Goal: Task Accomplishment & Management: Complete application form

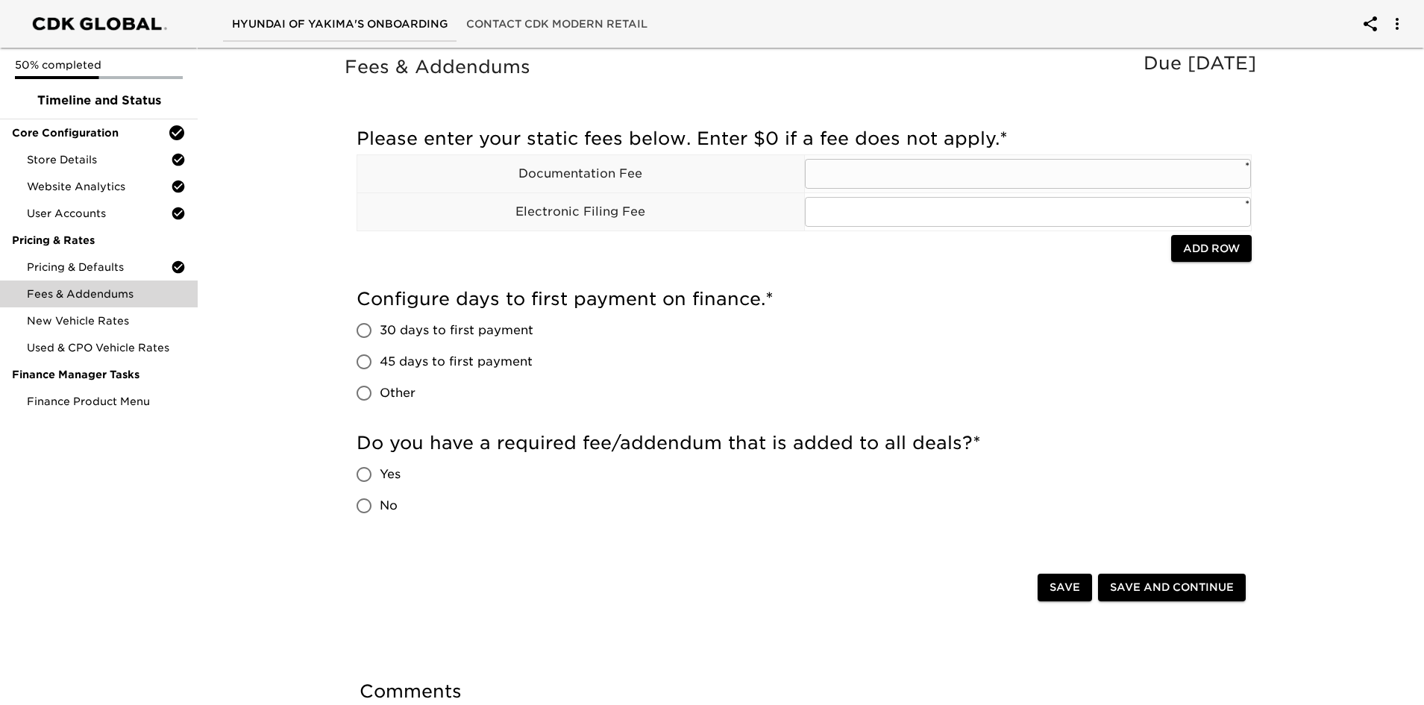
click at [876, 166] on input "text" at bounding box center [1028, 174] width 447 height 30
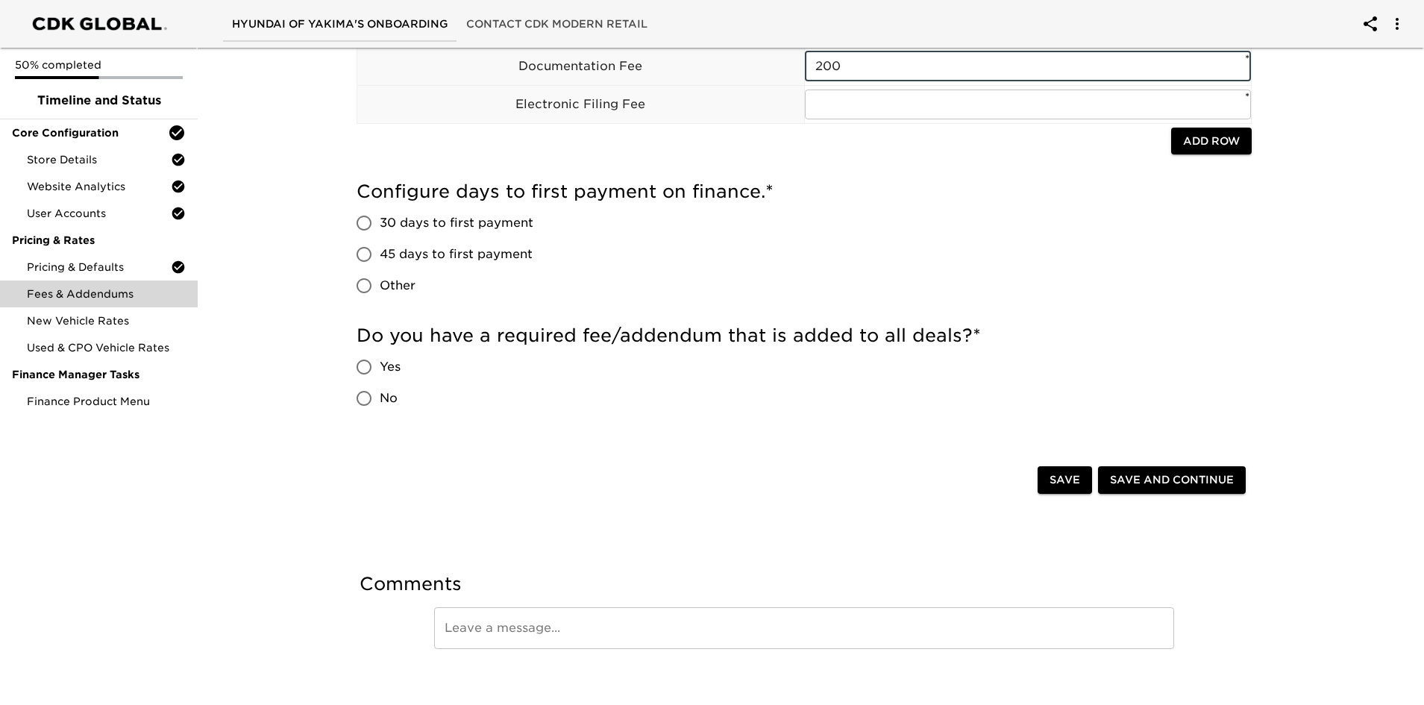
scroll to position [122, 0]
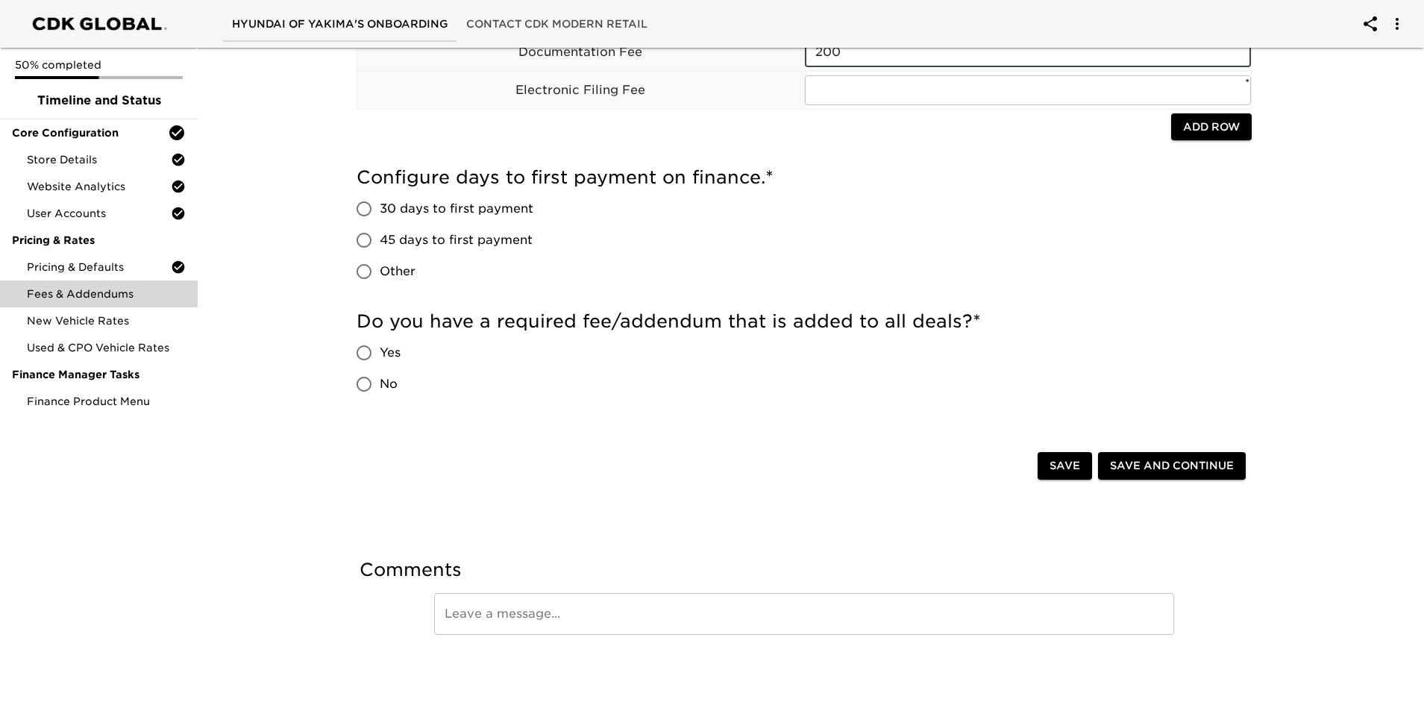
type input "200"
click at [386, 244] on span "45 days to first payment" at bounding box center [456, 240] width 153 height 18
click at [380, 244] on input "45 days to first payment" at bounding box center [363, 239] width 31 height 31
radio input "true"
click at [397, 279] on span "Other" at bounding box center [398, 272] width 36 height 18
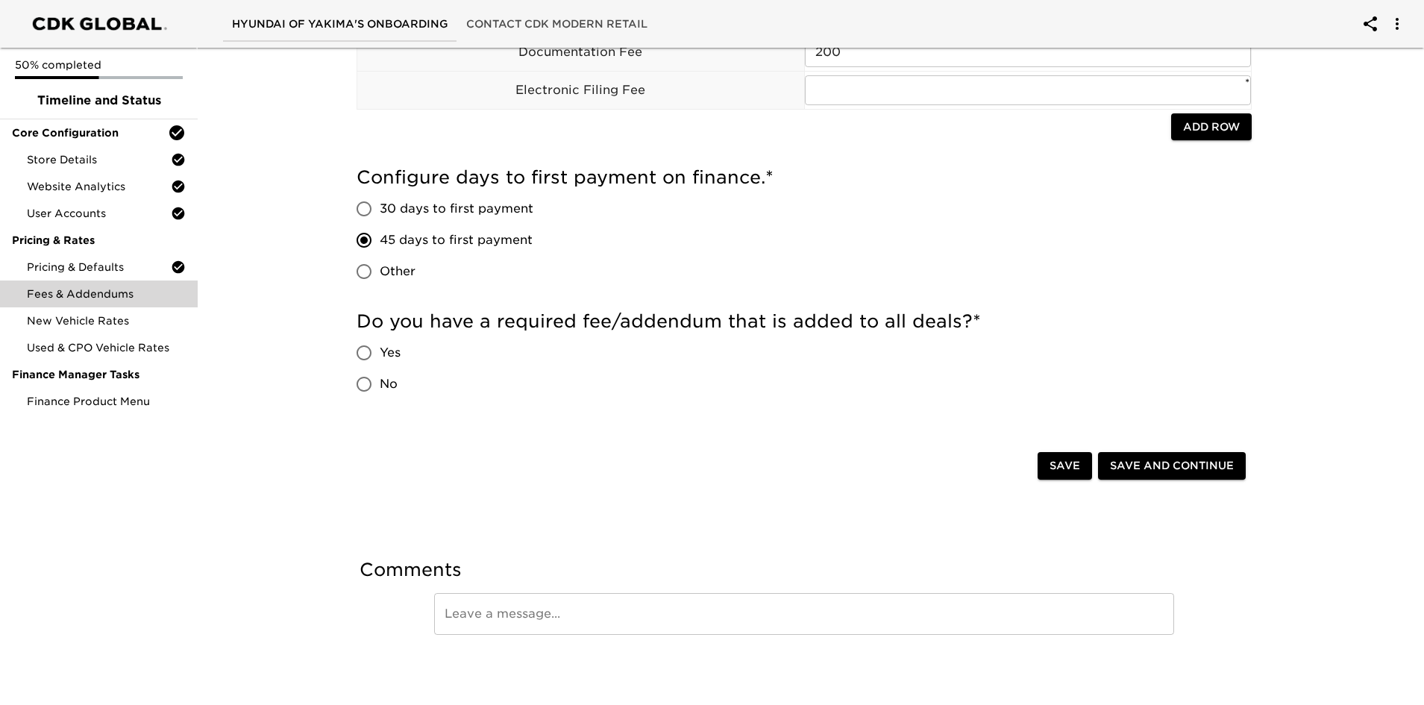
click at [380, 279] on input "Other" at bounding box center [363, 271] width 31 height 31
radio input "true"
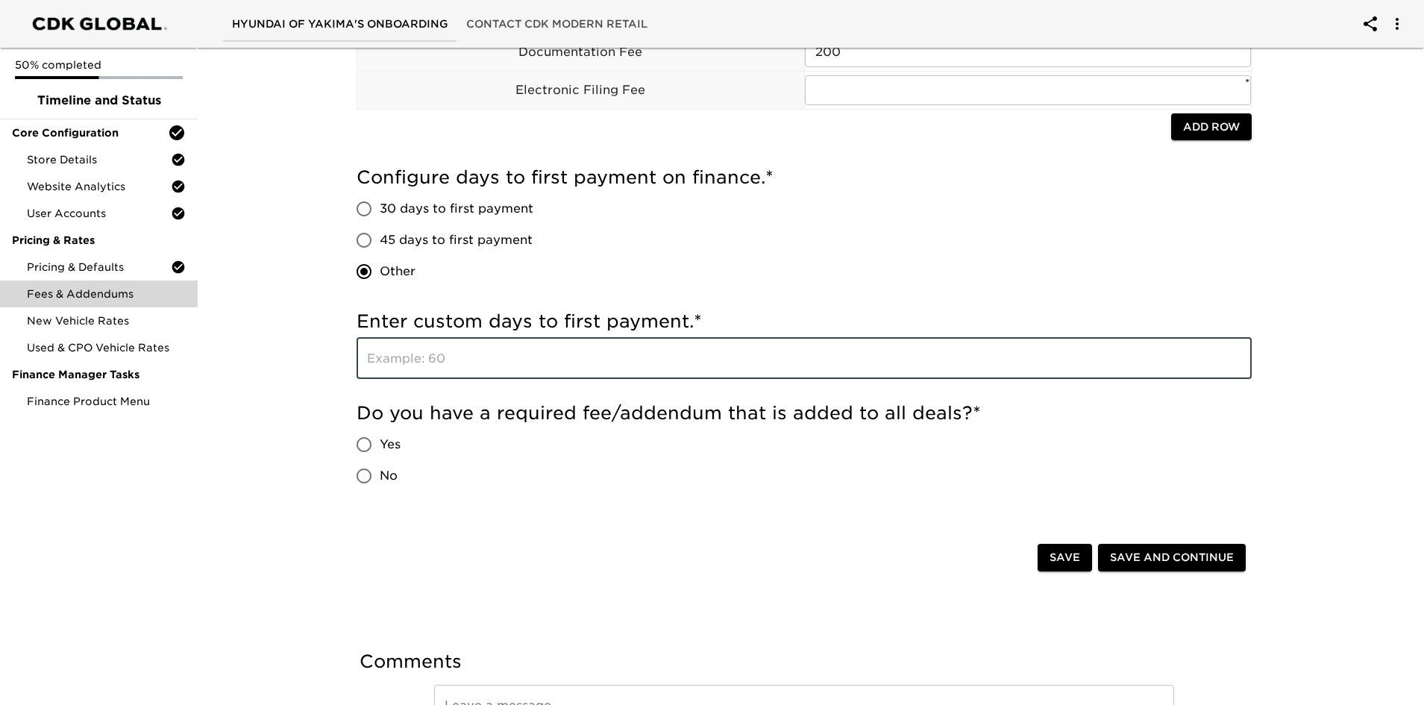
click at [415, 355] on input "text" at bounding box center [804, 358] width 895 height 42
click at [365, 240] on input "45 days to first payment" at bounding box center [363, 239] width 31 height 31
radio input "true"
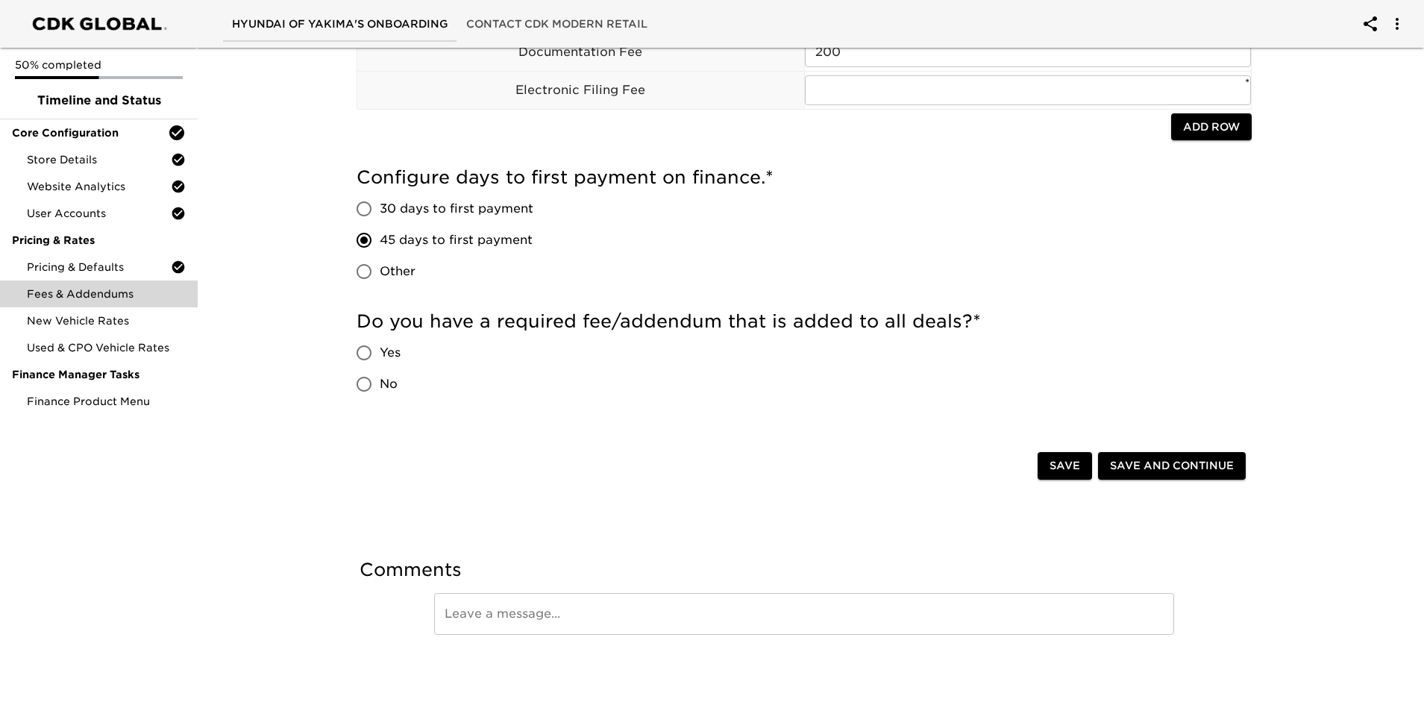
click at [371, 353] on input "Yes" at bounding box center [363, 352] width 31 height 31
radio input "true"
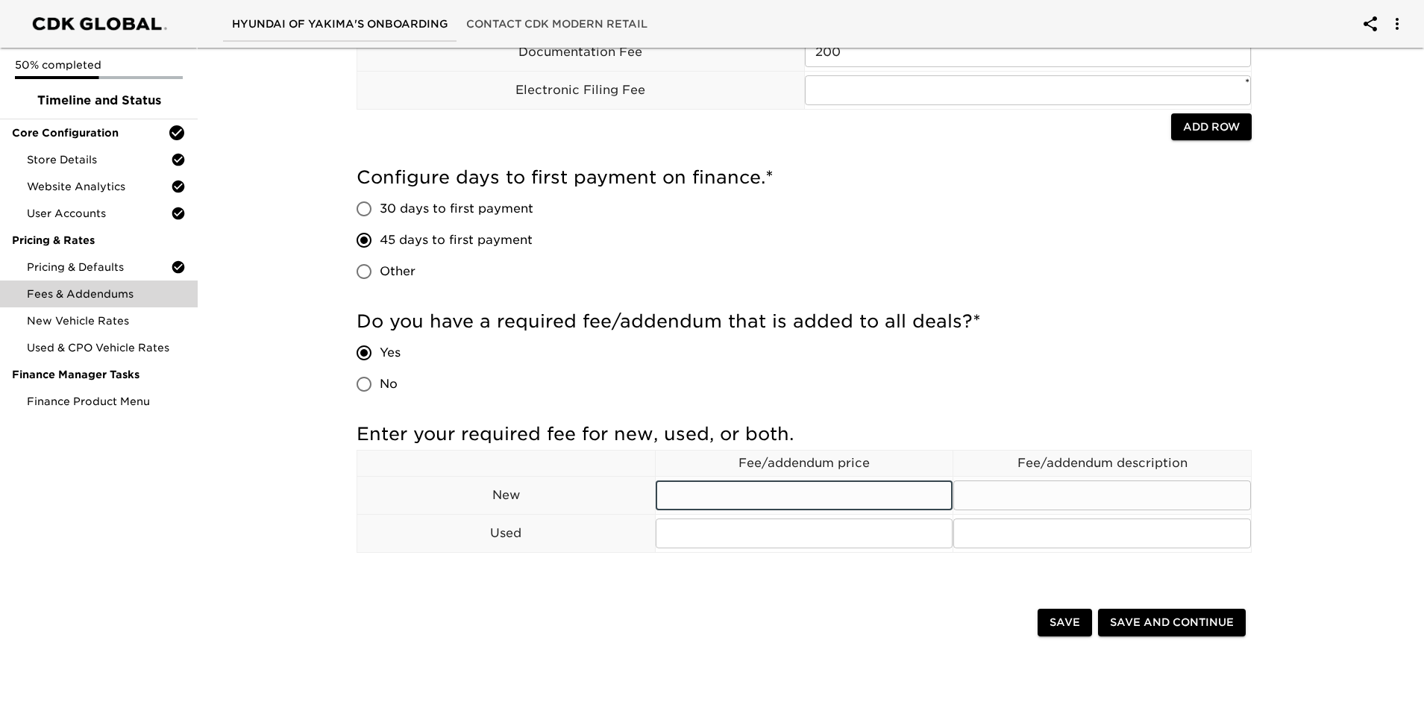
click at [829, 492] on input "text" at bounding box center [805, 495] width 298 height 30
type input "299"
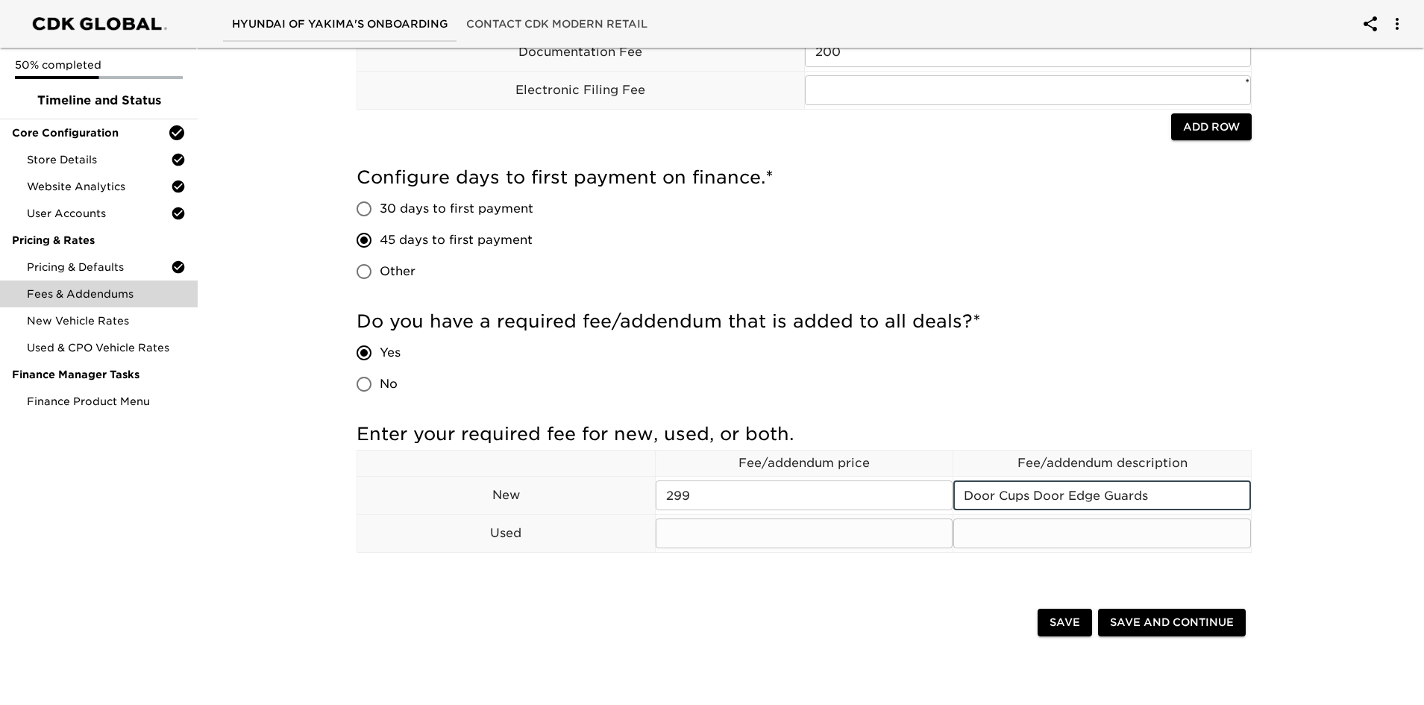
type input "Door Cups Door Edge Guards"
click at [812, 495] on input "text" at bounding box center [805, 533] width 298 height 30
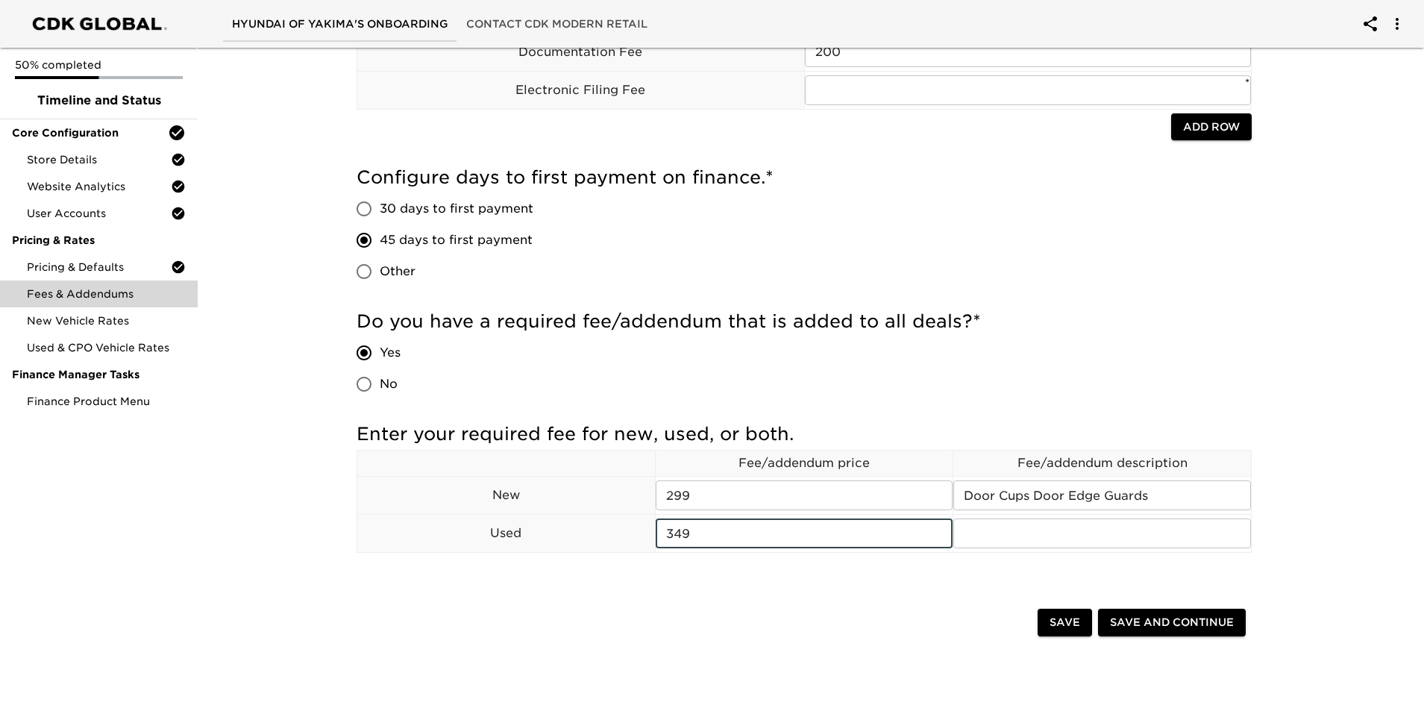
type input "349"
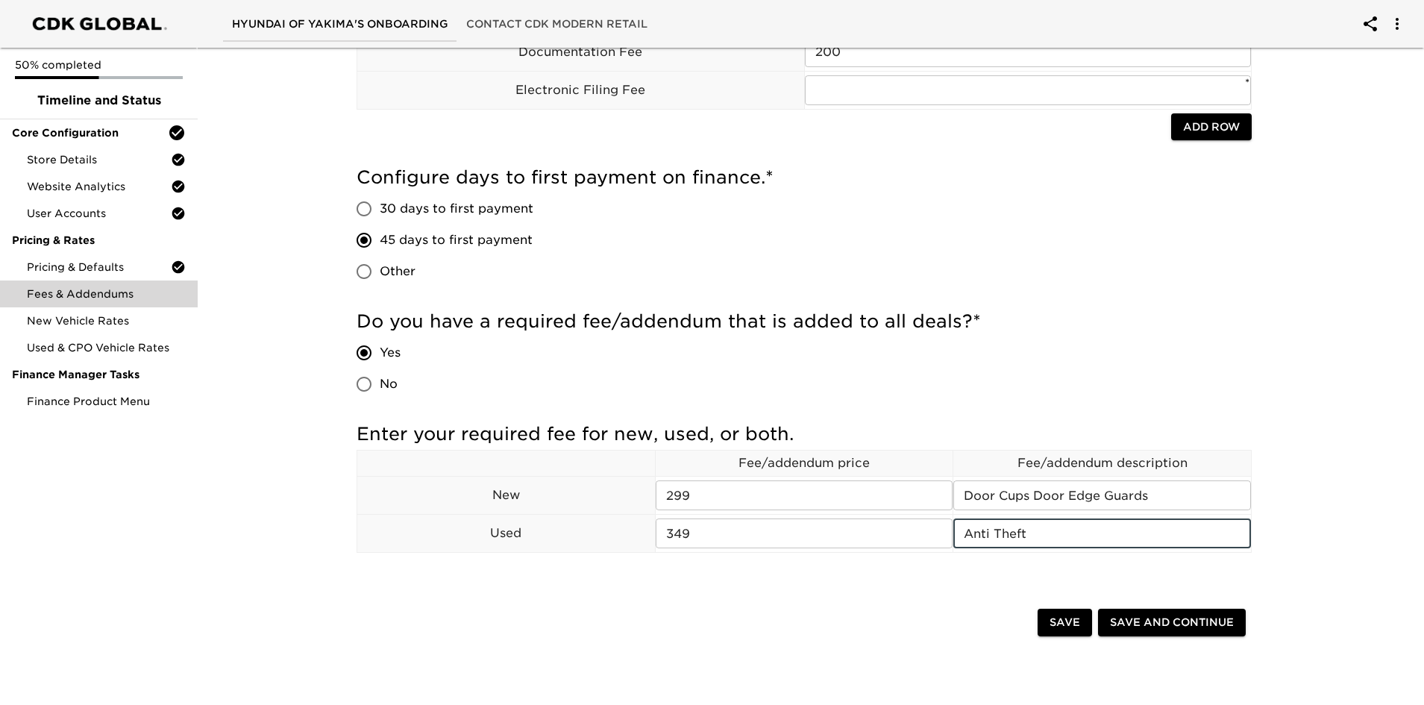
type input "Anti Theft"
click at [946, 495] on span "Save" at bounding box center [1064, 622] width 31 height 19
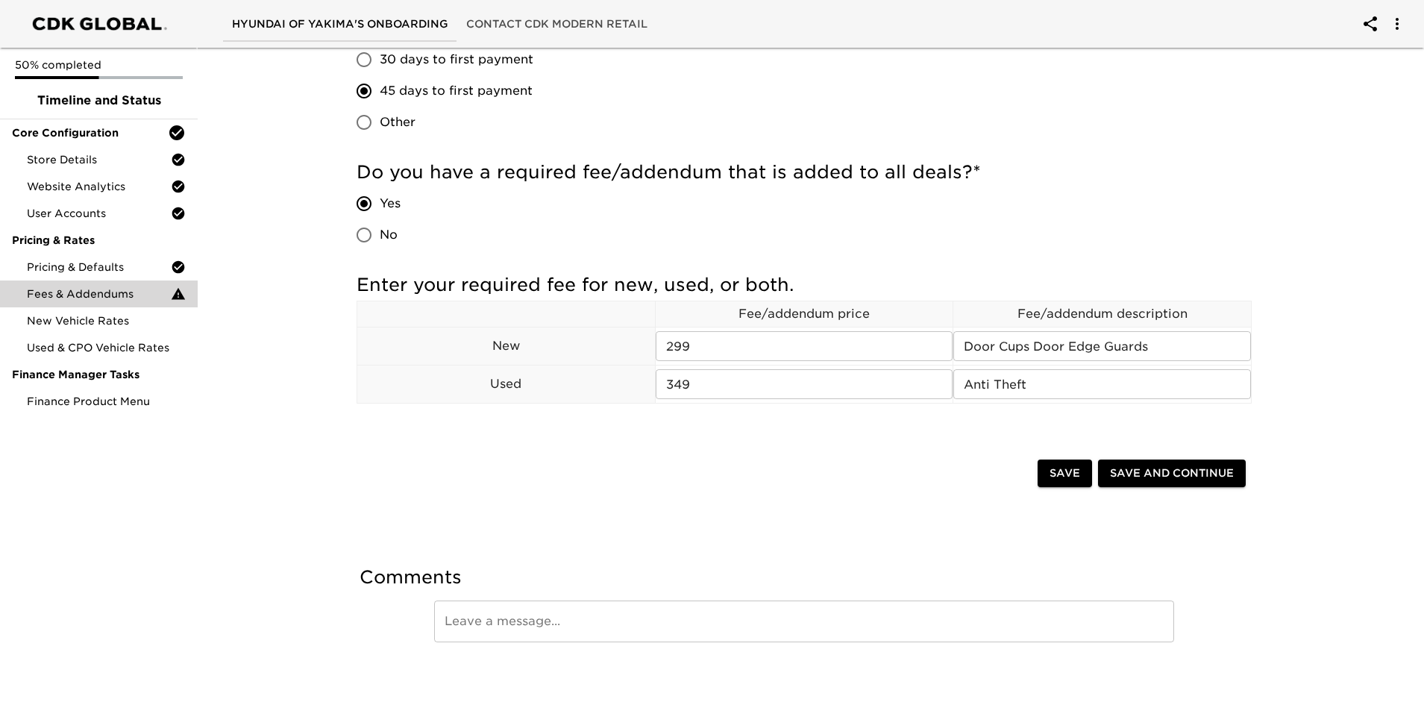
scroll to position [293, 0]
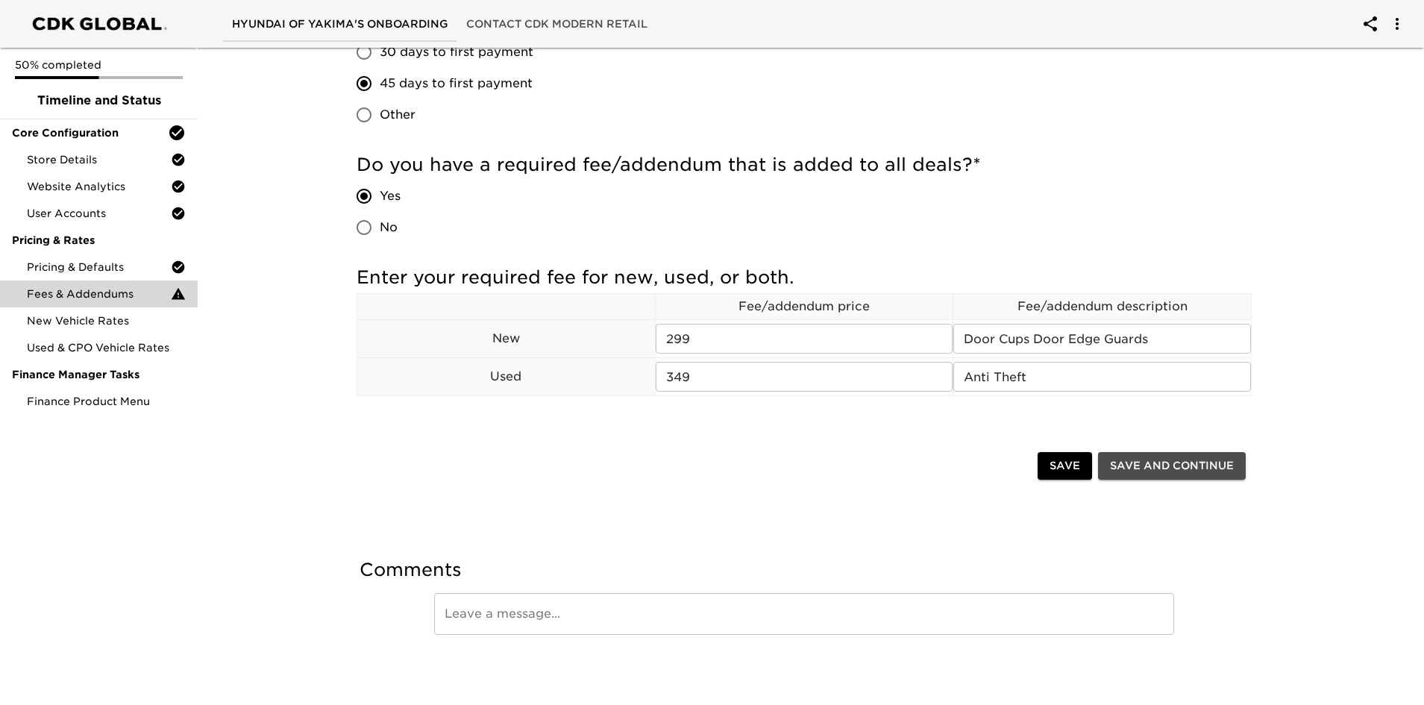
click at [946, 465] on span "Save and Continue" at bounding box center [1172, 465] width 124 height 19
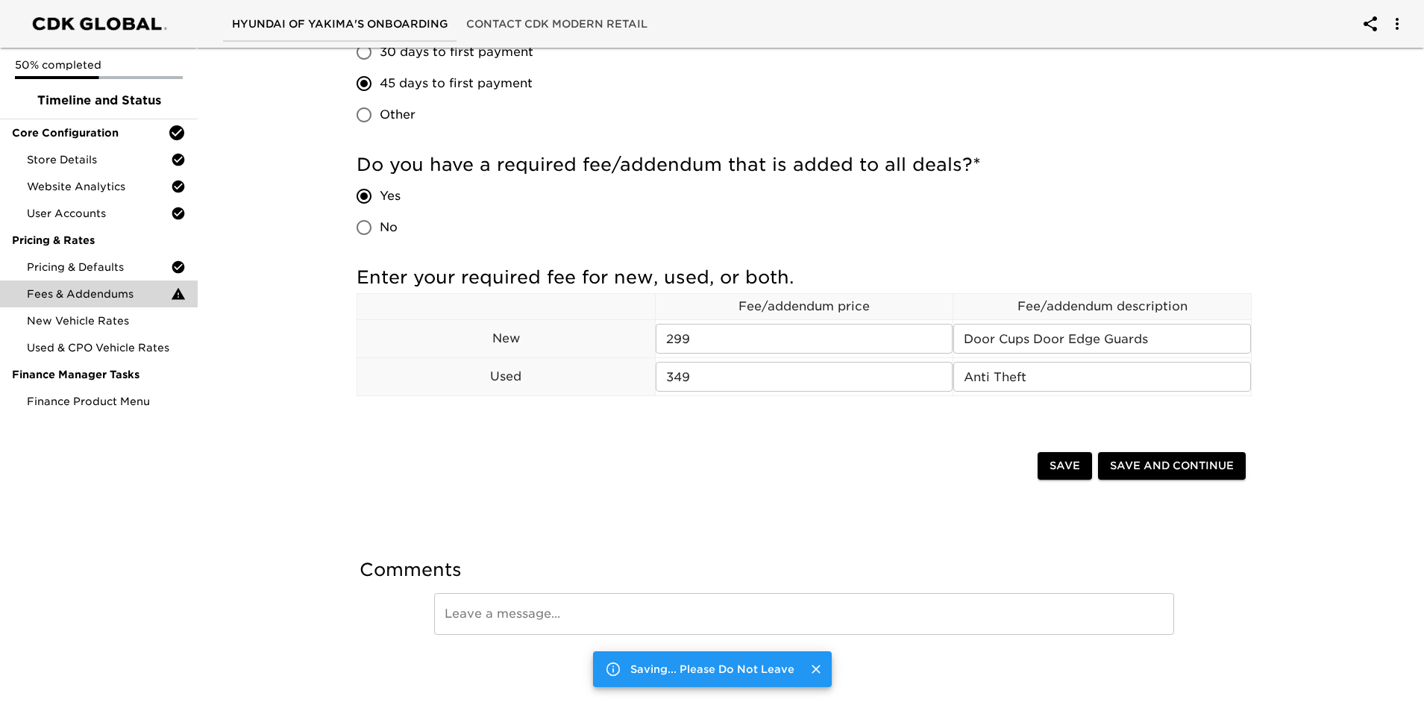
scroll to position [0, 0]
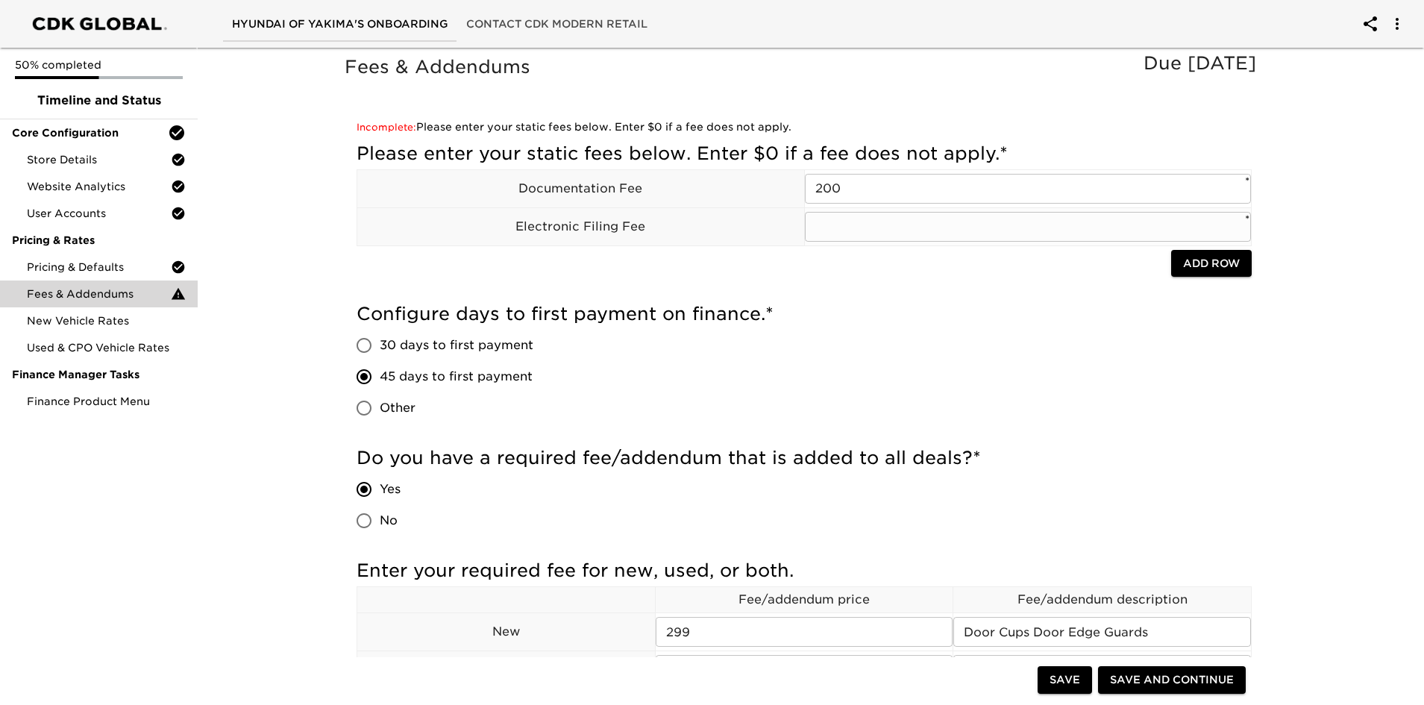
click at [831, 222] on input "text" at bounding box center [1028, 227] width 447 height 30
type input "0"
click at [837, 323] on h5 "Configure days to first payment on finance. *" at bounding box center [804, 314] width 895 height 24
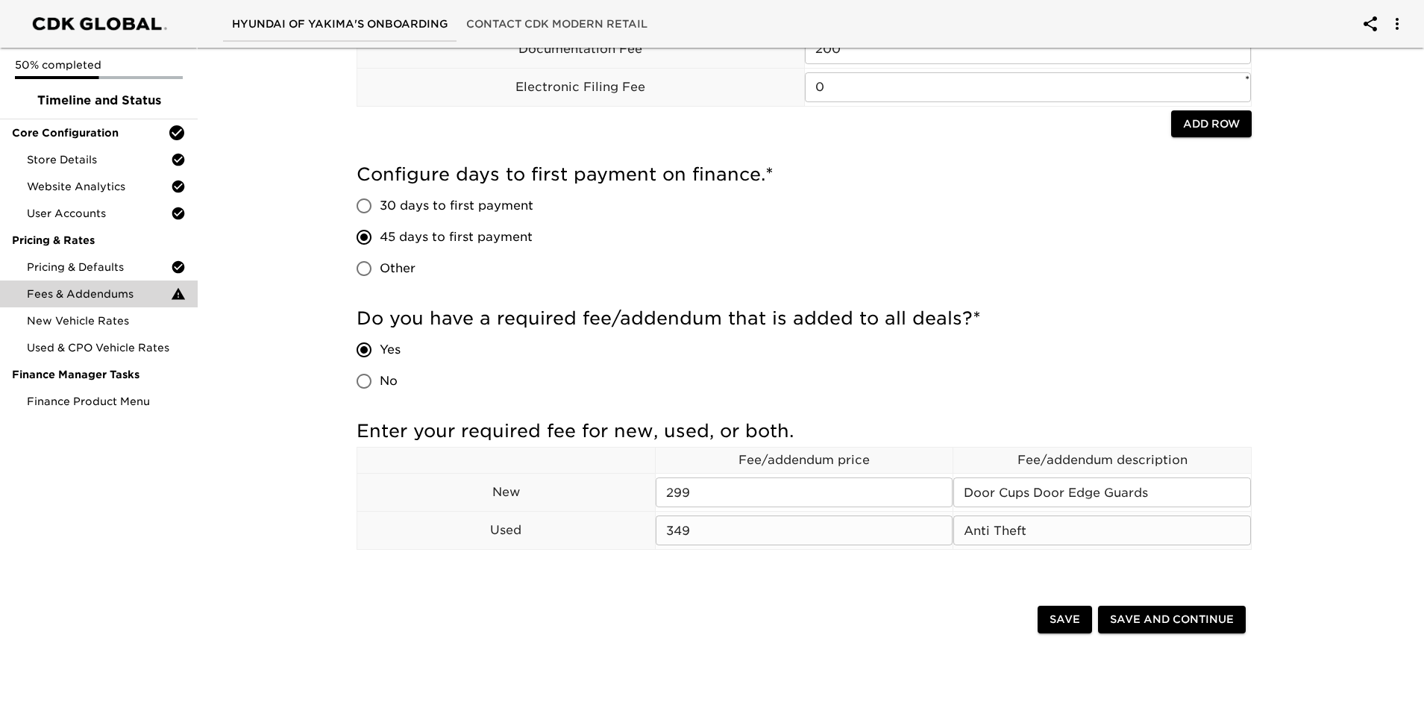
scroll to position [293, 0]
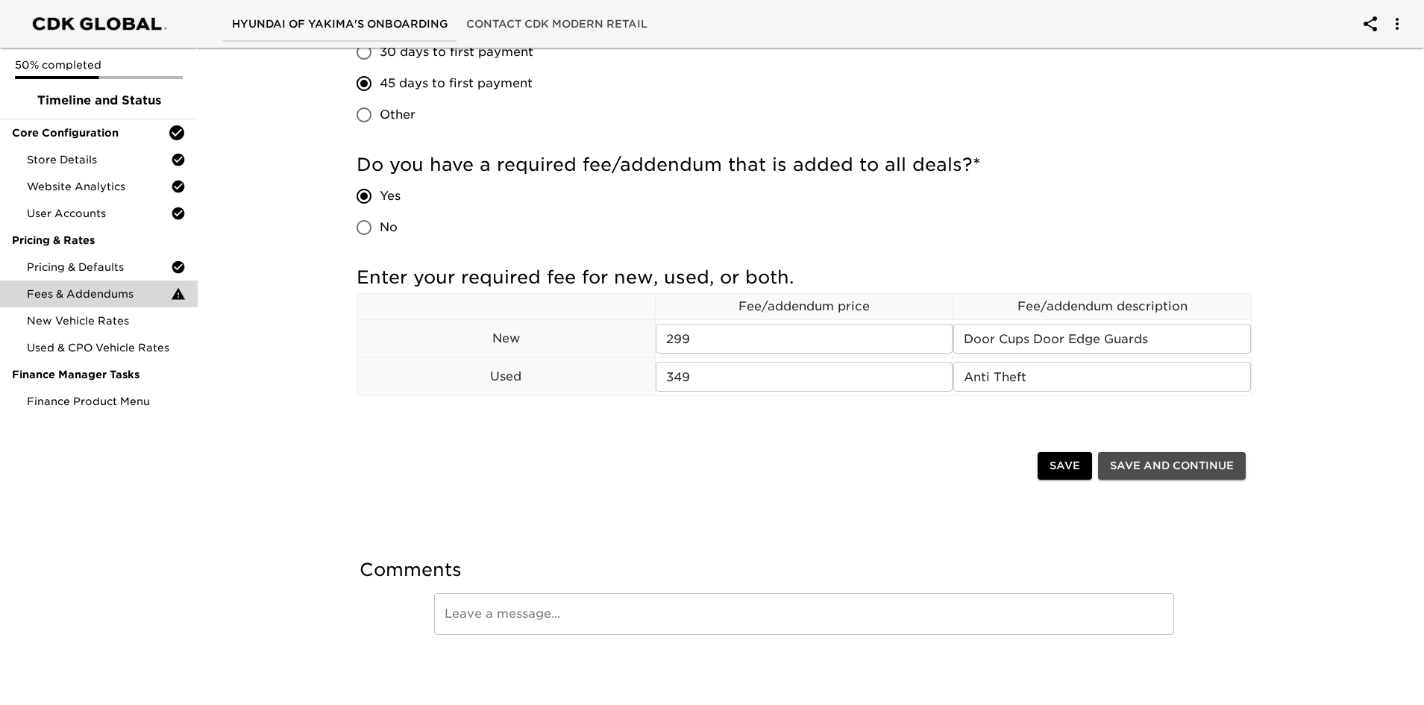
click at [946, 465] on span "Save and Continue" at bounding box center [1172, 465] width 124 height 19
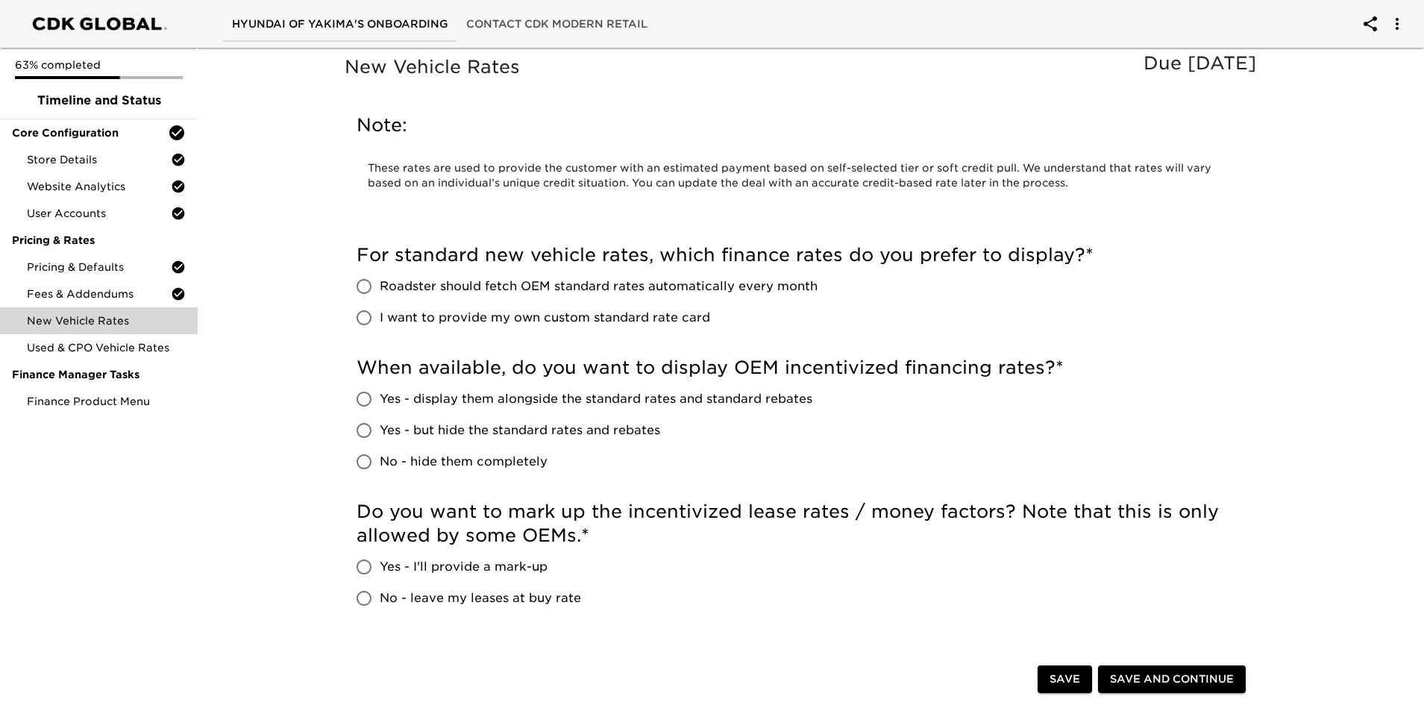
click at [368, 314] on input "I want to provide my own custom standard rate card" at bounding box center [363, 317] width 31 height 31
radio input "true"
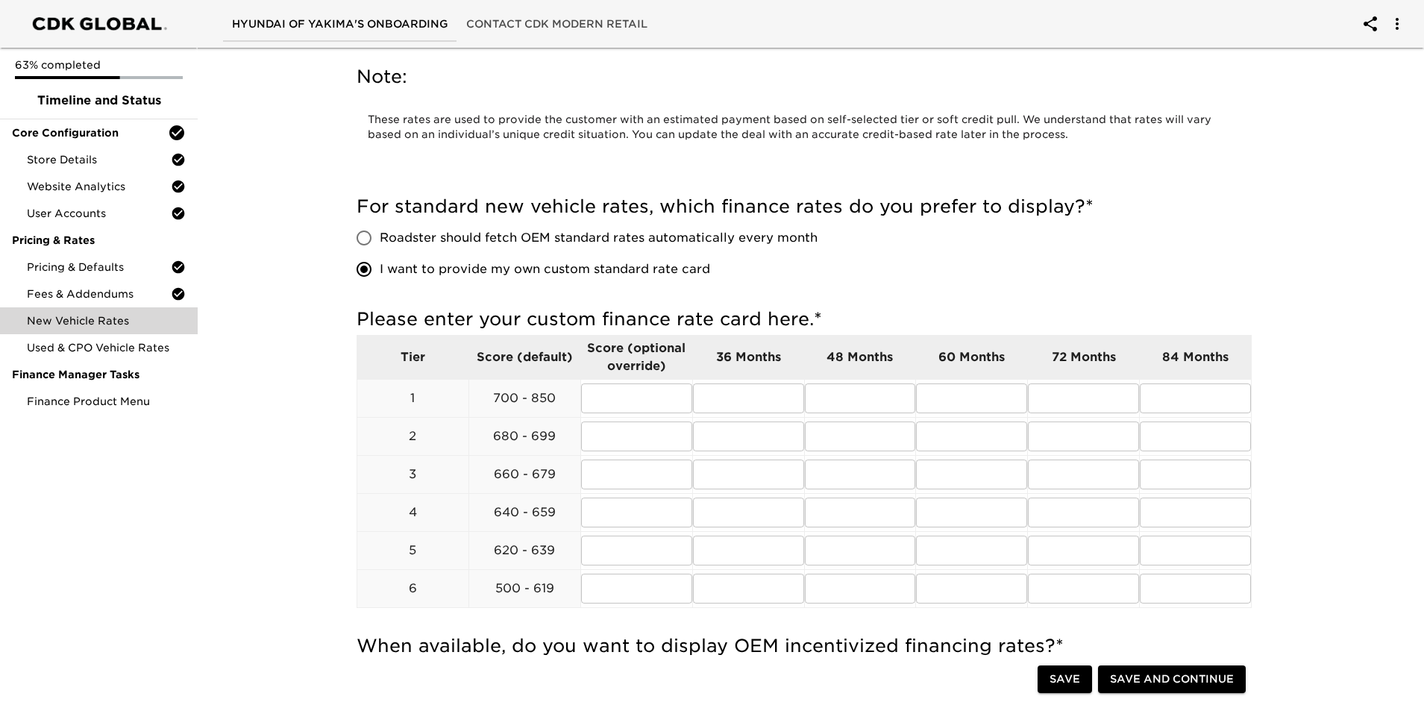
scroll to position [75, 0]
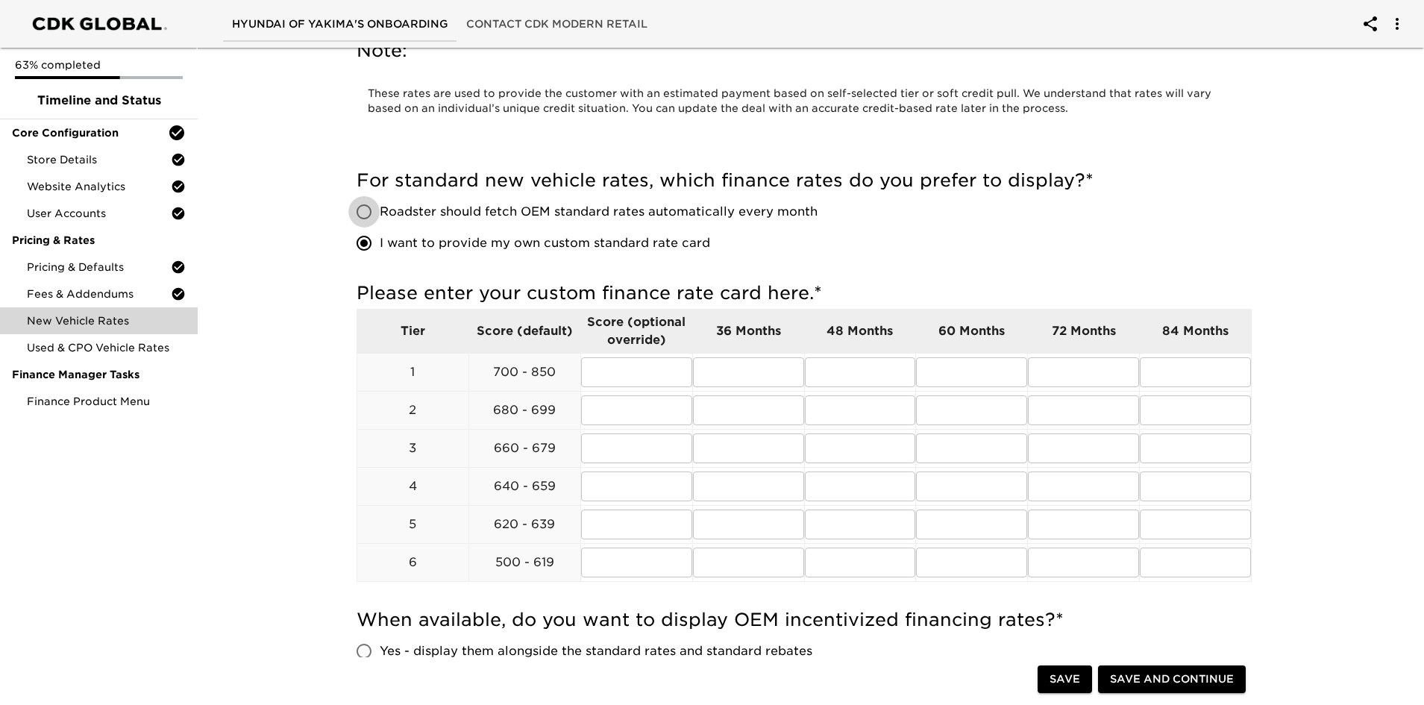
click at [370, 207] on input "Roadster should fetch OEM standard rates automatically every month" at bounding box center [363, 211] width 31 height 31
radio input "true"
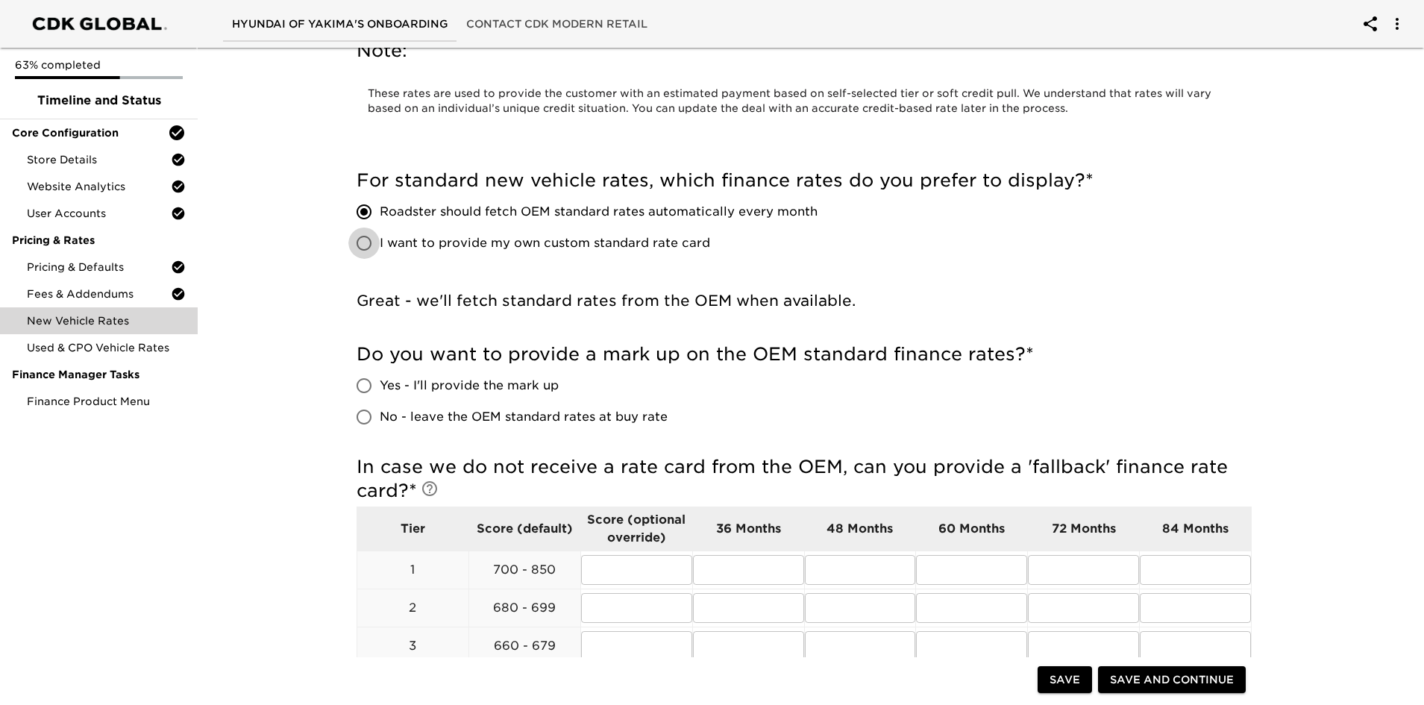
click at [365, 246] on input "I want to provide my own custom standard rate card" at bounding box center [363, 242] width 31 height 31
radio input "true"
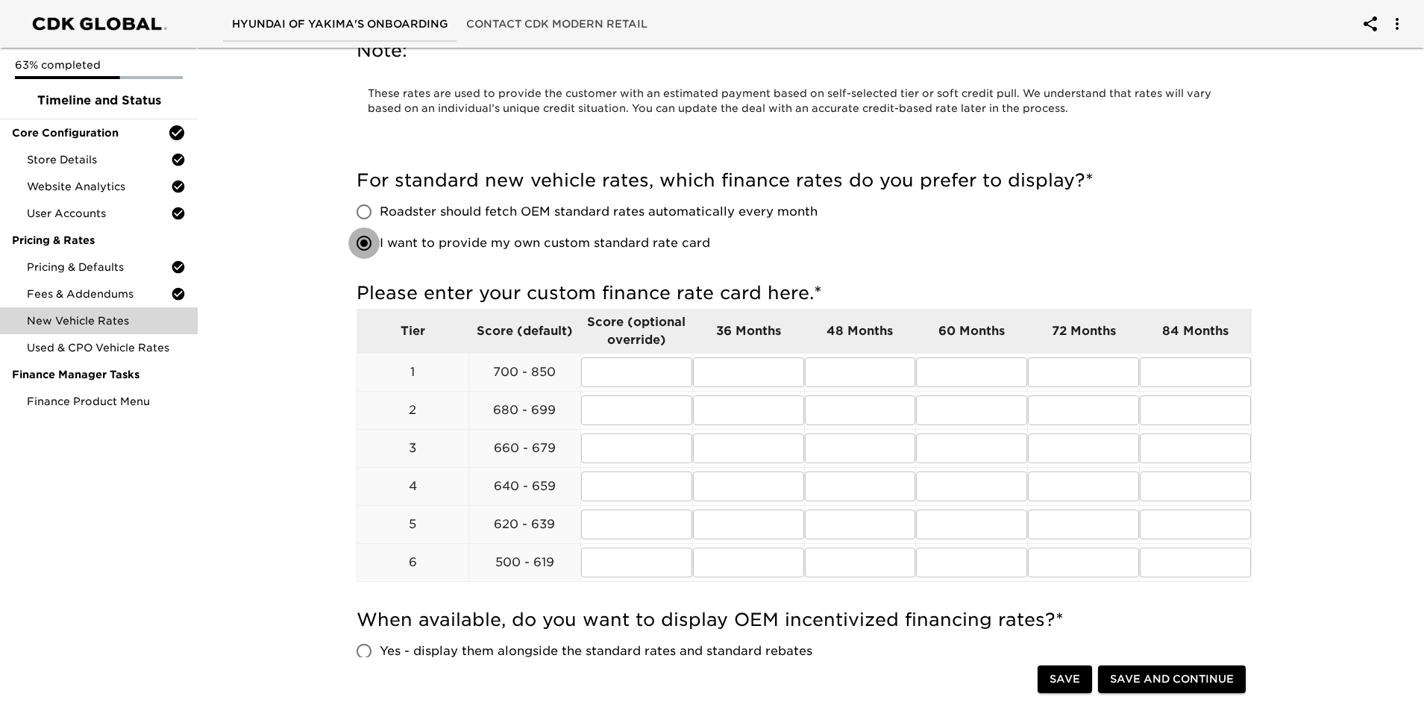
click at [367, 247] on input "I want to provide my own custom standard rate card" at bounding box center [363, 242] width 31 height 31
click at [366, 211] on input "Roadster should fetch OEM standard rates automatically every month" at bounding box center [363, 211] width 31 height 31
radio input "true"
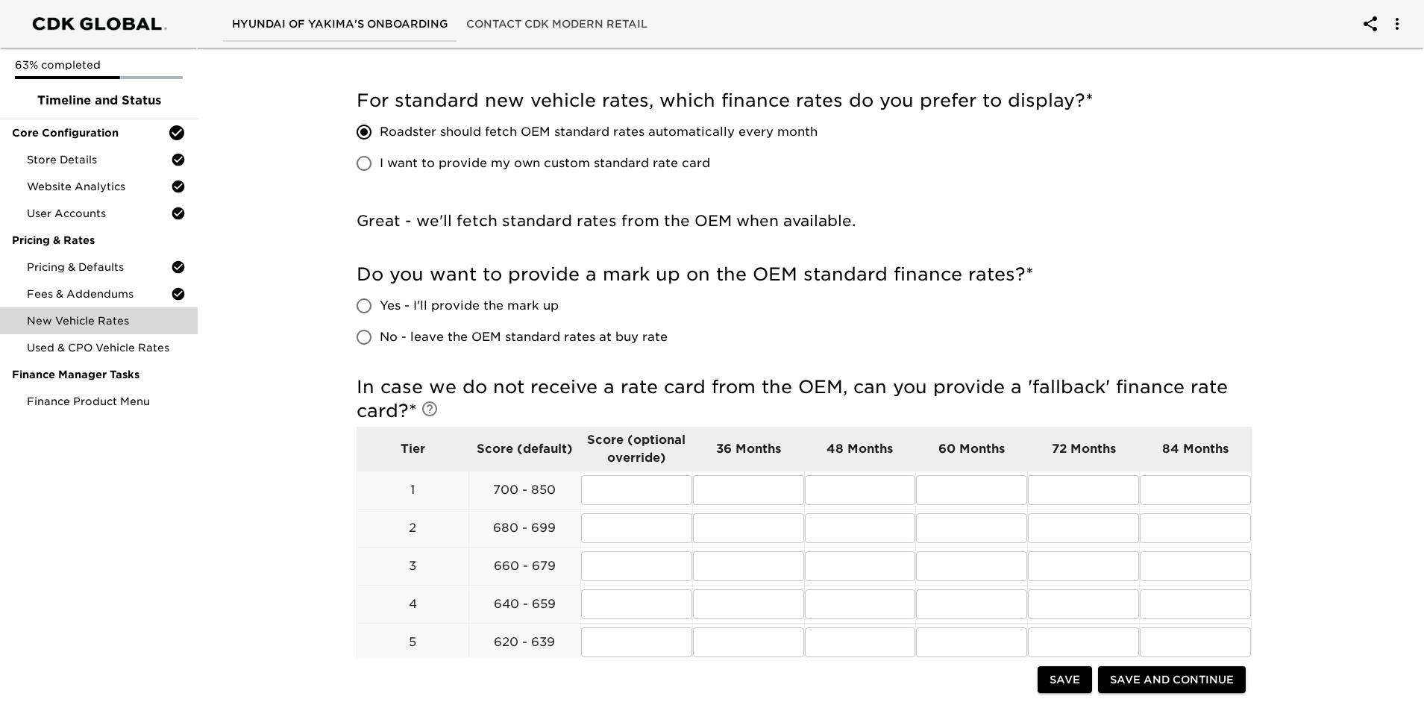
scroll to position [149, 0]
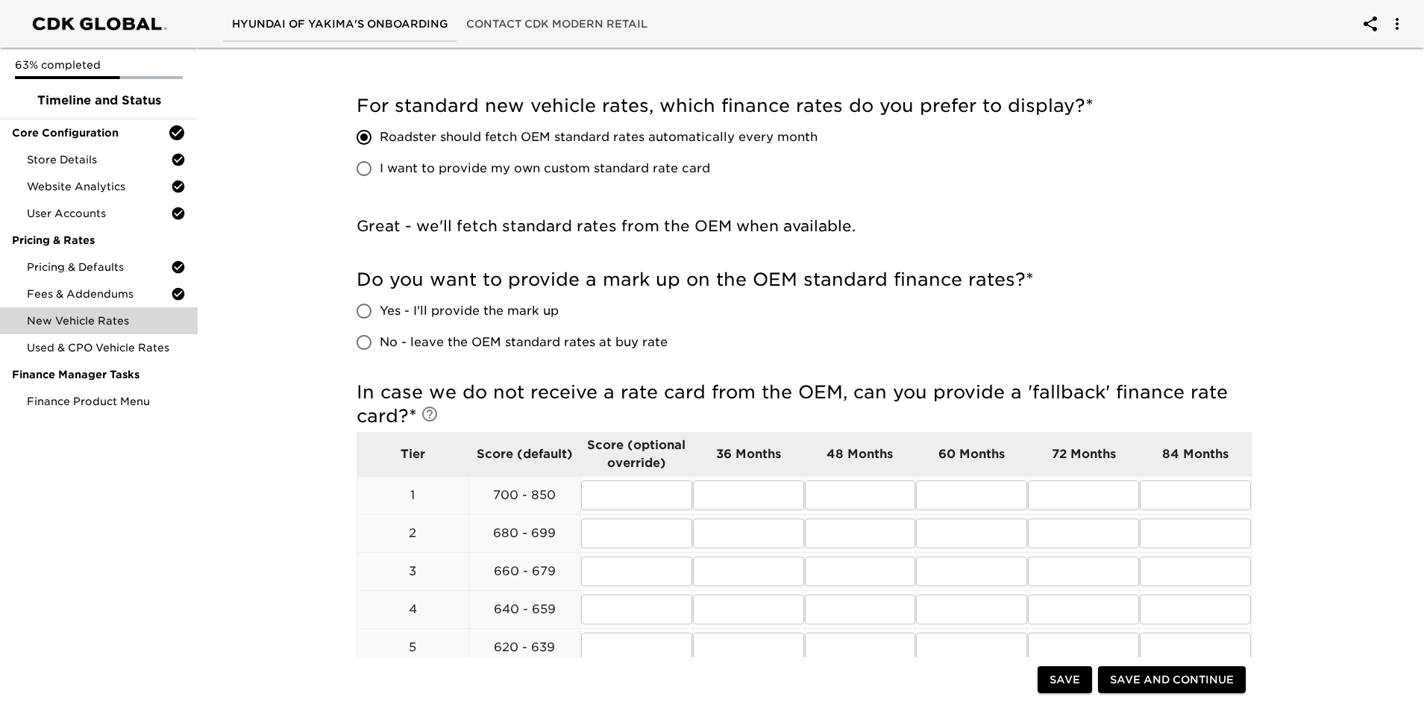
click at [368, 169] on input "I want to provide my own custom standard rate card" at bounding box center [363, 168] width 31 height 31
radio input "true"
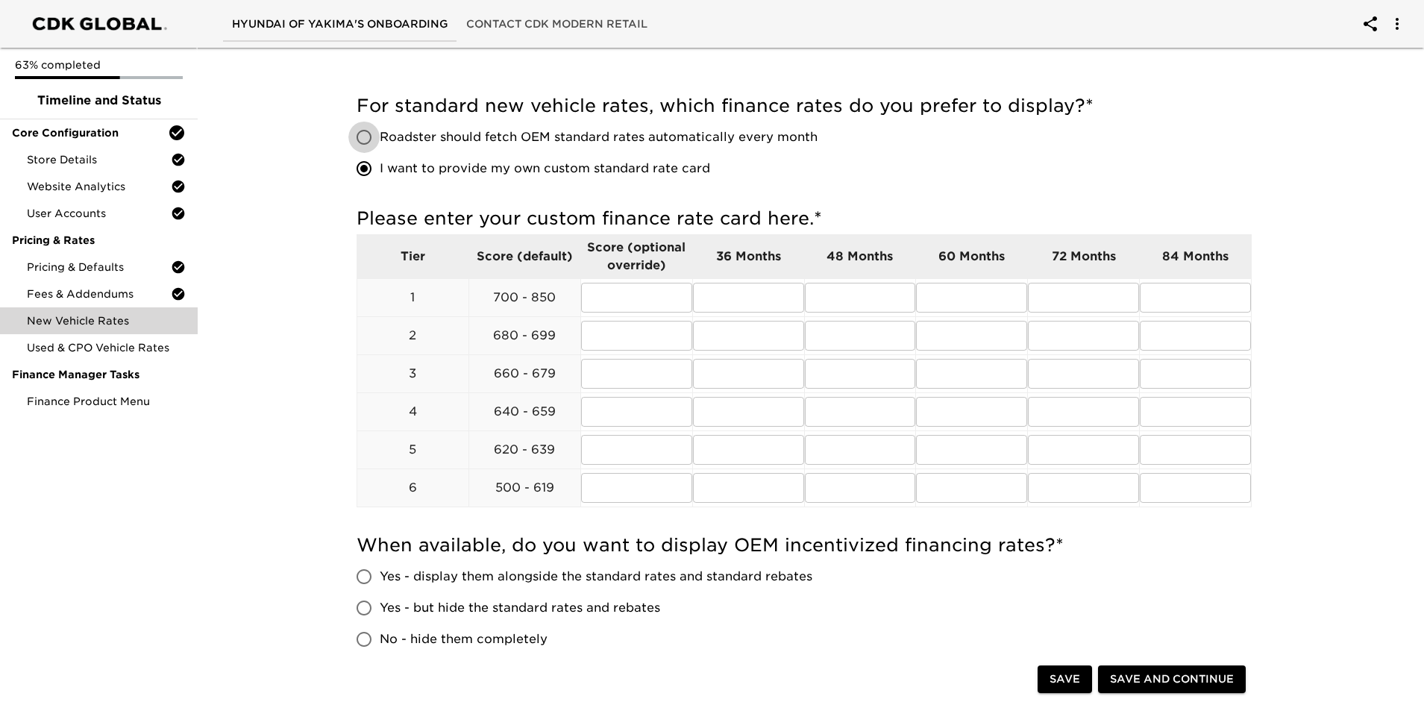
click at [366, 142] on input "Roadster should fetch OEM standard rates automatically every month" at bounding box center [363, 137] width 31 height 31
radio input "true"
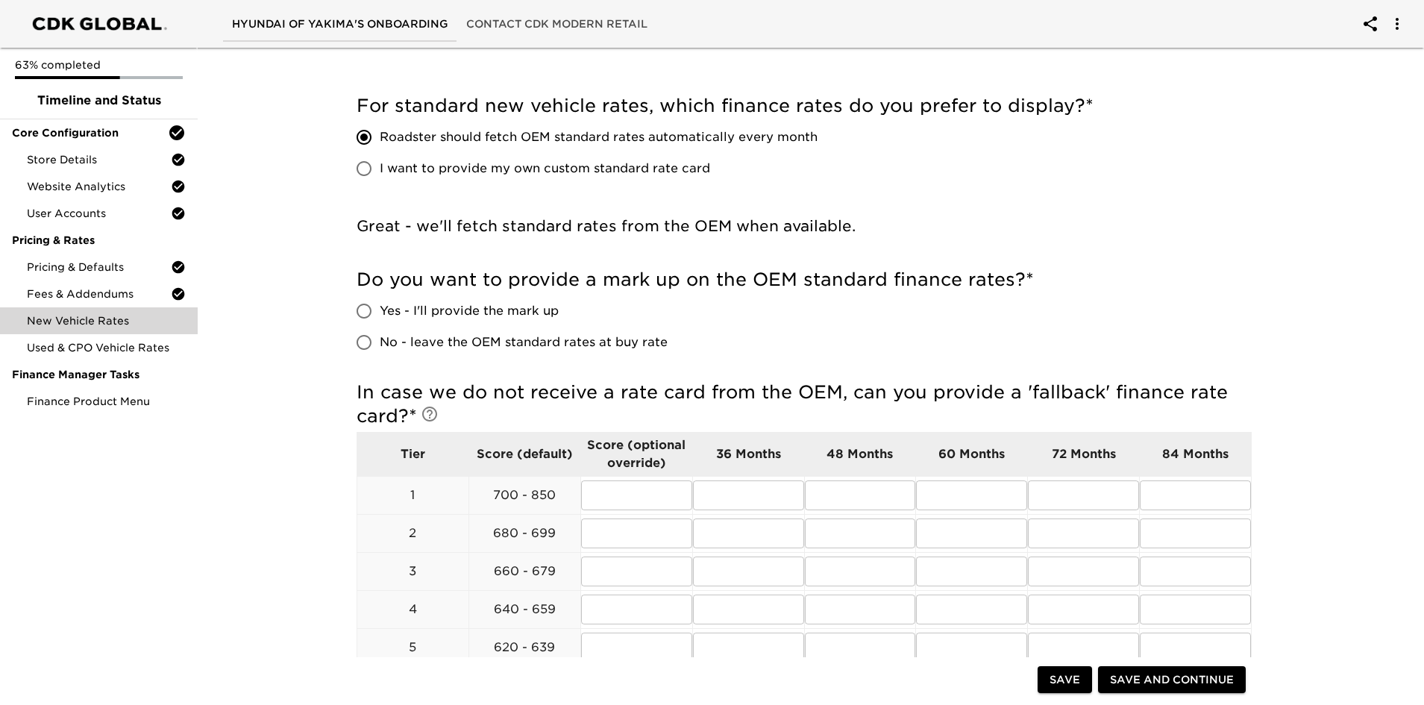
click at [368, 339] on input "No - leave the OEM standard rates at buy rate" at bounding box center [363, 342] width 31 height 31
radio input "true"
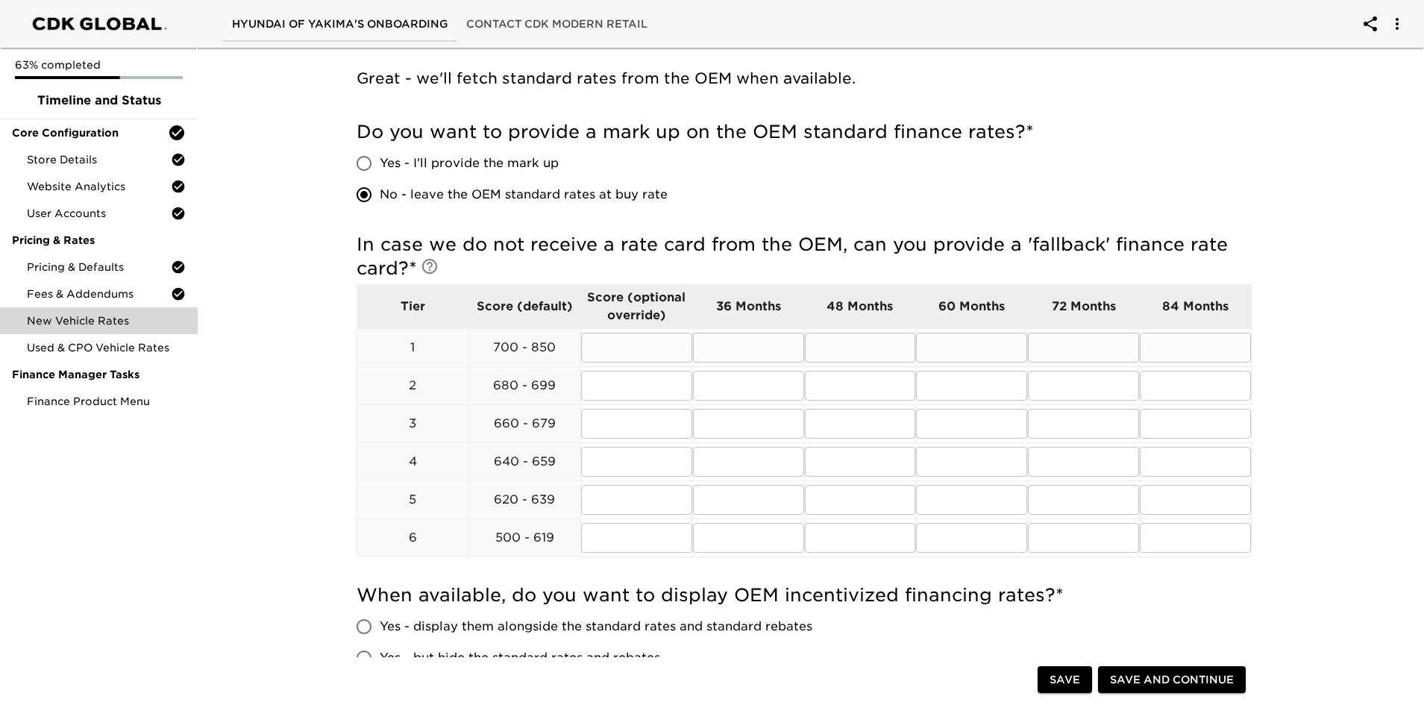
scroll to position [298, 0]
click at [734, 342] on input "text" at bounding box center [748, 346] width 111 height 30
type input "5.99"
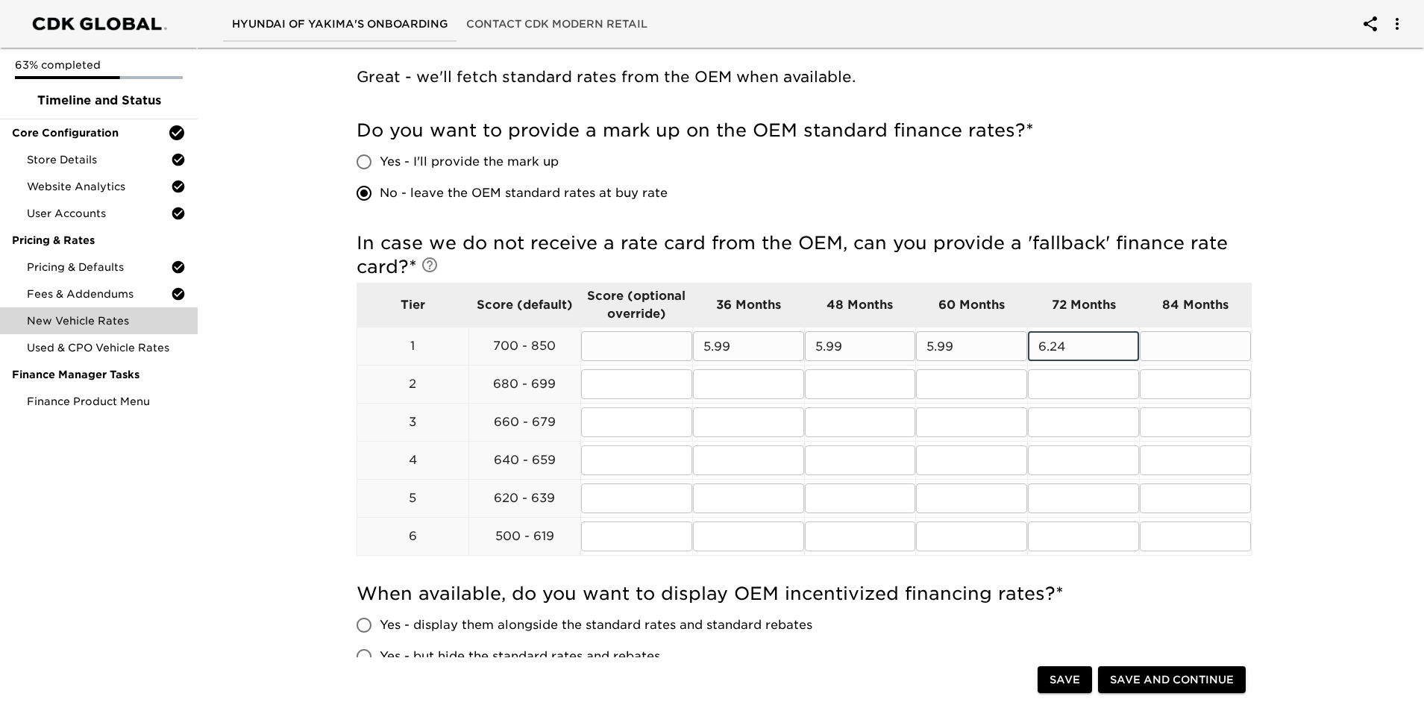
type input "6.24"
type input "6.99"
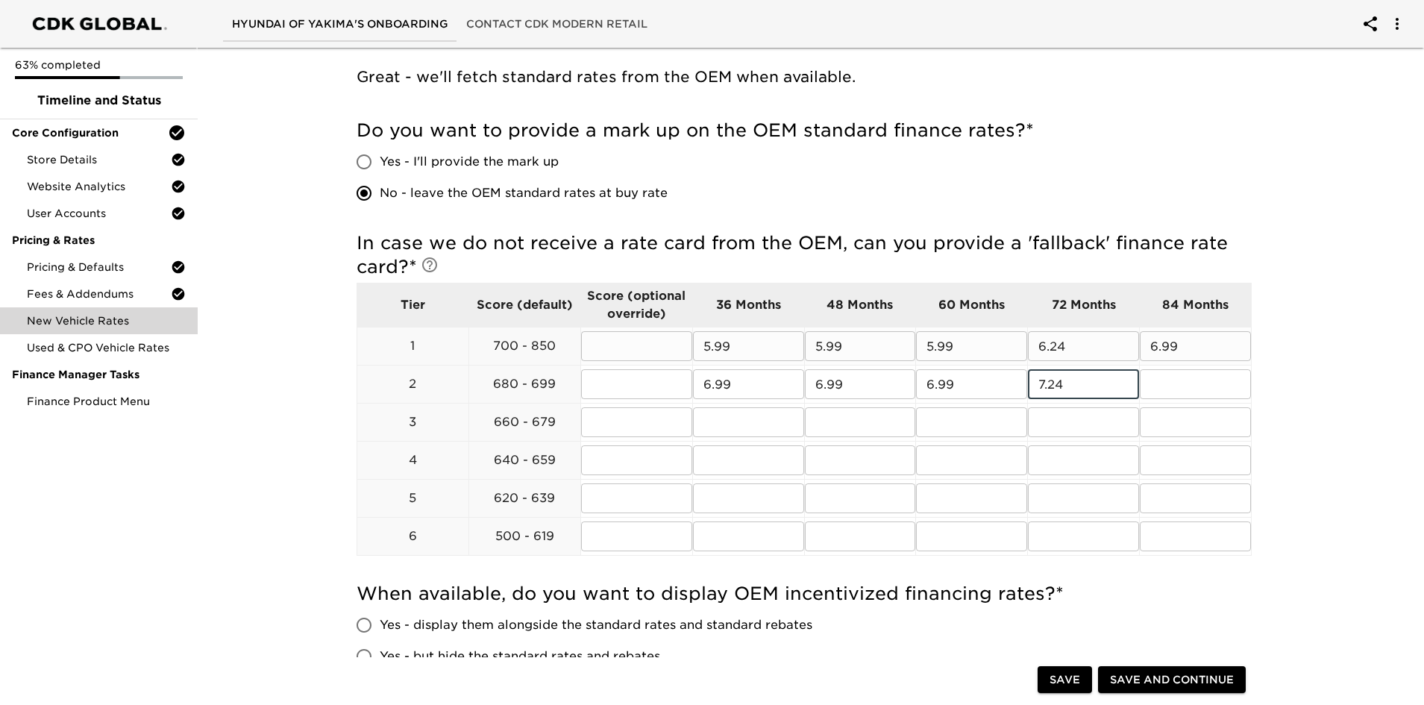
type input "7.24"
type input "8.49"
type input "8.99"
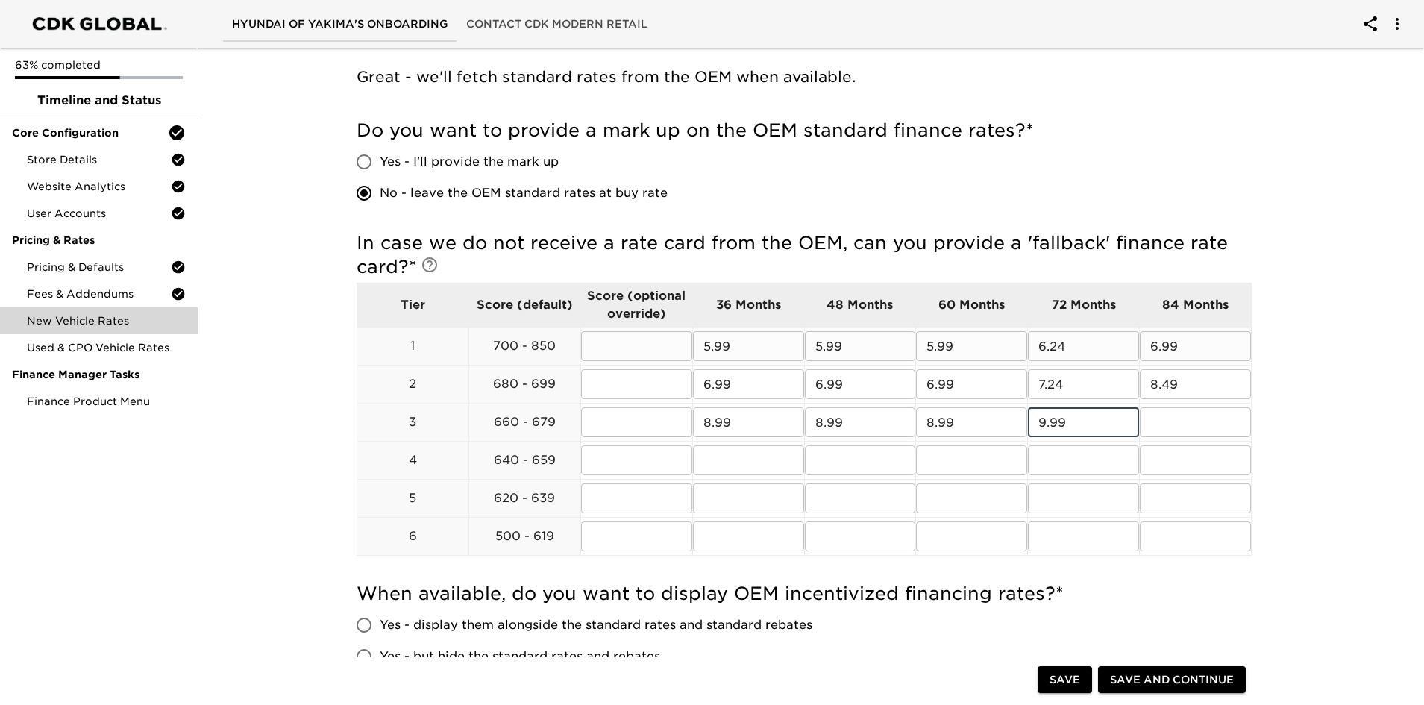
type input "9.99"
type input "10.49"
type input "1"
type input "9.99"
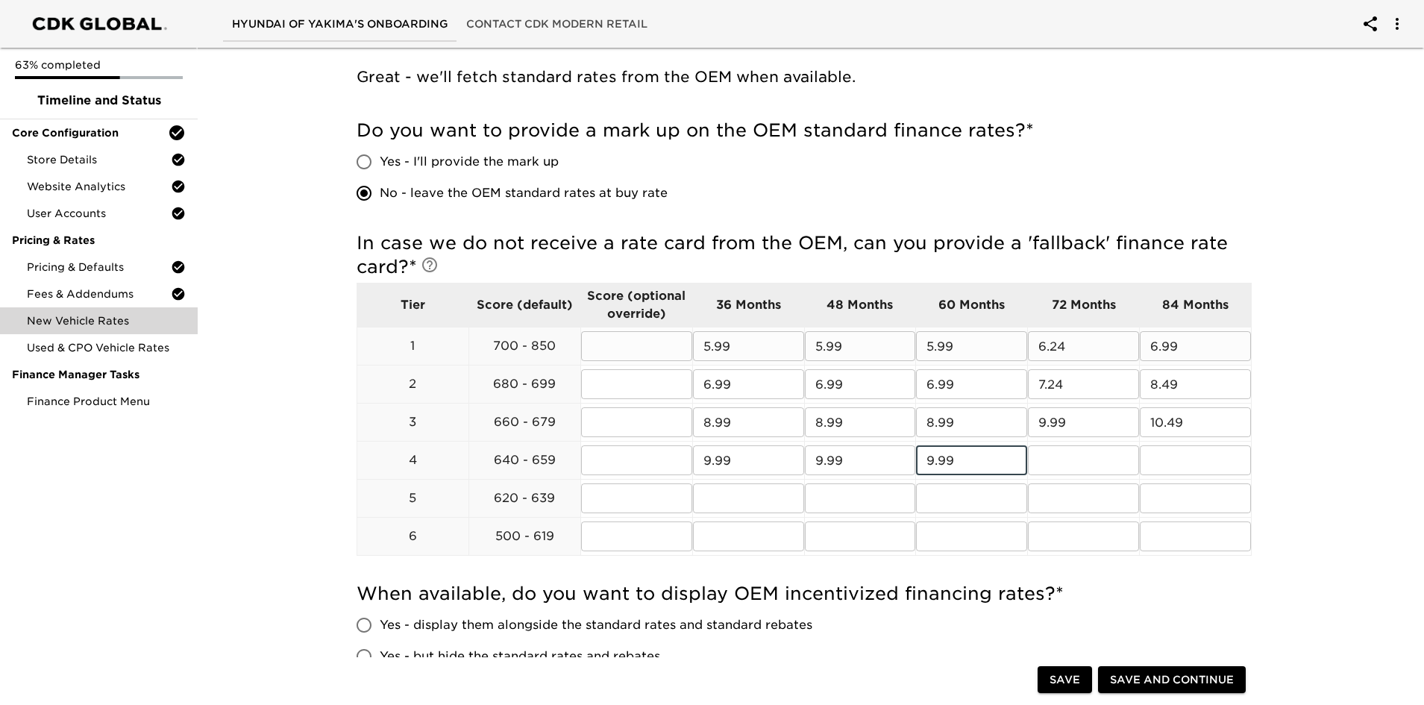
type input "9.99"
type input "10.49"
type input "12.49"
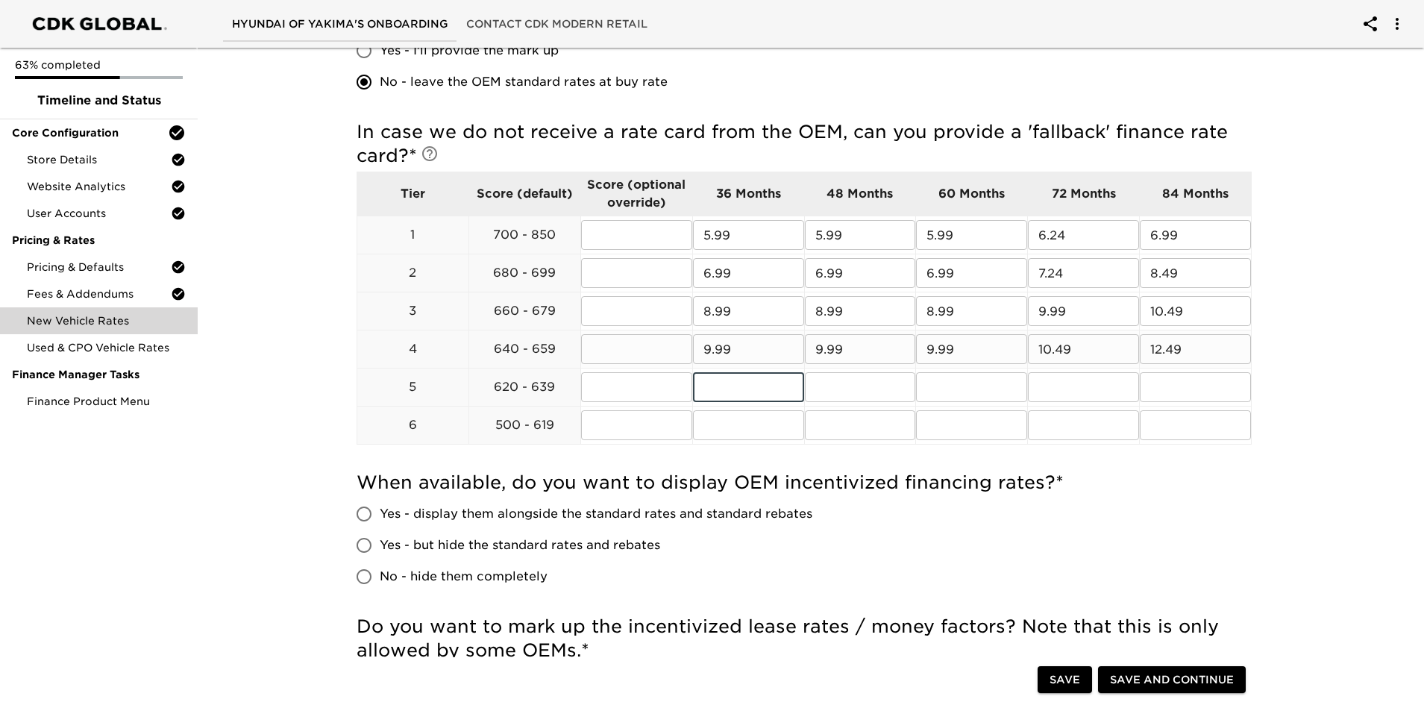
scroll to position [597, 0]
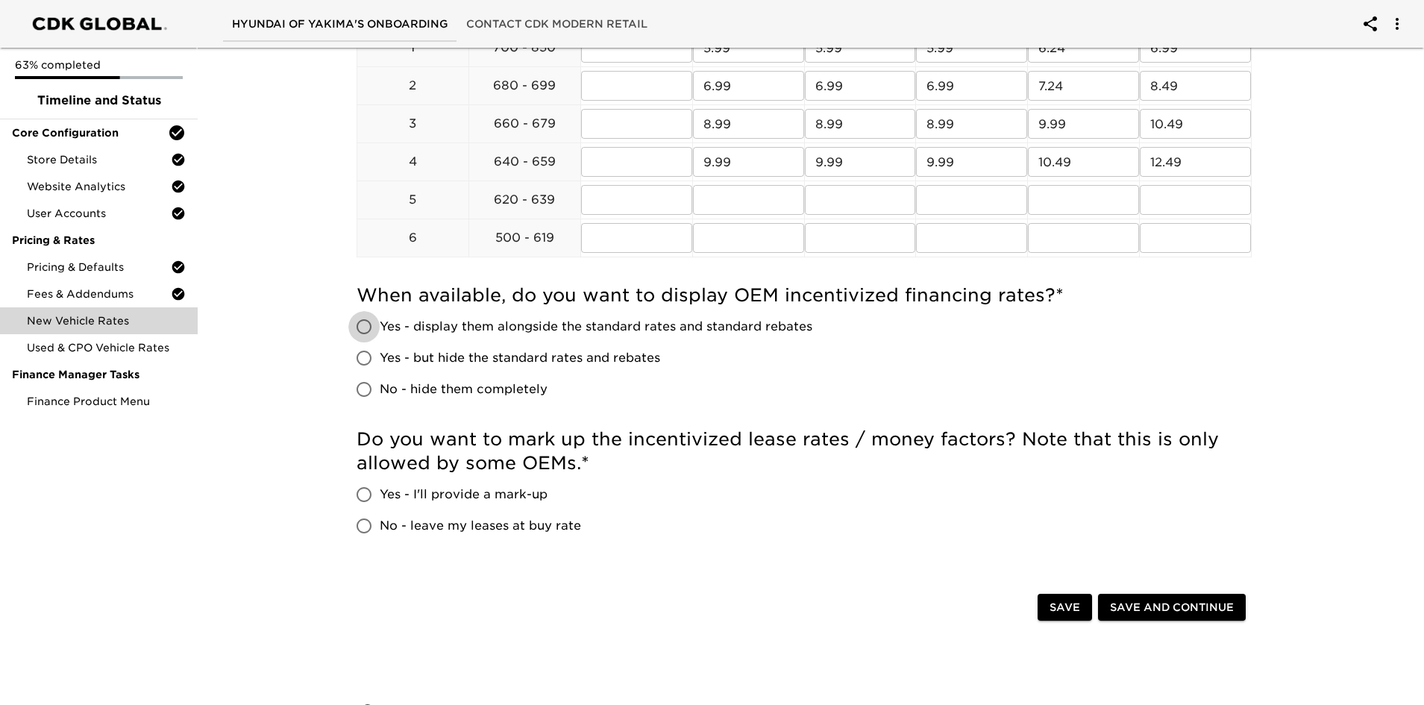
click at [368, 327] on input "Yes - display them alongside the standard rates and standard rebates" at bounding box center [363, 326] width 31 height 31
radio input "true"
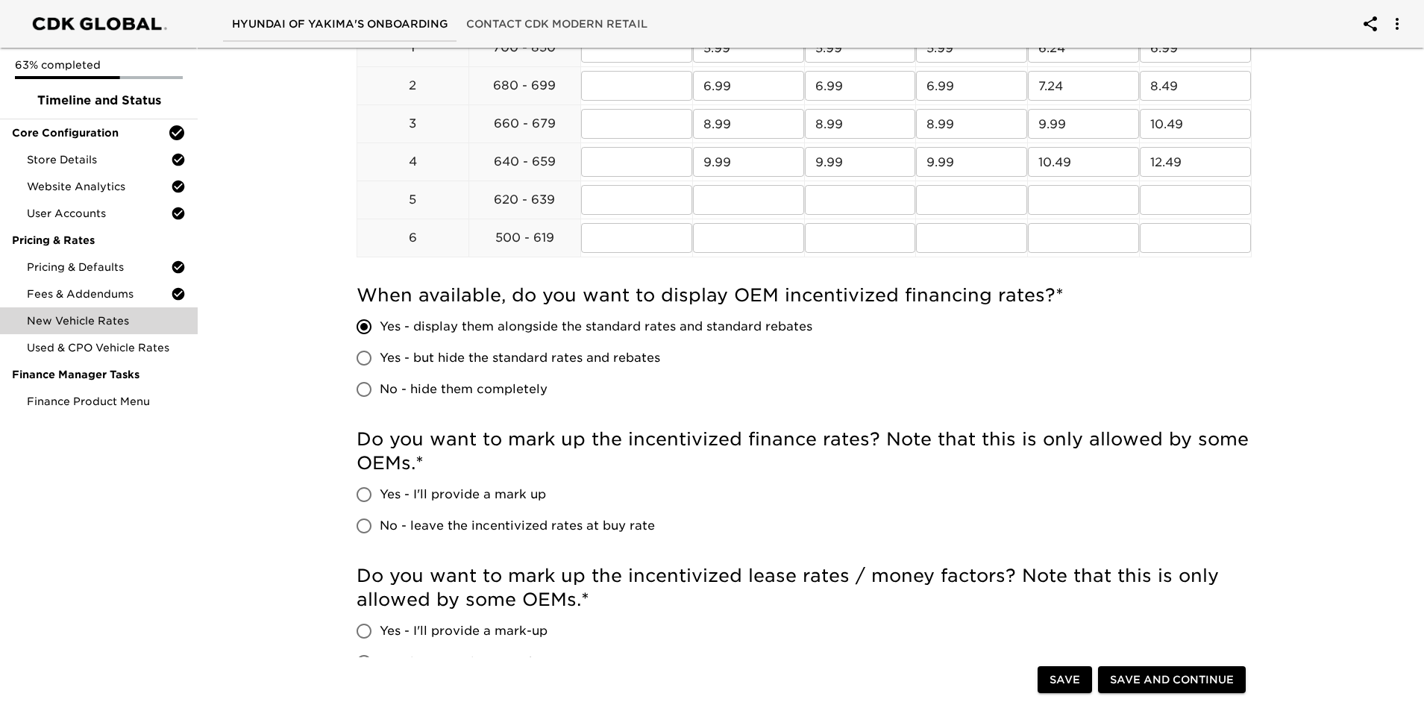
scroll to position [671, 0]
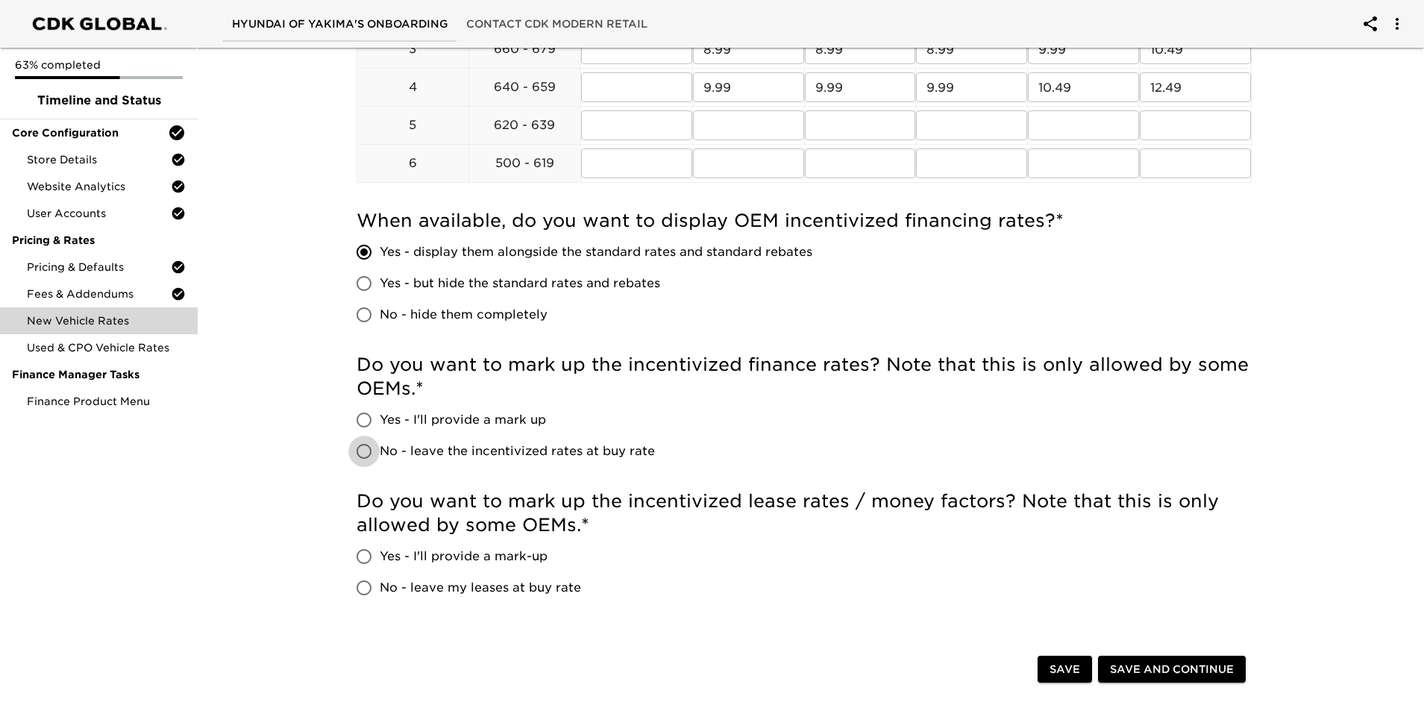
click at [360, 447] on input "No - leave the incentivized rates at buy rate" at bounding box center [363, 451] width 31 height 31
radio input "true"
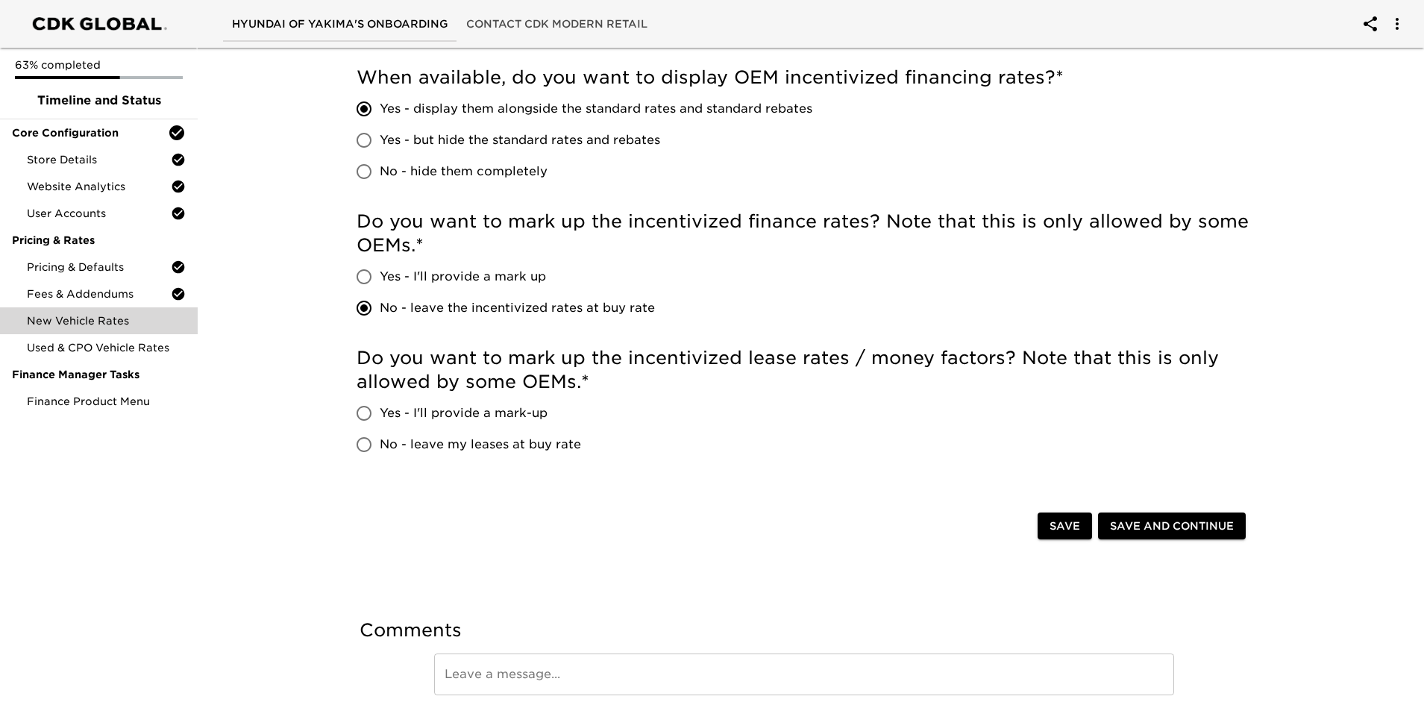
scroll to position [820, 0]
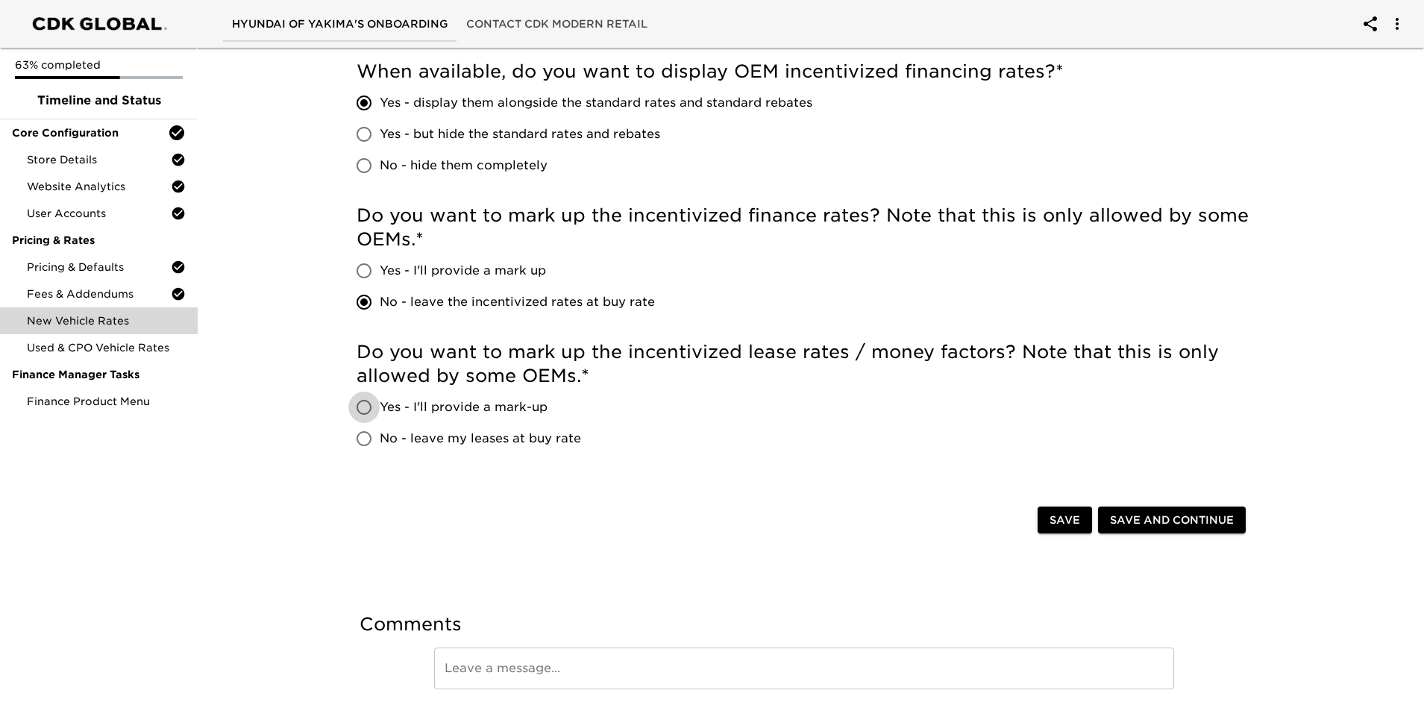
click at [362, 409] on input "Yes - I'll provide a mark-up" at bounding box center [363, 407] width 31 height 31
radio input "true"
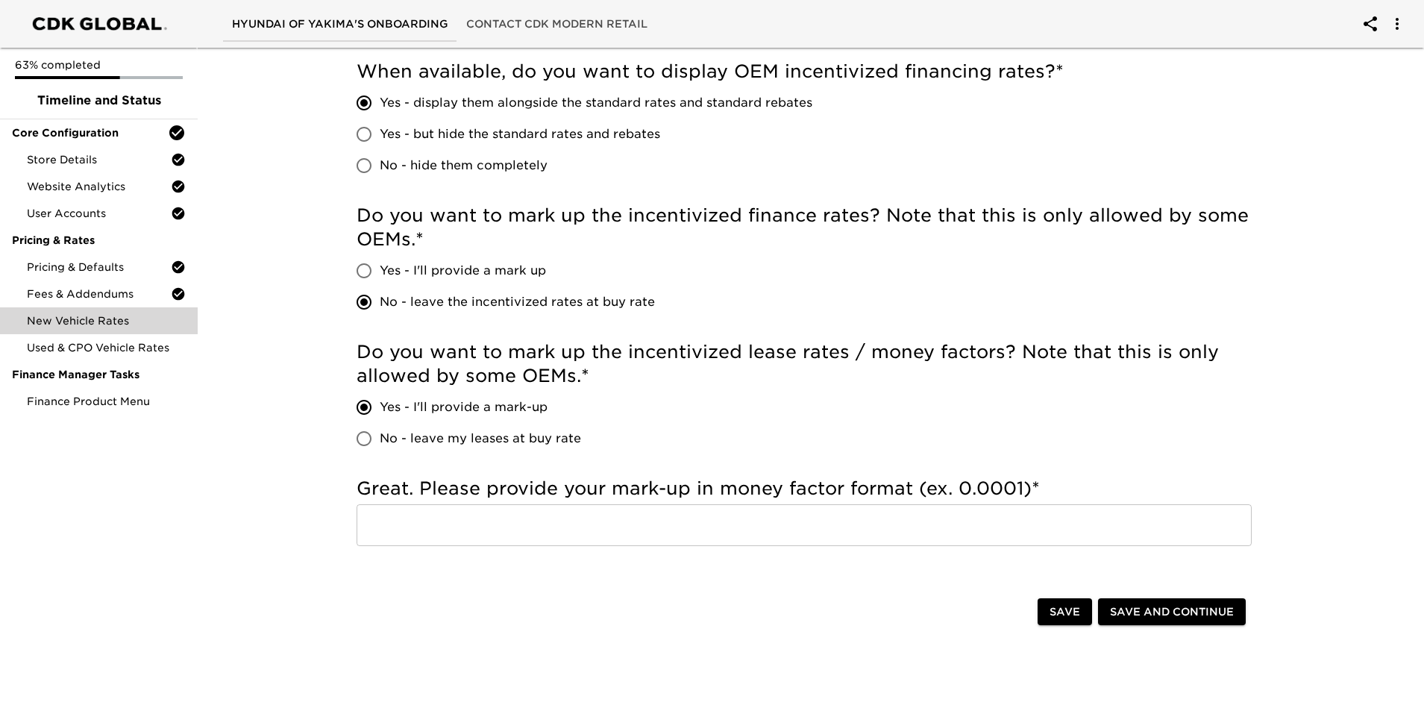
click at [410, 495] on input "text" at bounding box center [804, 525] width 895 height 42
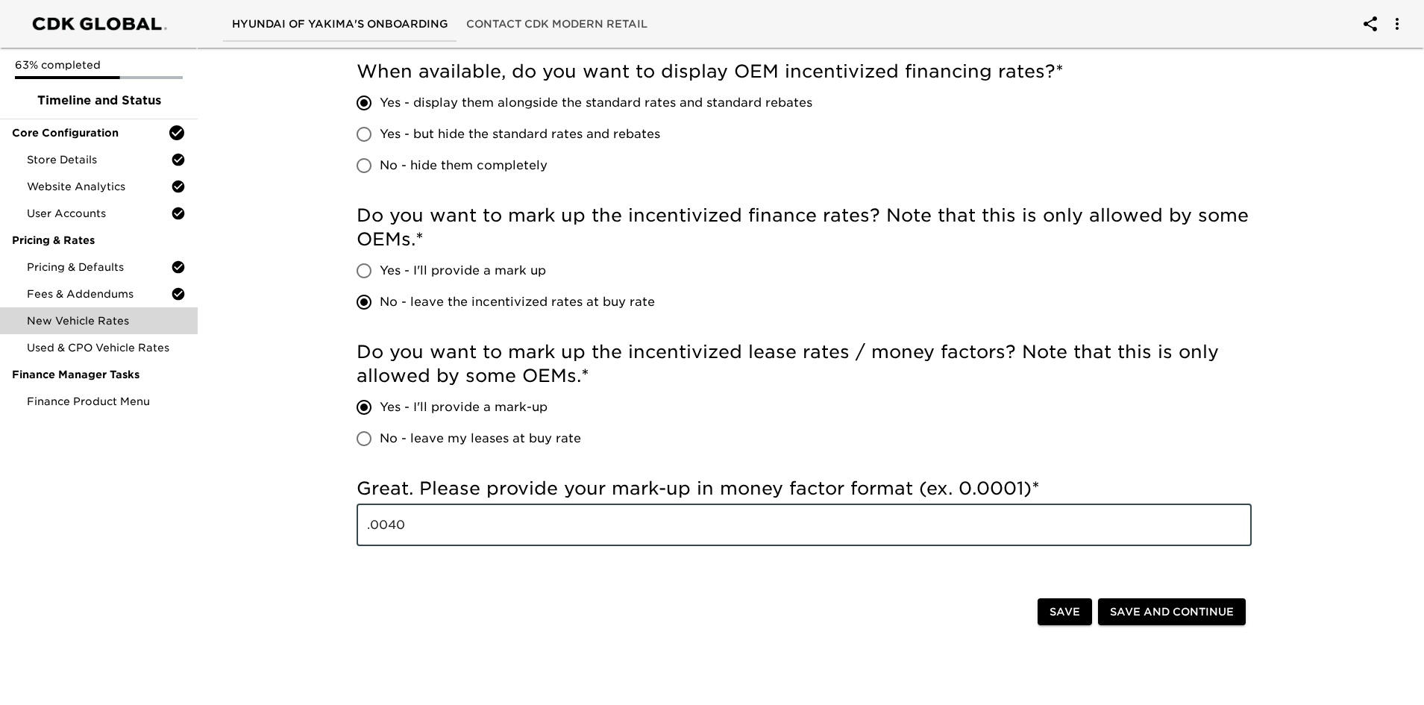
click at [497, 495] on div at bounding box center [699, 613] width 675 height 31
click at [395, 495] on input ".0040" at bounding box center [804, 525] width 895 height 42
click at [389, 495] on input ".0040" at bounding box center [804, 525] width 895 height 42
type input ".00040"
click at [946, 495] on span "Save and Continue" at bounding box center [1172, 612] width 124 height 19
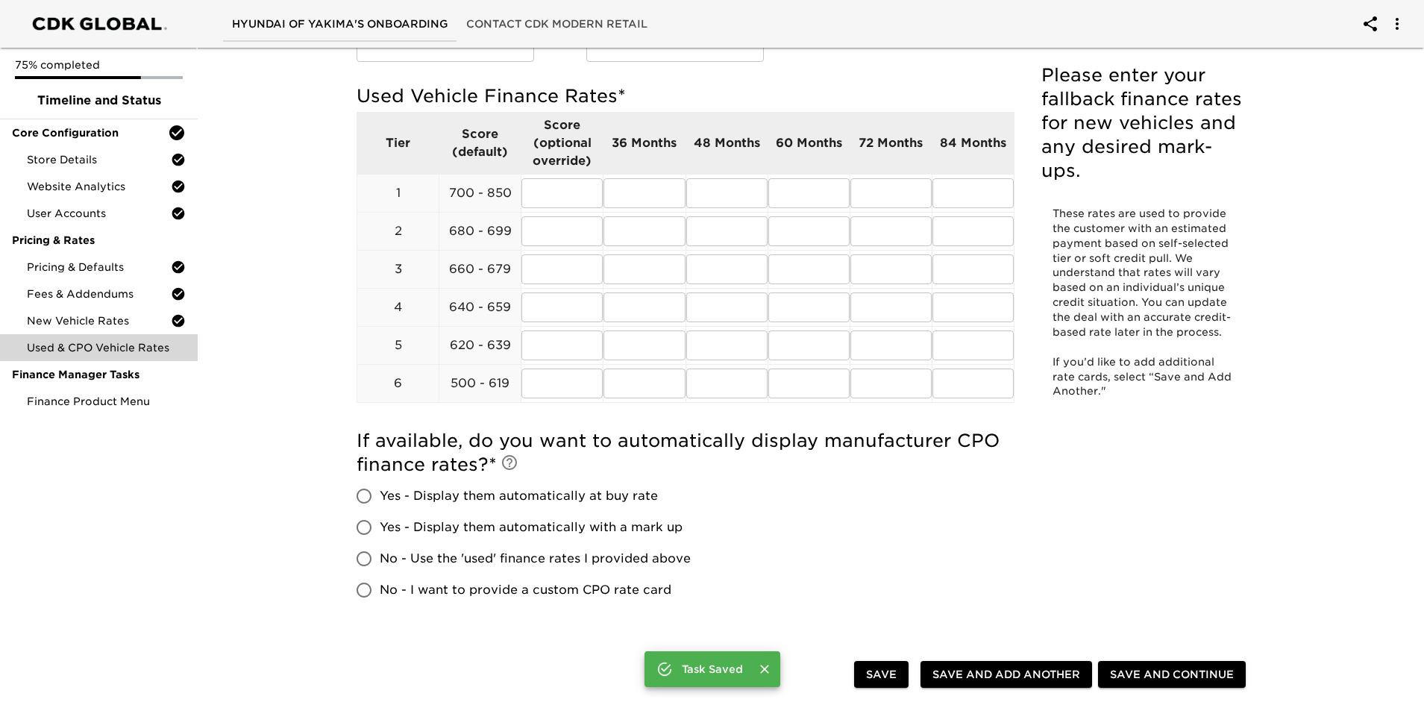
scroll to position [224, 0]
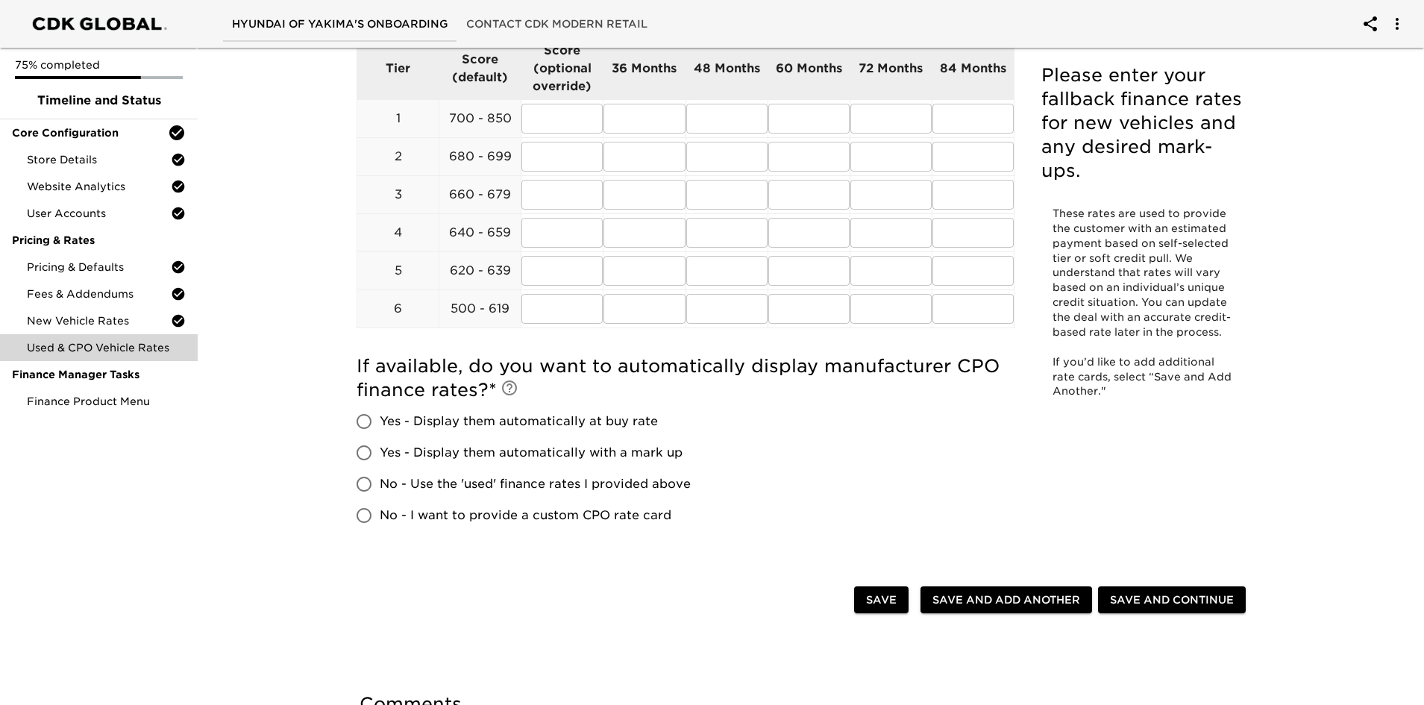
click at [364, 453] on input "Yes - Display them automatically with a mark up" at bounding box center [363, 452] width 31 height 31
radio input "true"
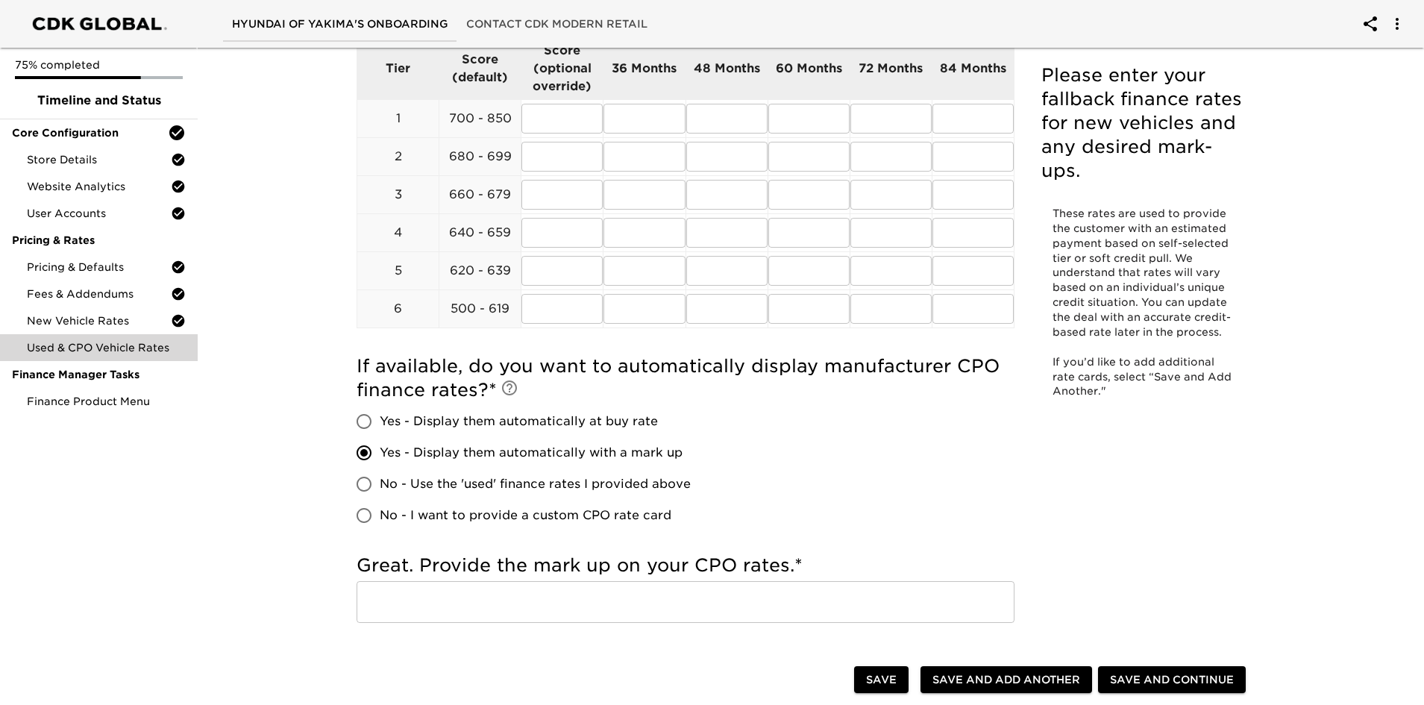
click at [449, 495] on input "text" at bounding box center [686, 602] width 658 height 42
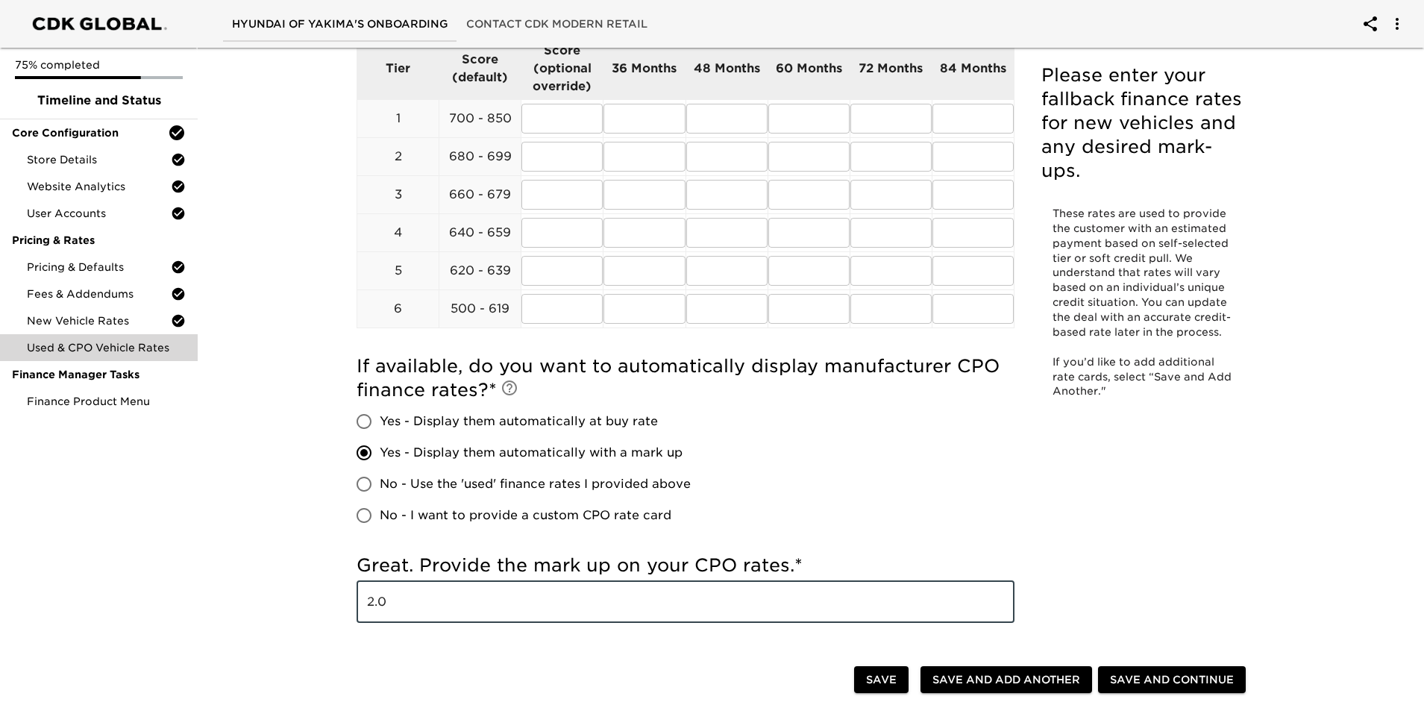
type input "2.0"
click at [285, 473] on div "Used & CPO Vehicle Rates Due [DATE] Please enter your fallback finance rates fo…" at bounding box center [804, 374] width 1232 height 1113
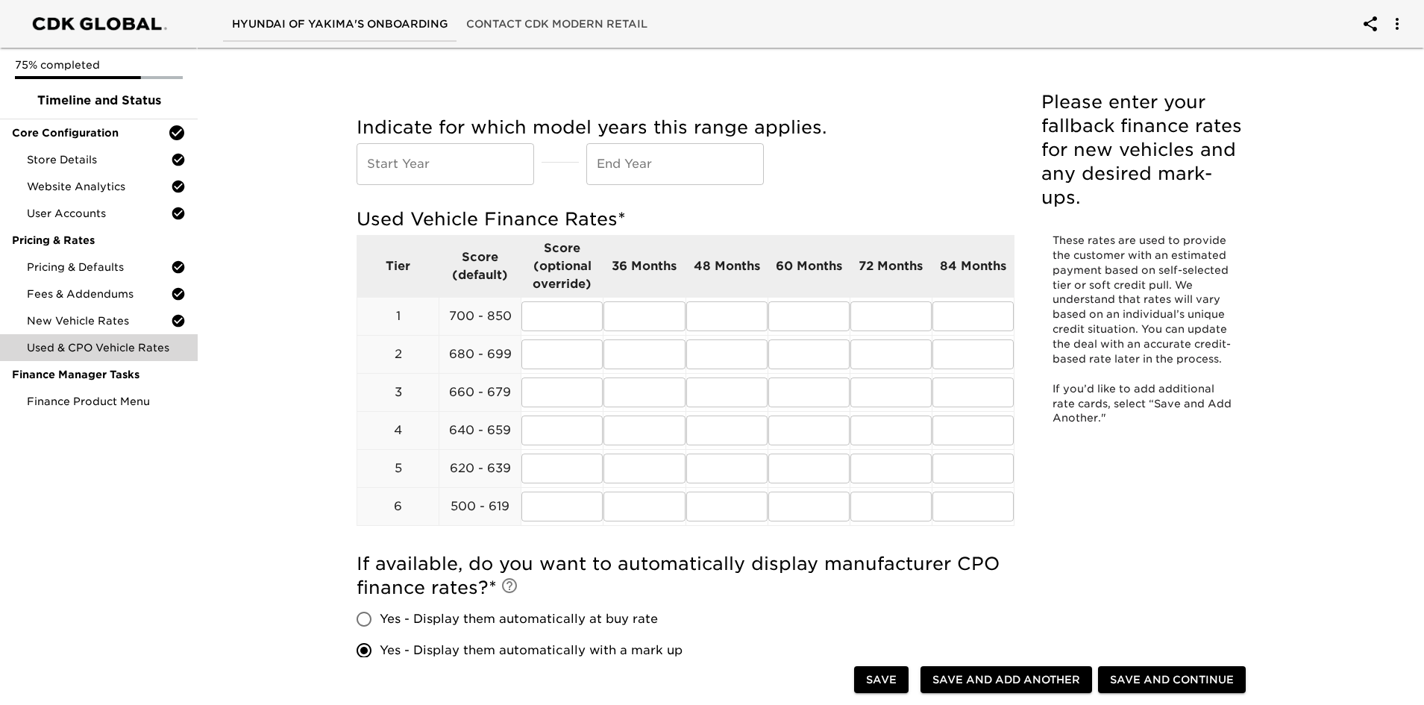
scroll to position [0, 0]
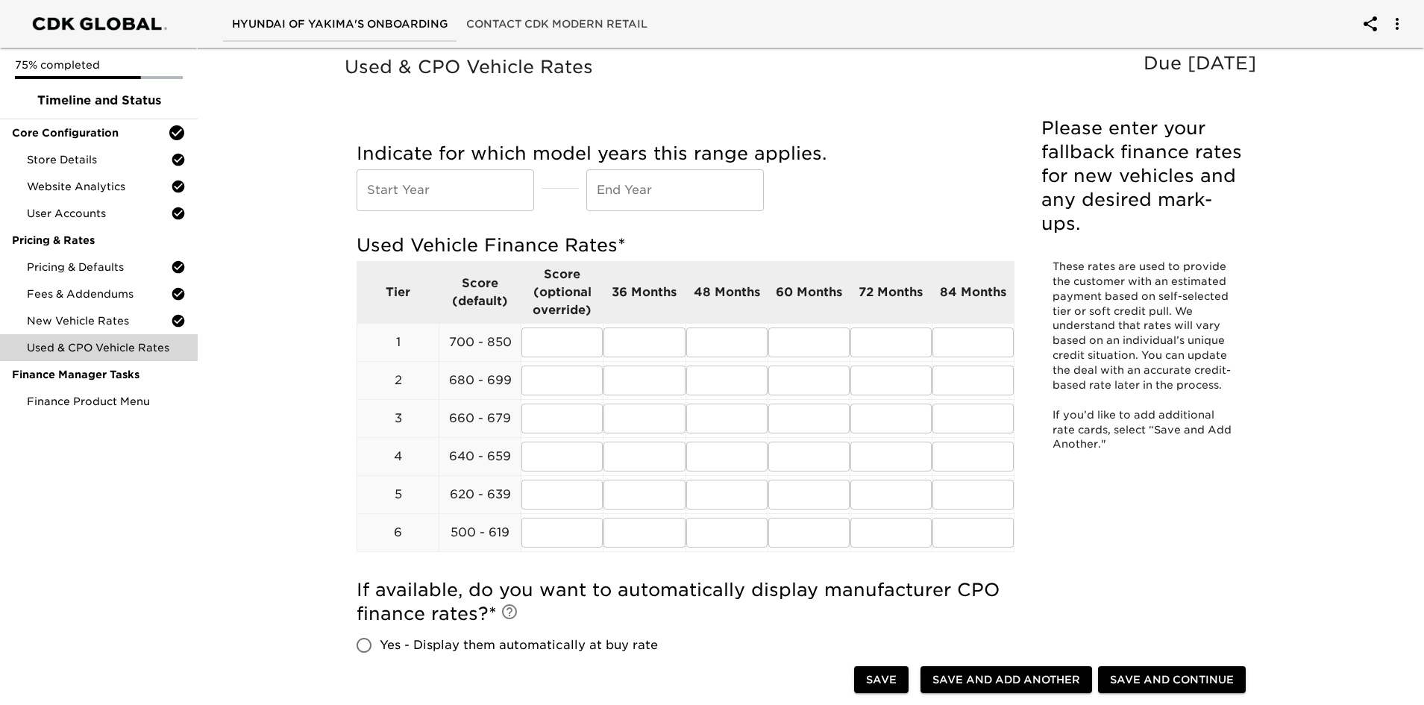
click at [460, 194] on input "text" at bounding box center [446, 190] width 178 height 42
type input "2023"
click at [657, 183] on input "text" at bounding box center [675, 190] width 178 height 42
type input "2026"
click at [651, 338] on input "text" at bounding box center [643, 342] width 81 height 30
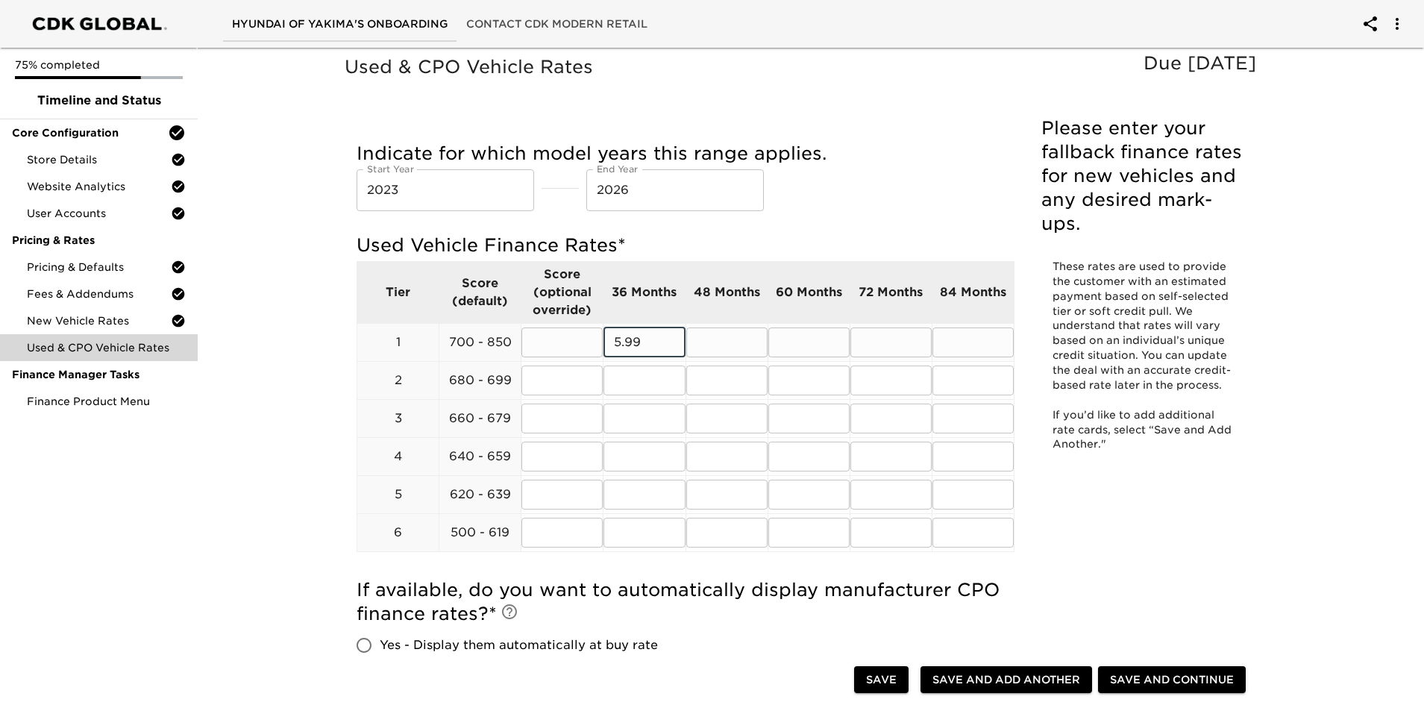
type input "5.99"
type input "6.24"
type input "7.24"
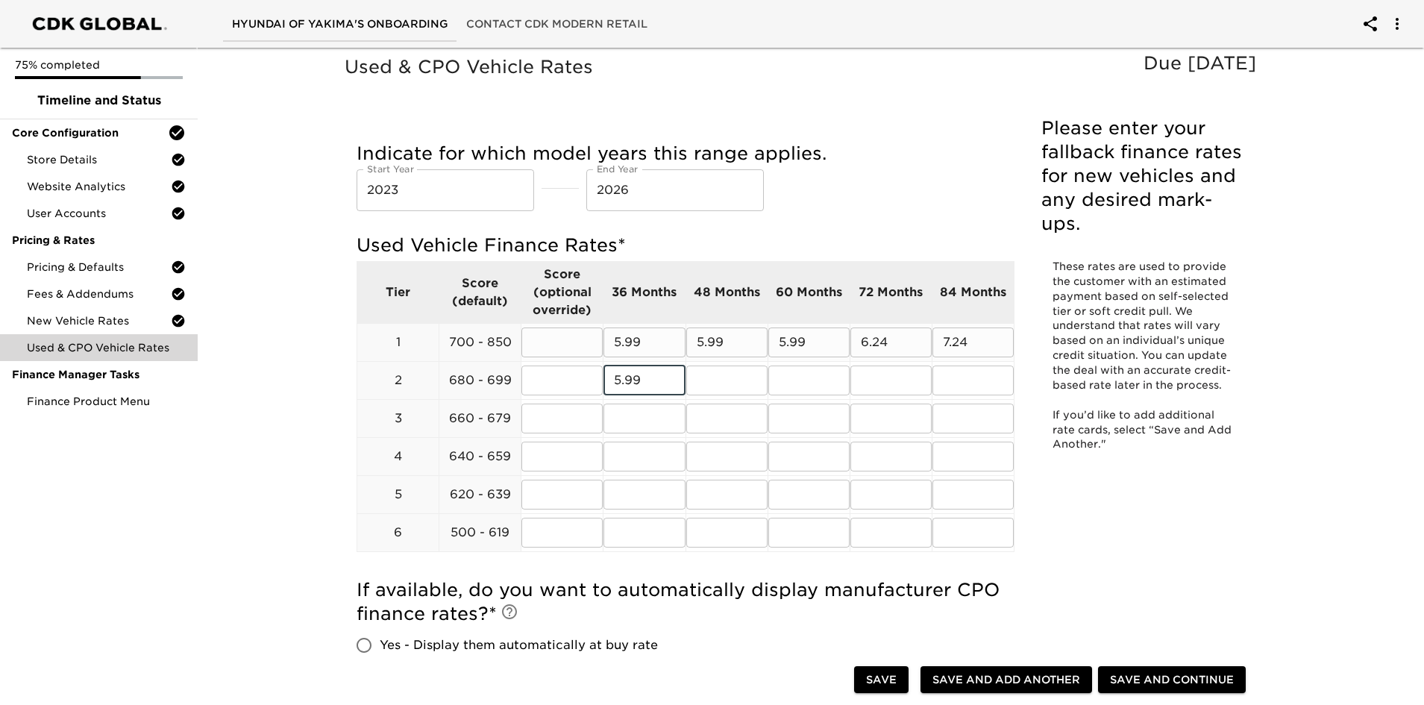
type input "5.99"
type input "6.24"
type input "7.24"
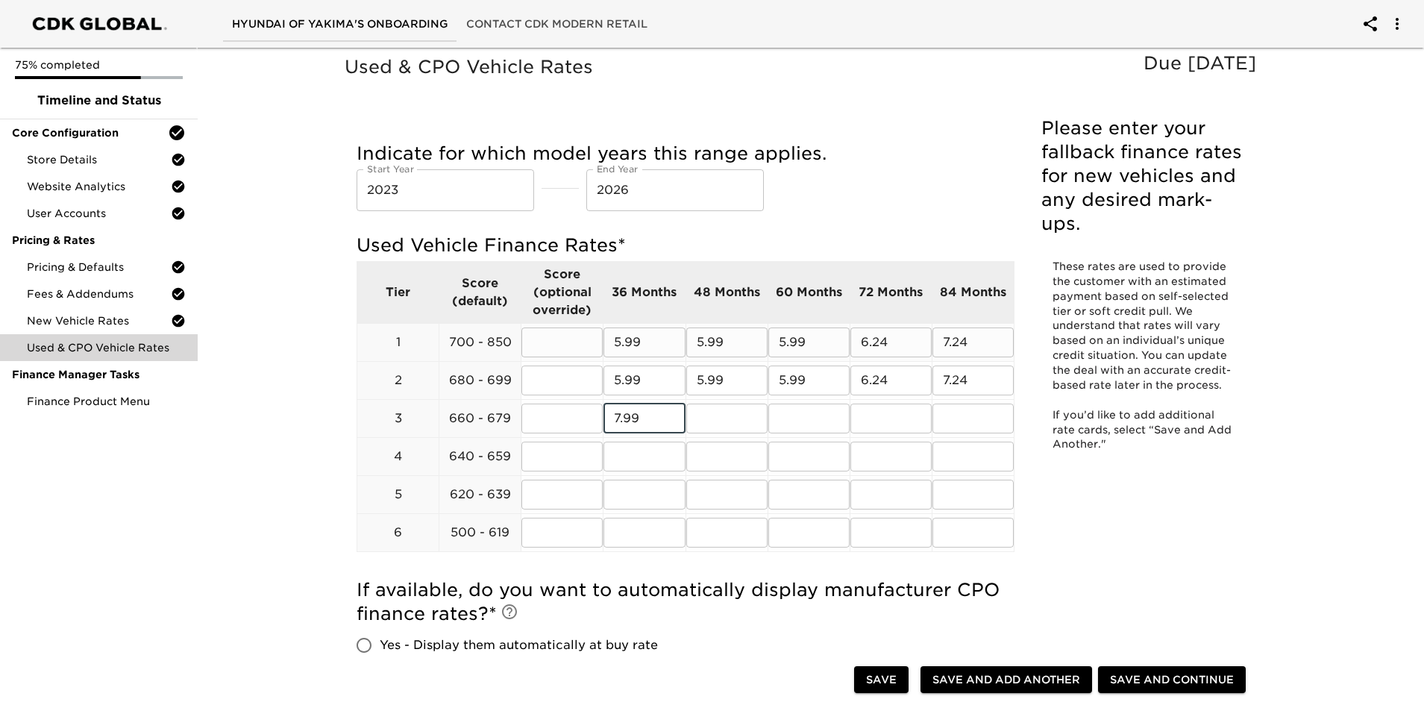
type input "7.99"
type input "8.49"
type input "9.49"
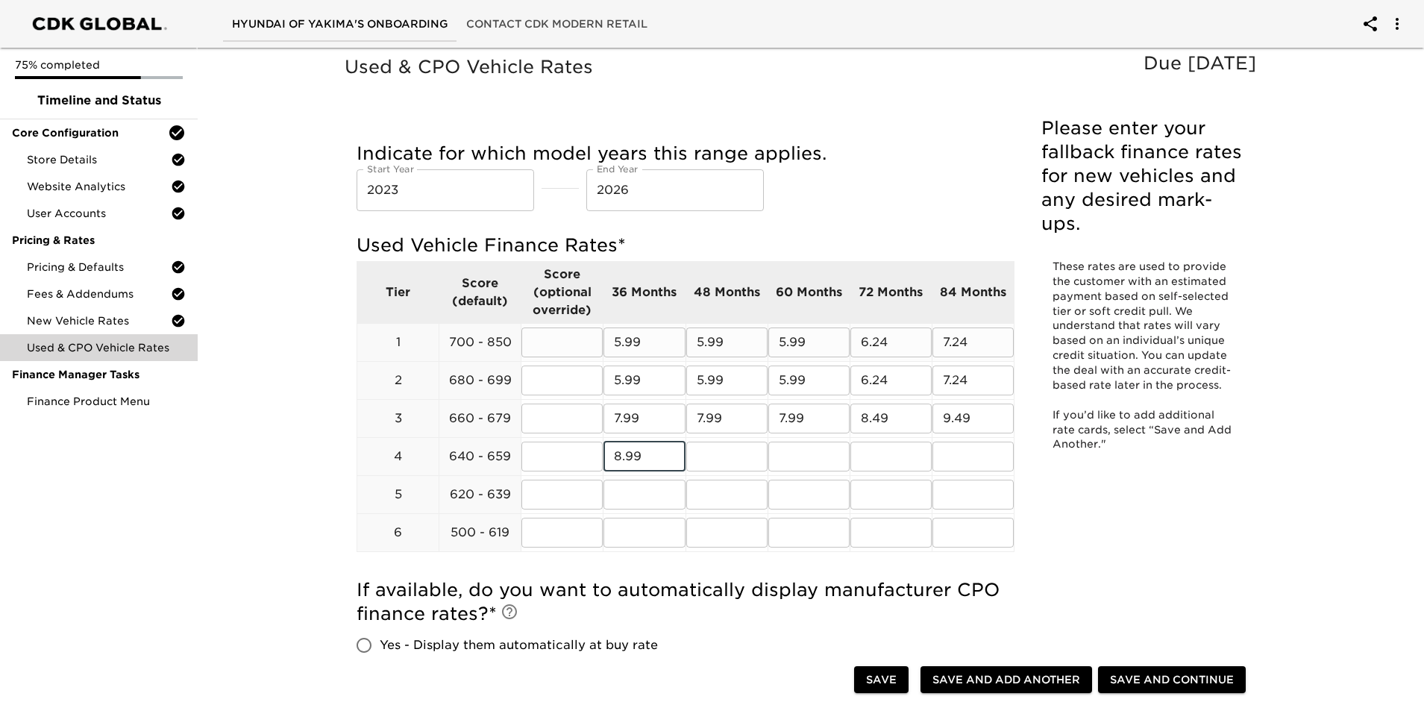
type input "8.99"
type input "10.49"
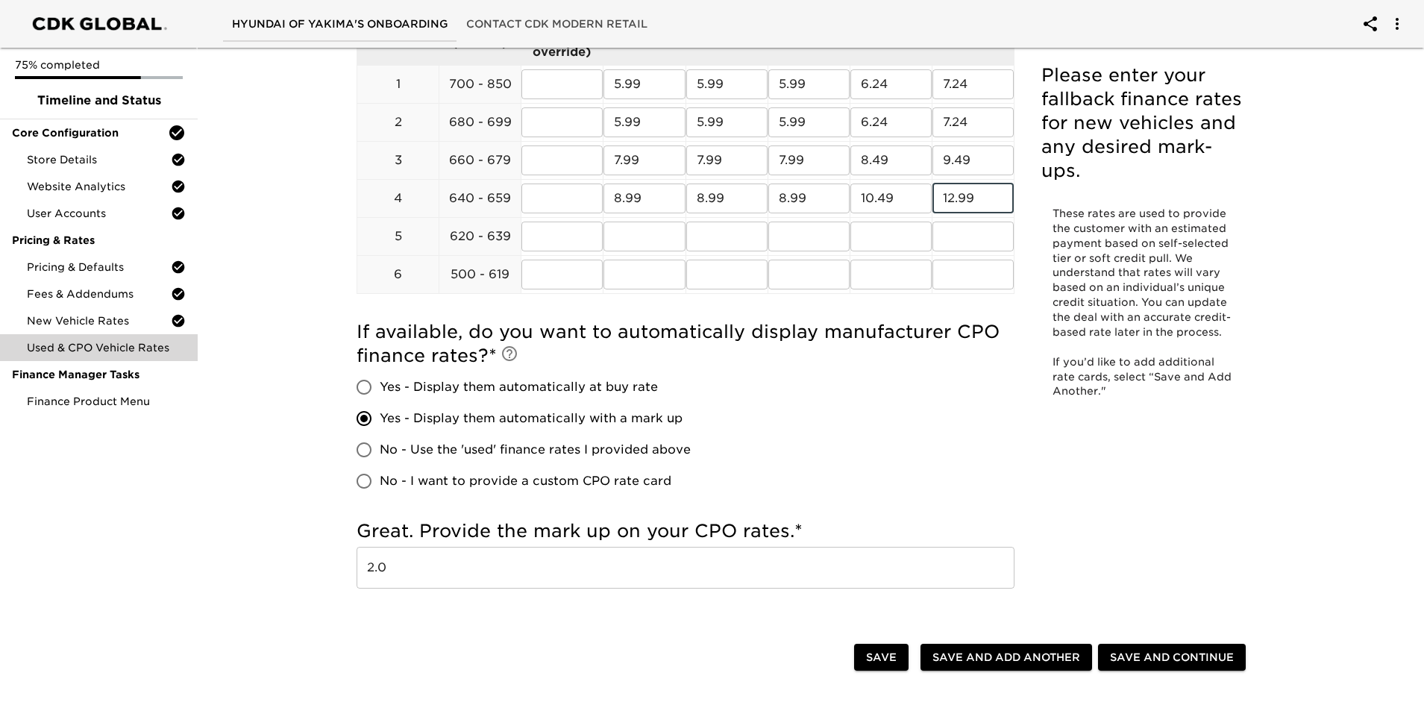
scroll to position [298, 0]
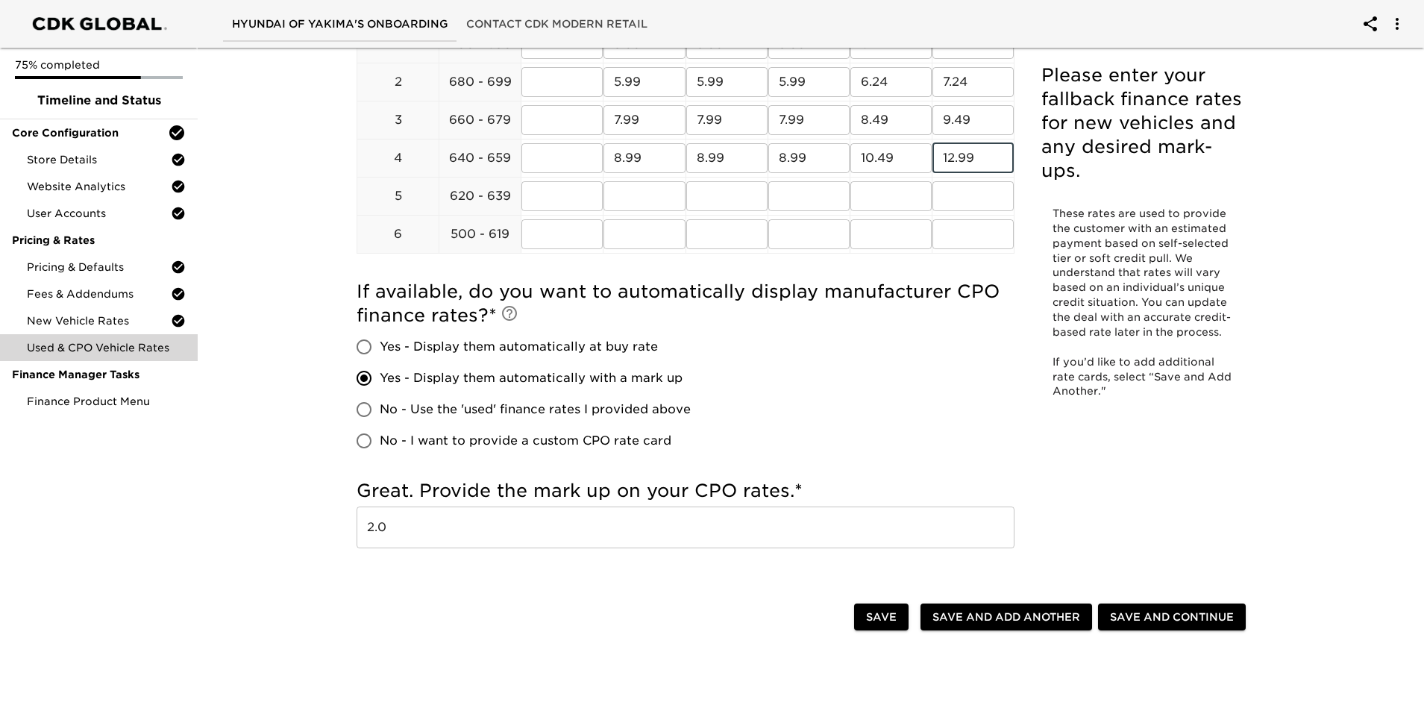
type input "12.99"
click at [946, 495] on span "Save and Continue" at bounding box center [1172, 617] width 124 height 19
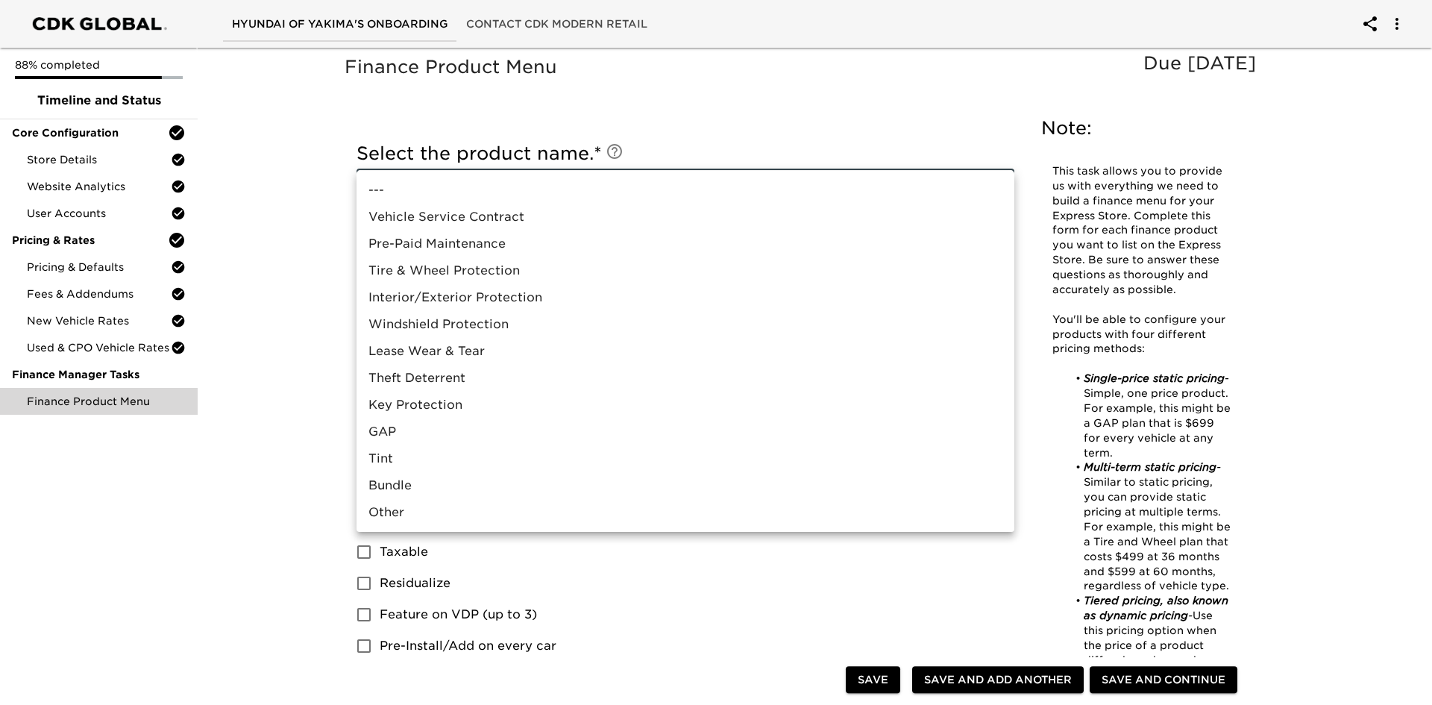
click at [621, 180] on body "Hyundai of Yakima's Onboarding Contact CDK Modern Retail 88% completed Timeline…" at bounding box center [716, 719] width 1432 height 1438
click at [442, 379] on li "Theft Deterrent" at bounding box center [686, 378] width 658 height 27
type input "Theft Deterrent"
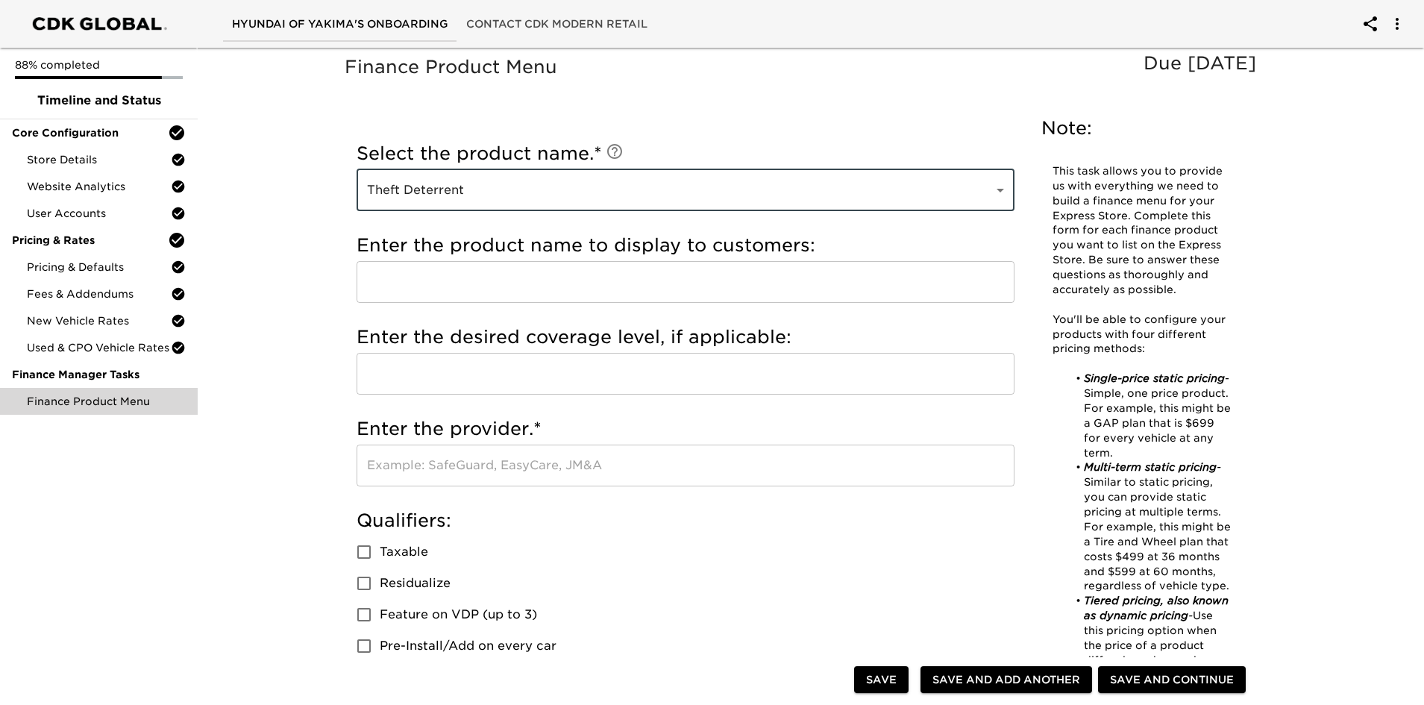
click at [495, 274] on input "text" at bounding box center [686, 282] width 658 height 42
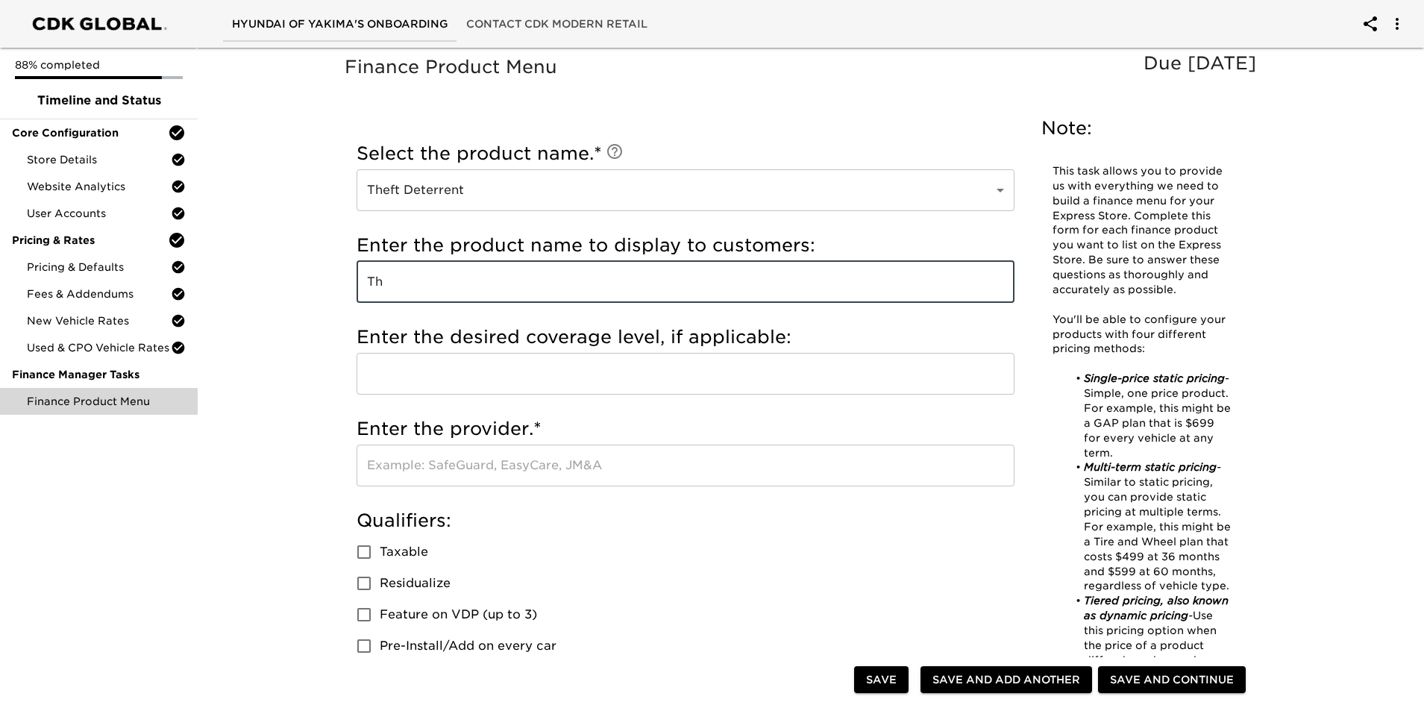
type input "T"
type input "Anti Theft Deterrent"
click at [498, 360] on input "text" at bounding box center [686, 374] width 658 height 42
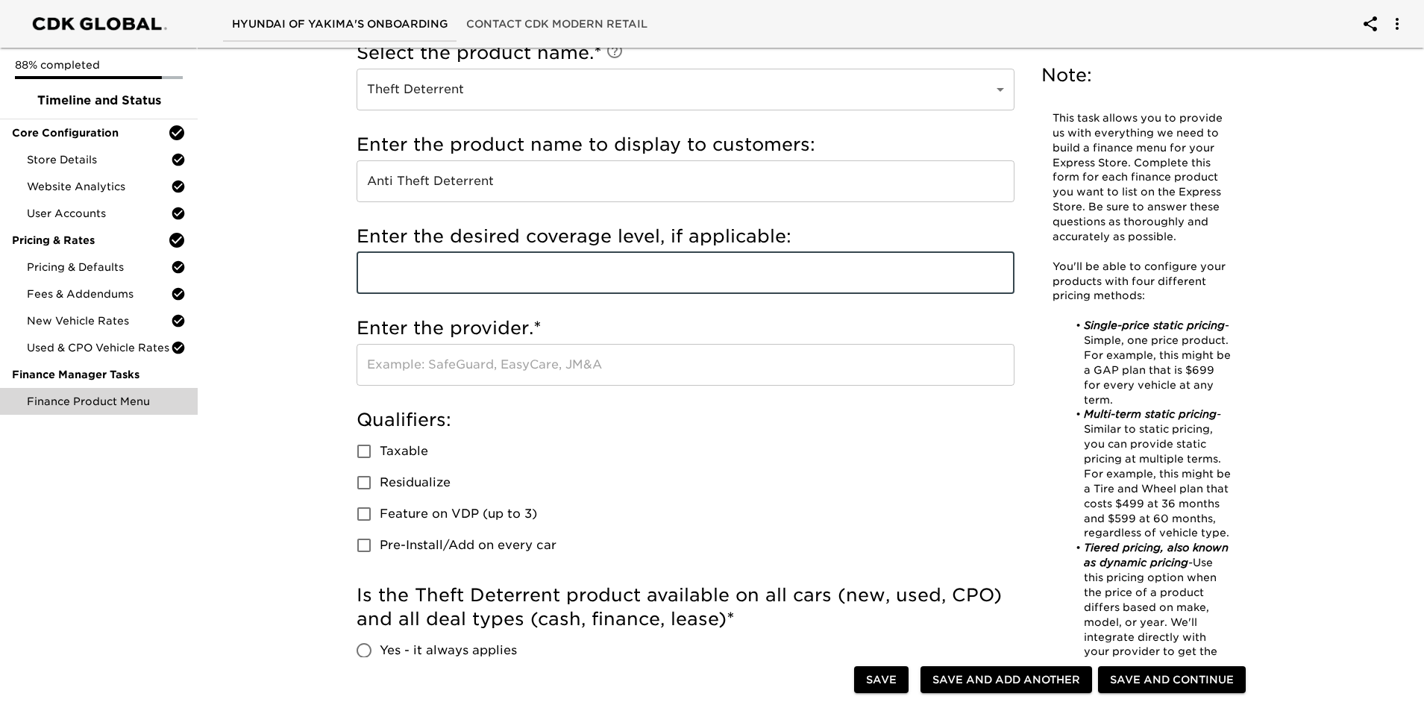
scroll to position [75, 0]
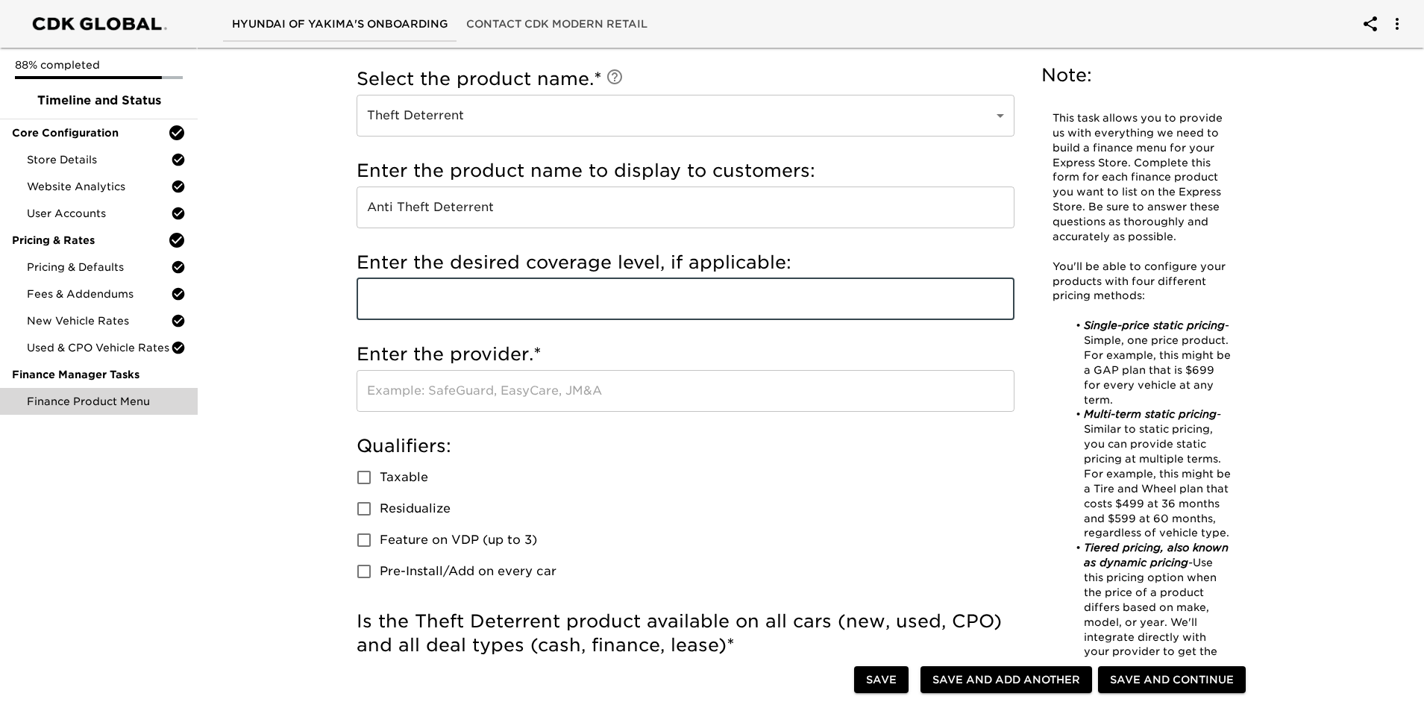
click at [494, 374] on input "text" at bounding box center [686, 391] width 658 height 42
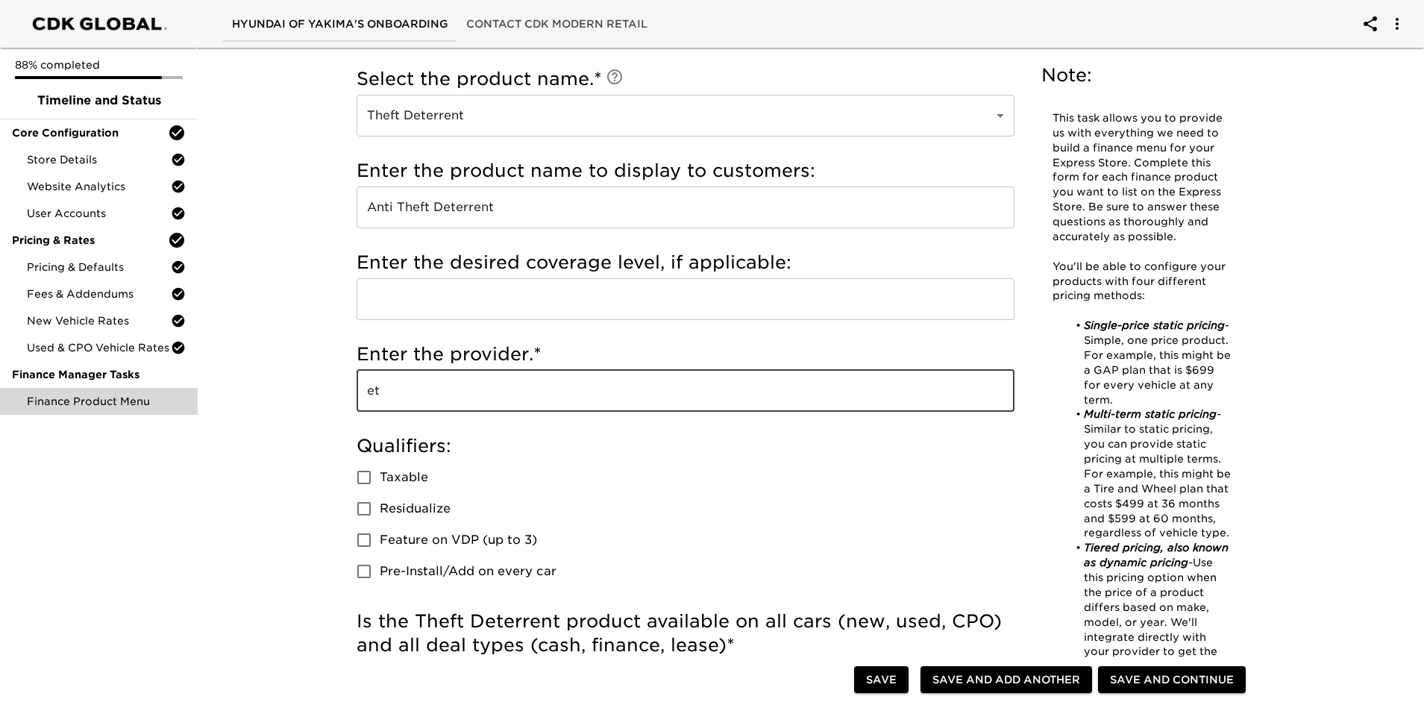
type input "e"
type input "Ethos"
click at [367, 474] on input "Taxable" at bounding box center [363, 477] width 31 height 31
checkbox input "true"
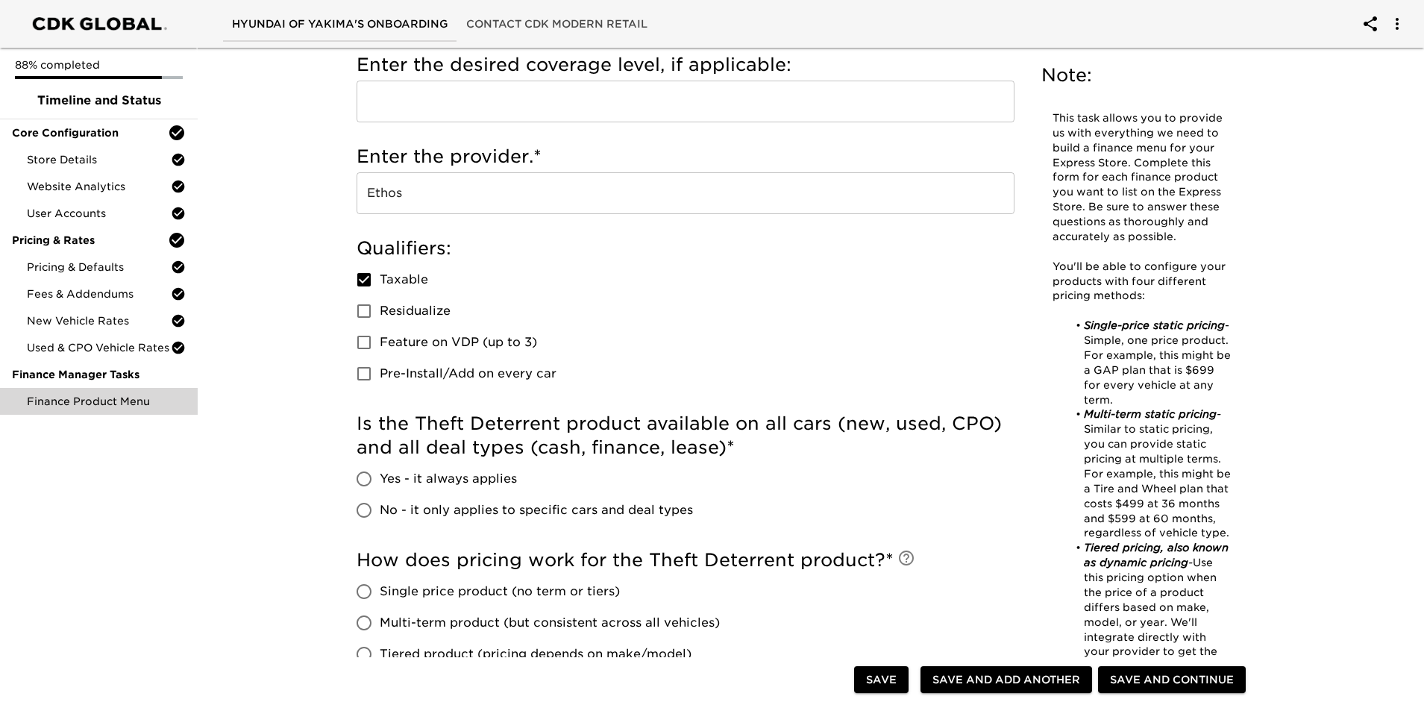
scroll to position [298, 0]
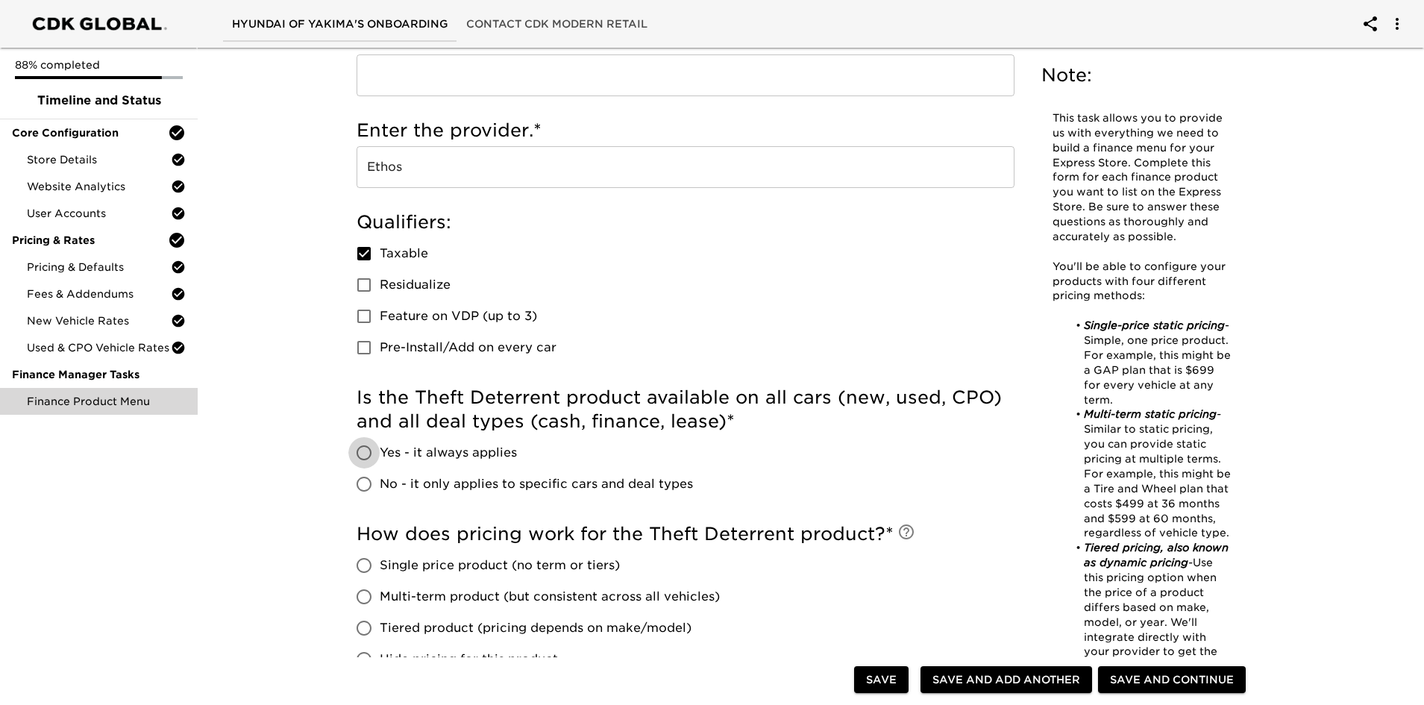
click at [367, 454] on input "Yes - it always applies" at bounding box center [363, 452] width 31 height 31
radio input "true"
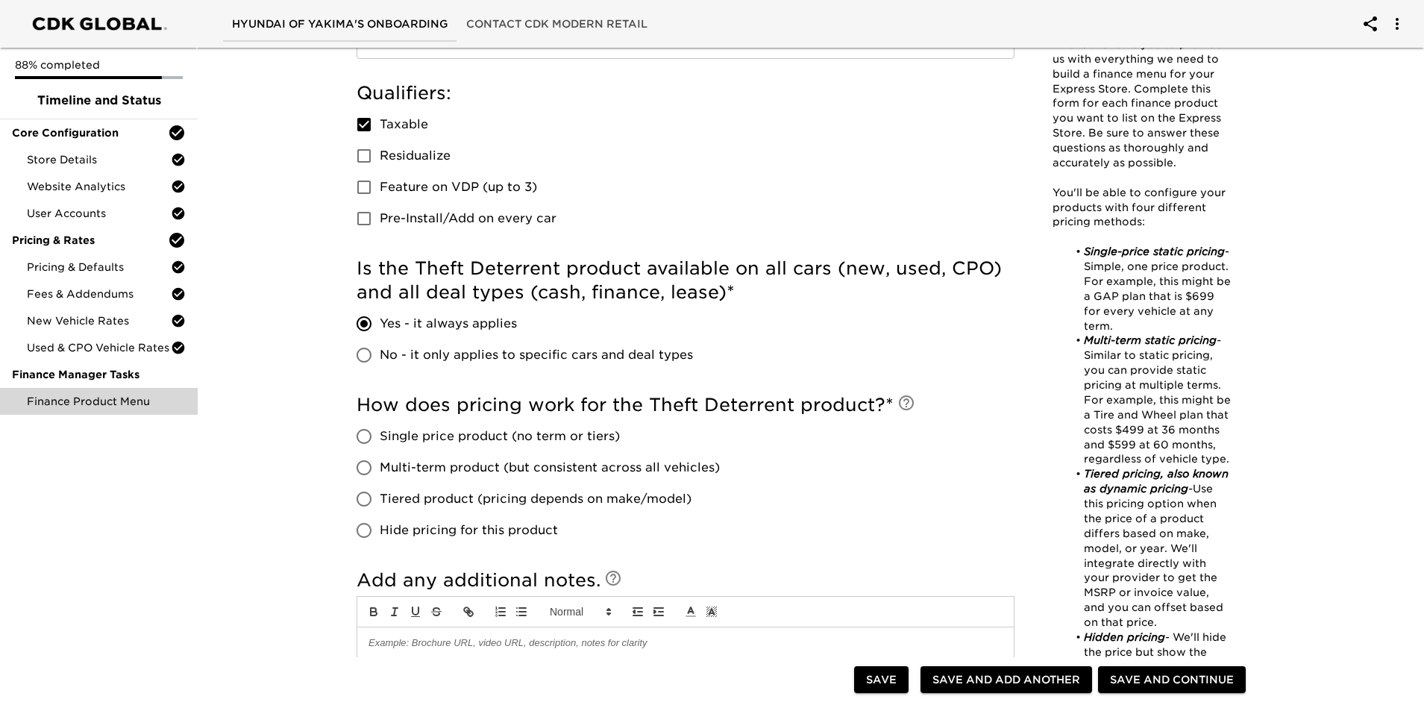
scroll to position [447, 0]
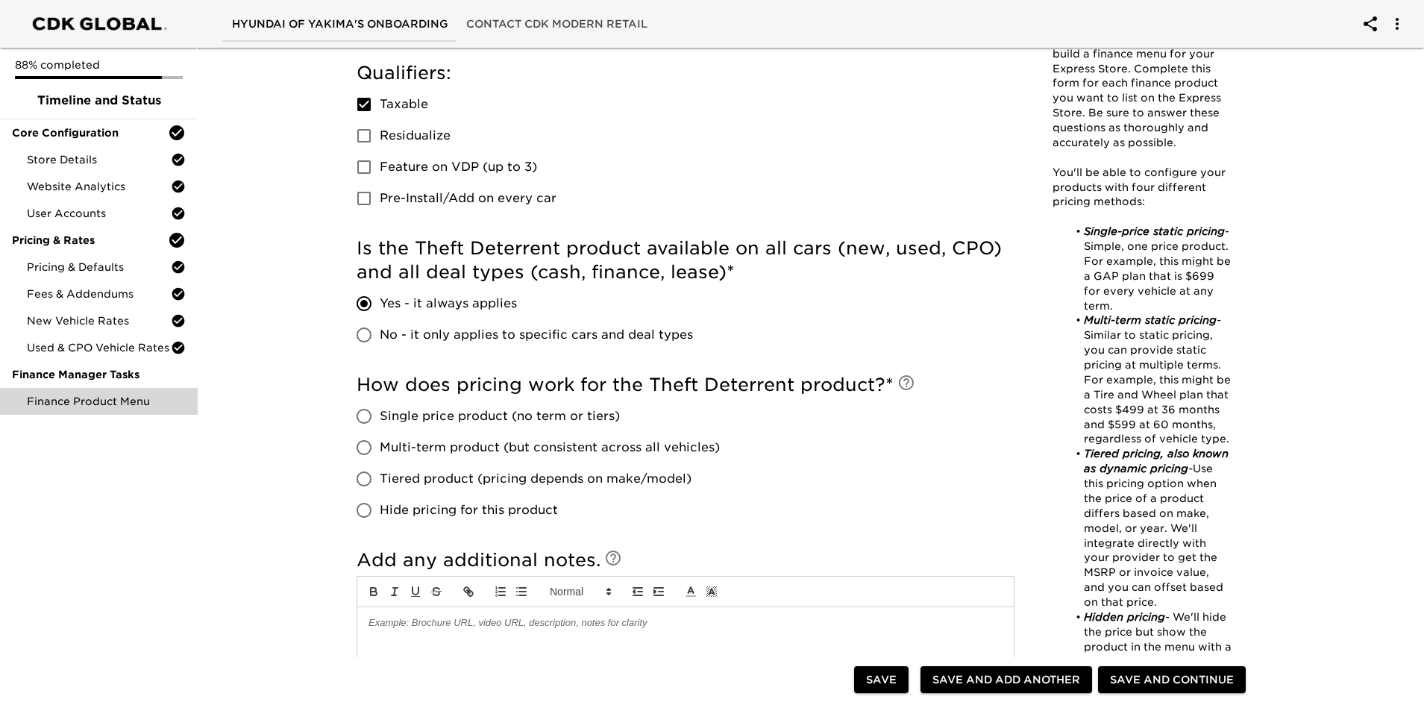
click at [362, 448] on input "Multi-term product (but consistent across all vehicles)" at bounding box center [363, 447] width 31 height 31
radio input "true"
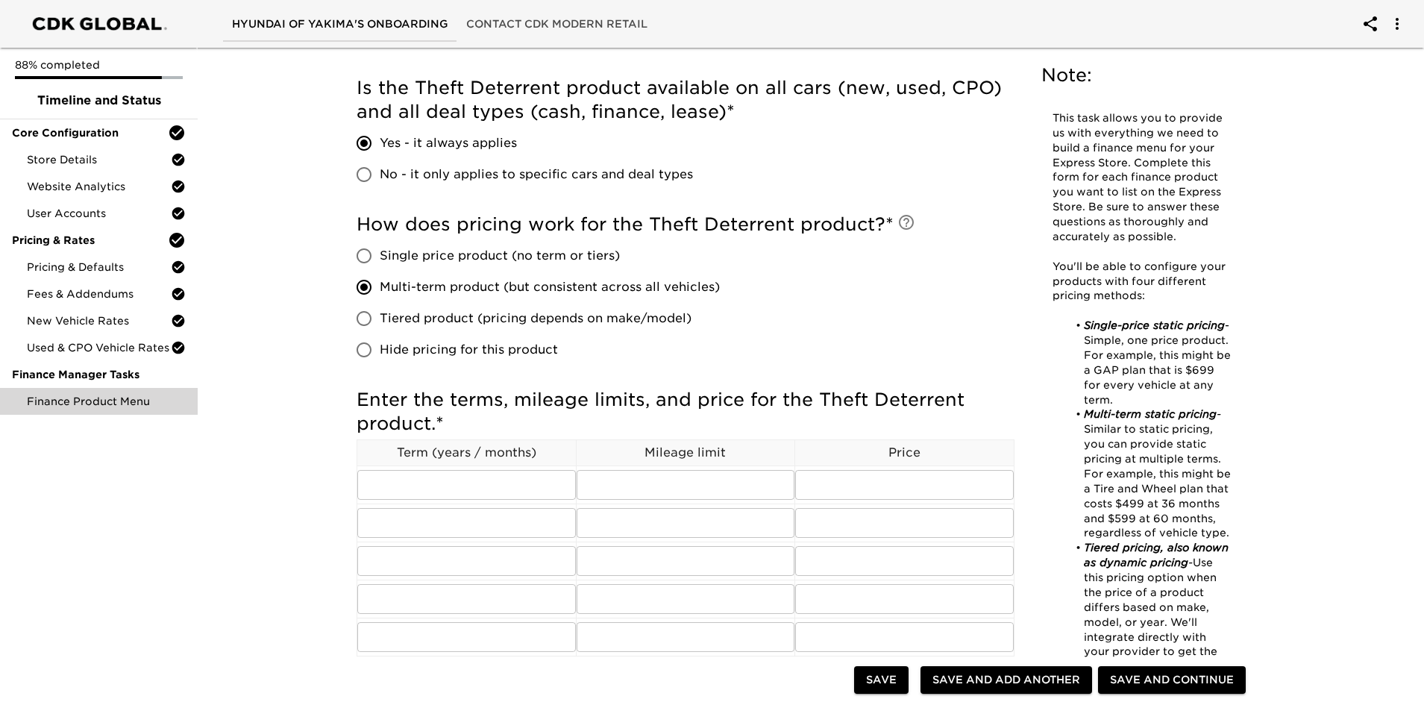
scroll to position [671, 0]
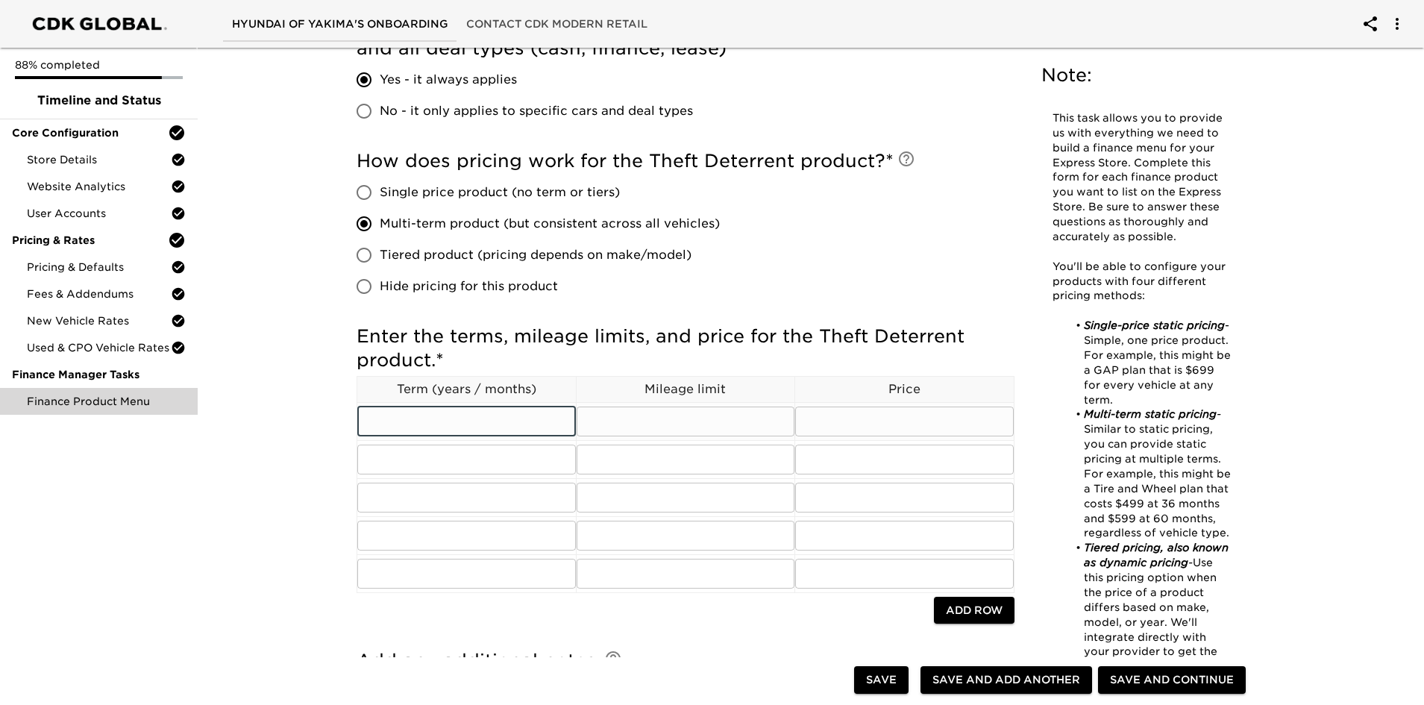
click at [440, 427] on input "text" at bounding box center [466, 421] width 219 height 30
type input "60"
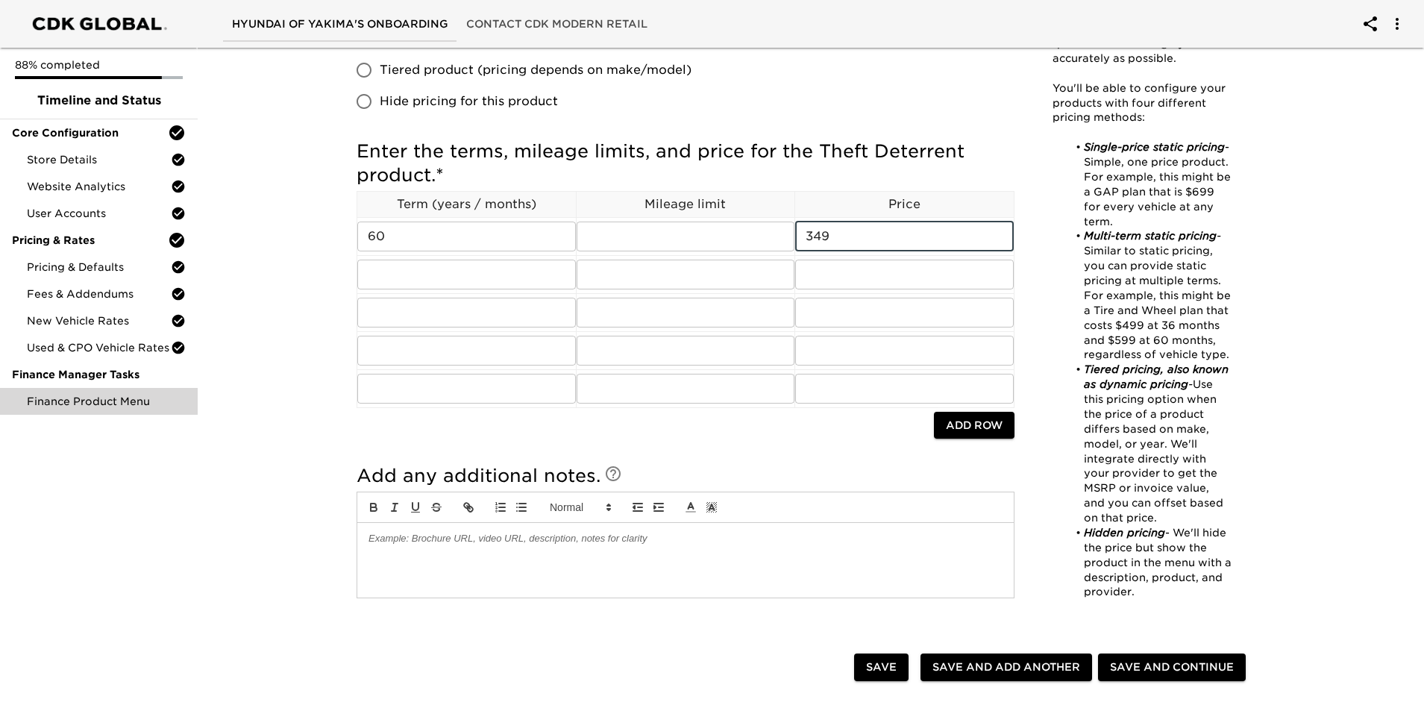
scroll to position [895, 0]
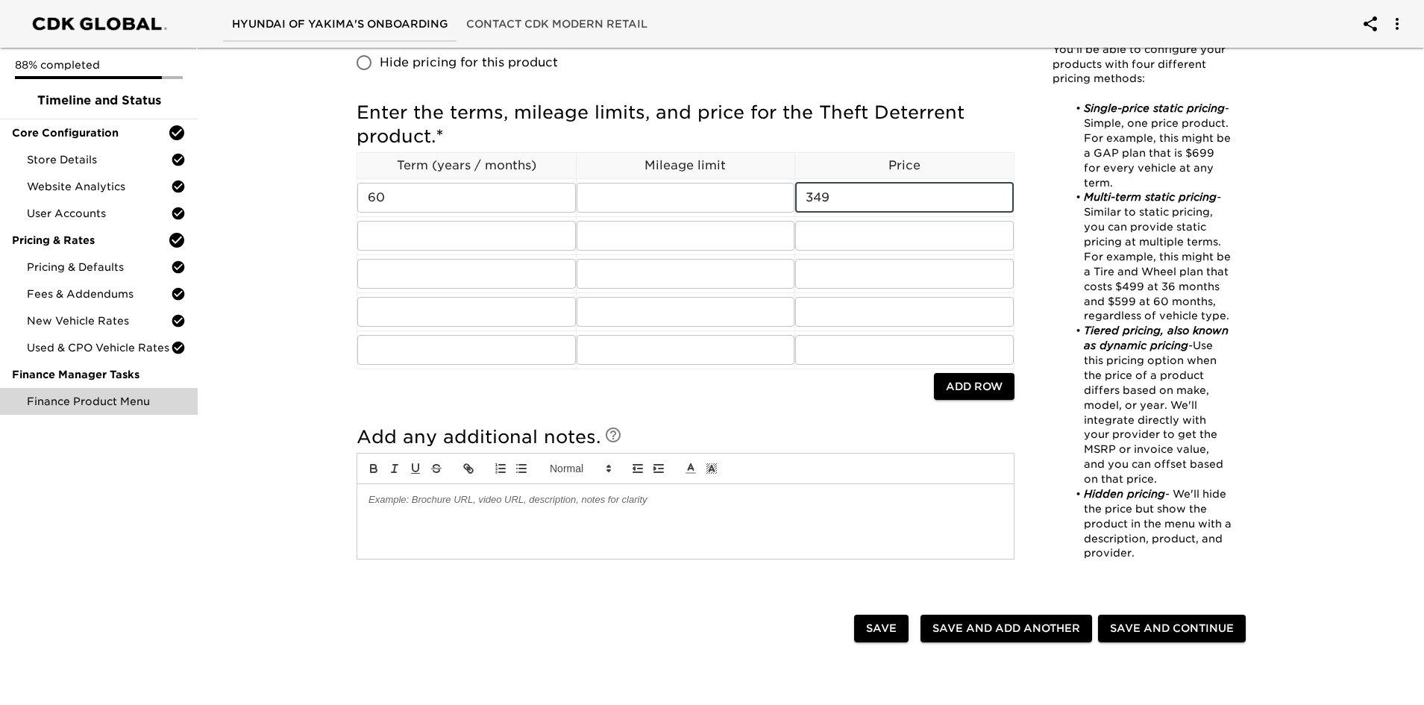
type input "349"
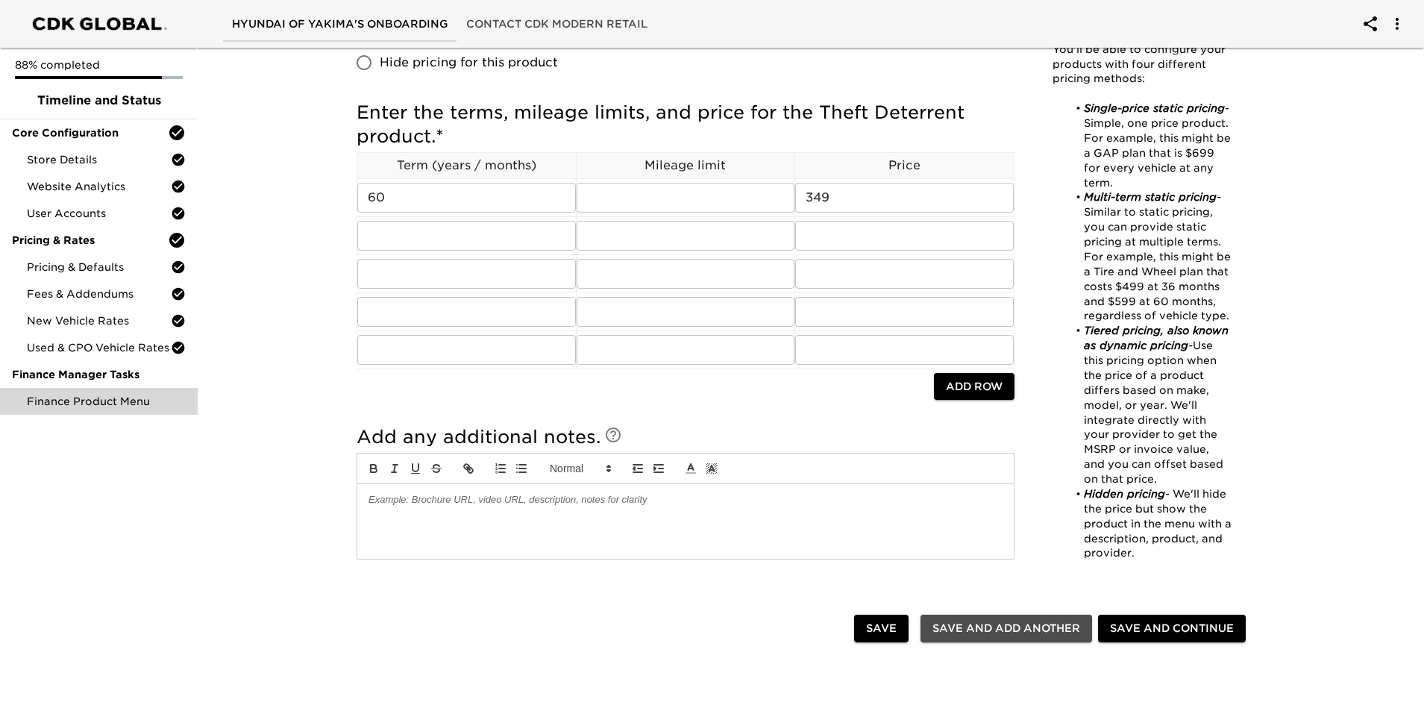
click at [946, 495] on span "Save and Add Another" at bounding box center [1006, 628] width 148 height 19
checkbox input "false"
radio input "false"
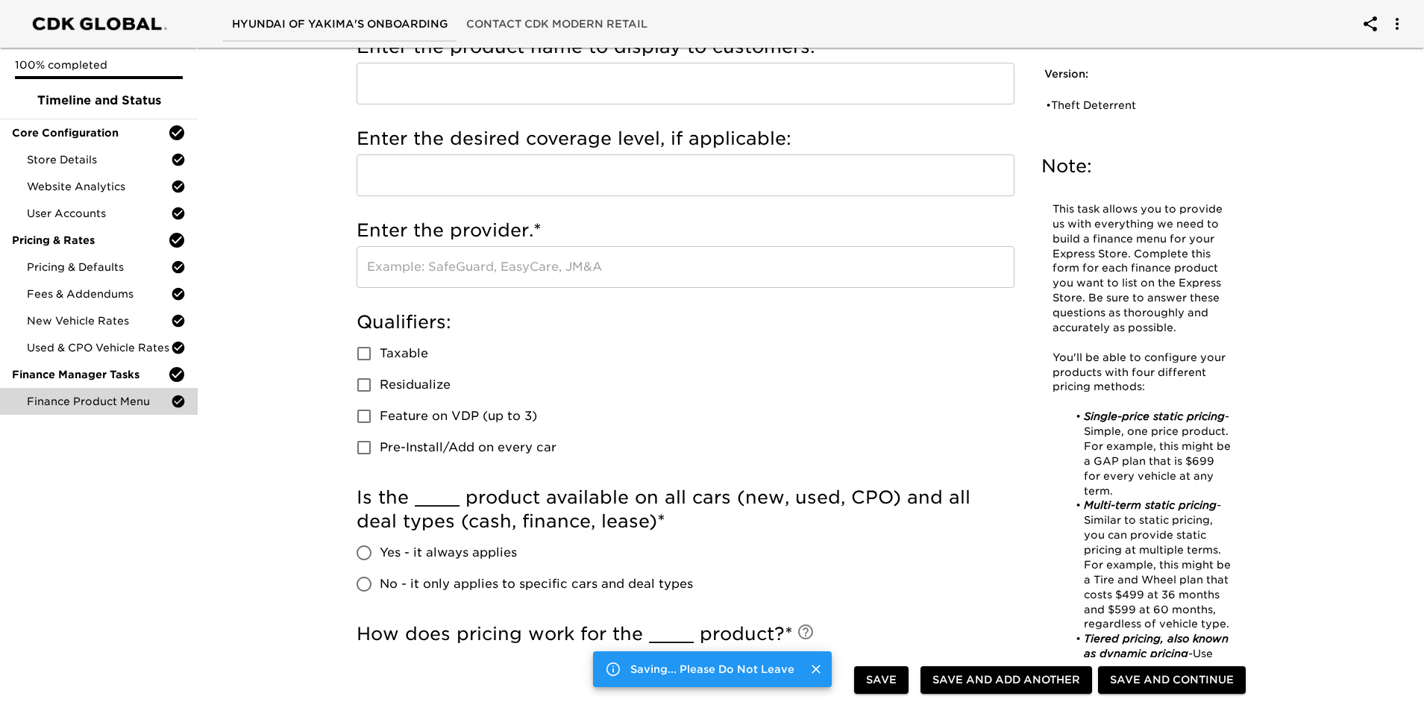
scroll to position [0, 0]
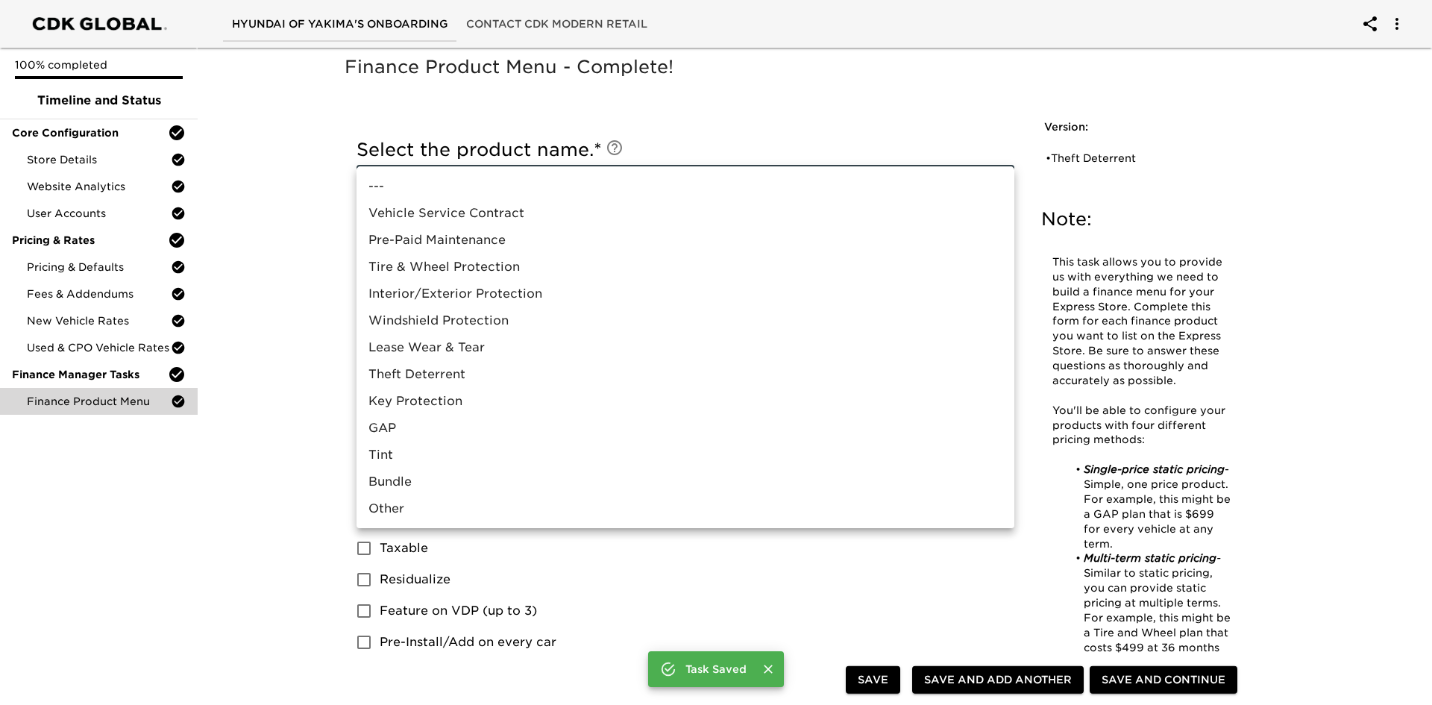
click at [398, 495] on li "Other" at bounding box center [686, 508] width 658 height 27
type input "Other"
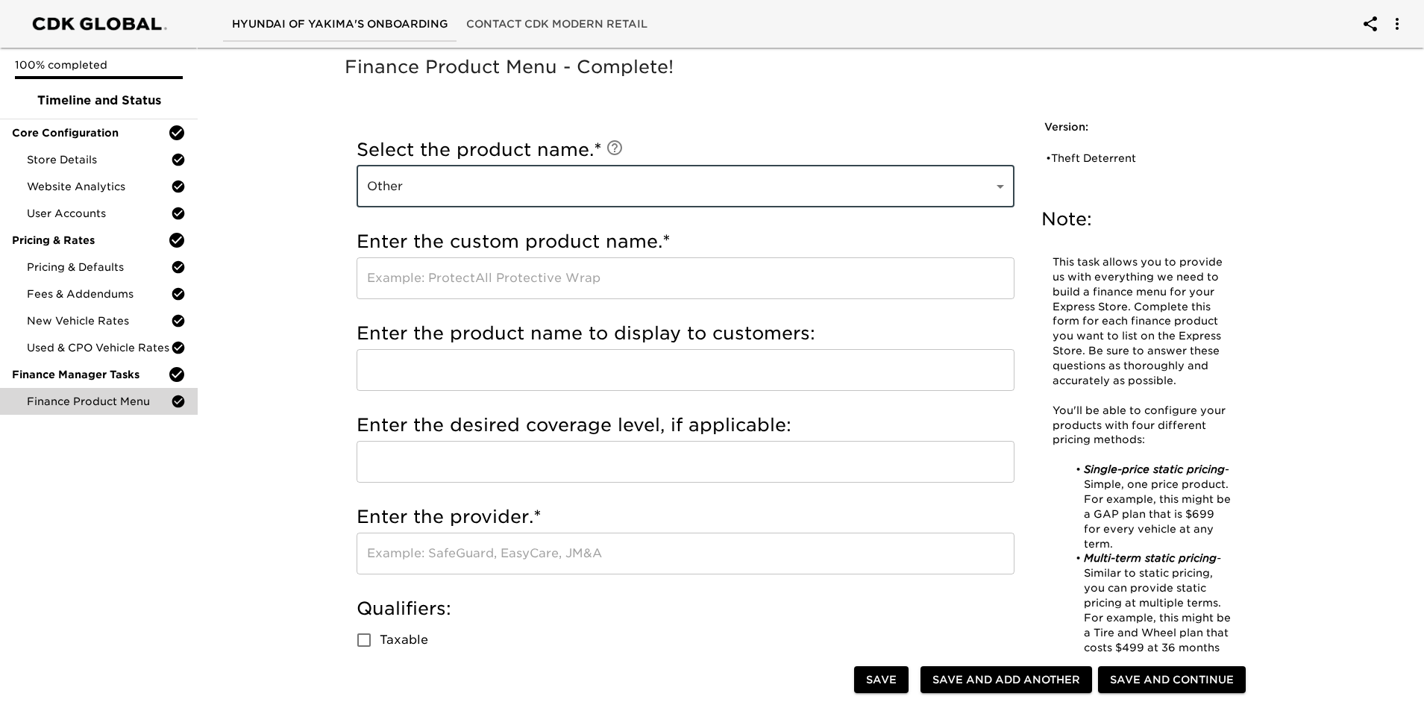
click at [444, 277] on input "text" at bounding box center [686, 278] width 658 height 42
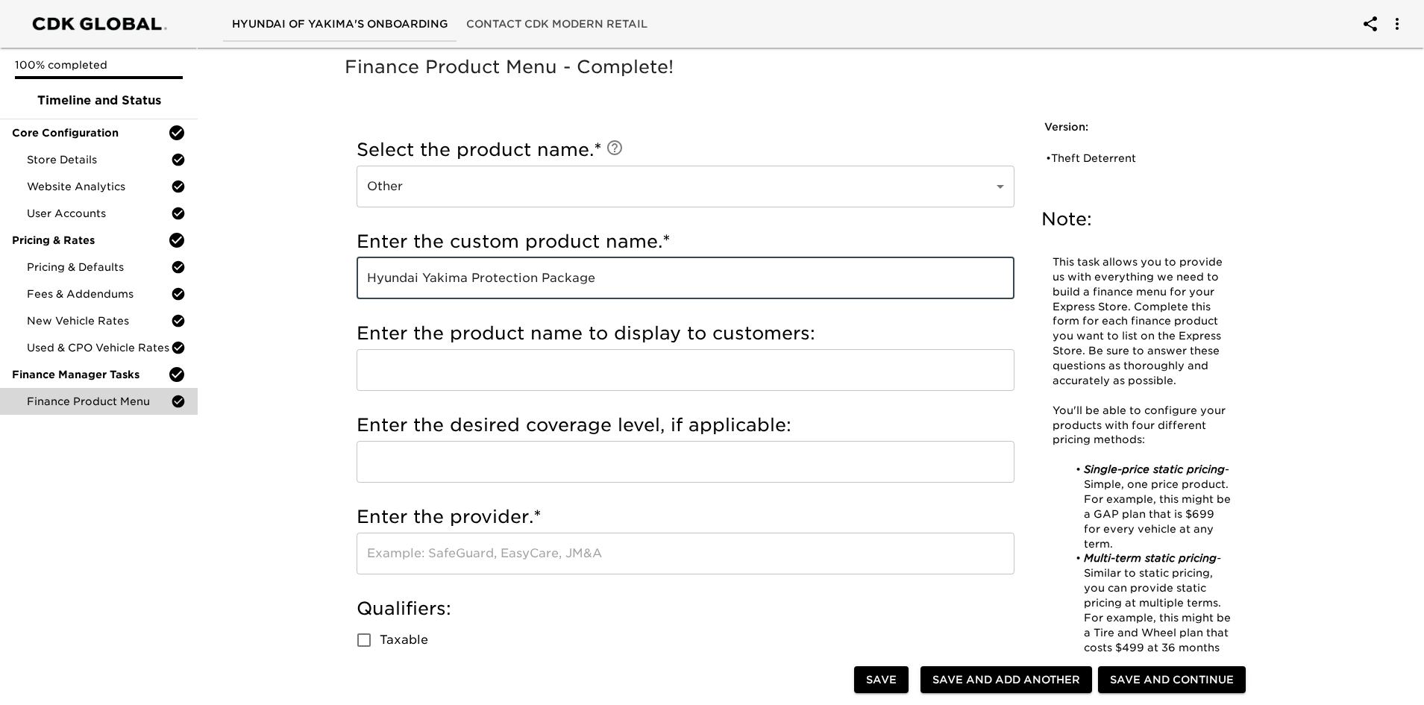
drag, startPoint x: 627, startPoint y: 281, endPoint x: 257, endPoint y: 270, distance: 370.1
click at [442, 371] on input "text" at bounding box center [686, 370] width 658 height 42
drag, startPoint x: 622, startPoint y: 279, endPoint x: 357, endPoint y: 250, distance: 266.4
click at [357, 250] on div "Enter the custom product name. * Hyundai Yakima Protection Package ​" at bounding box center [686, 264] width 658 height 69
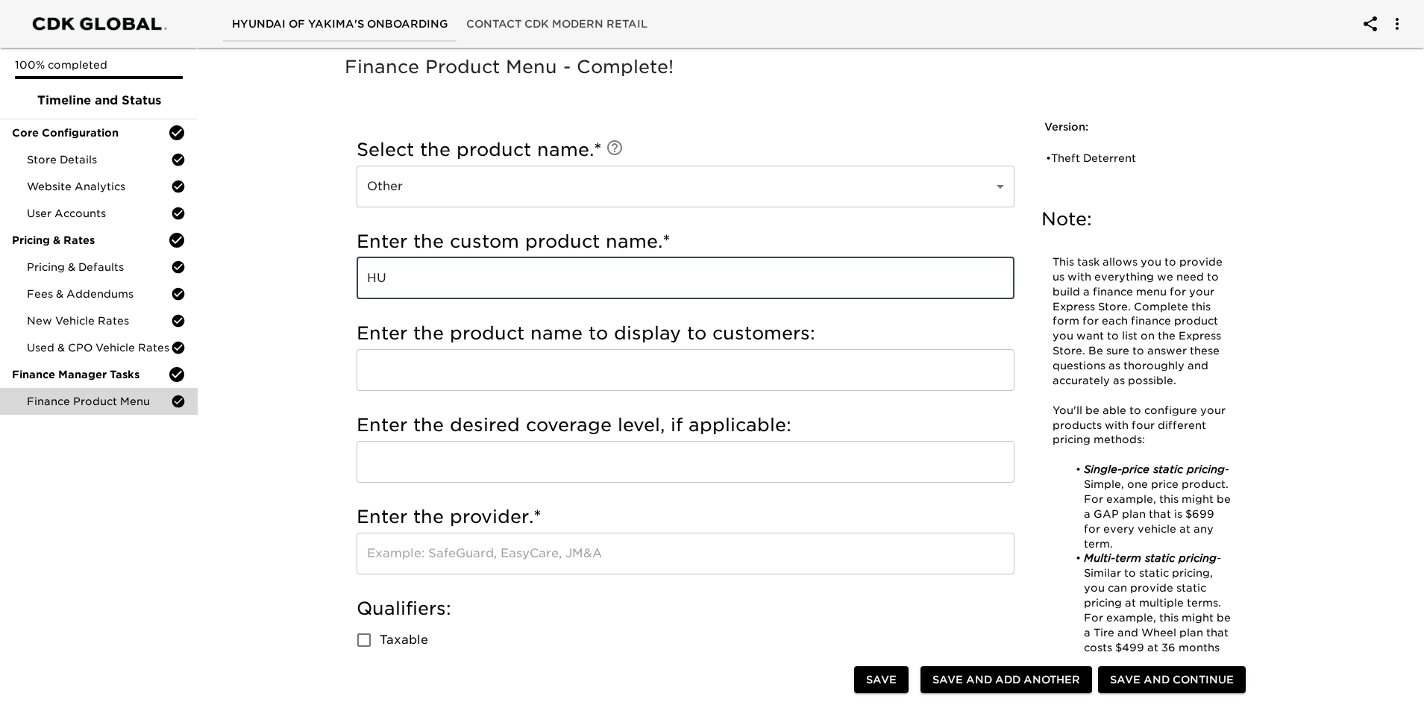
type input "H"
type input "HYPP"
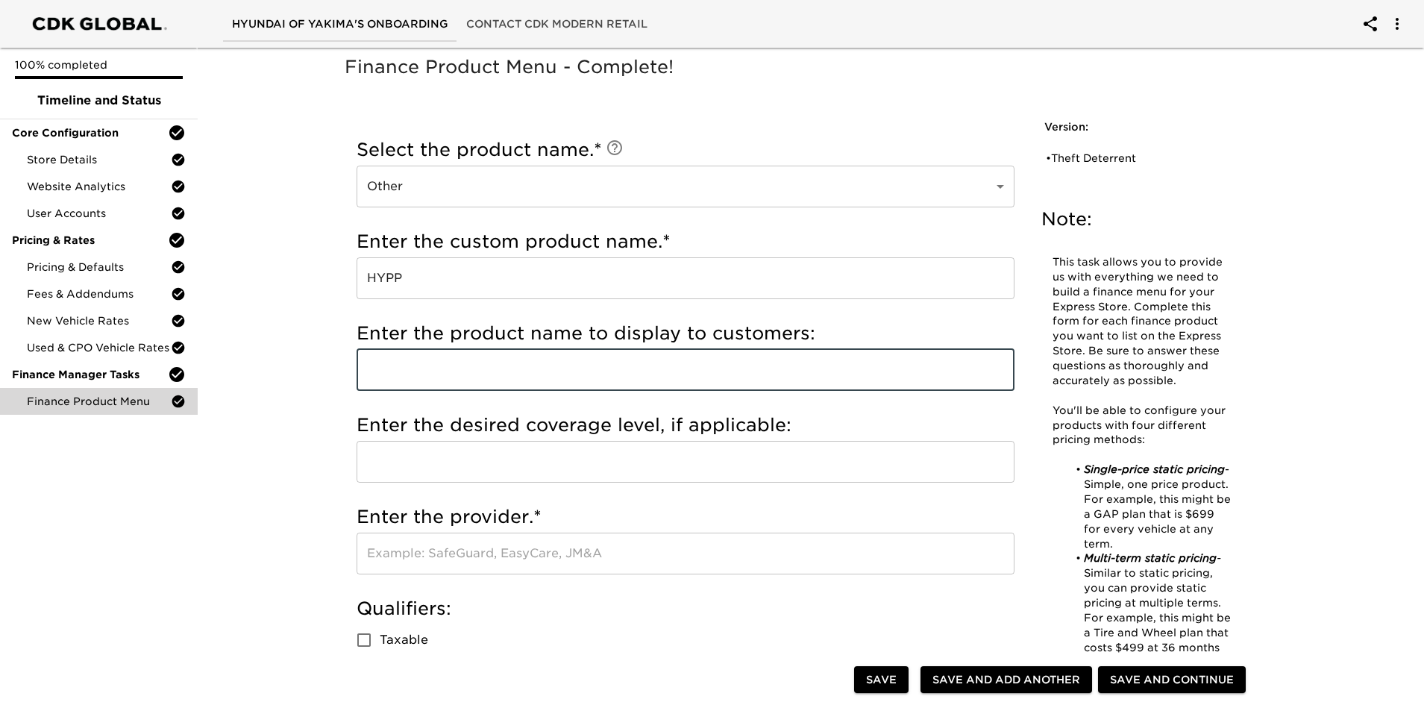
paste input "Hyundai Yakima Protection Package"
type input "Hyundai Yakima Protection Package"
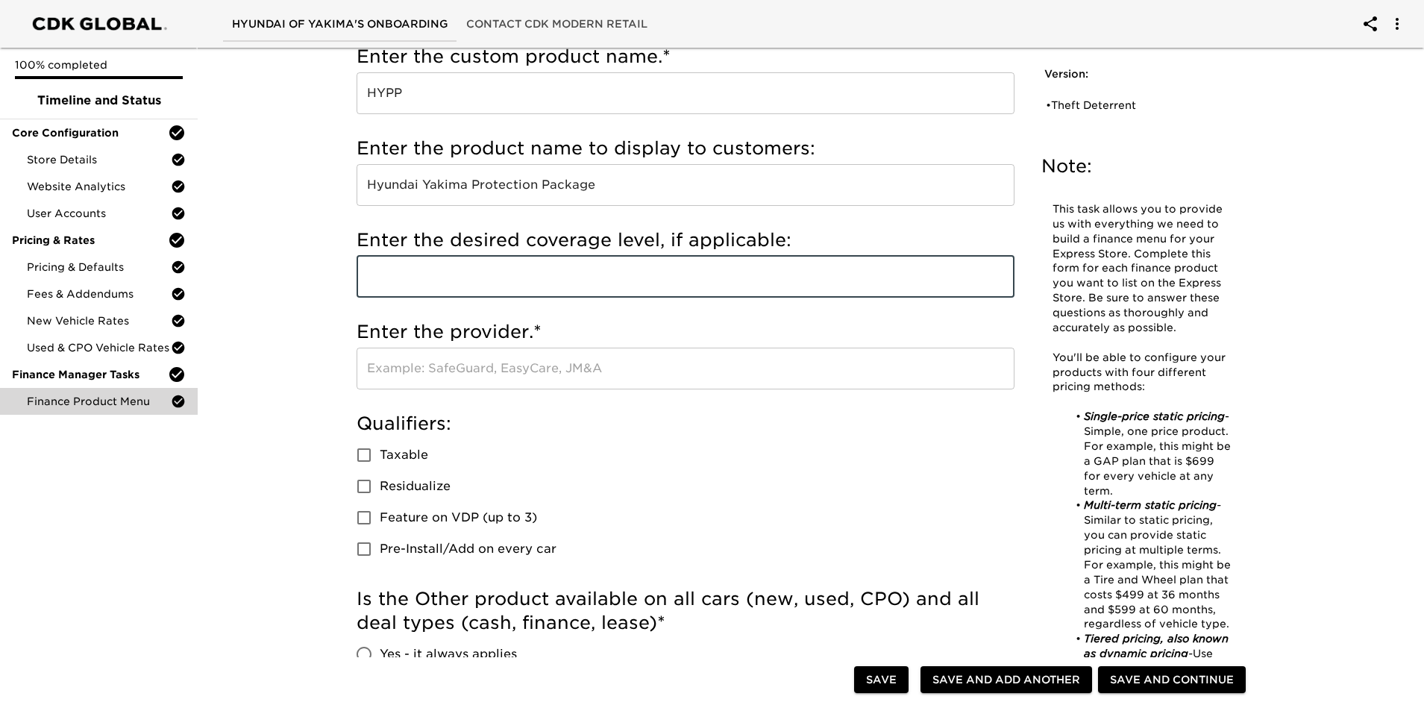
scroll to position [224, 0]
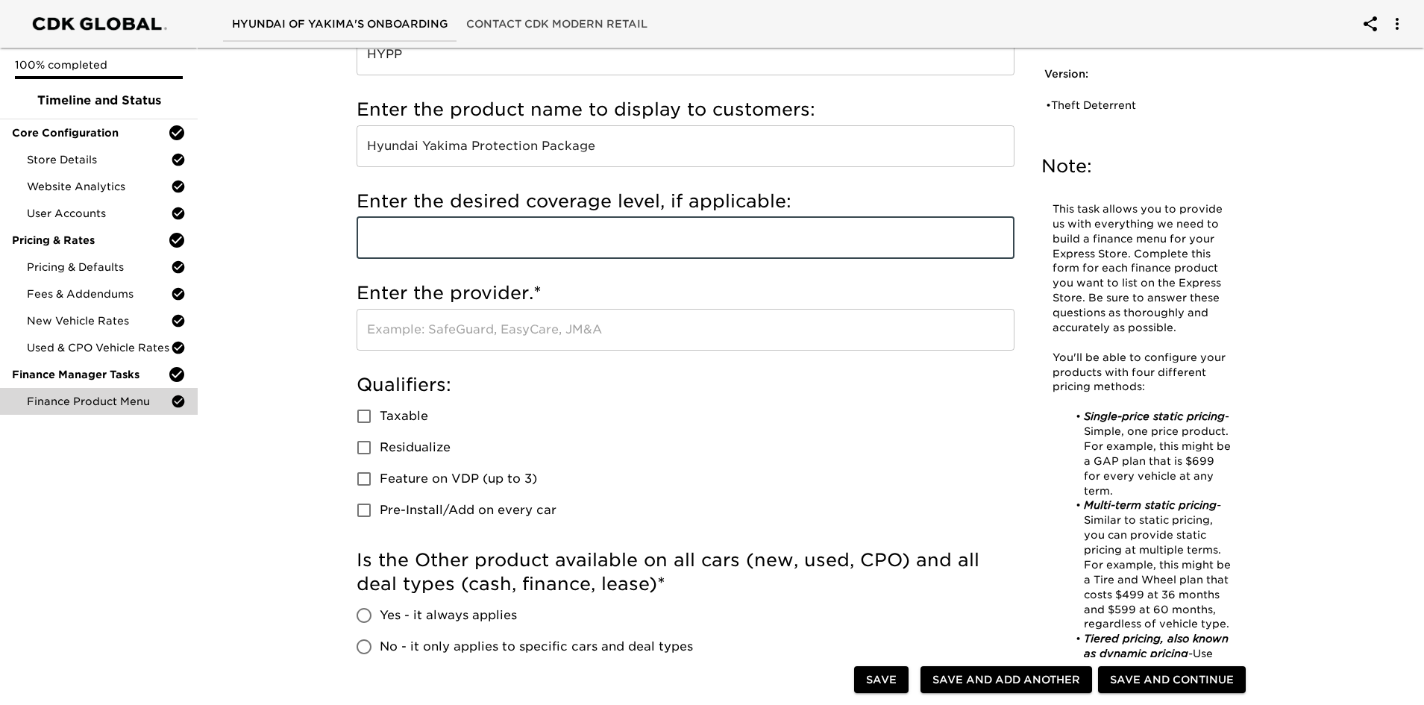
click at [470, 329] on input "text" at bounding box center [686, 330] width 658 height 42
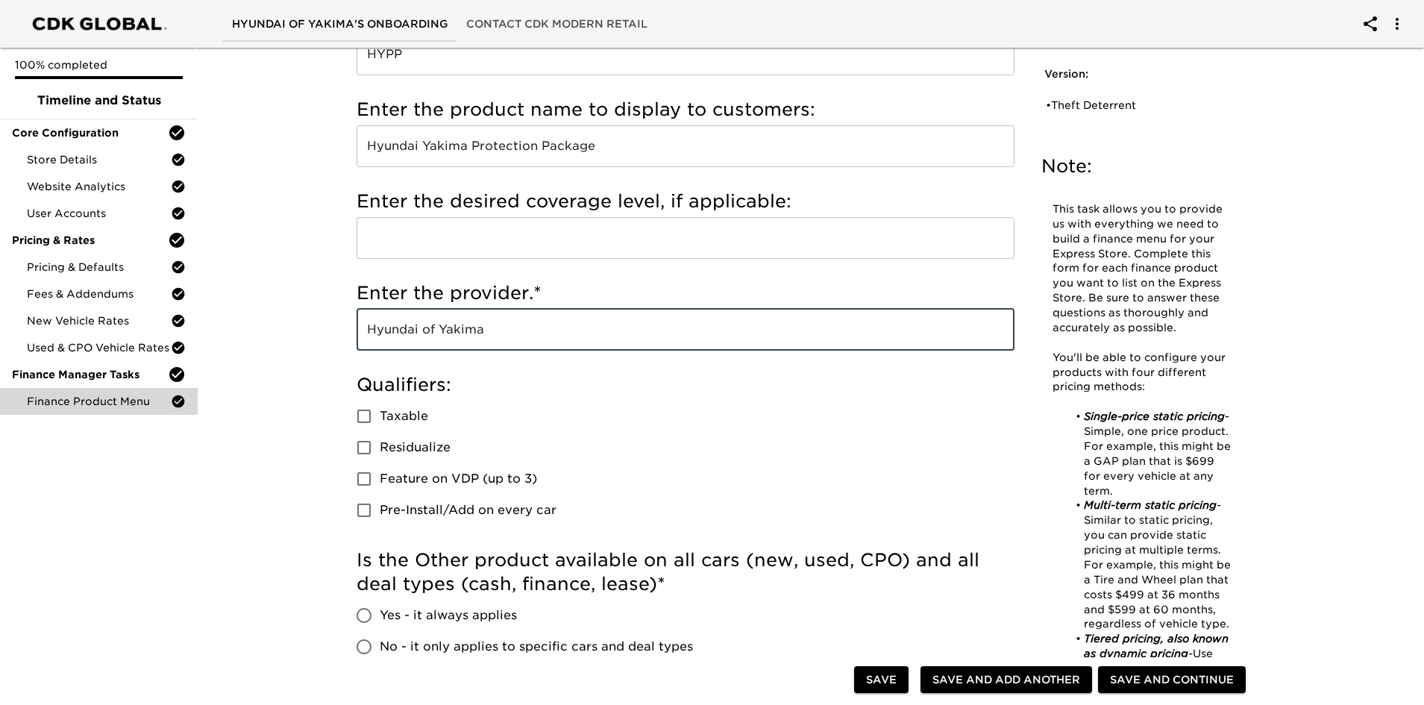
type input "Hyundai of Yakima"
click at [368, 412] on input "Taxable" at bounding box center [363, 416] width 31 height 31
checkbox input "true"
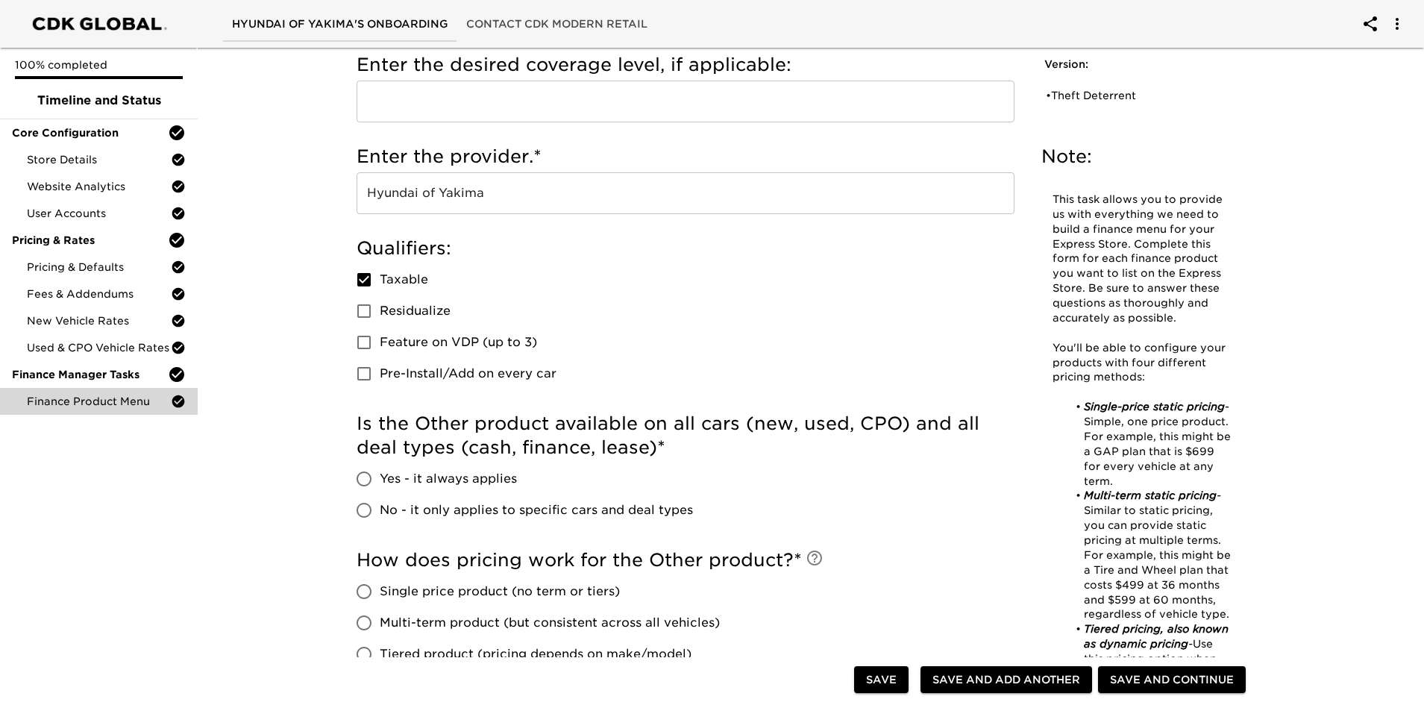
scroll to position [373, 0]
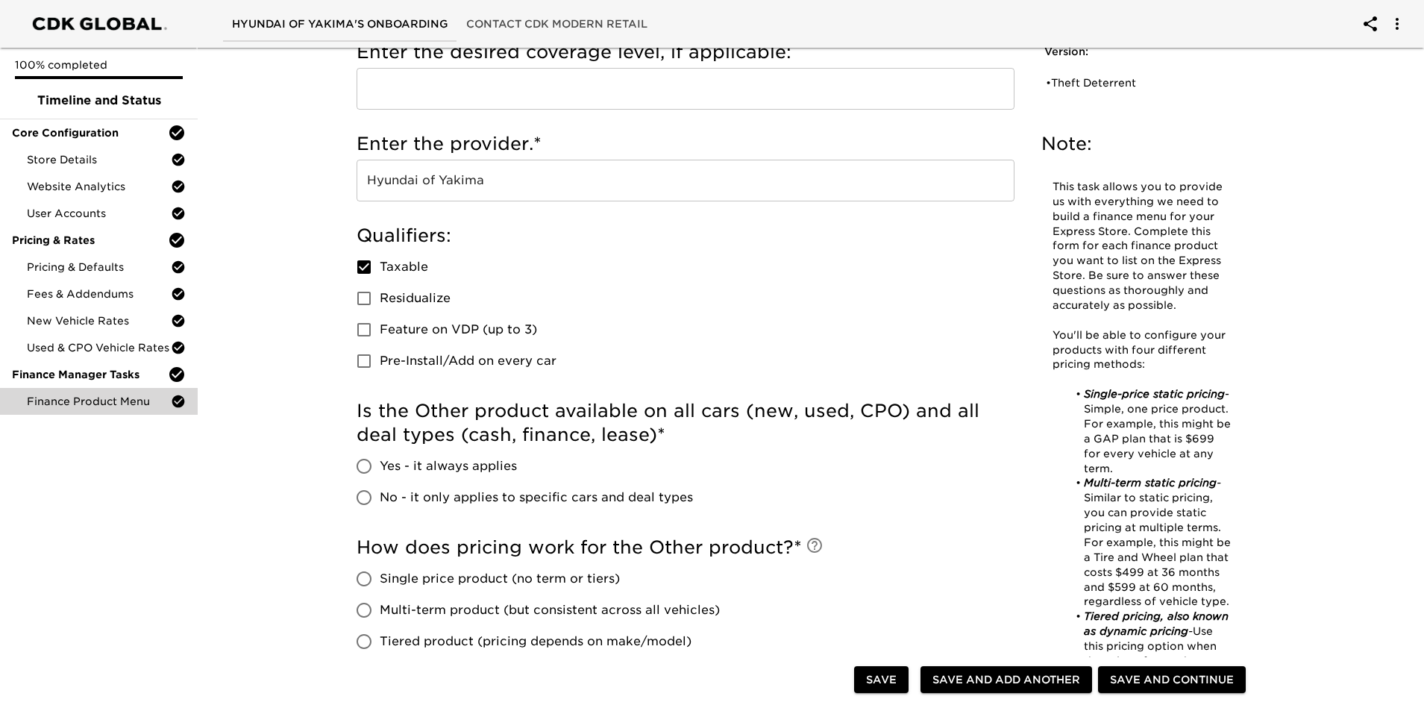
click at [364, 494] on input "No - it only applies to specific cars and deal types" at bounding box center [363, 497] width 31 height 31
radio input "true"
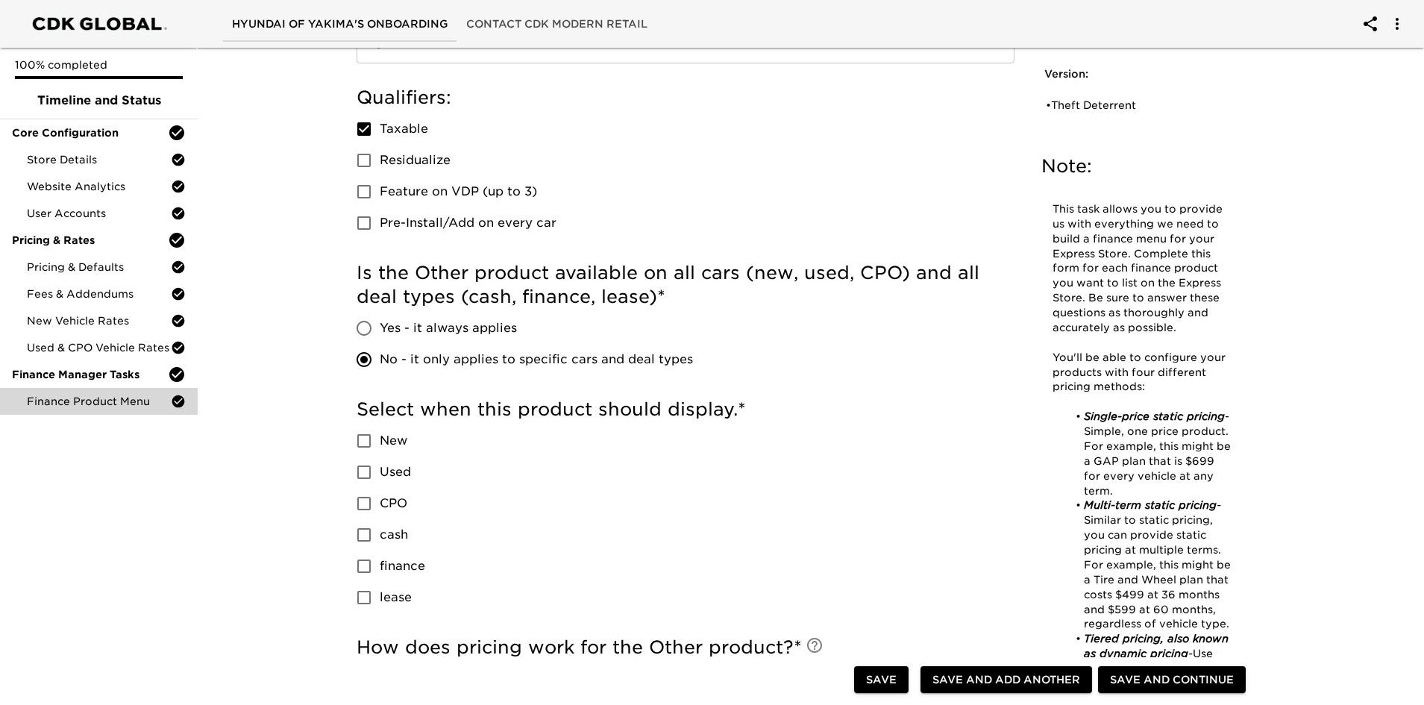
scroll to position [522, 0]
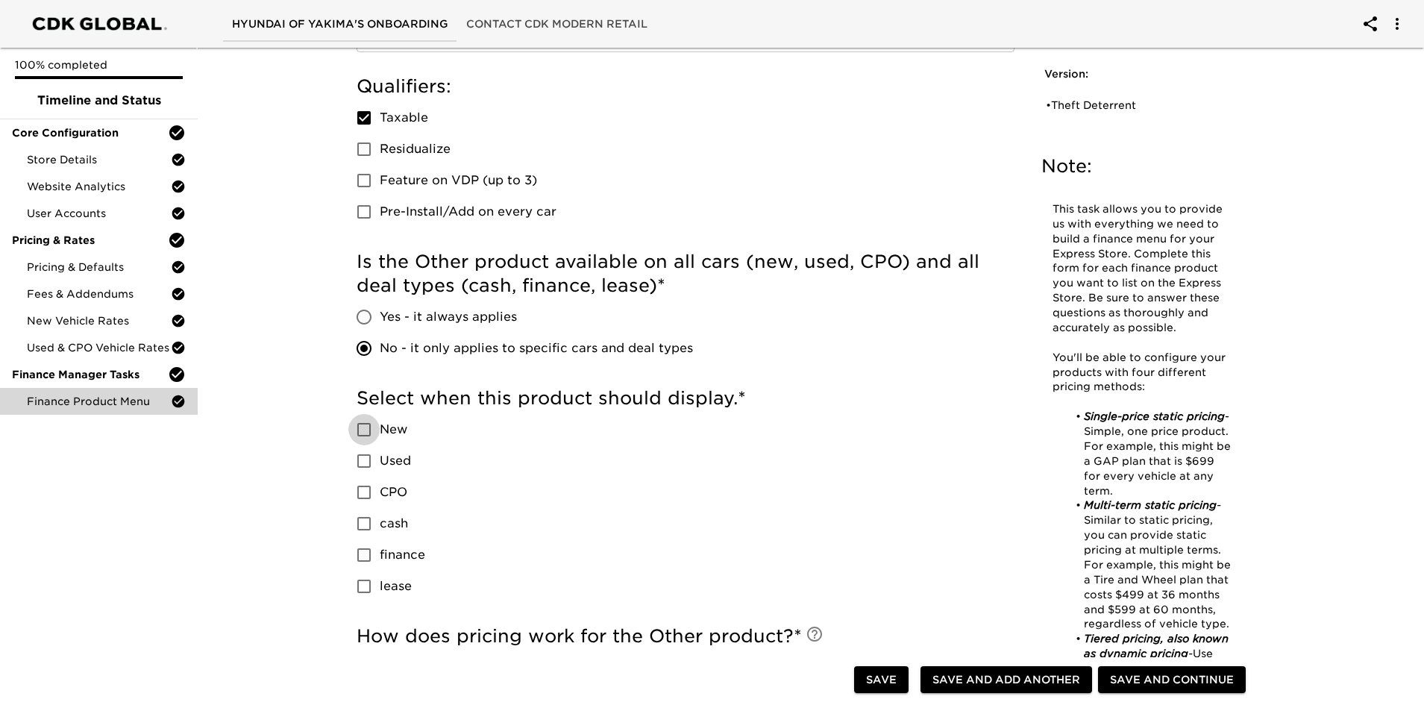
click at [369, 433] on input "New" at bounding box center [363, 429] width 31 height 31
checkbox input "true"
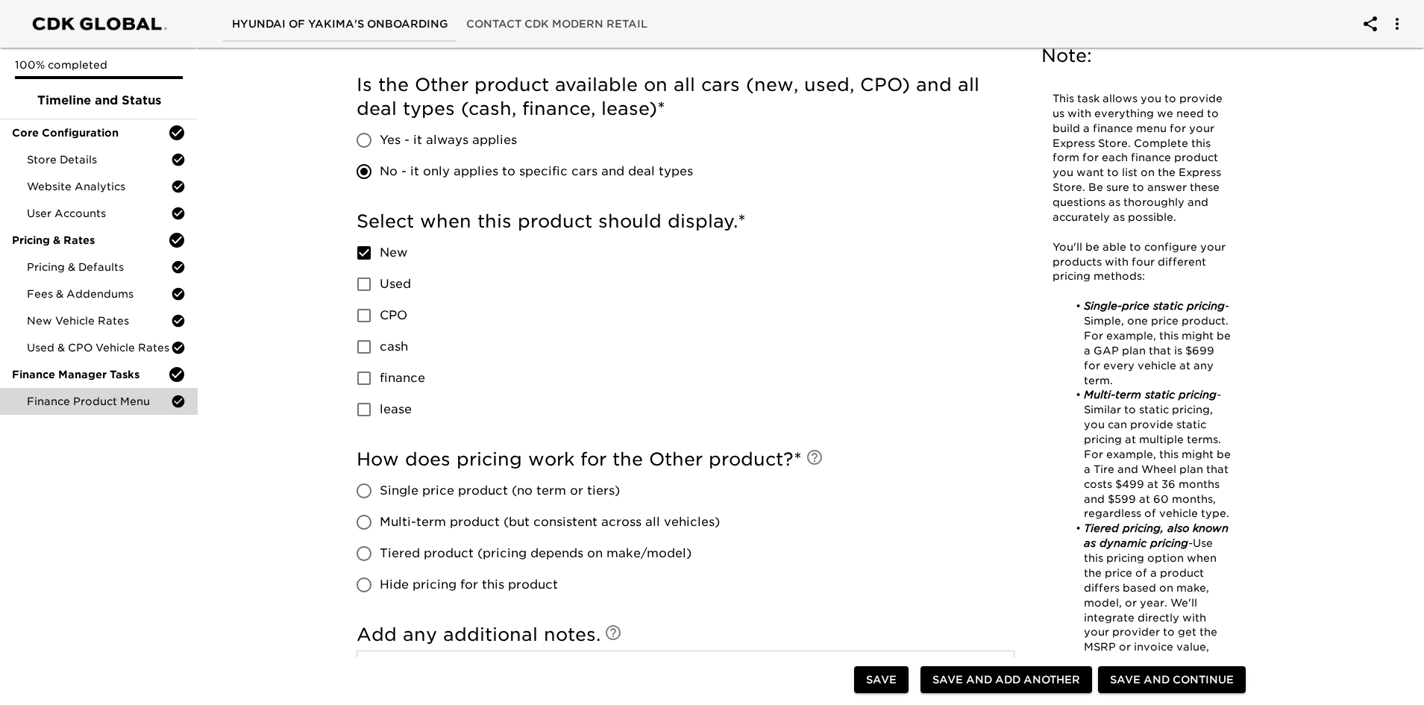
scroll to position [746, 0]
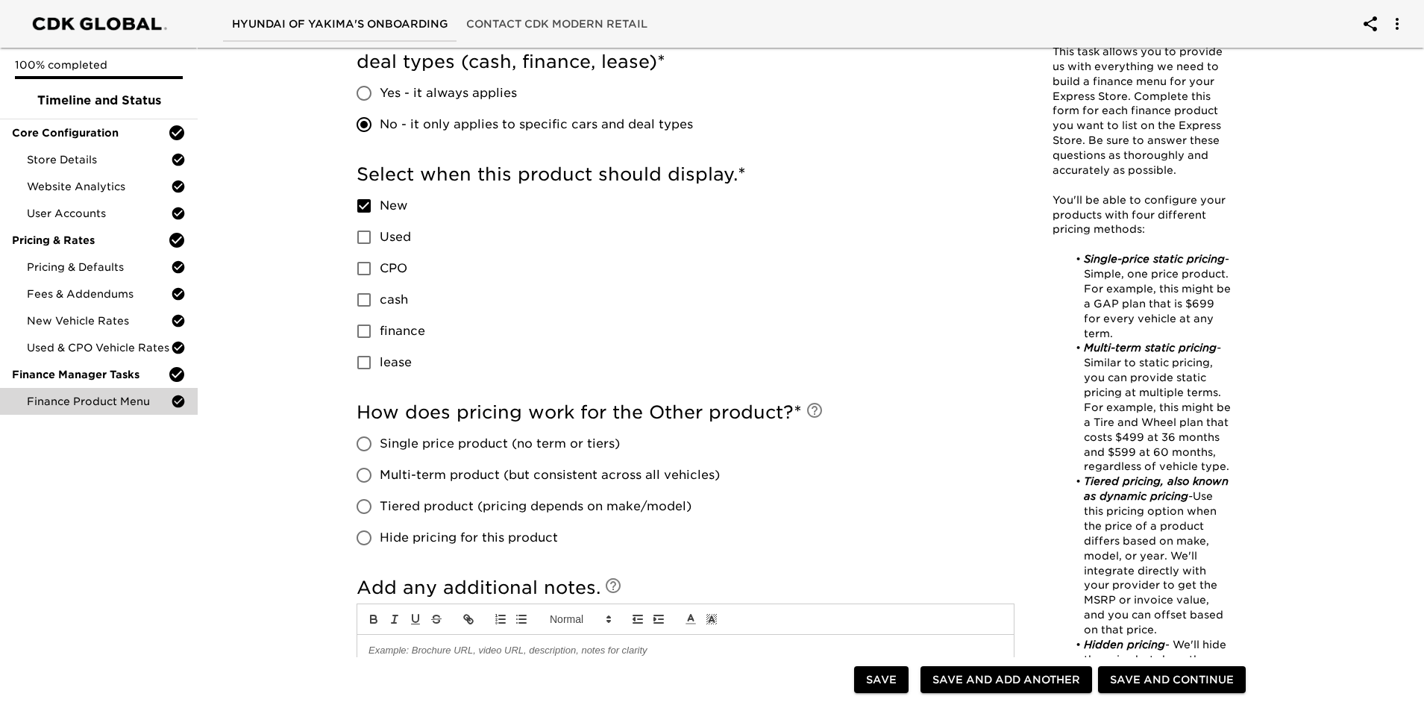
click at [365, 476] on input "Multi-term product (but consistent across all vehicles)" at bounding box center [363, 474] width 31 height 31
radio input "true"
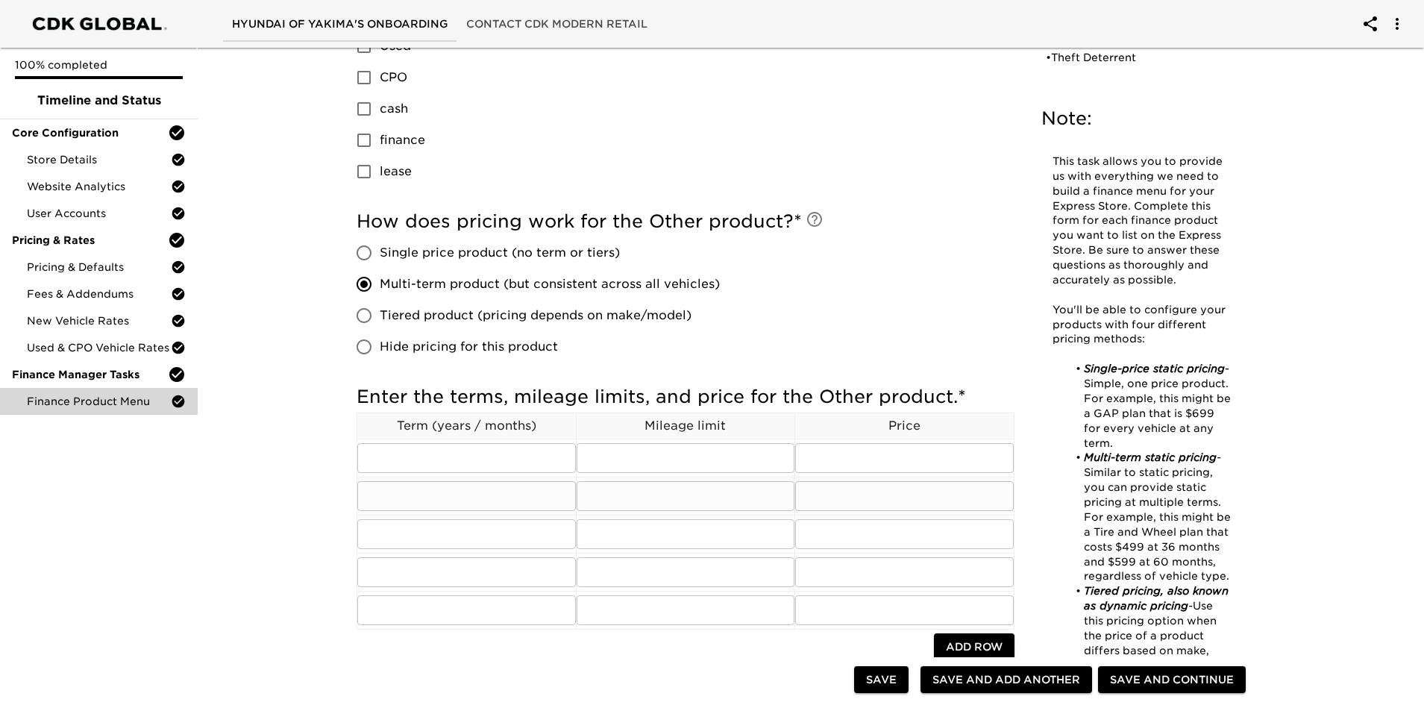
scroll to position [970, 0]
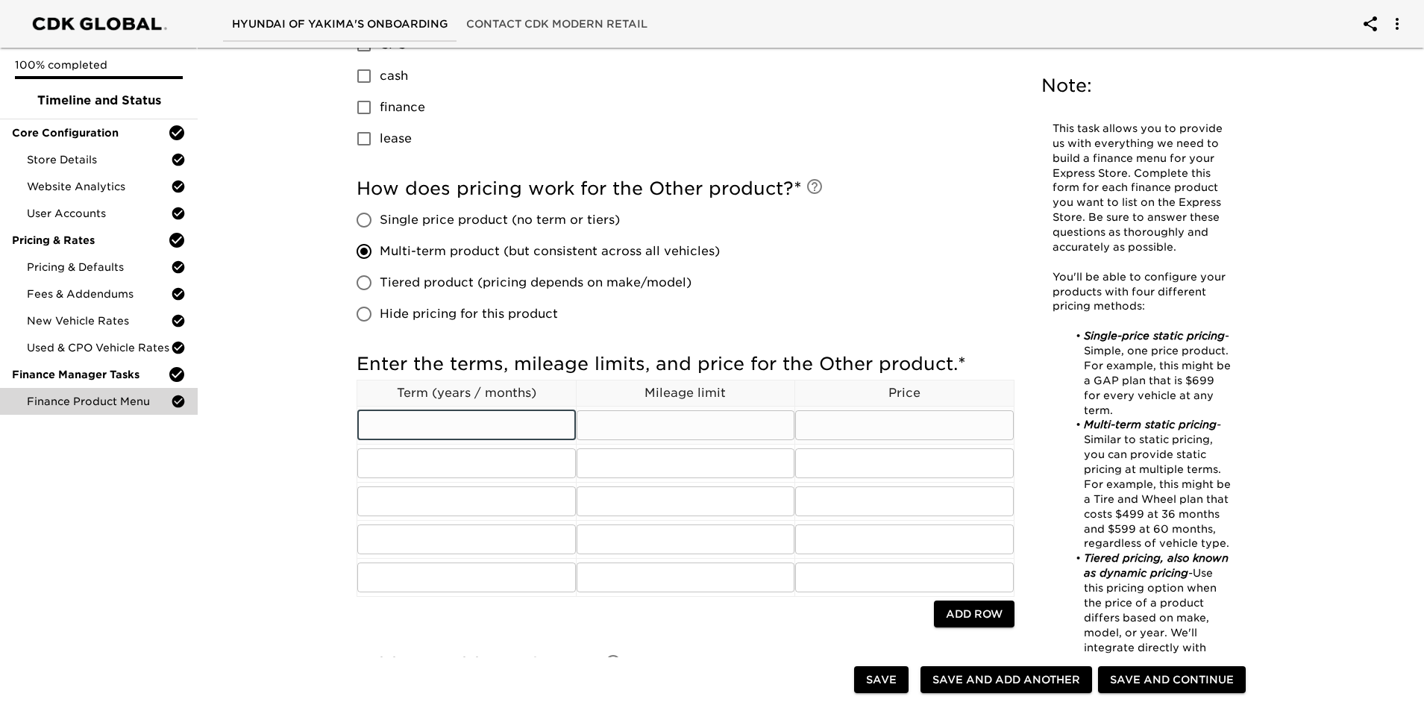
click at [457, 426] on input "text" at bounding box center [466, 425] width 219 height 30
type input "0"
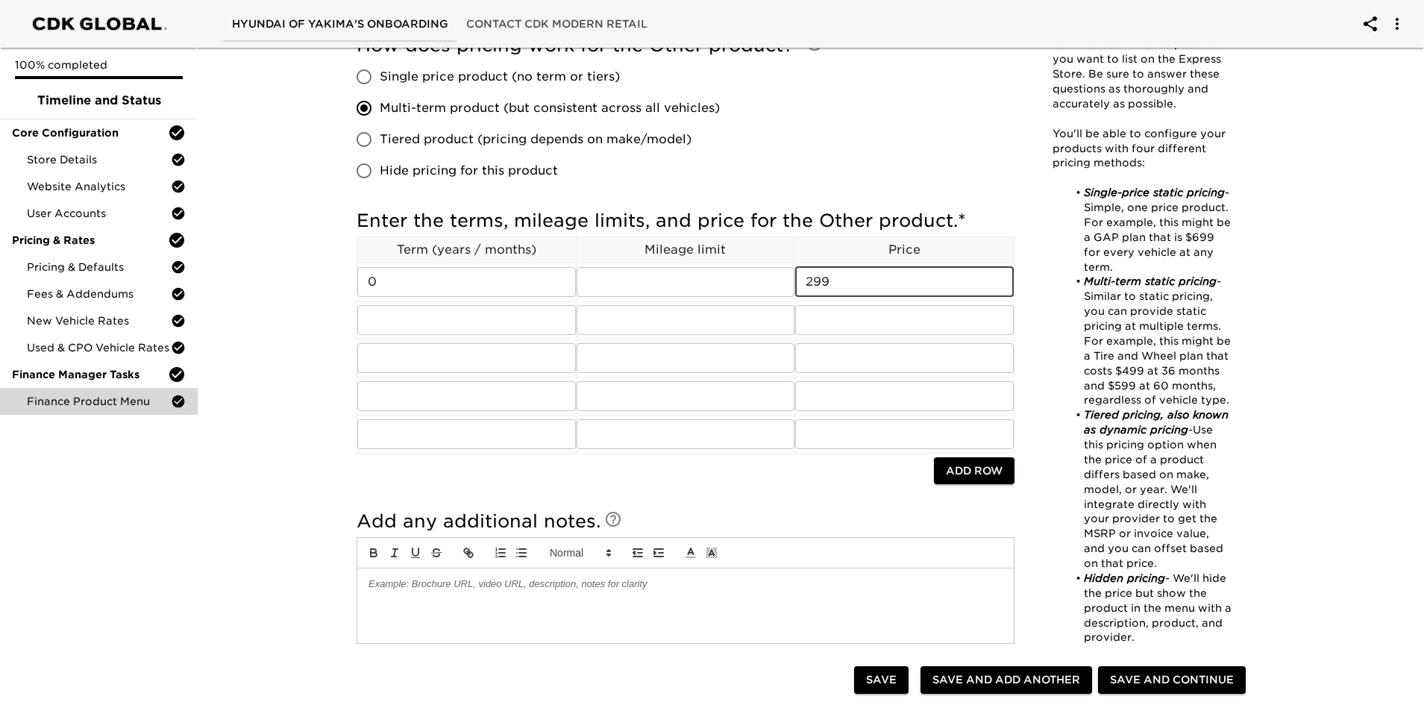
scroll to position [1119, 0]
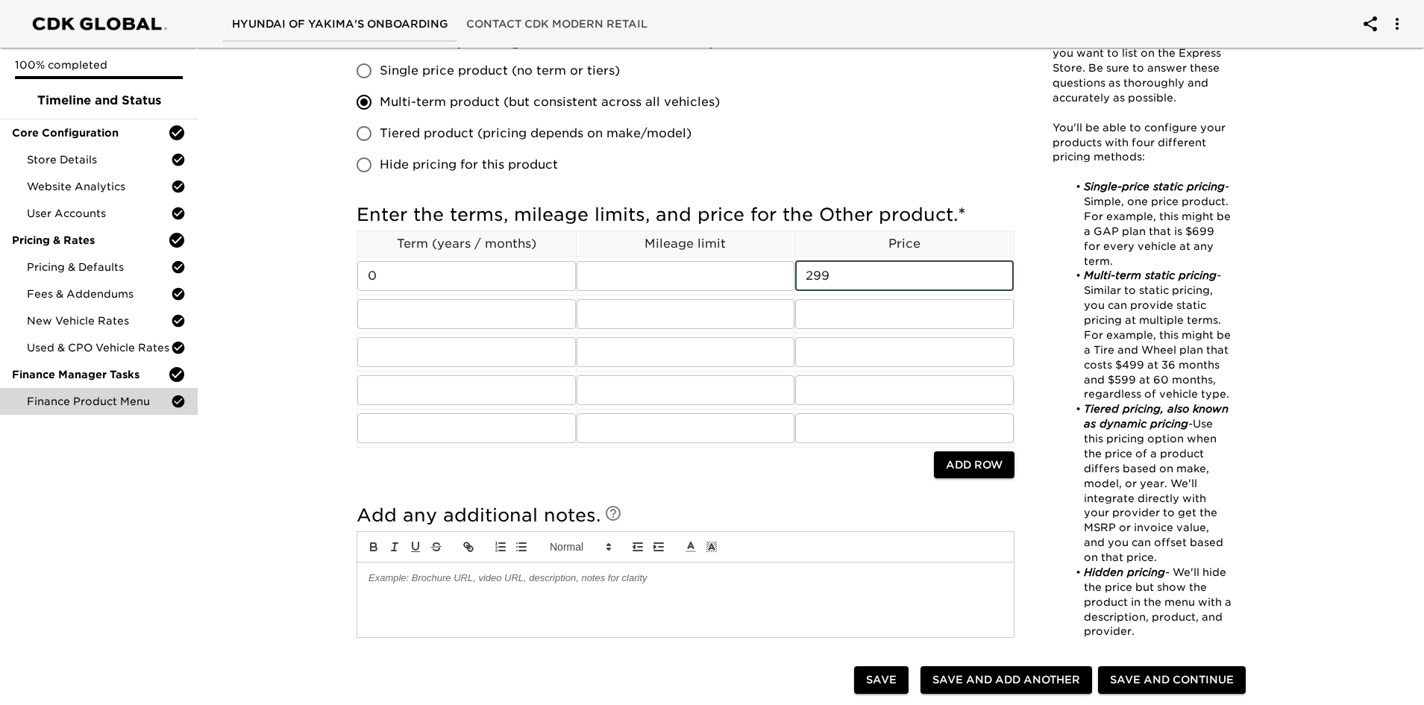
type input "299"
click at [946, 495] on span "Save and Add Another" at bounding box center [1006, 679] width 148 height 19
checkbox input "true"
radio input "false"
checkbox input "true"
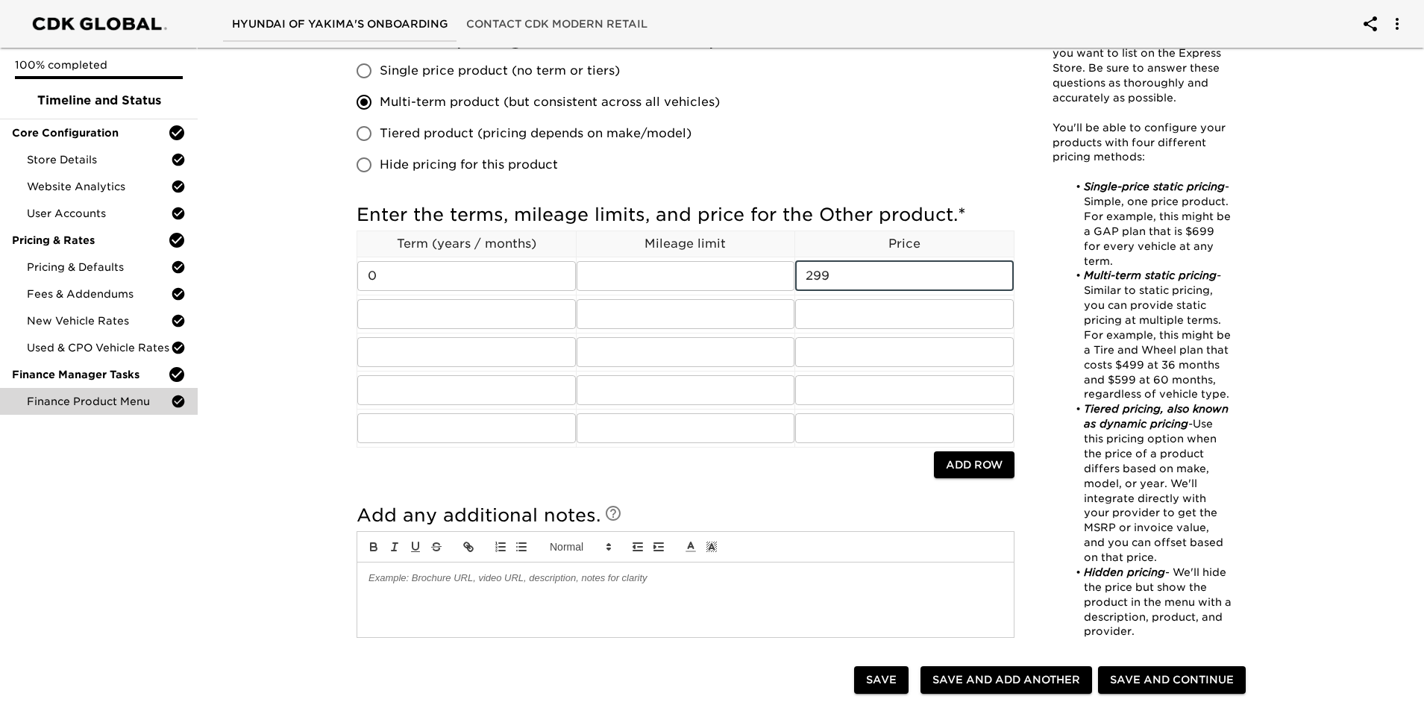
radio input "false"
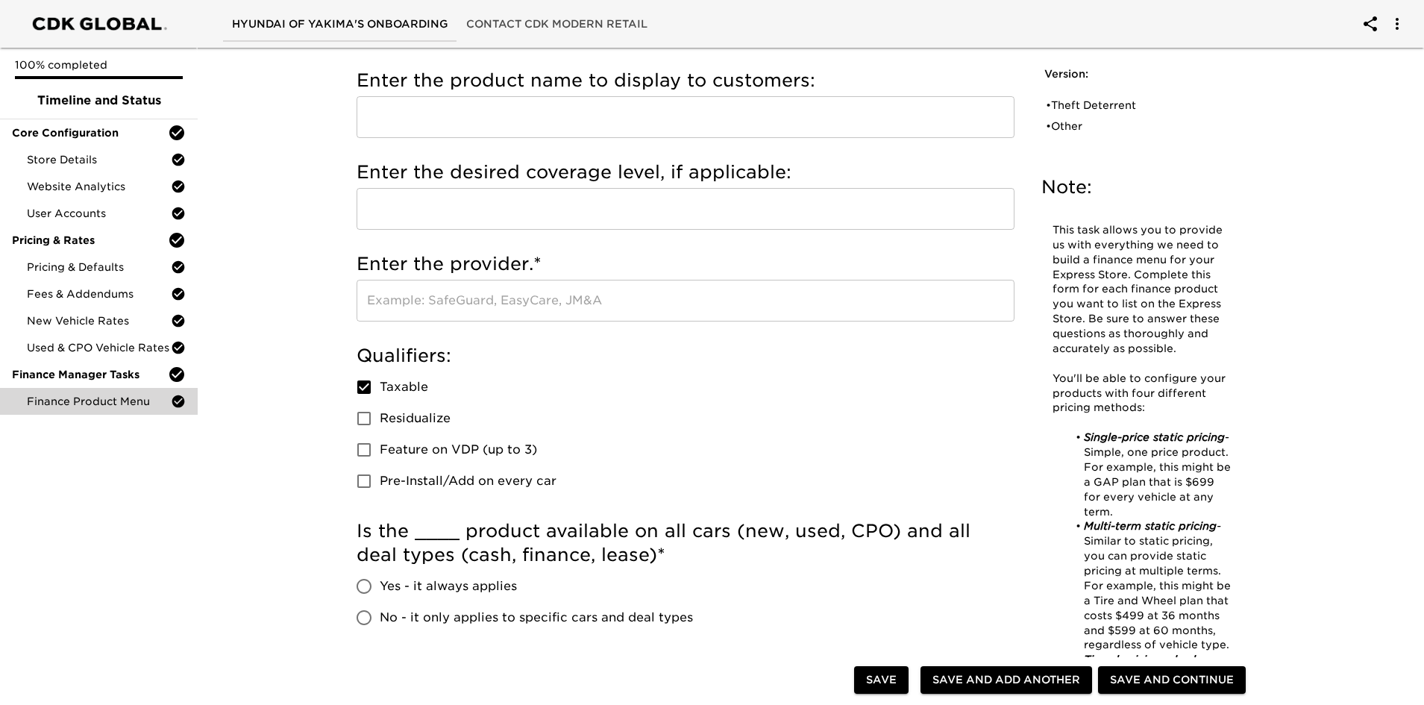
scroll to position [0, 0]
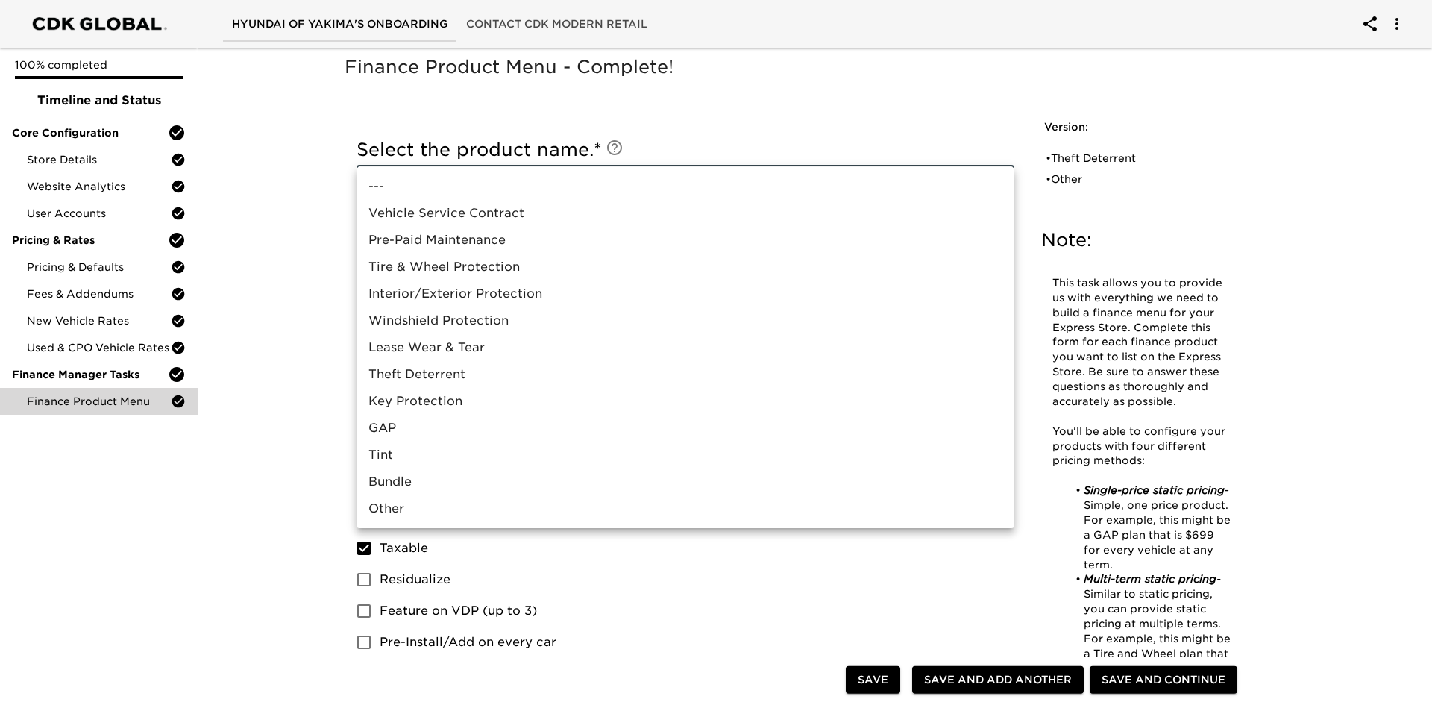
click at [515, 213] on li "Vehicle Service Contract" at bounding box center [686, 213] width 658 height 27
type input "Vehicle Service Contract"
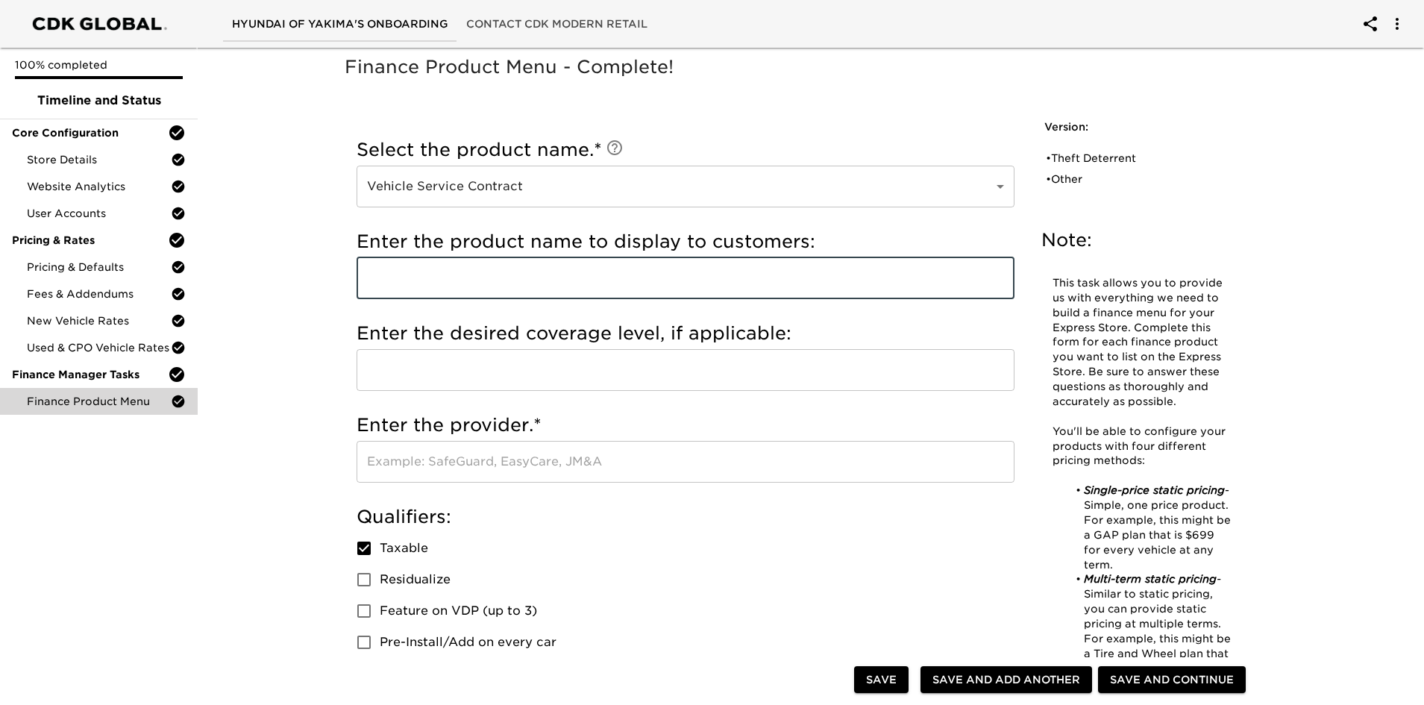
click at [491, 266] on input "text" at bounding box center [686, 278] width 658 height 42
type input "Ethos Ag Assurance"
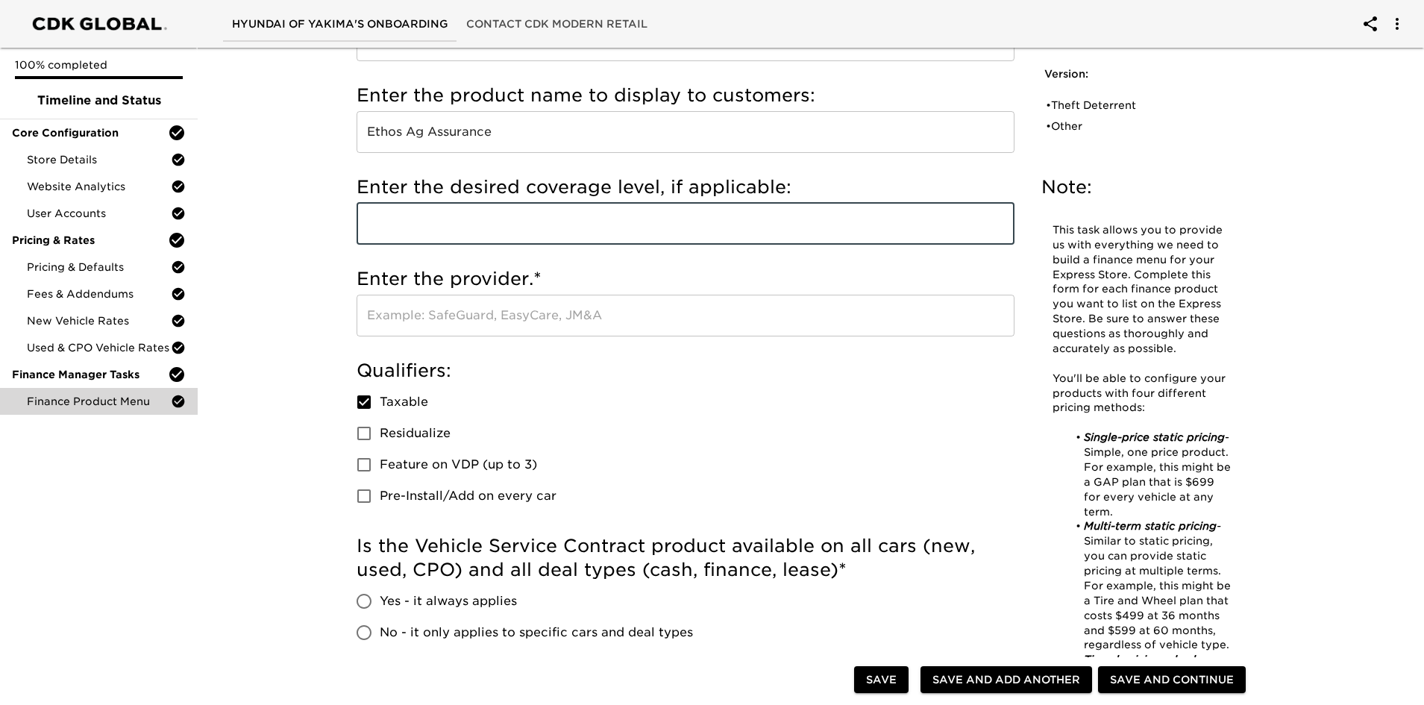
scroll to position [149, 0]
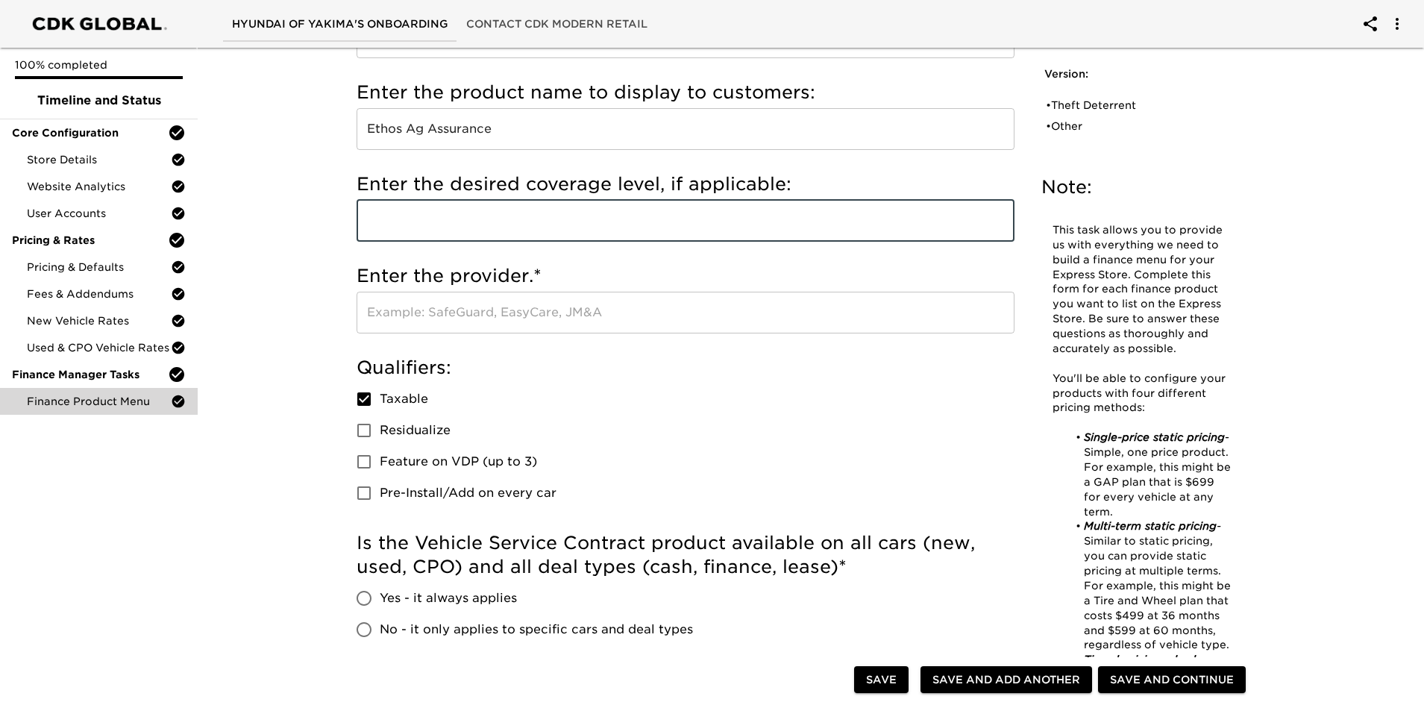
click at [445, 307] on input "text" at bounding box center [686, 313] width 658 height 42
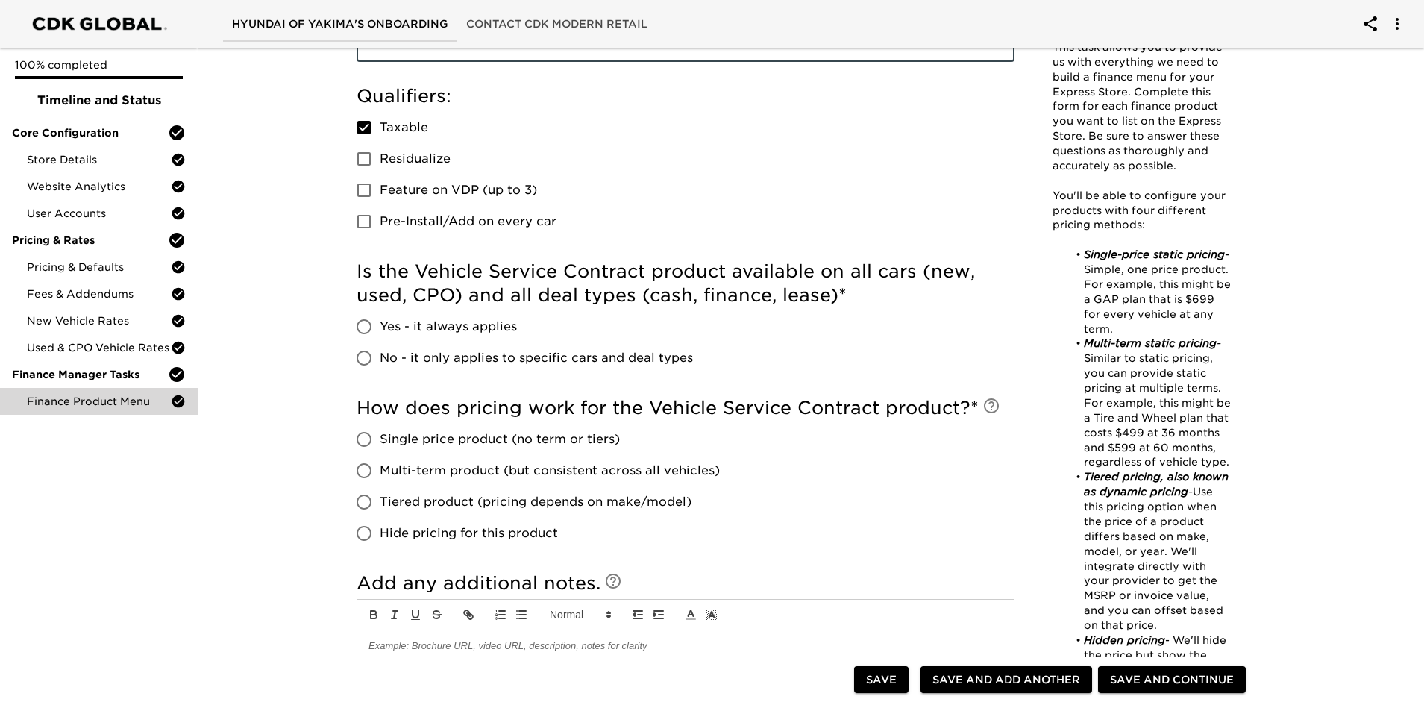
scroll to position [447, 0]
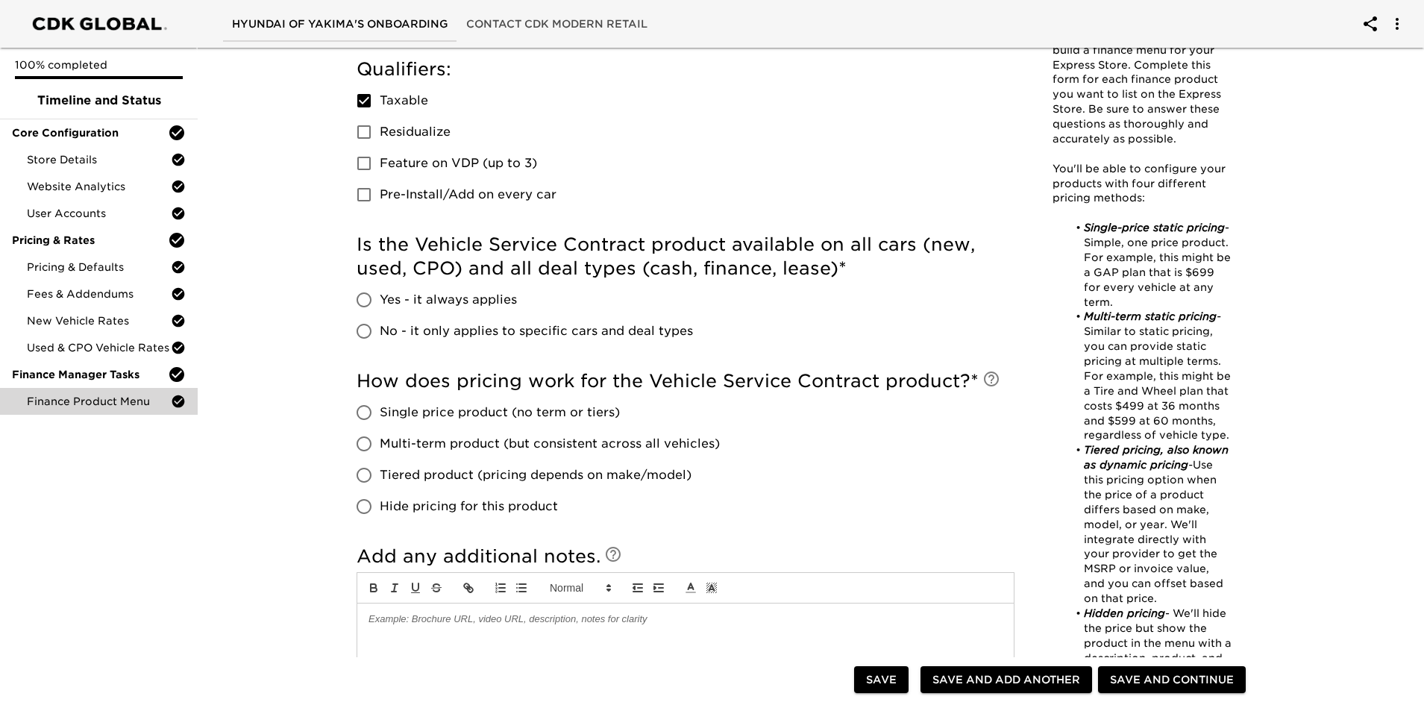
type input "Ethos"
click at [420, 302] on span "Yes - it always applies" at bounding box center [448, 300] width 137 height 18
click at [380, 302] on input "Yes - it always applies" at bounding box center [363, 299] width 31 height 31
radio input "true"
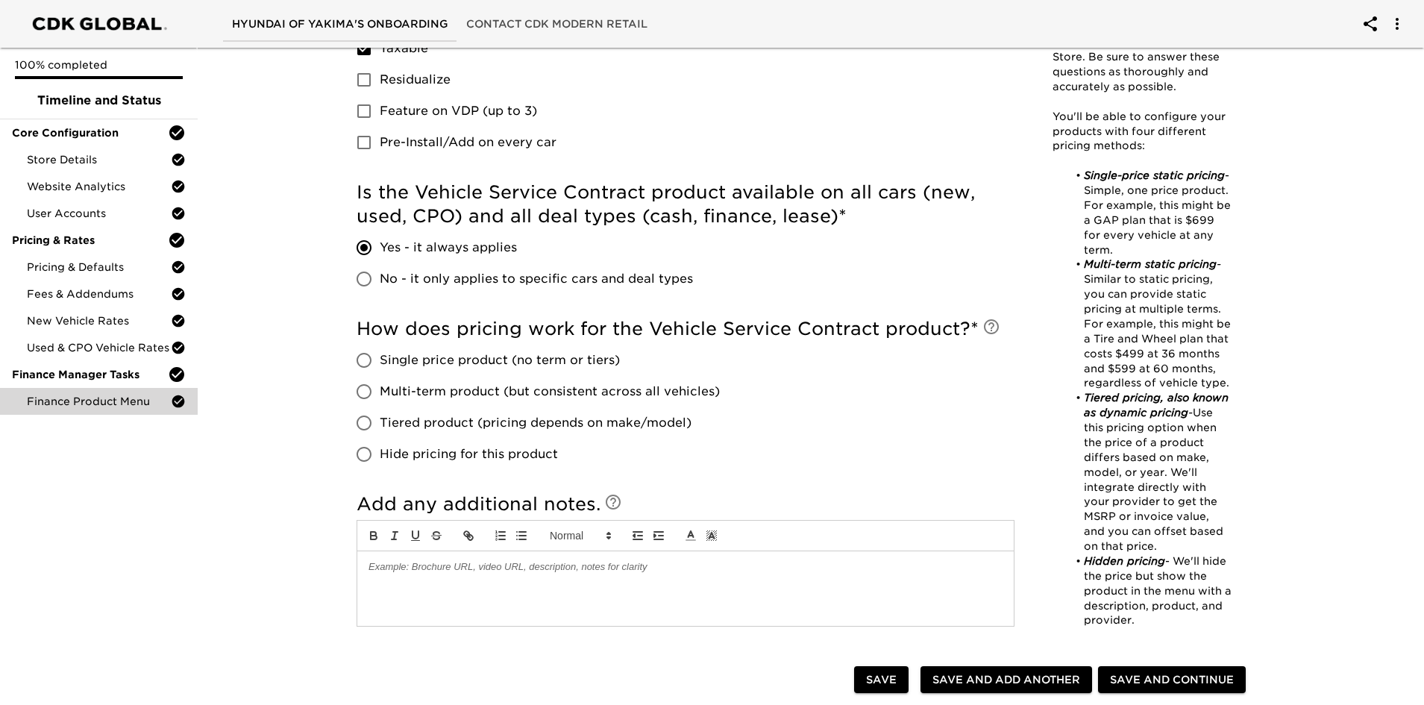
scroll to position [522, 0]
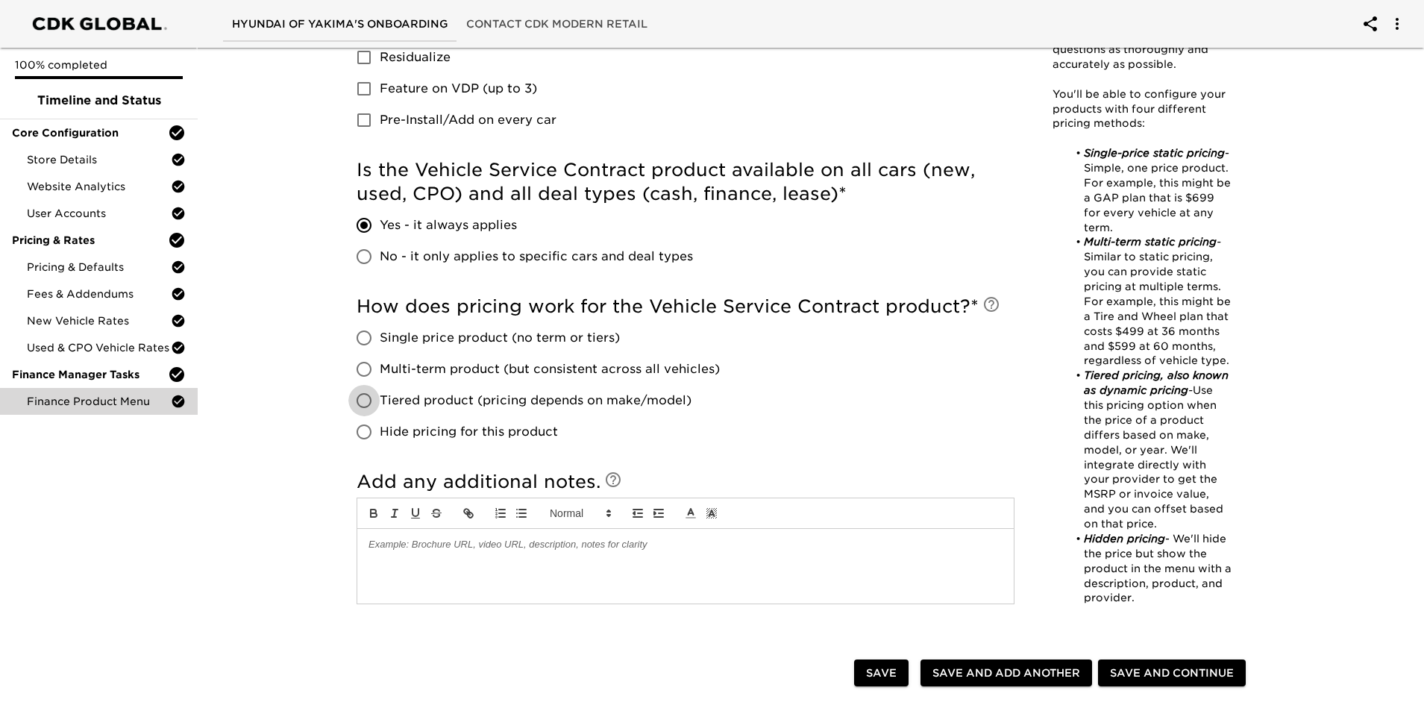
click at [367, 400] on input "Tiered product (pricing depends on make/model)" at bounding box center [363, 400] width 31 height 31
radio input "true"
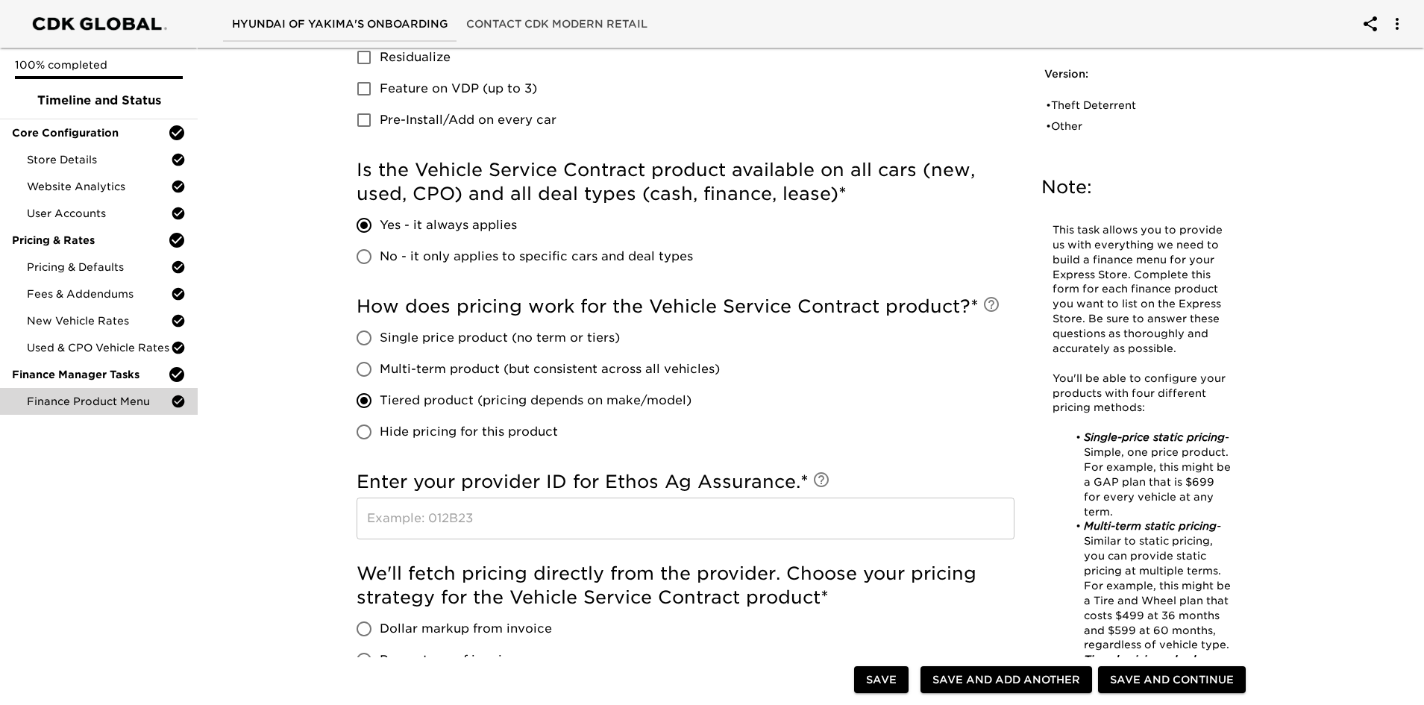
scroll to position [0, 0]
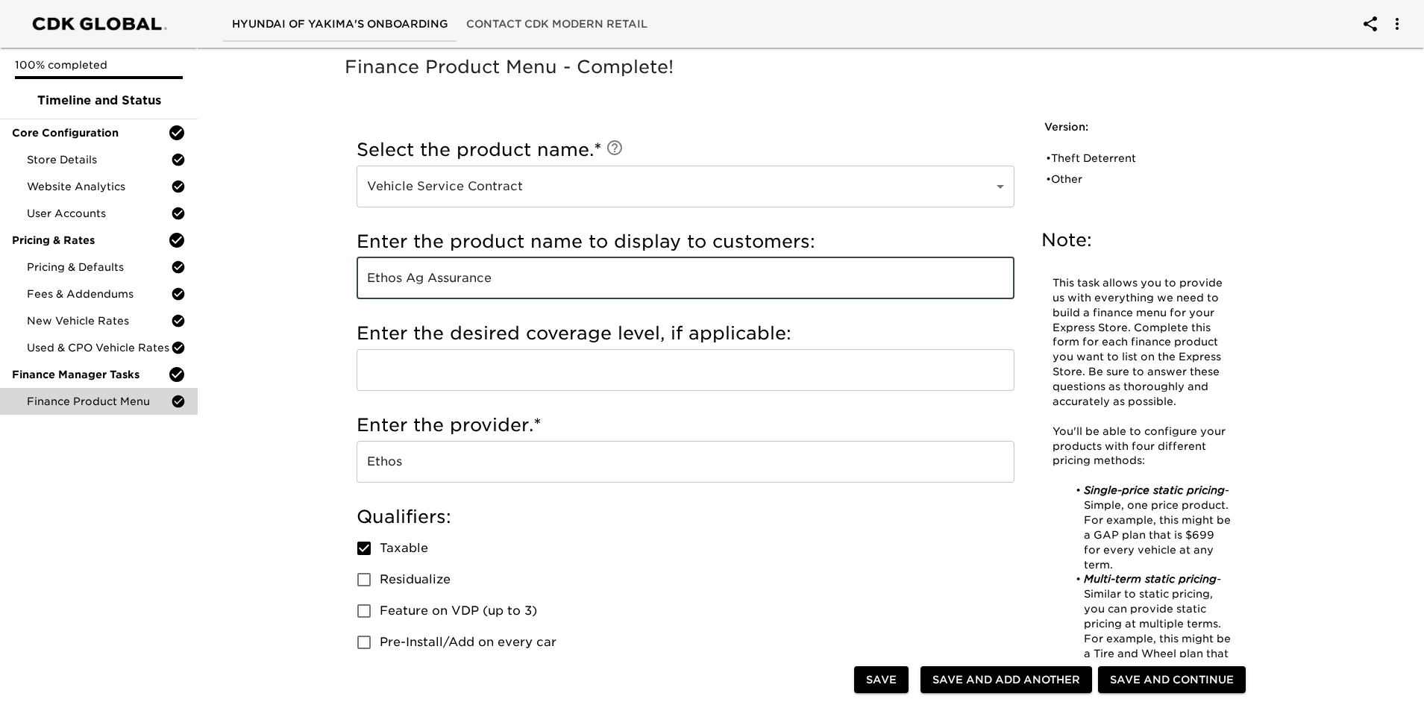
drag, startPoint x: 499, startPoint y: 269, endPoint x: 343, endPoint y: 275, distance: 156.0
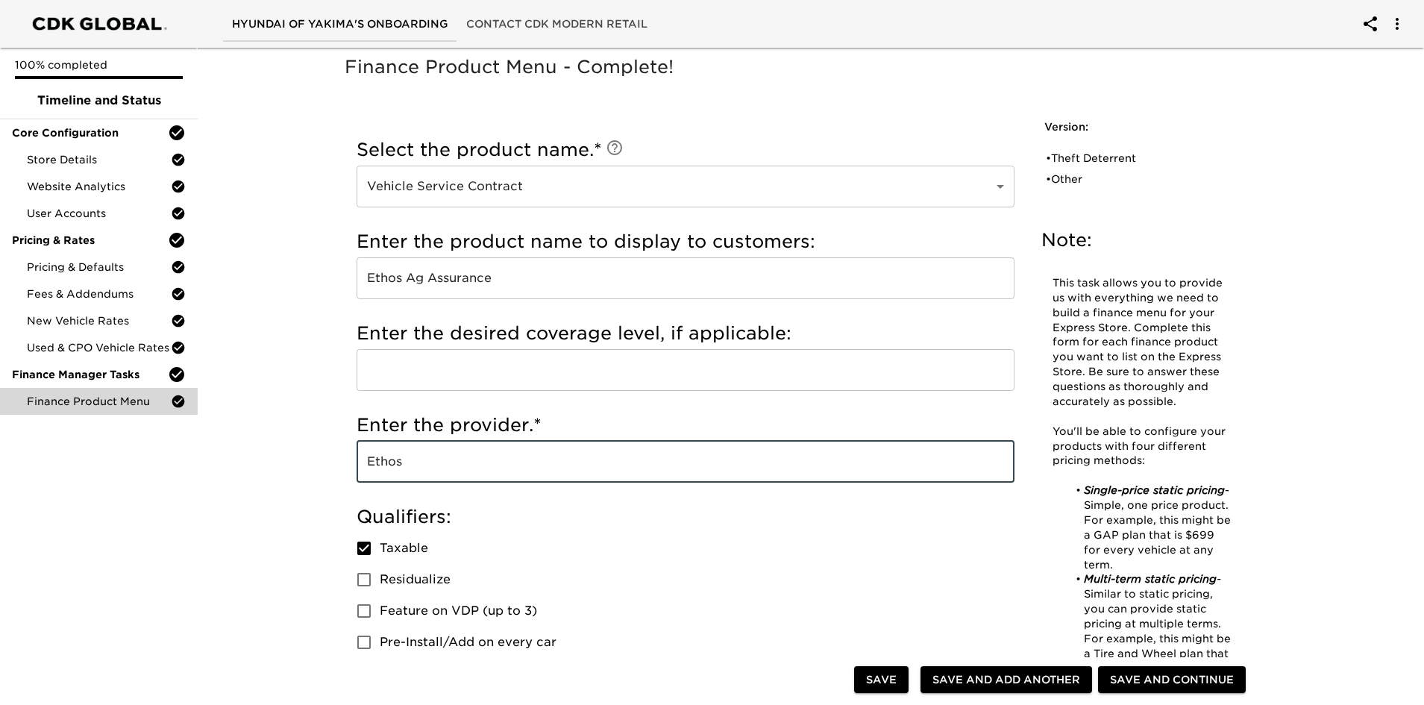
drag, startPoint x: 468, startPoint y: 452, endPoint x: 333, endPoint y: 460, distance: 134.5
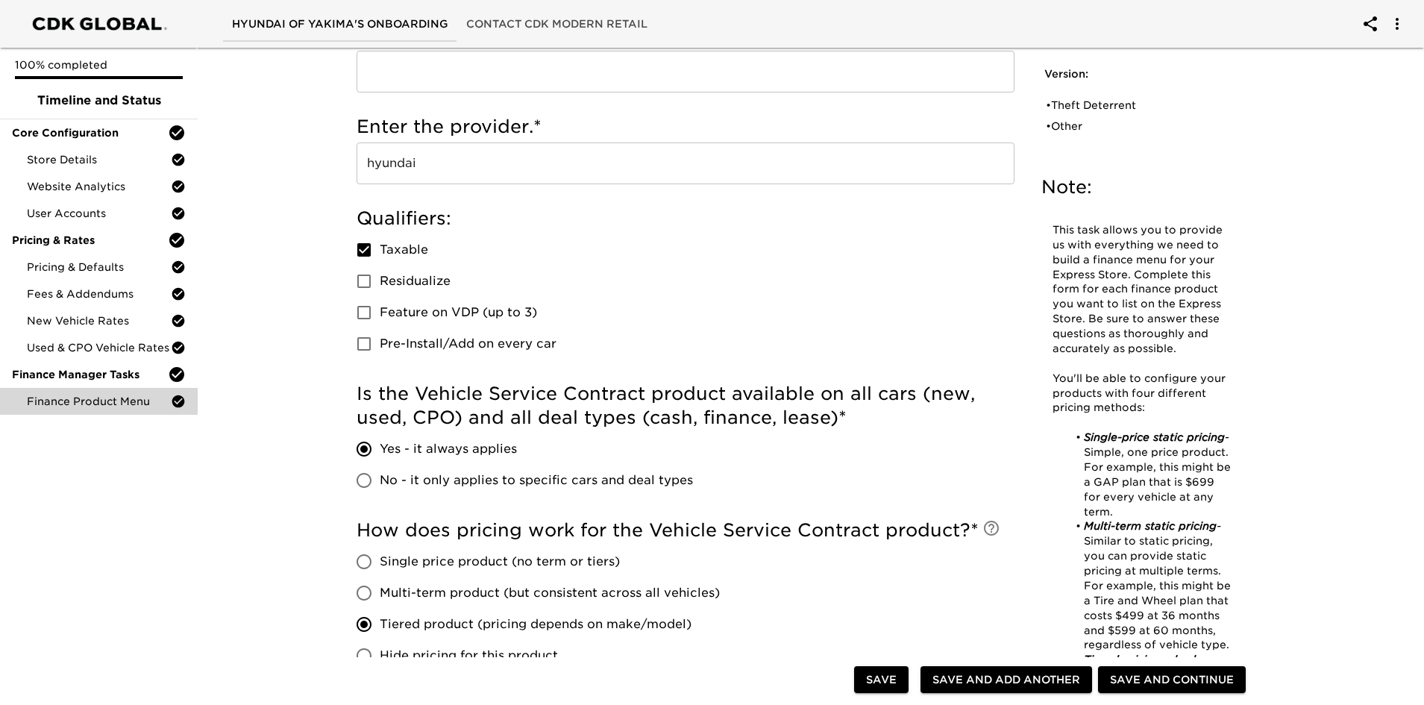
scroll to position [224, 0]
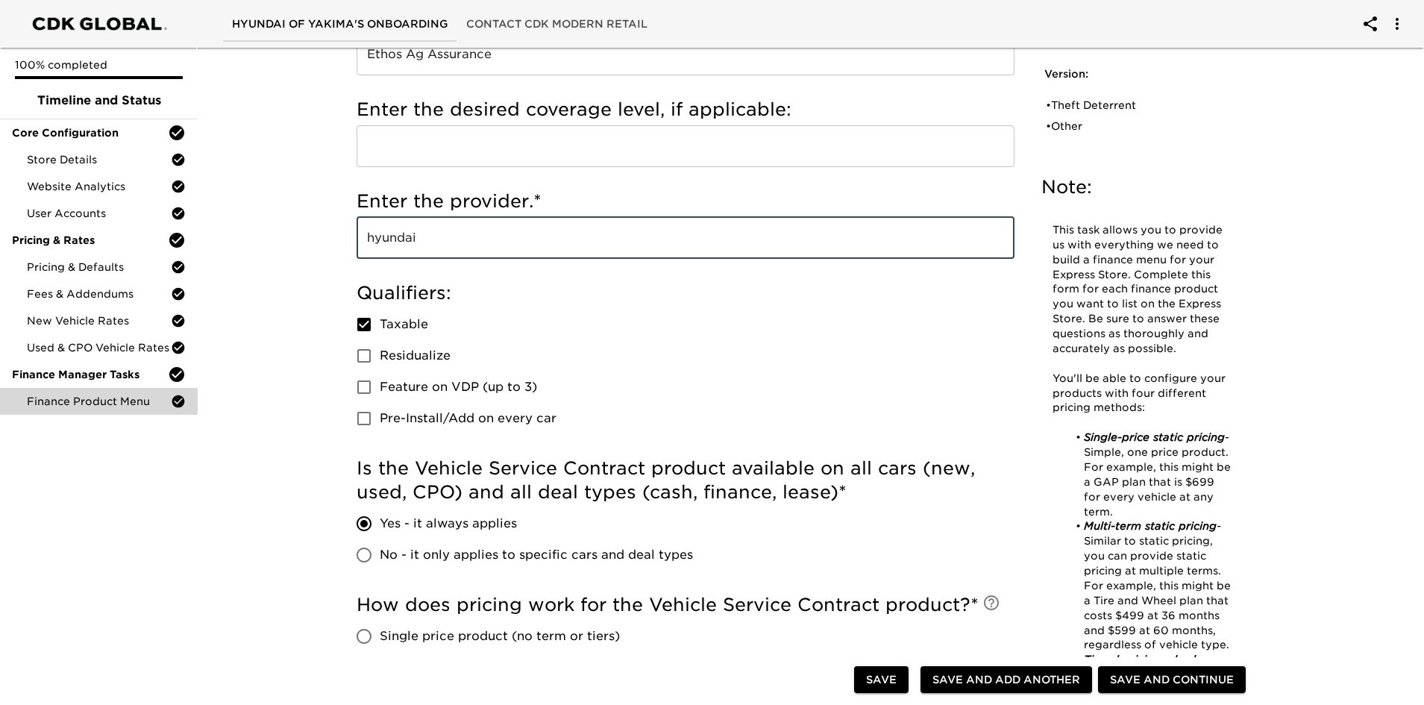
drag, startPoint x: 456, startPoint y: 241, endPoint x: 318, endPoint y: 241, distance: 138.0
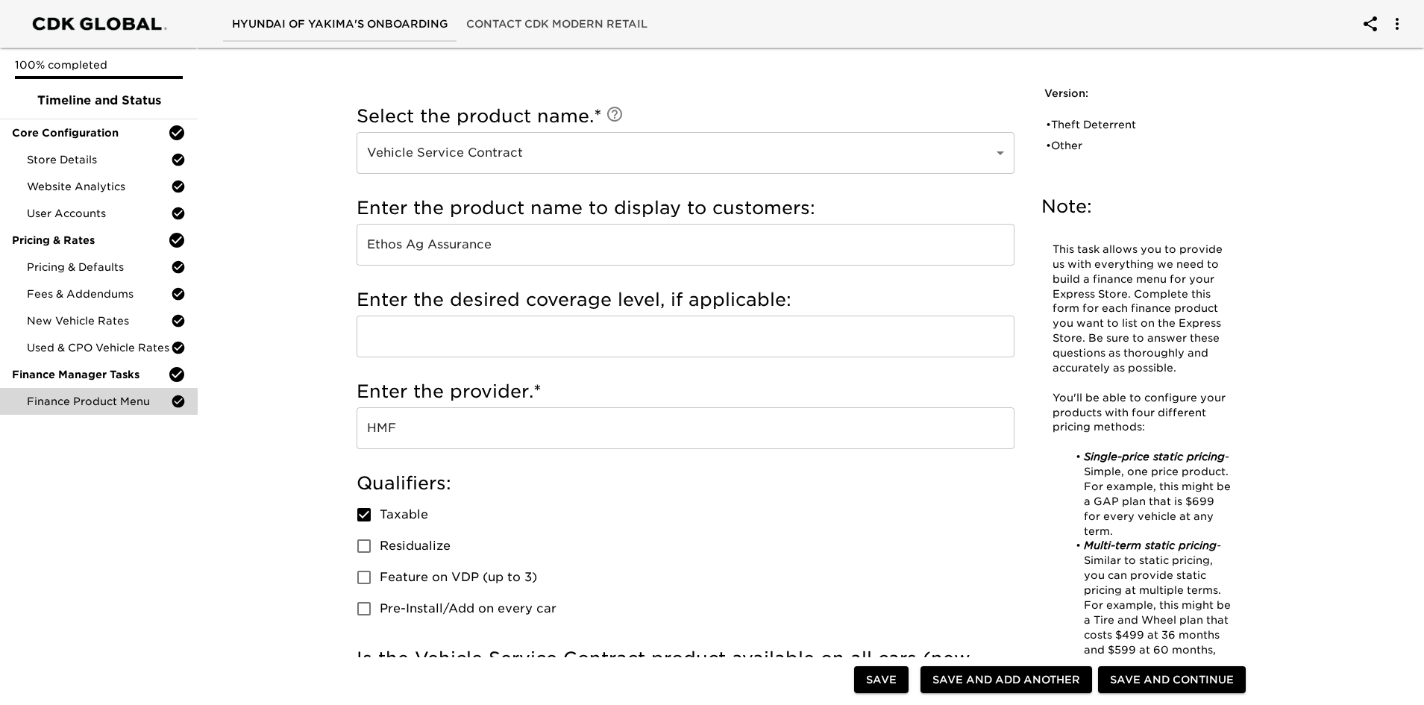
scroll to position [0, 0]
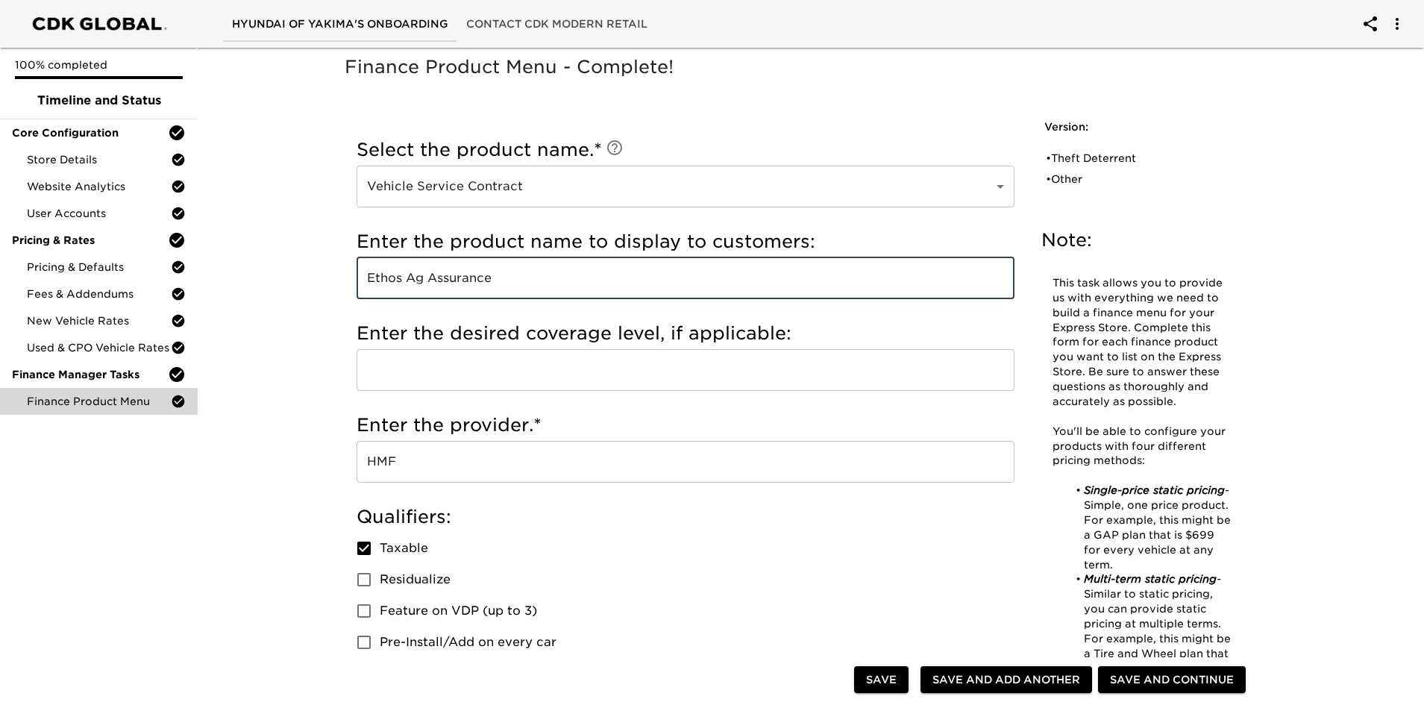
drag, startPoint x: 546, startPoint y: 280, endPoint x: 327, endPoint y: 276, distance: 219.3
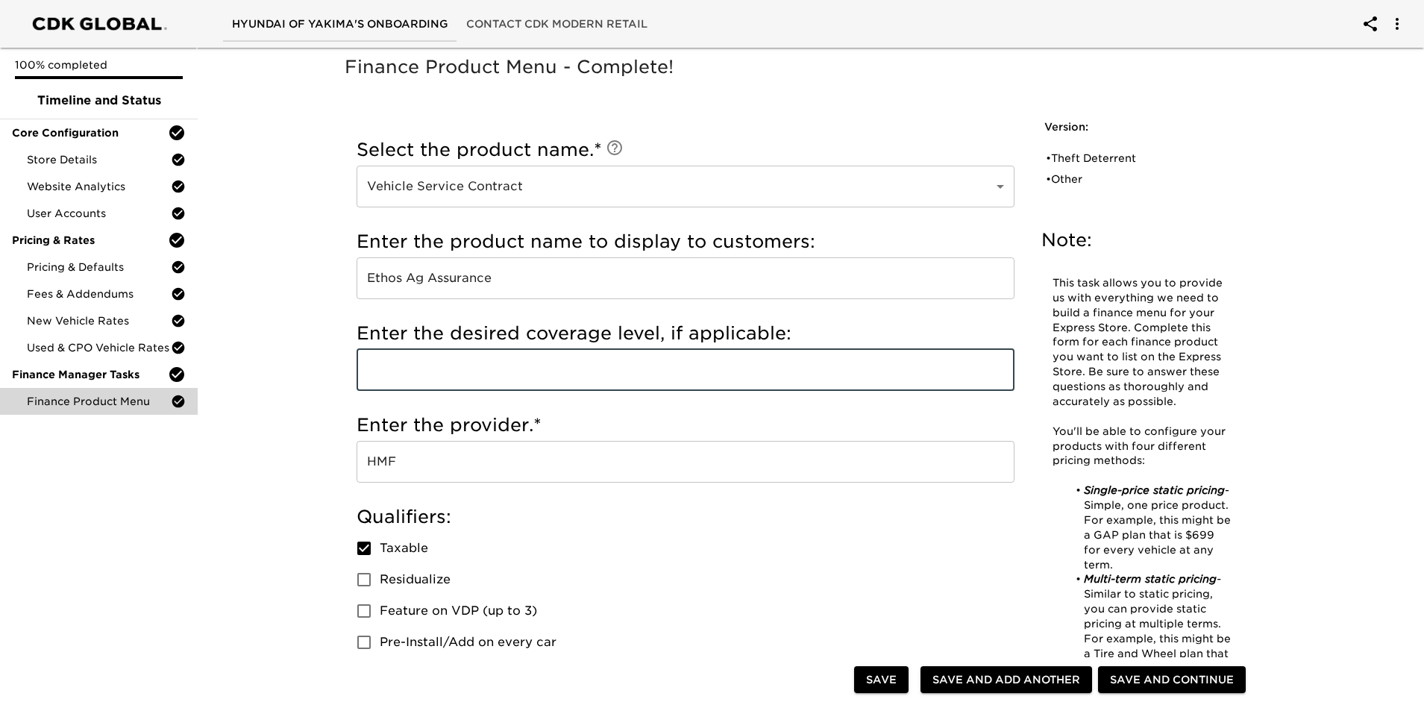
click at [494, 365] on input "text" at bounding box center [686, 370] width 658 height 42
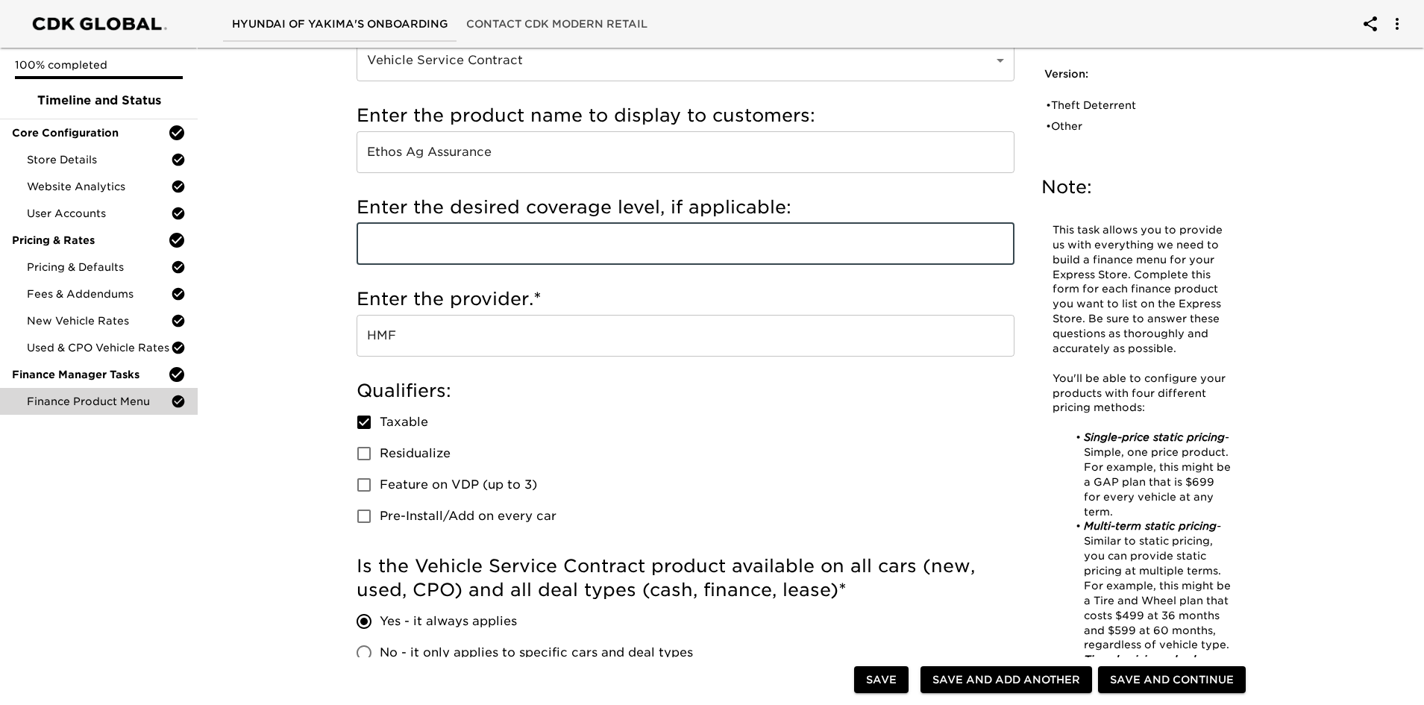
scroll to position [149, 0]
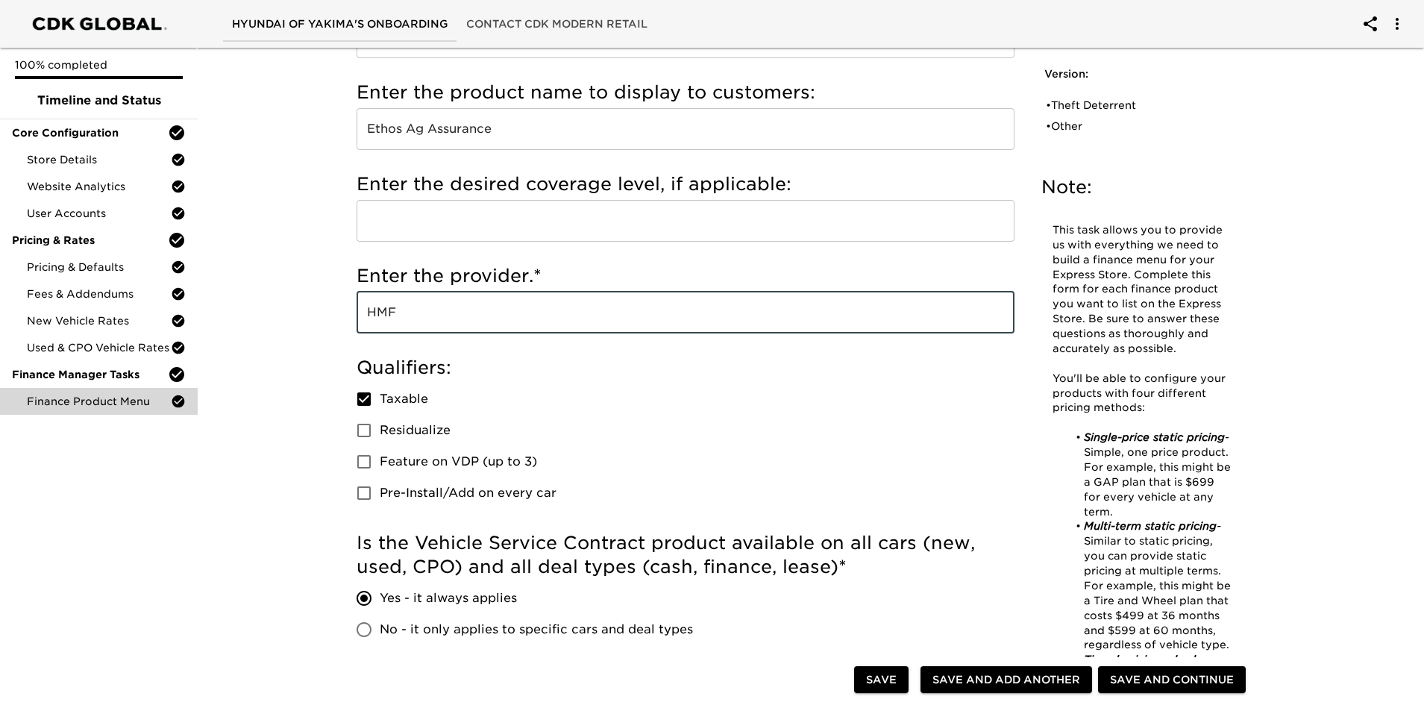
drag, startPoint x: 414, startPoint y: 327, endPoint x: 393, endPoint y: 325, distance: 20.9
click at [393, 325] on input "HMF" at bounding box center [686, 313] width 658 height 42
drag, startPoint x: 453, startPoint y: 303, endPoint x: 292, endPoint y: 316, distance: 161.7
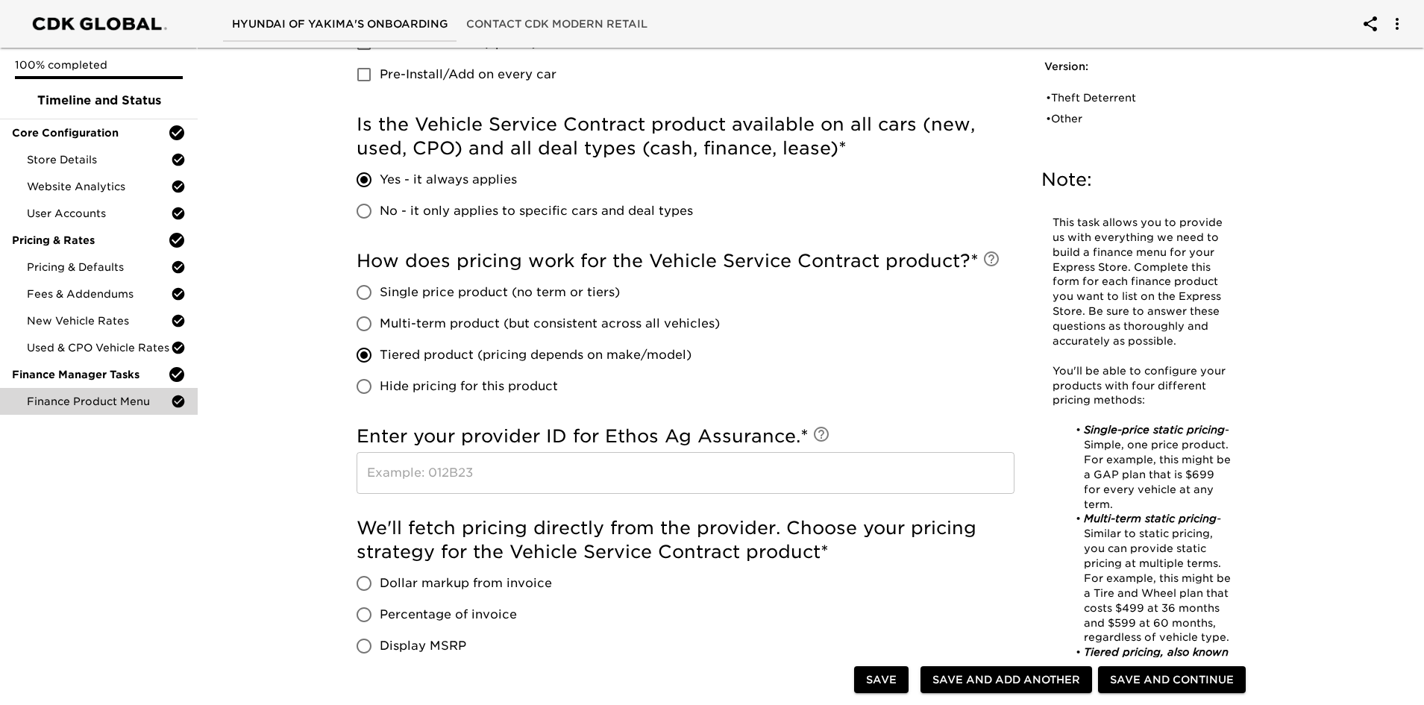
scroll to position [597, 0]
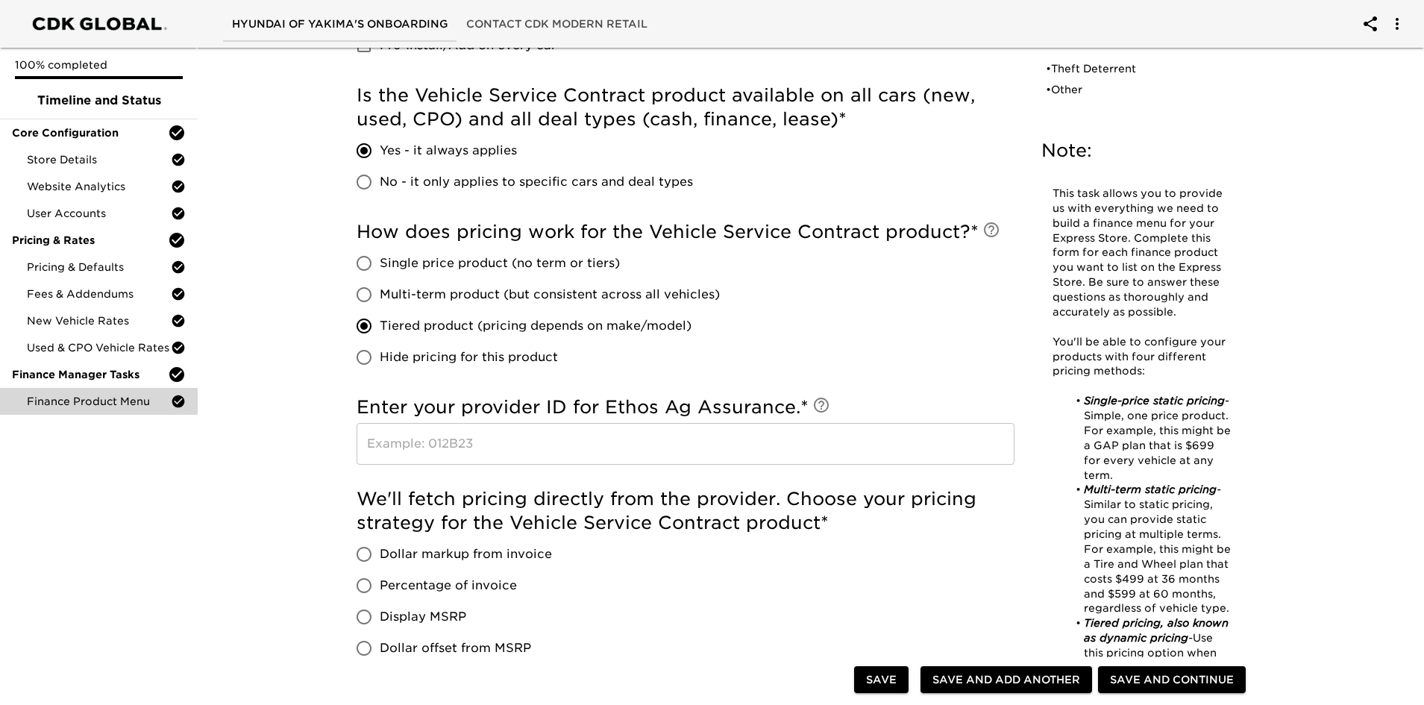
type input "Ethos"
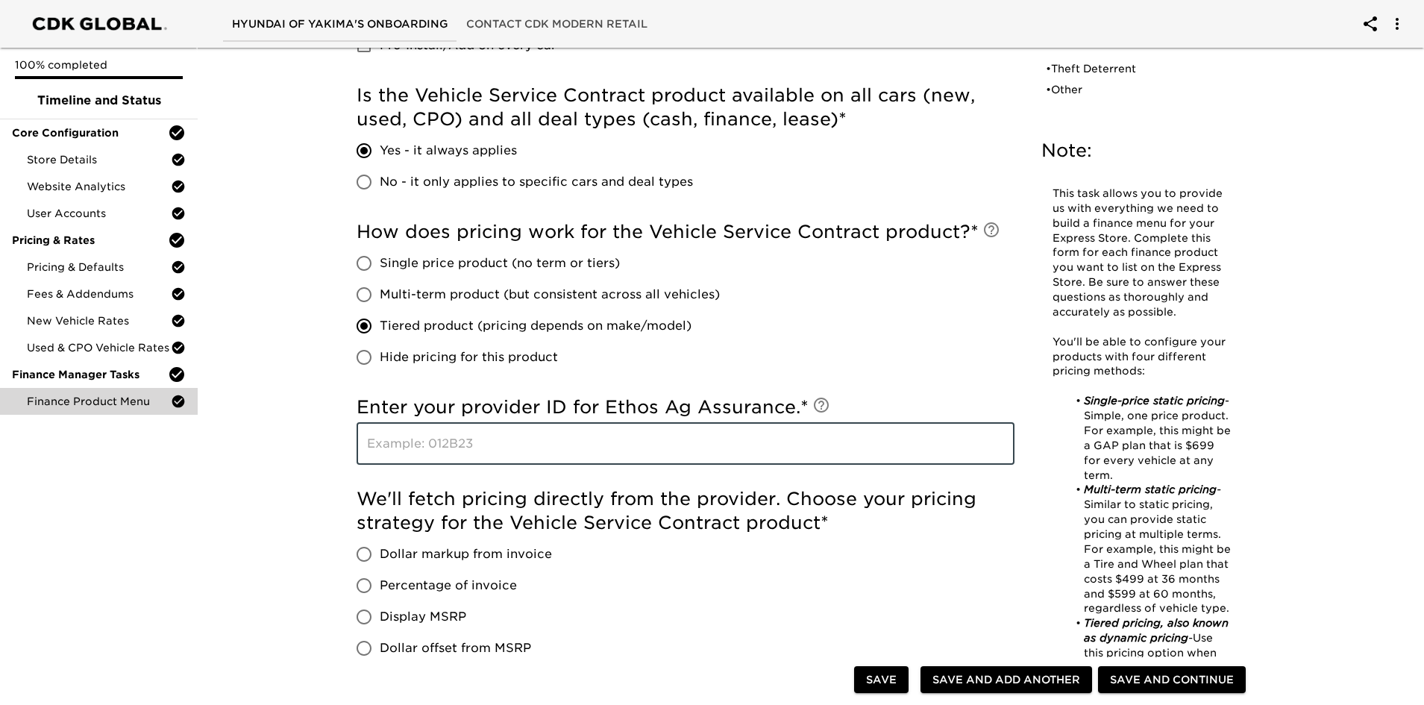
click at [568, 442] on input "text" at bounding box center [686, 444] width 658 height 42
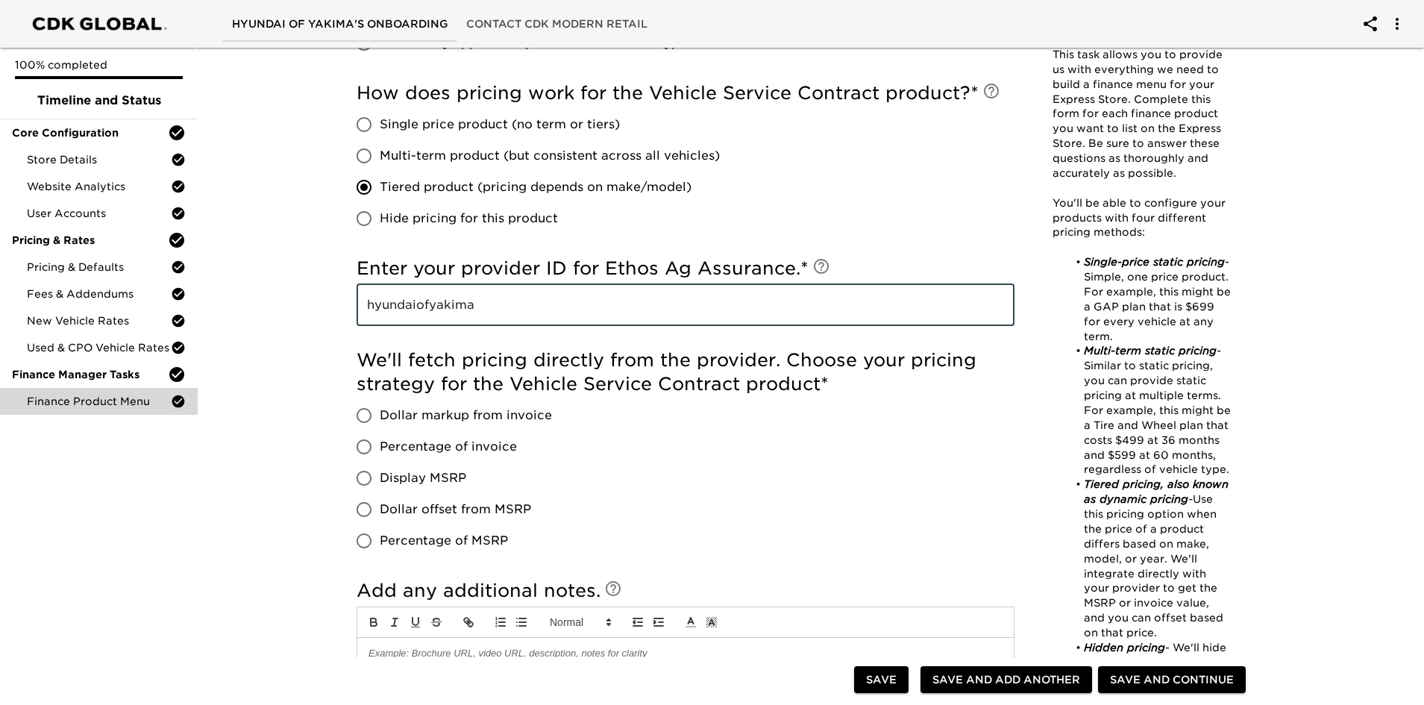
scroll to position [746, 0]
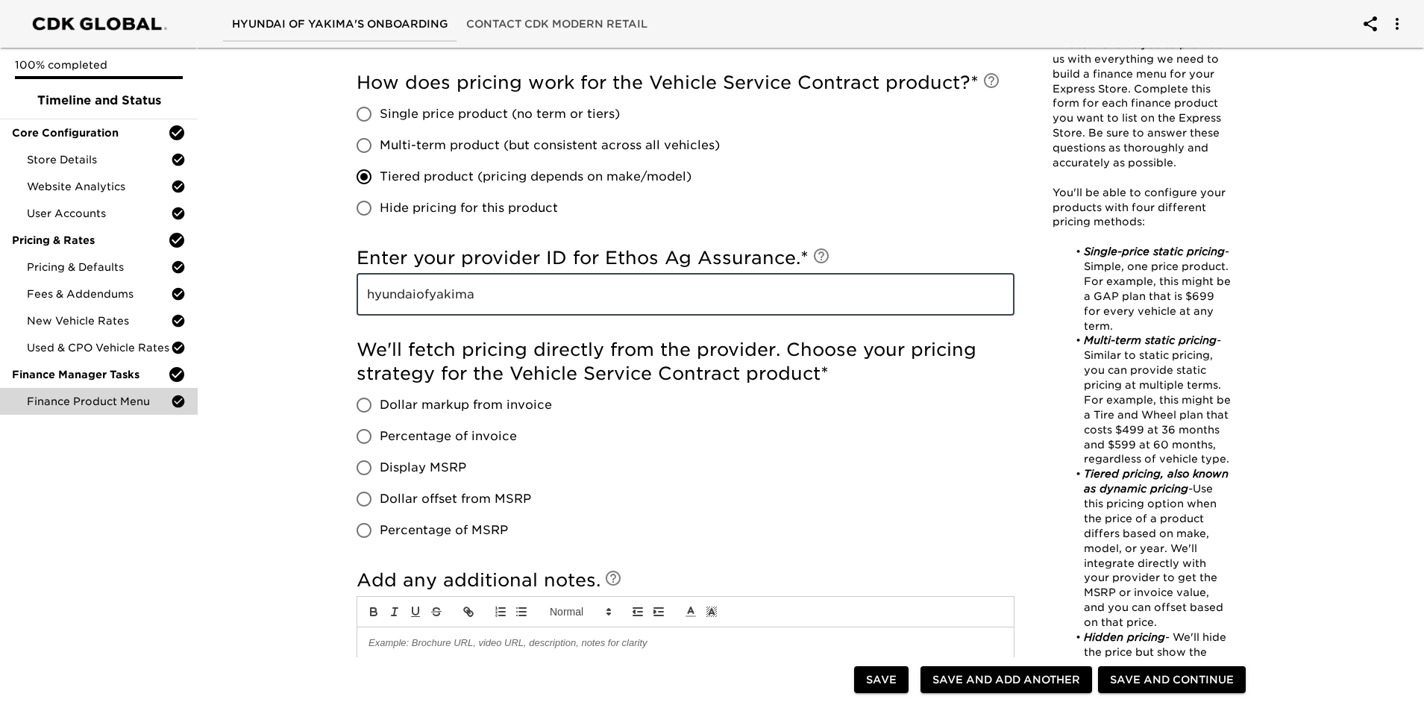
type input "hyundaiofyakima"
click at [389, 406] on span "Dollar markup from invoice" at bounding box center [466, 405] width 172 height 18
click at [380, 406] on input "Dollar markup from invoice" at bounding box center [363, 404] width 31 height 31
radio input "true"
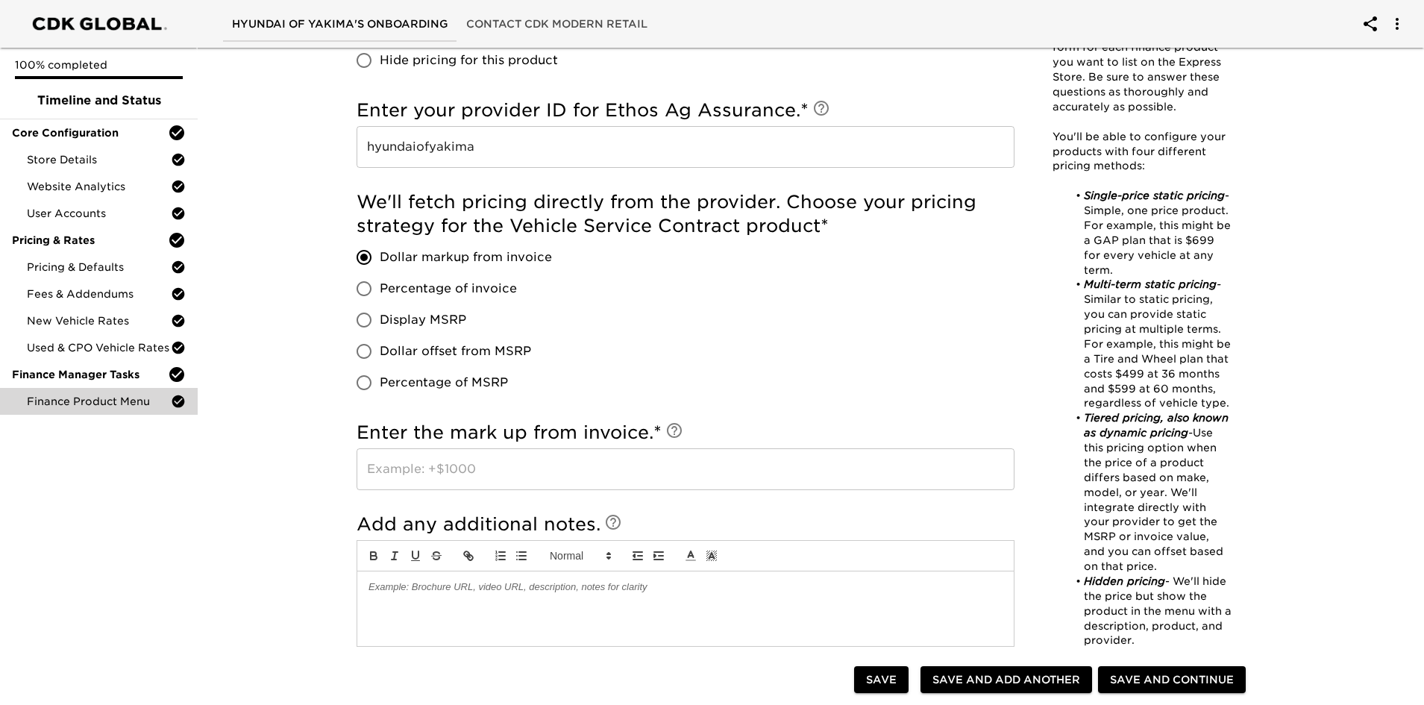
scroll to position [895, 0]
click at [428, 467] on input "text" at bounding box center [686, 468] width 658 height 42
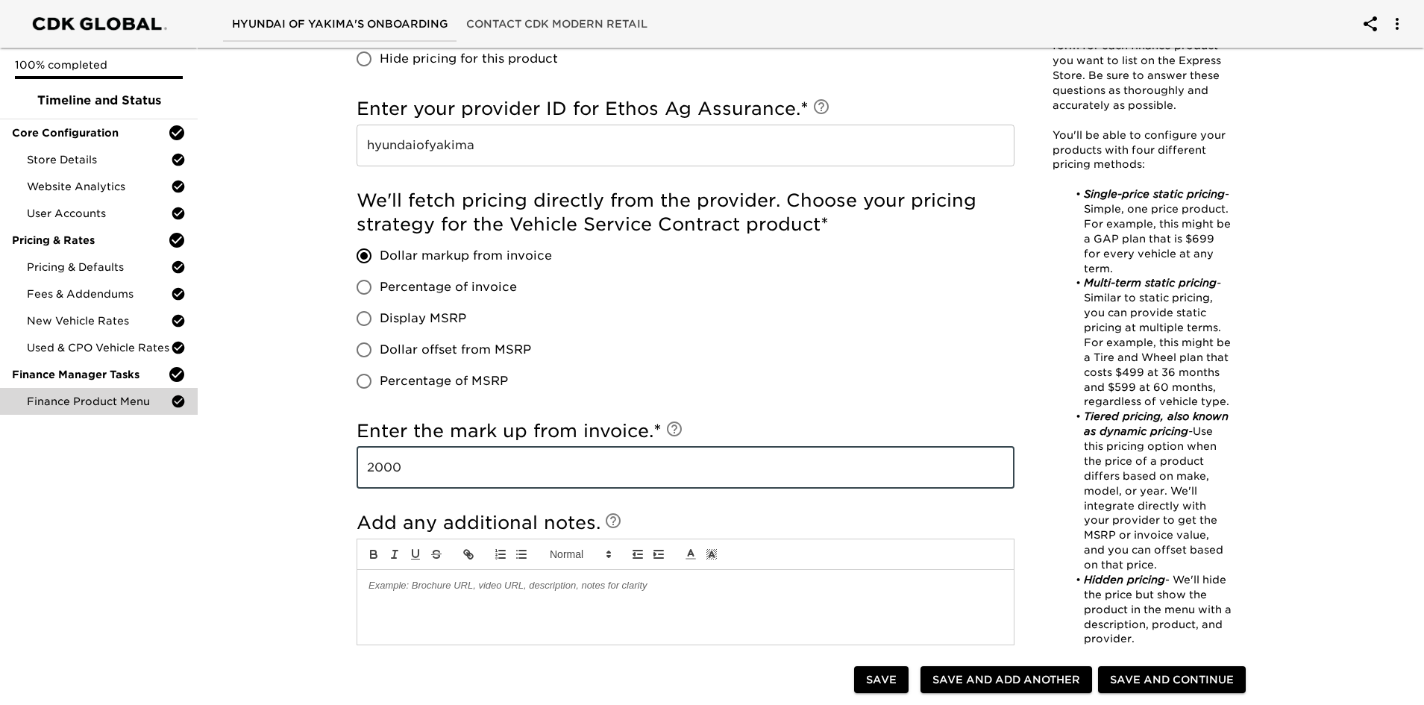
type input "2000"
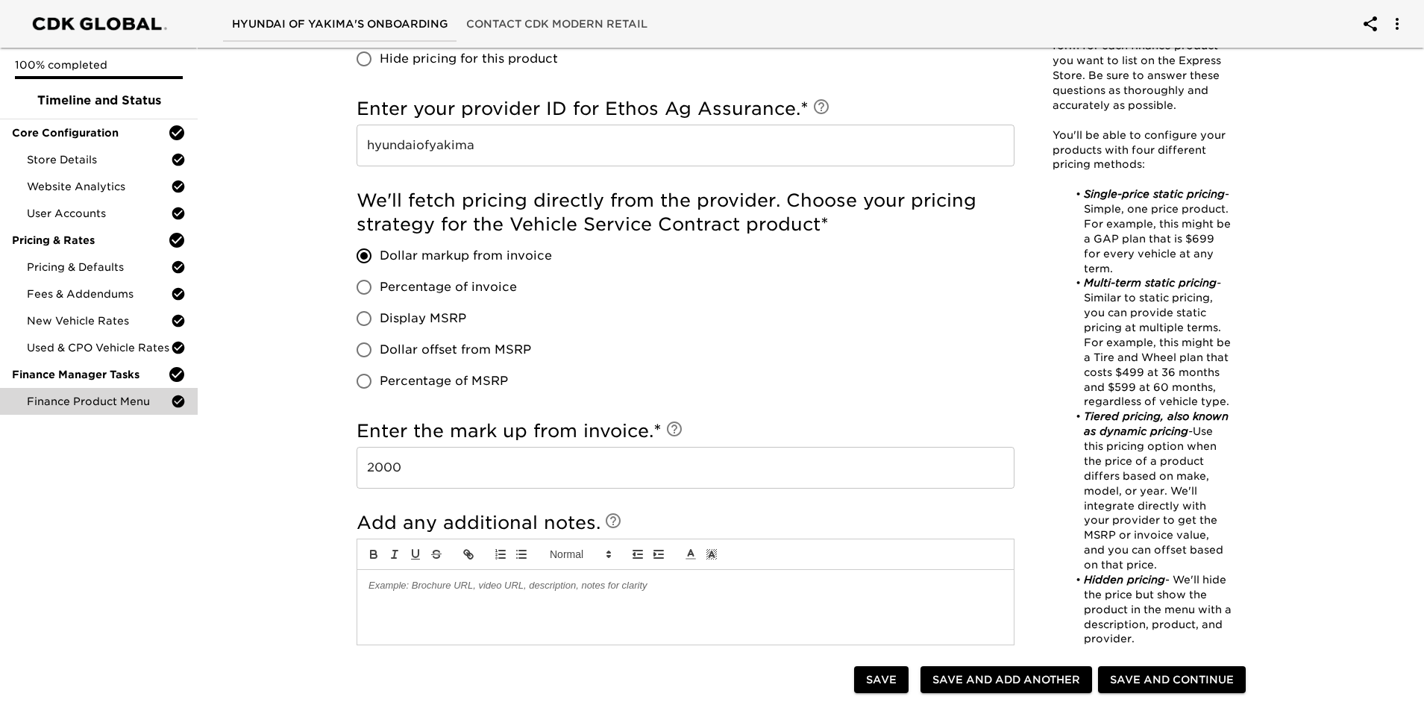
click at [275, 489] on div "Finance Product Menu - Complete! Note: This task allows you to provide us with …" at bounding box center [804, 96] width 1232 height 1898
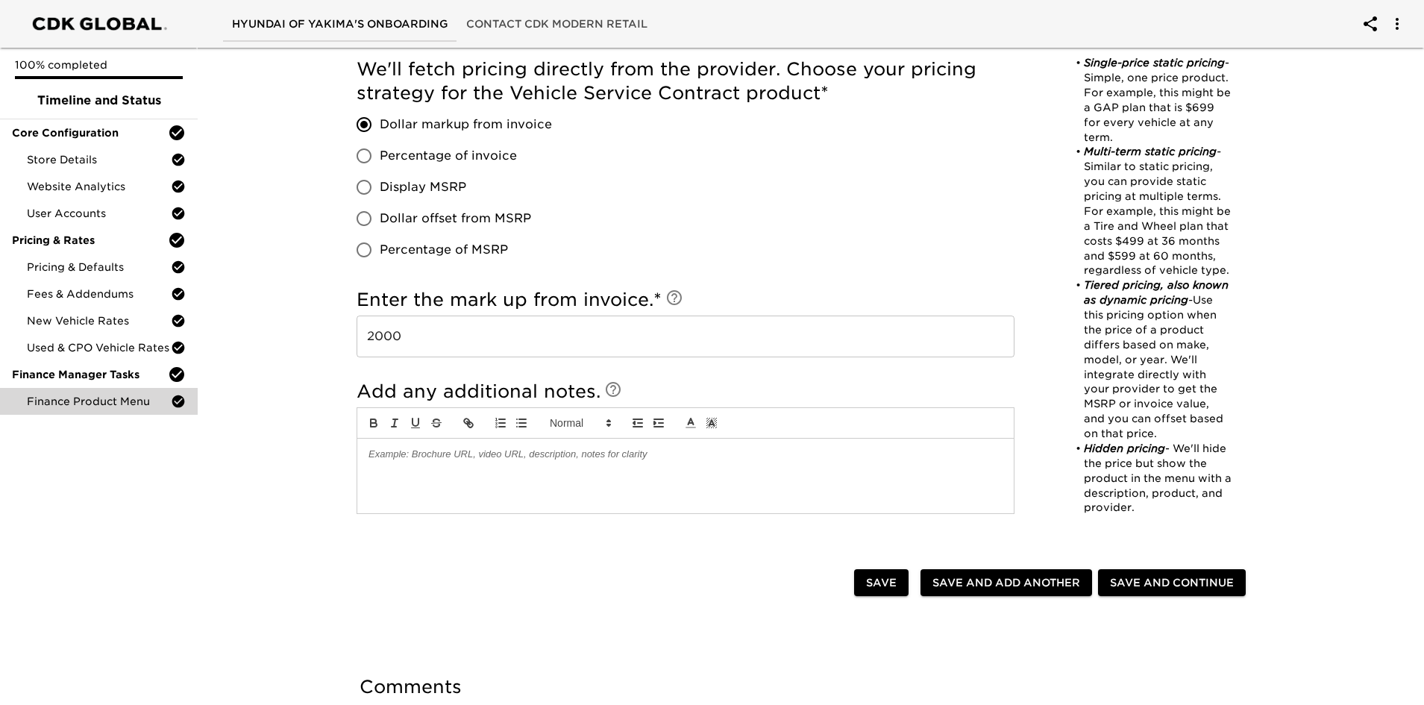
scroll to position [1044, 0]
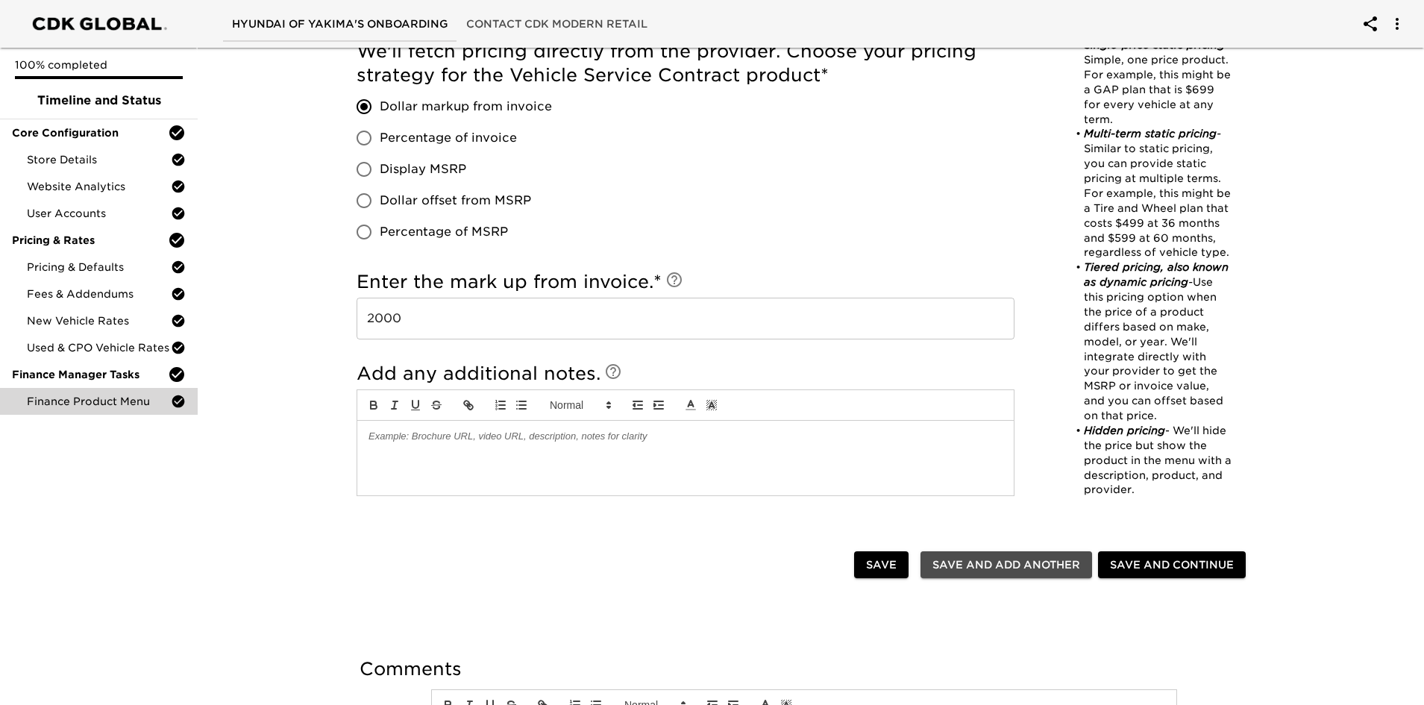
click at [946, 495] on span "Save and Add Another" at bounding box center [1006, 565] width 148 height 19
checkbox input "true"
radio input "false"
checkbox input "true"
radio input "false"
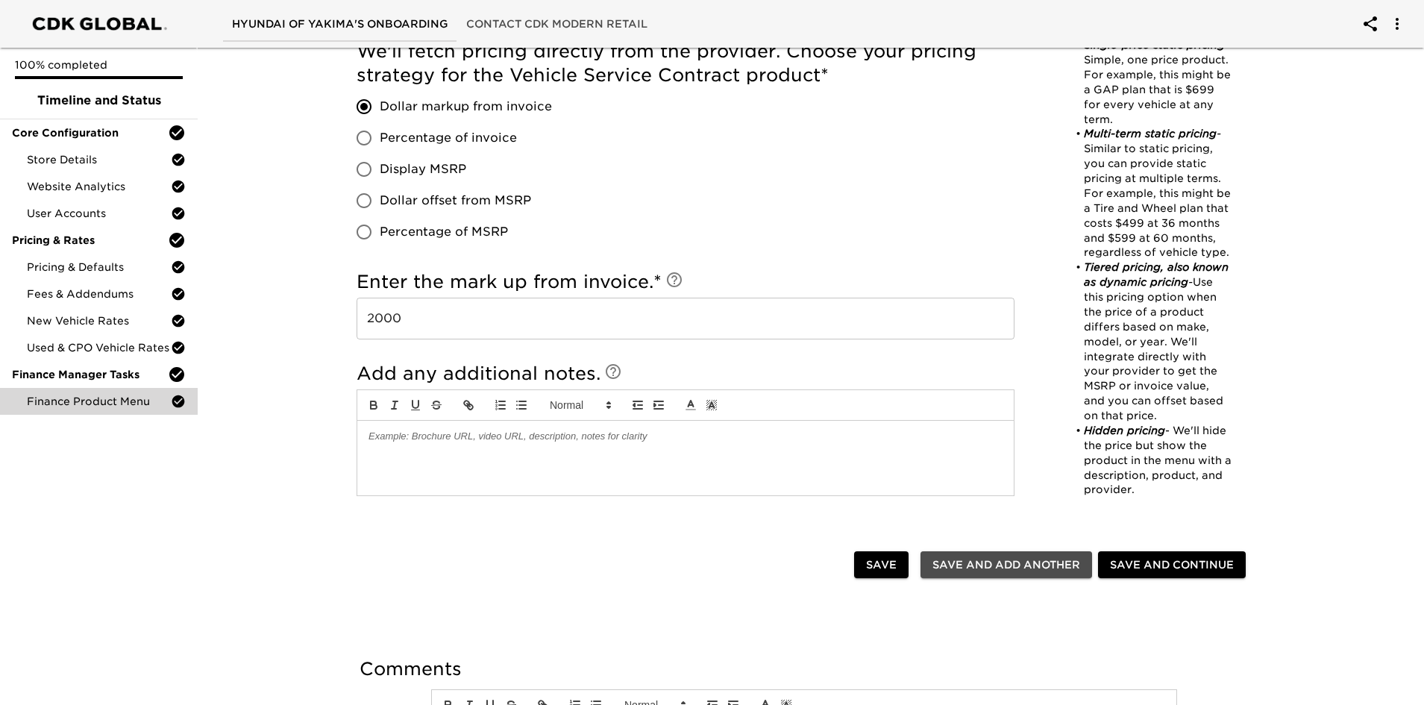
radio input "false"
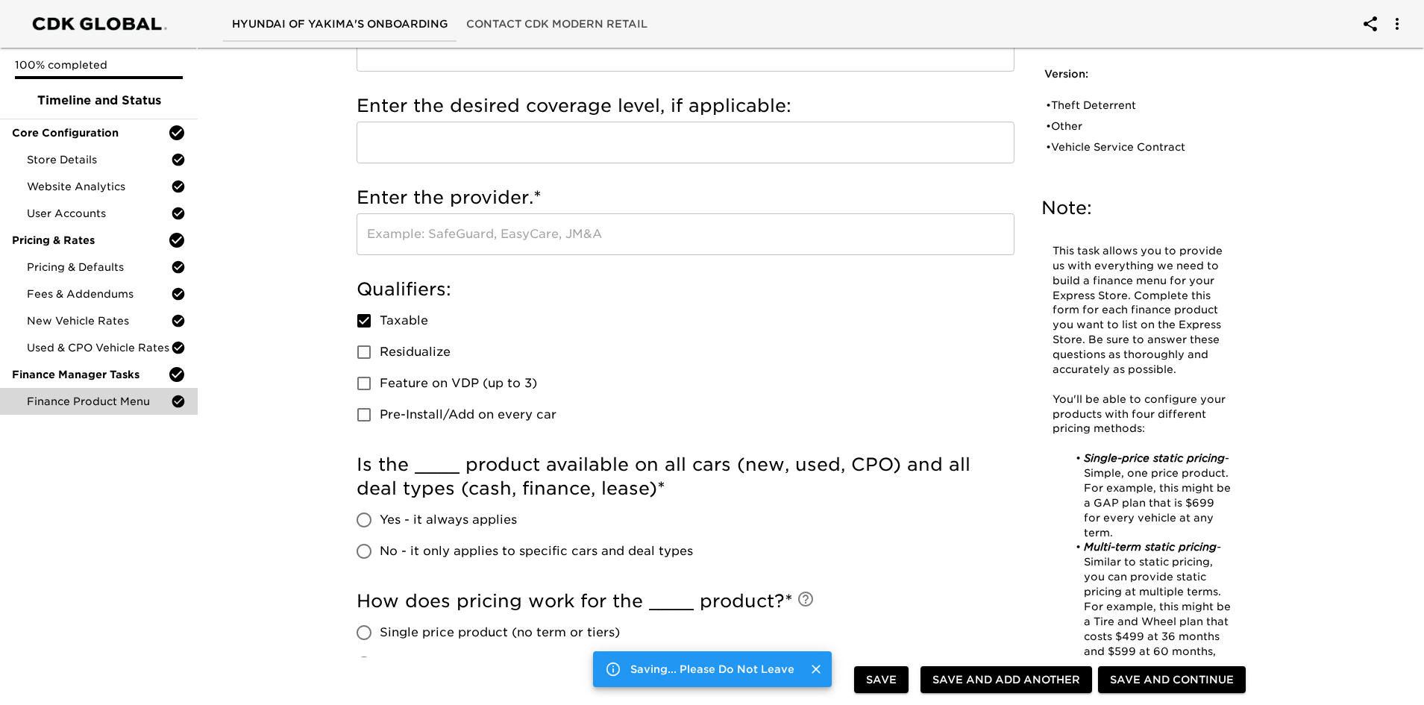
scroll to position [0, 0]
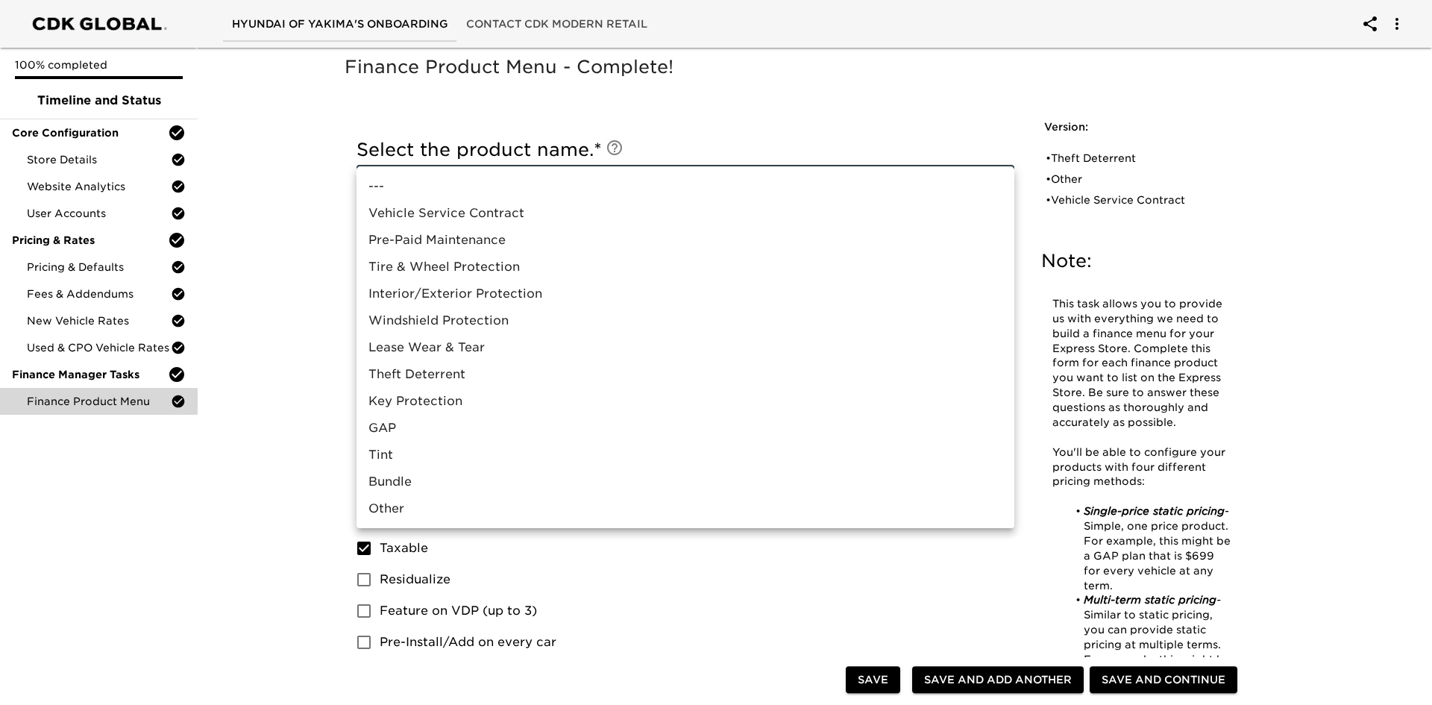
click at [486, 238] on li "Pre-Paid Maintenance" at bounding box center [686, 240] width 658 height 27
type input "Pre-Paid Maintenance"
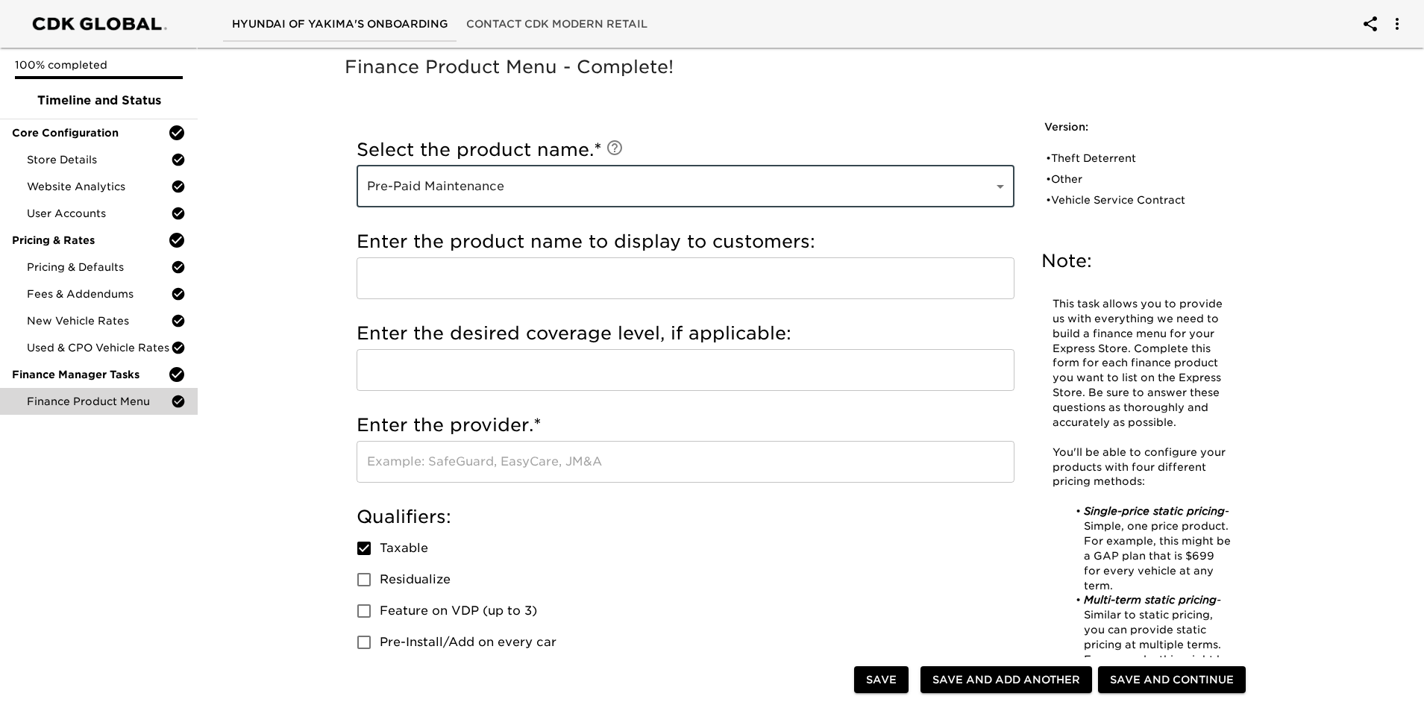
click at [456, 268] on input "text" at bounding box center [686, 278] width 658 height 42
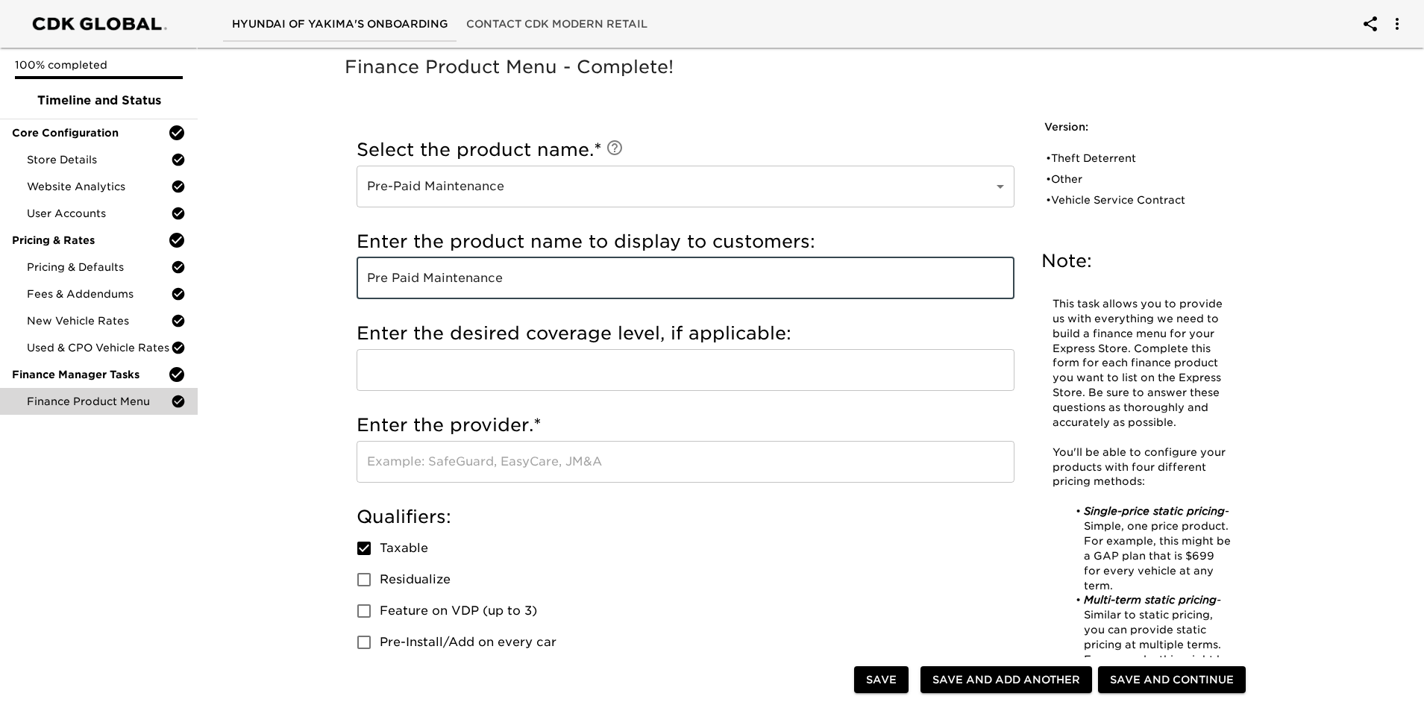
type input "Pre Paid Maintenance"
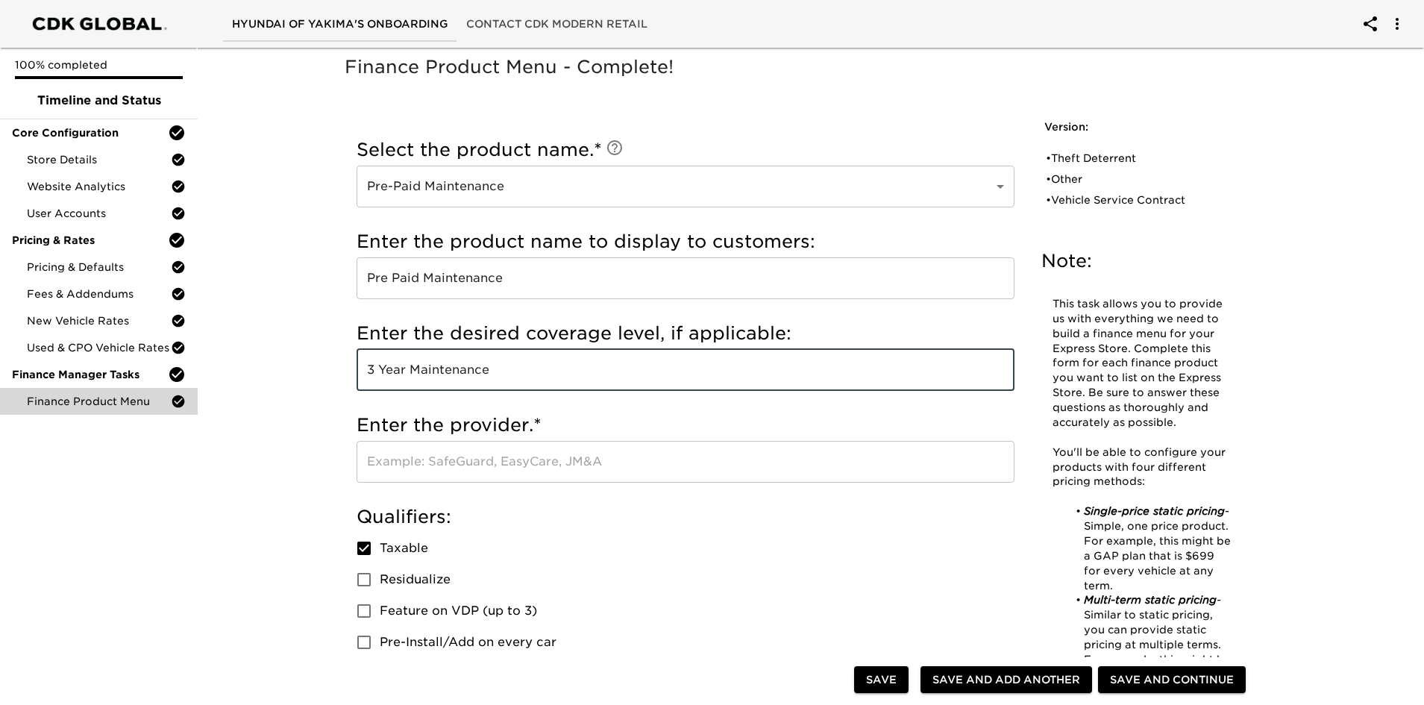
type input "3 Year Maintenance"
click at [493, 456] on input "text" at bounding box center [686, 462] width 658 height 42
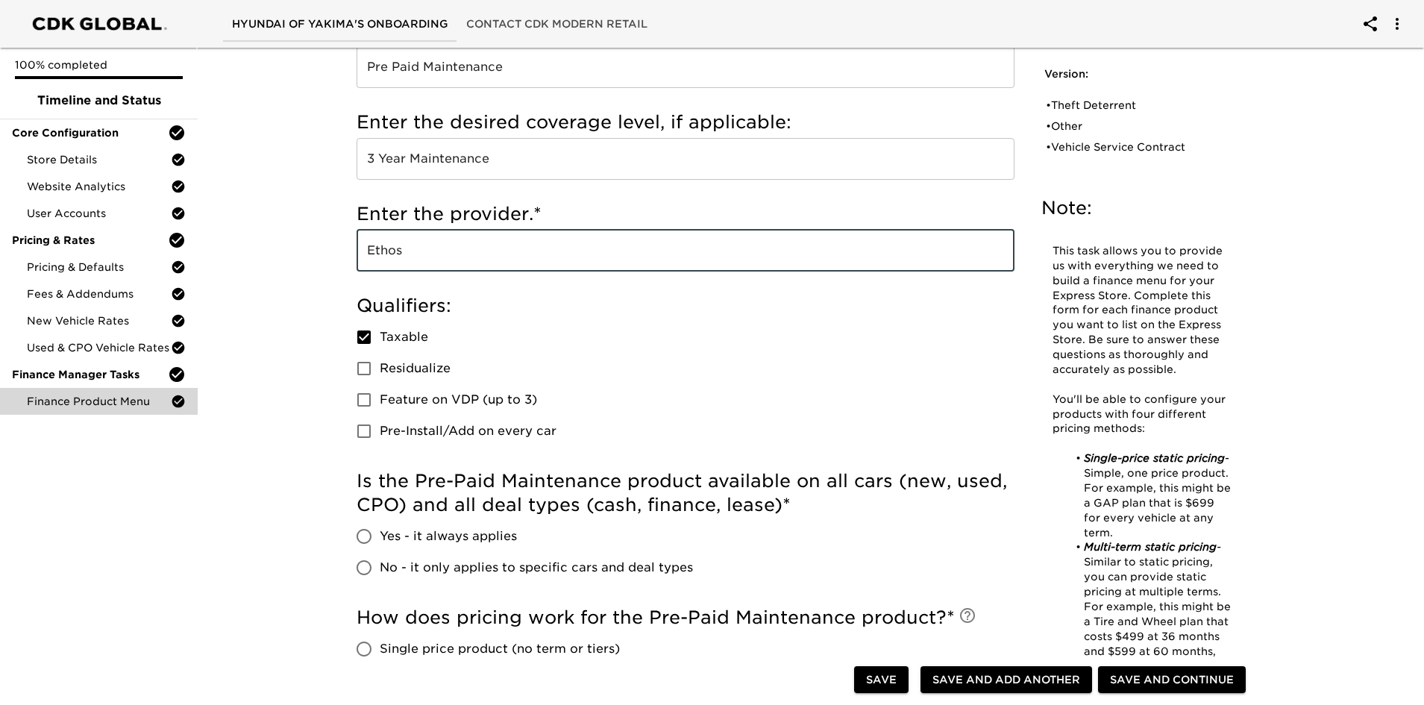
scroll to position [224, 0]
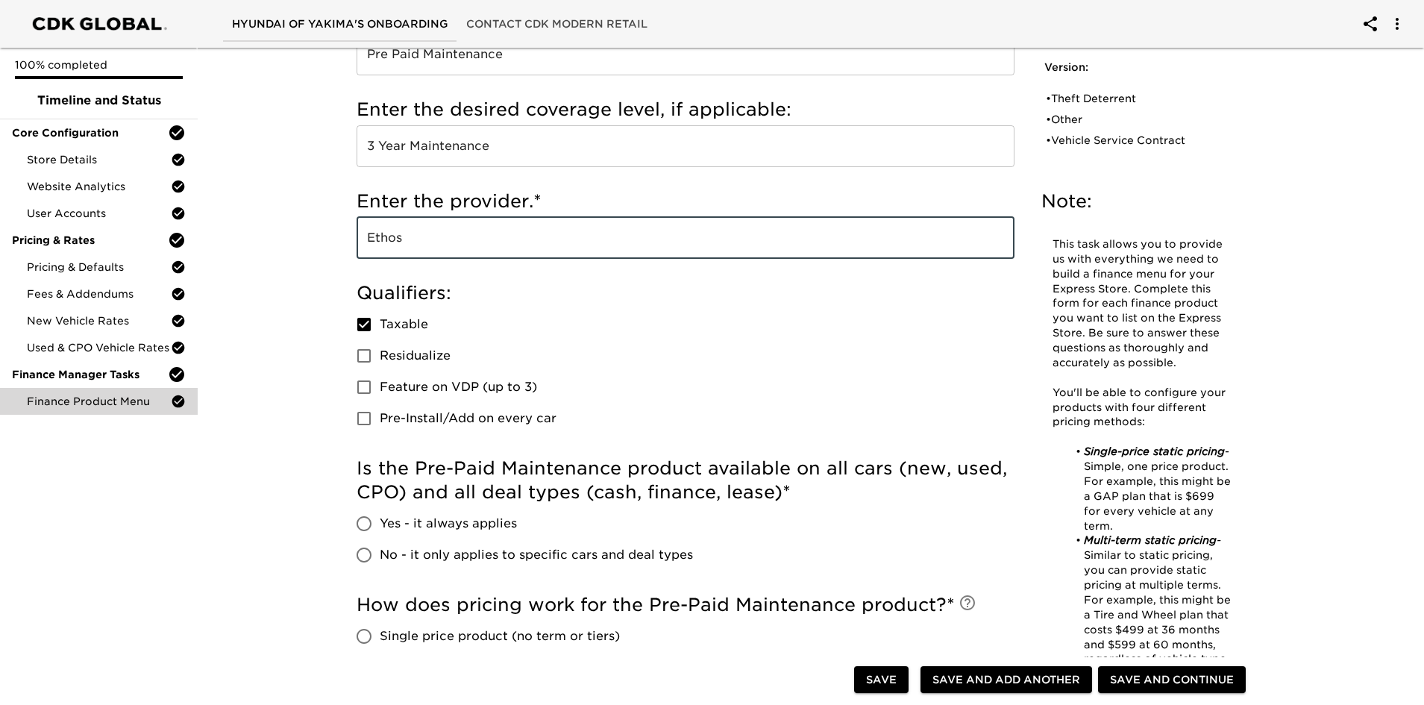
type input "Ethos"
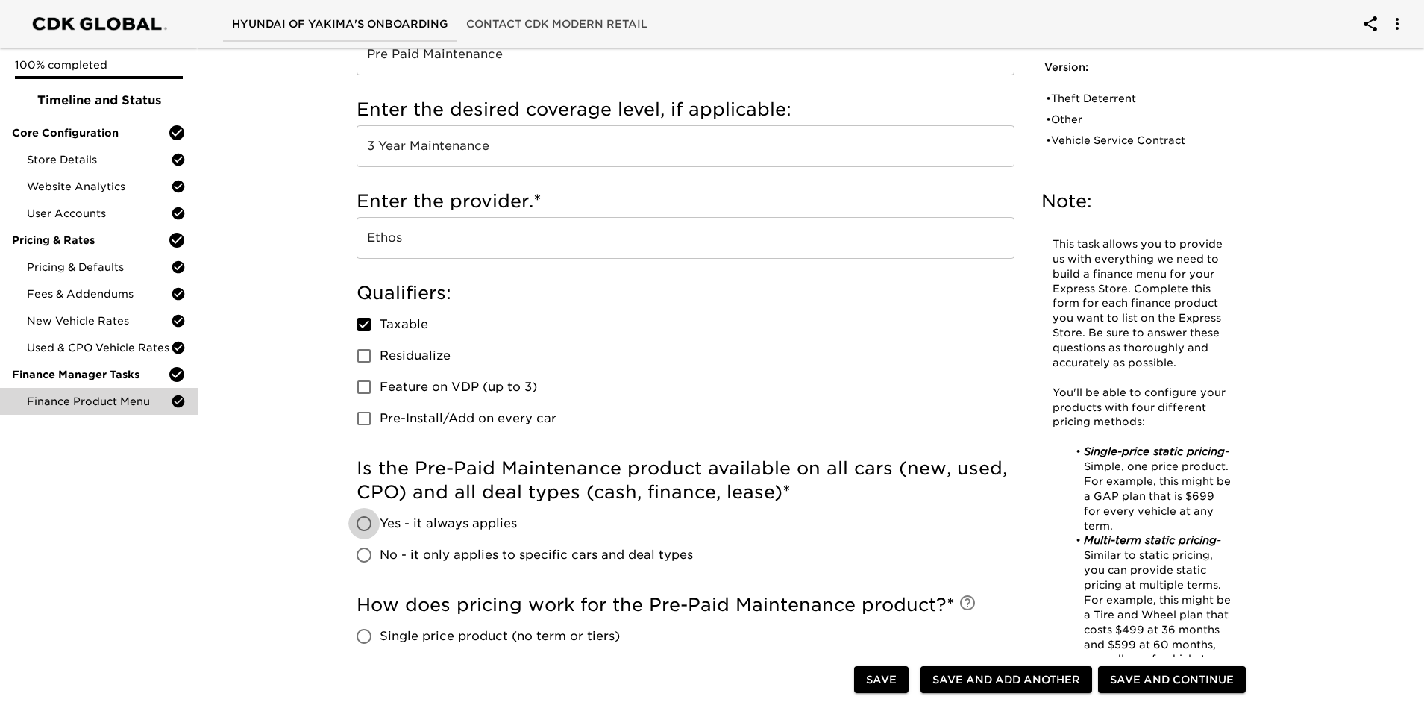
click at [364, 495] on input "Yes - it always applies" at bounding box center [363, 523] width 31 height 31
radio input "true"
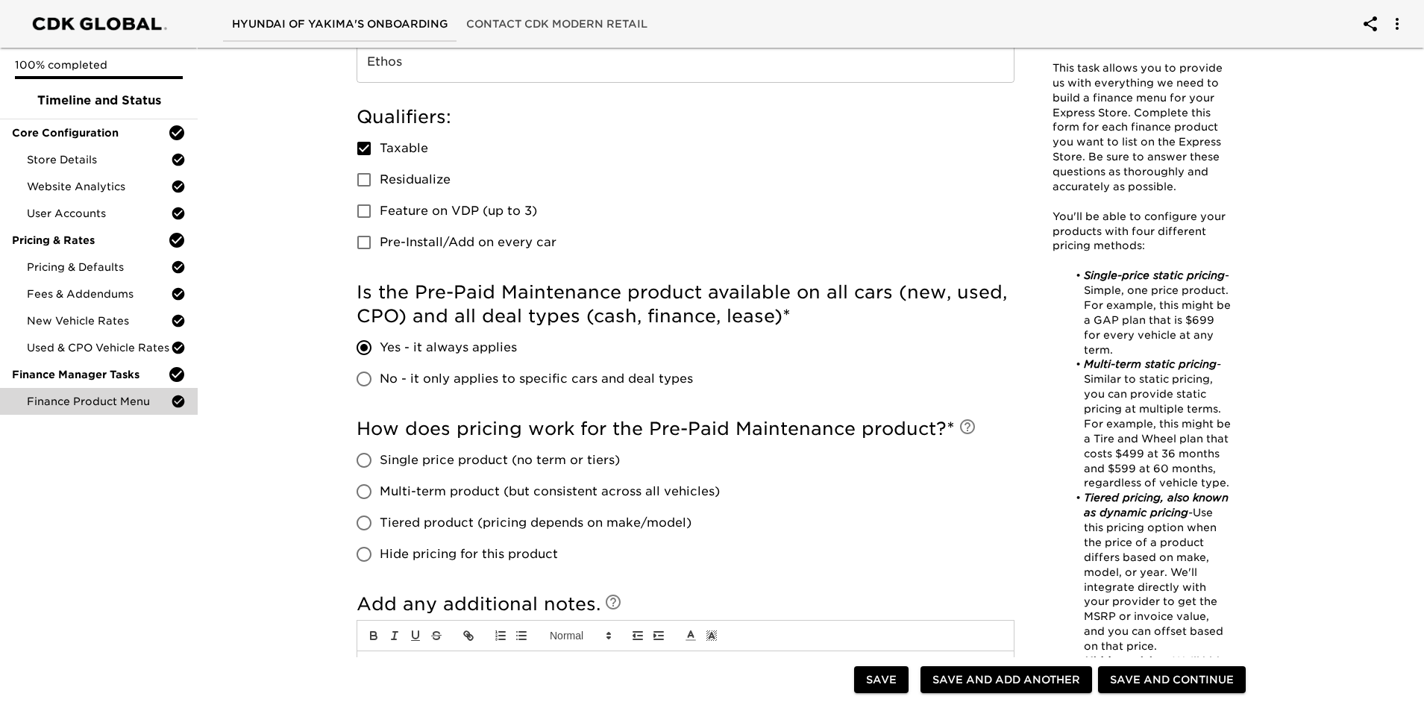
scroll to position [447, 0]
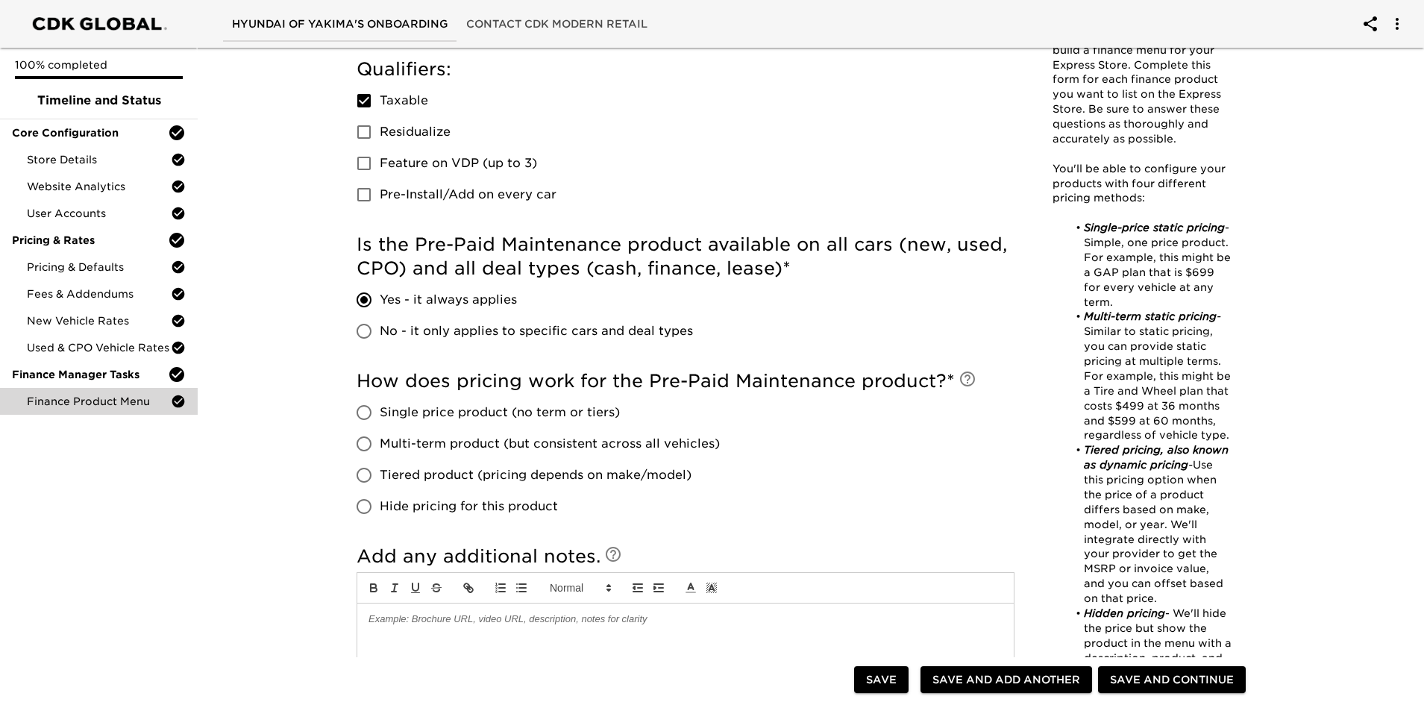
click at [370, 445] on input "Multi-term product (but consistent across all vehicles)" at bounding box center [363, 443] width 31 height 31
radio input "true"
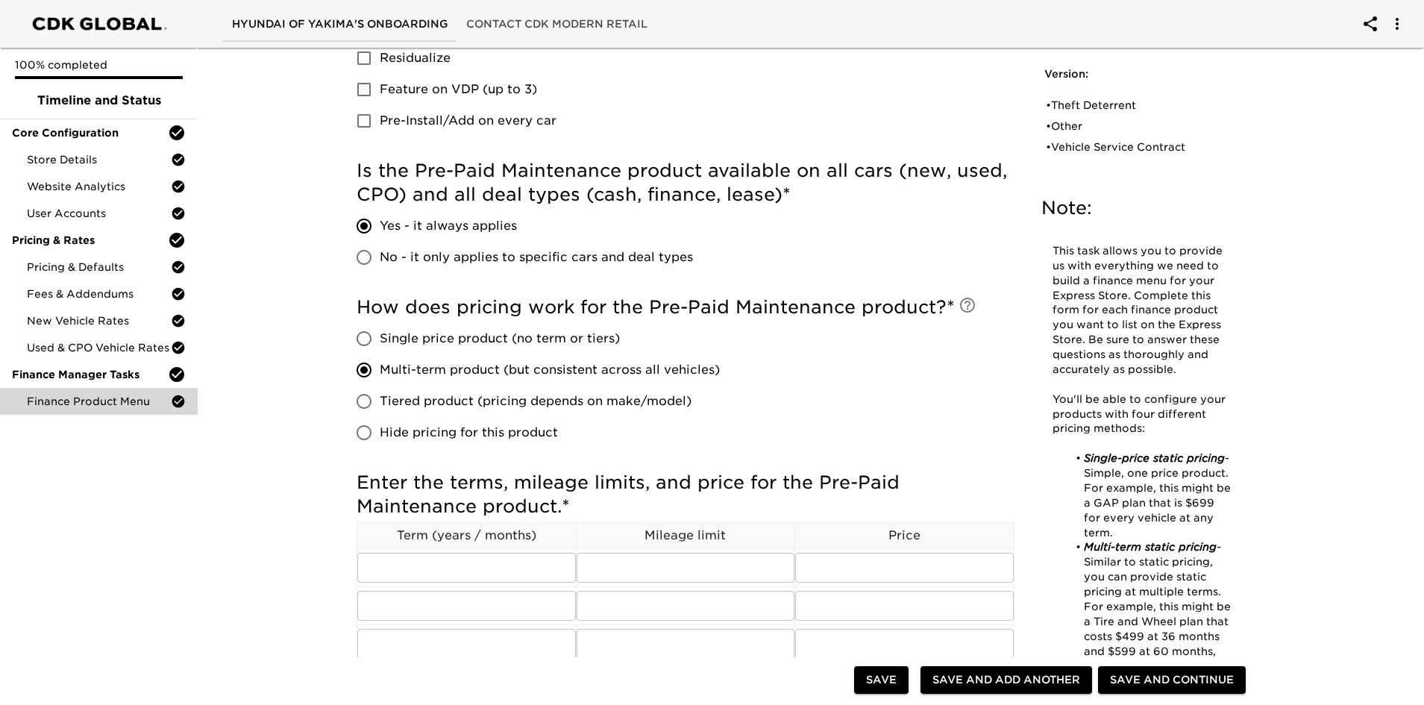
scroll to position [522, 0]
click at [456, 495] on input "text" at bounding box center [466, 567] width 219 height 30
type input "36"
click at [641, 495] on input "text" at bounding box center [686, 567] width 219 height 30
type input "36000"
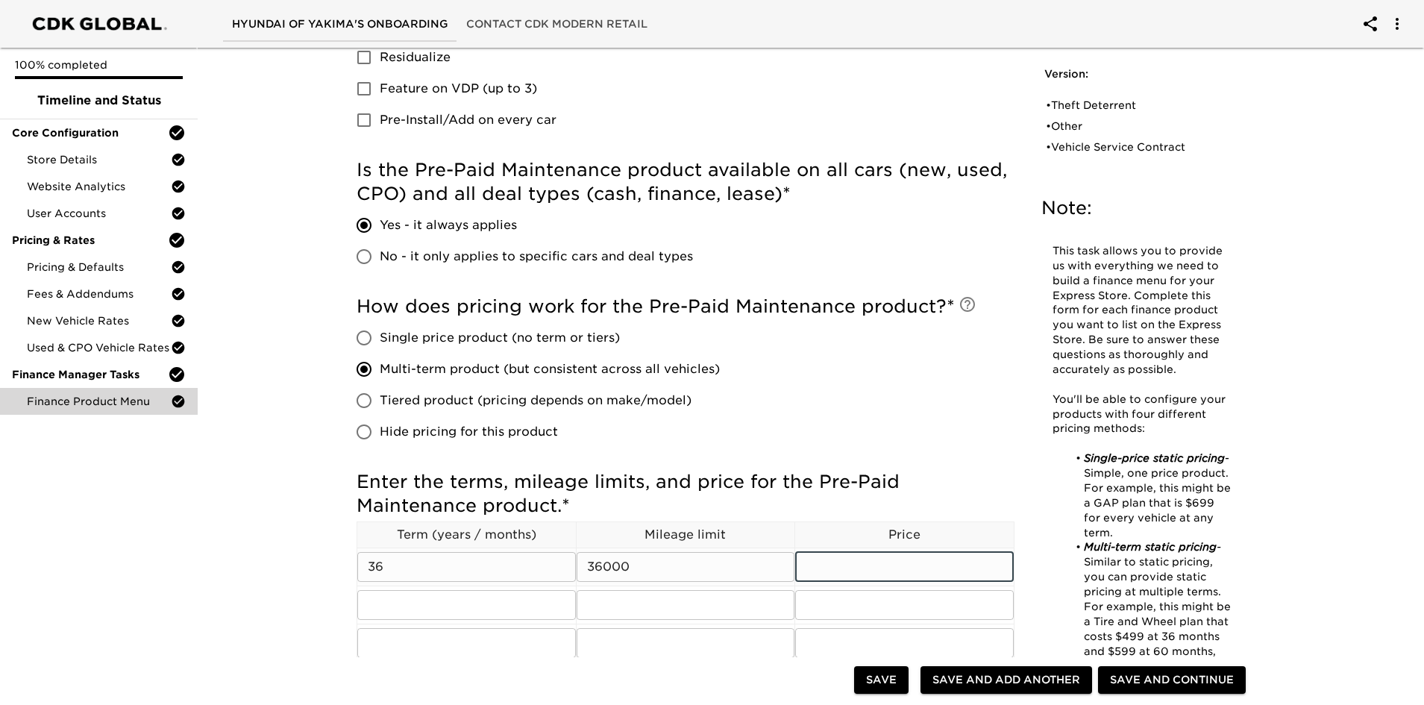
click at [873, 495] on input "text" at bounding box center [904, 567] width 219 height 30
type input "499"
click at [668, 462] on div "Enter the terms, mileage limits, and price for the Pre-Paid Maintenance product…" at bounding box center [686, 624] width 658 height 324
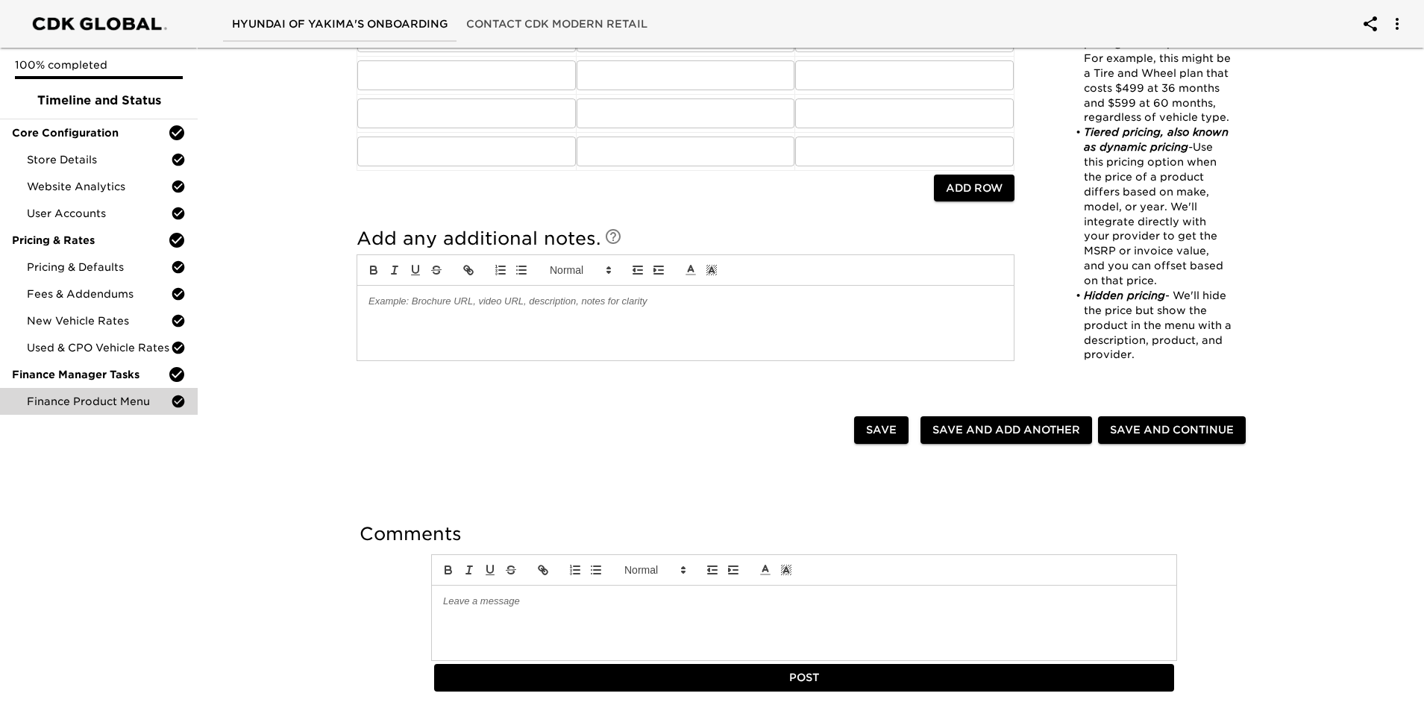
scroll to position [1146, 0]
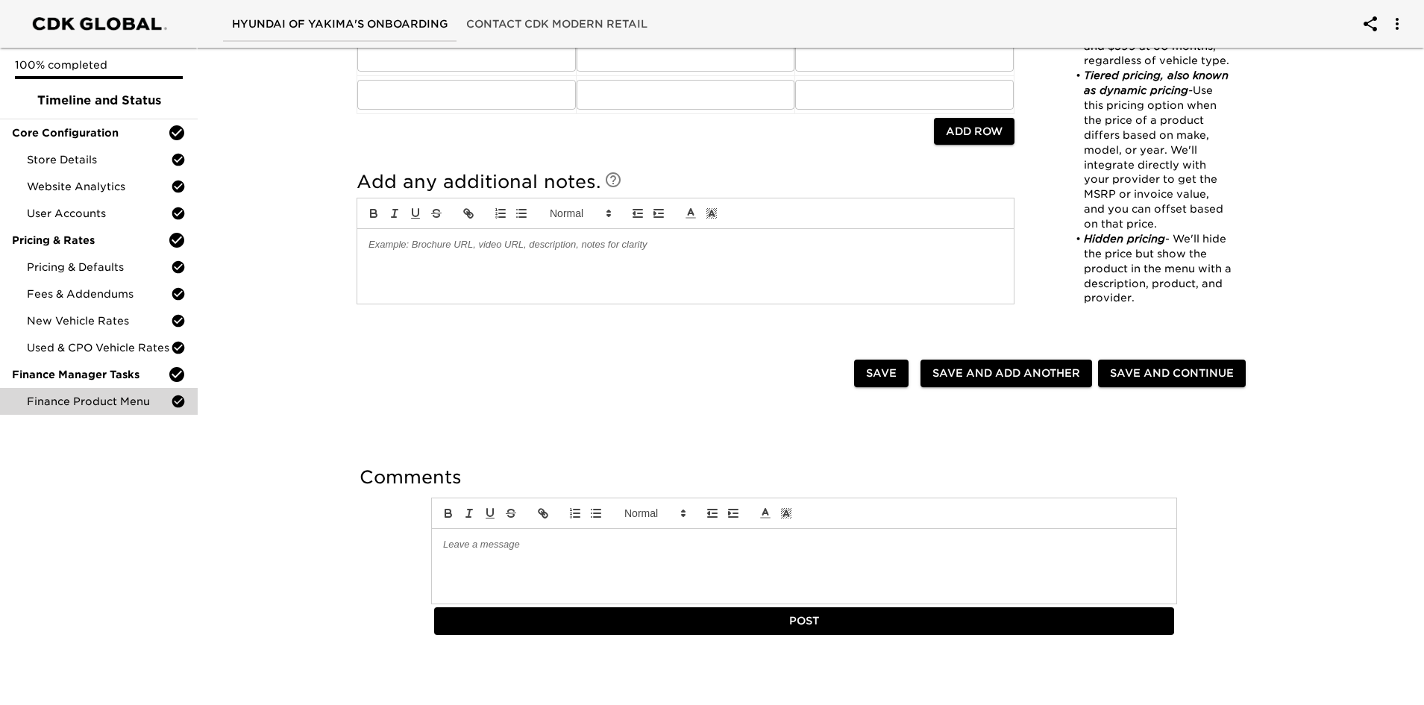
click at [946, 374] on span "Save and Add Another" at bounding box center [1006, 373] width 148 height 19
checkbox input "true"
radio input "false"
checkbox input "true"
radio input "false"
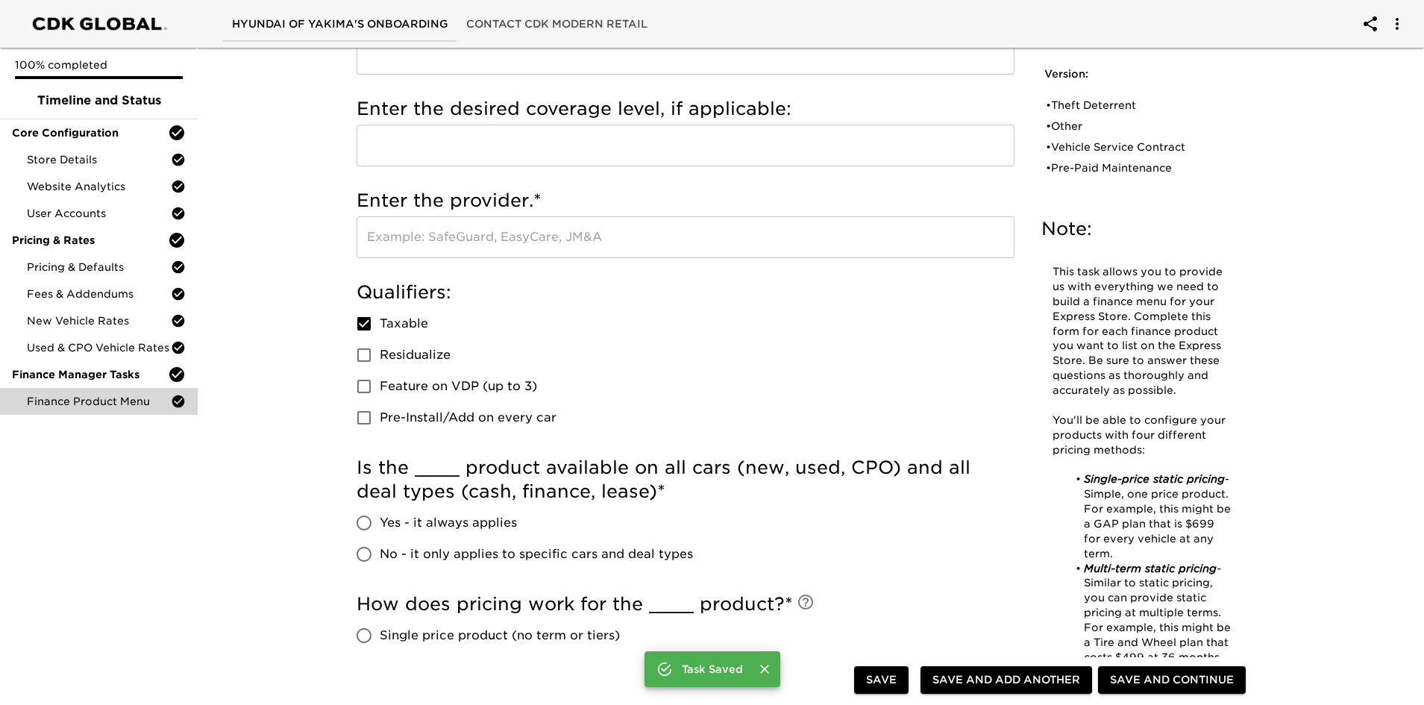
scroll to position [0, 0]
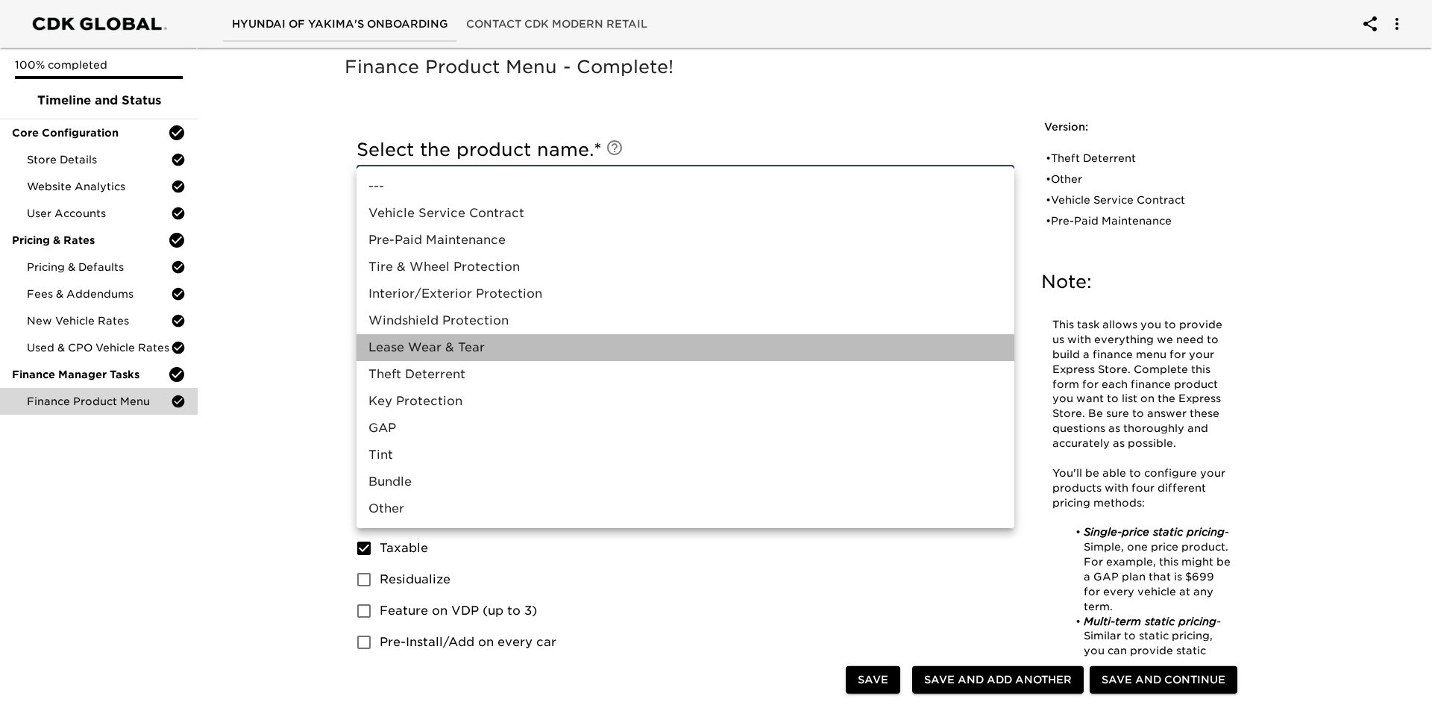
click at [469, 345] on li "Lease Wear & Tear" at bounding box center [686, 347] width 658 height 27
type input "Lease Wear & Tear"
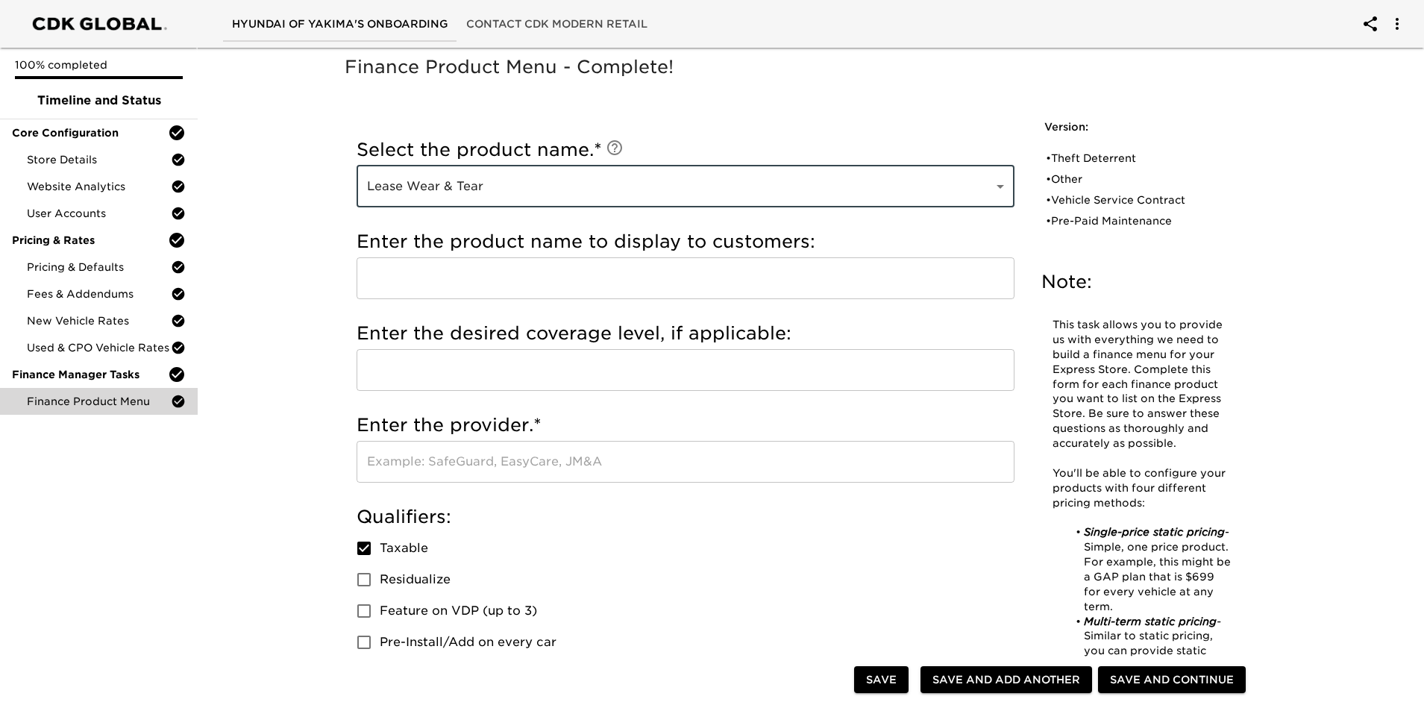
click at [441, 274] on input "text" at bounding box center [686, 278] width 658 height 42
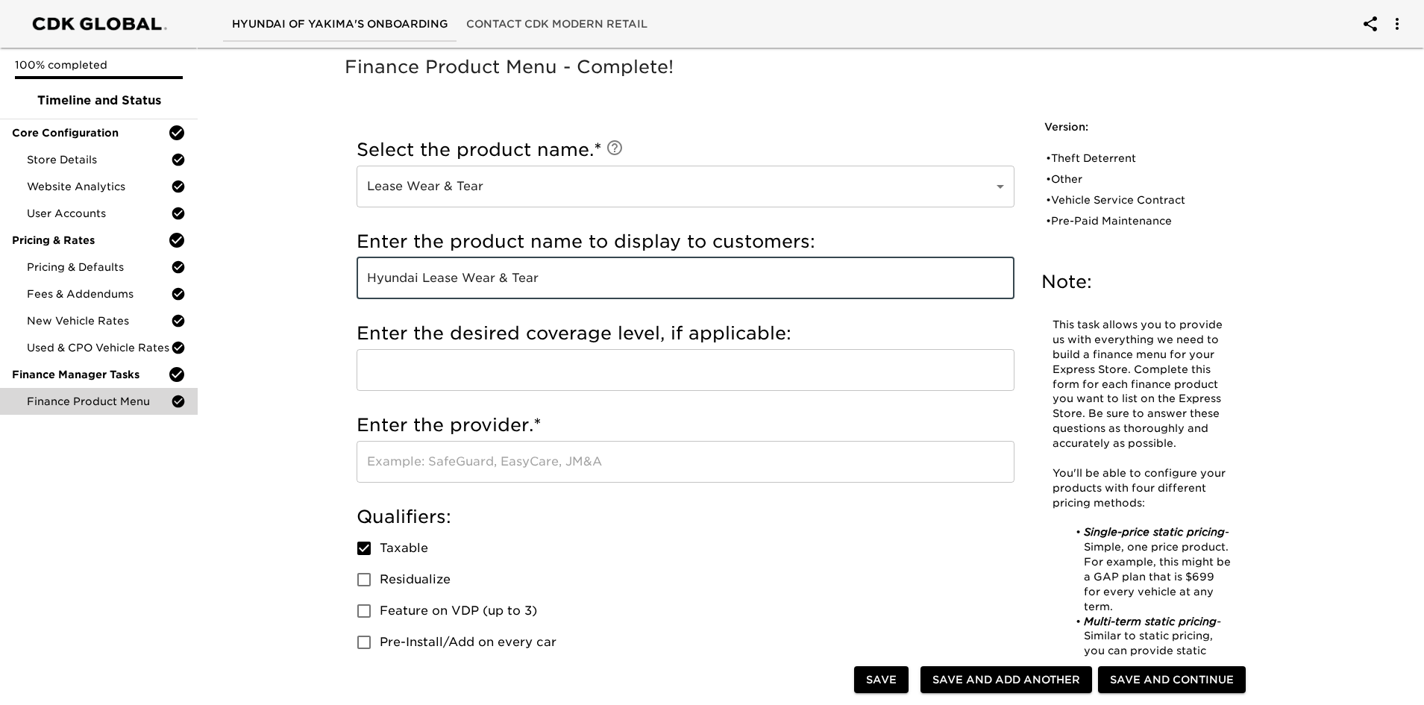
type input "Hyundai Lease Wear & Tear"
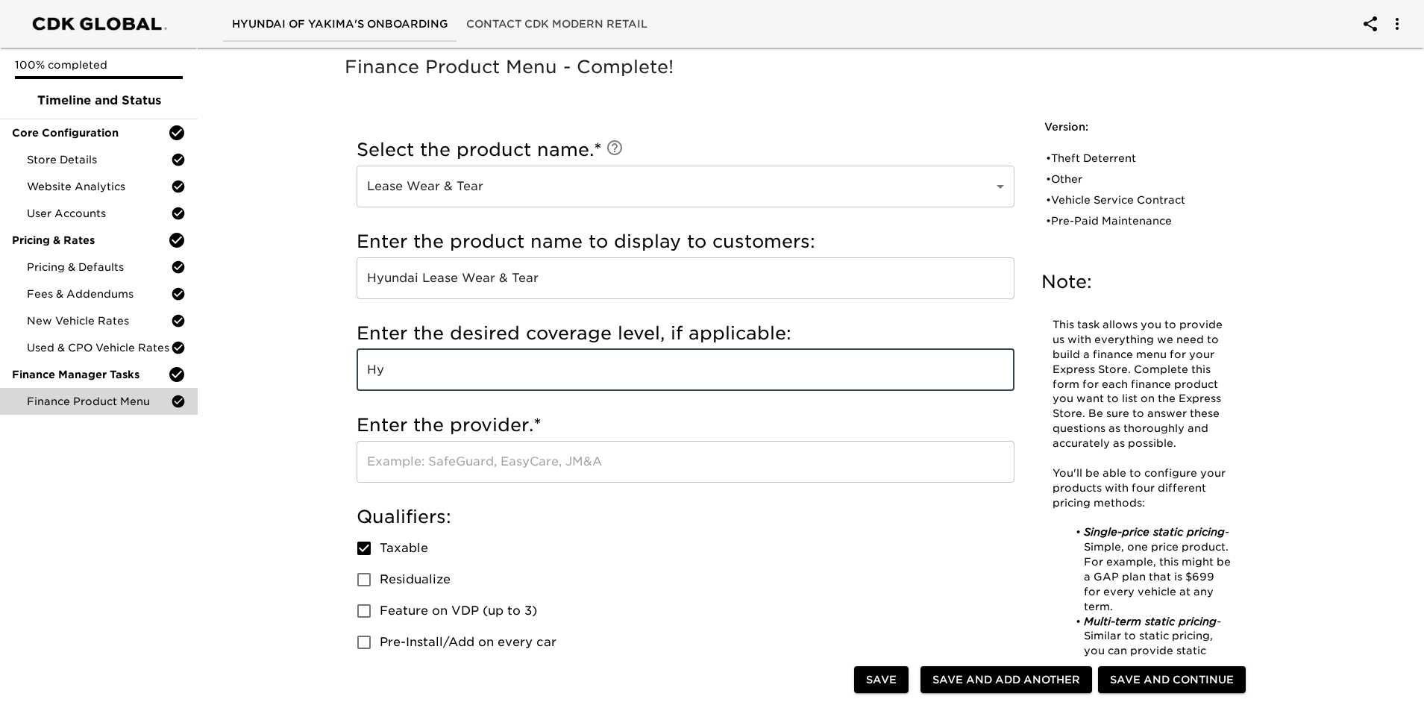
type input "H"
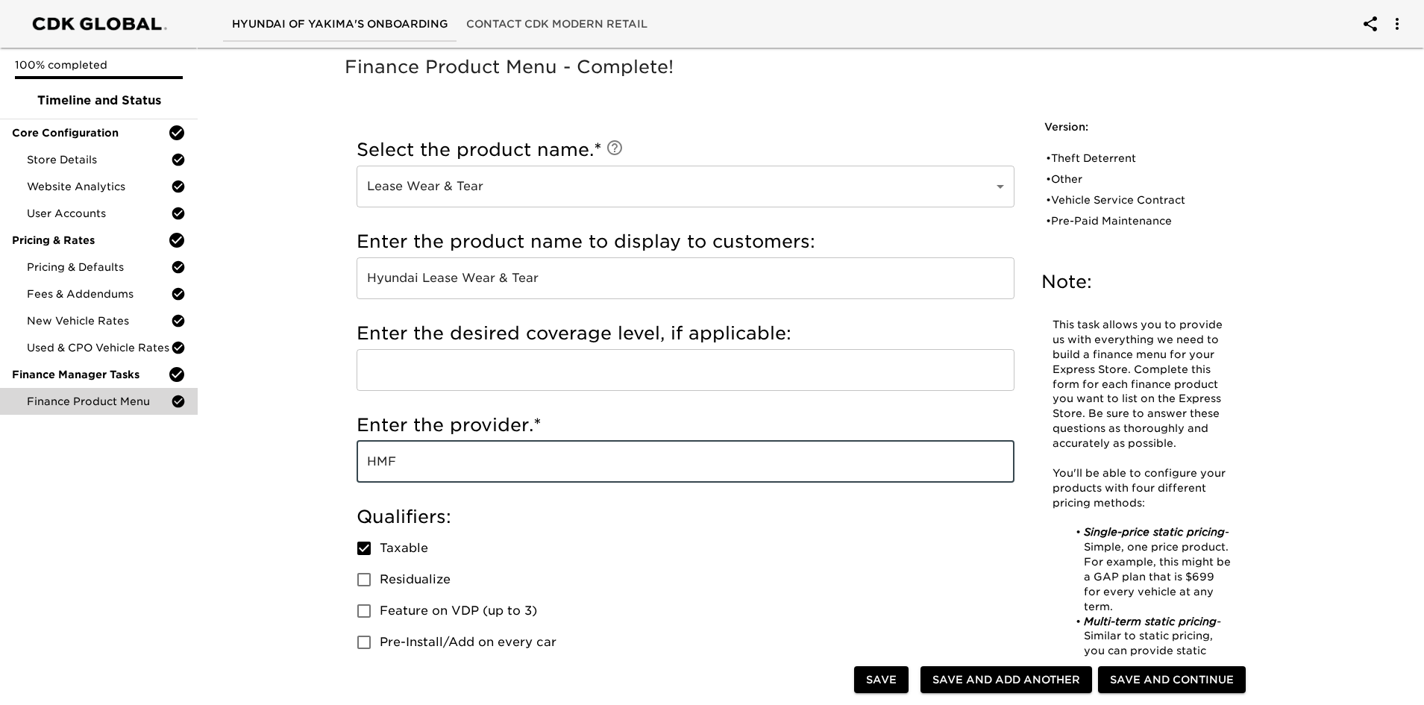
type input "HMF"
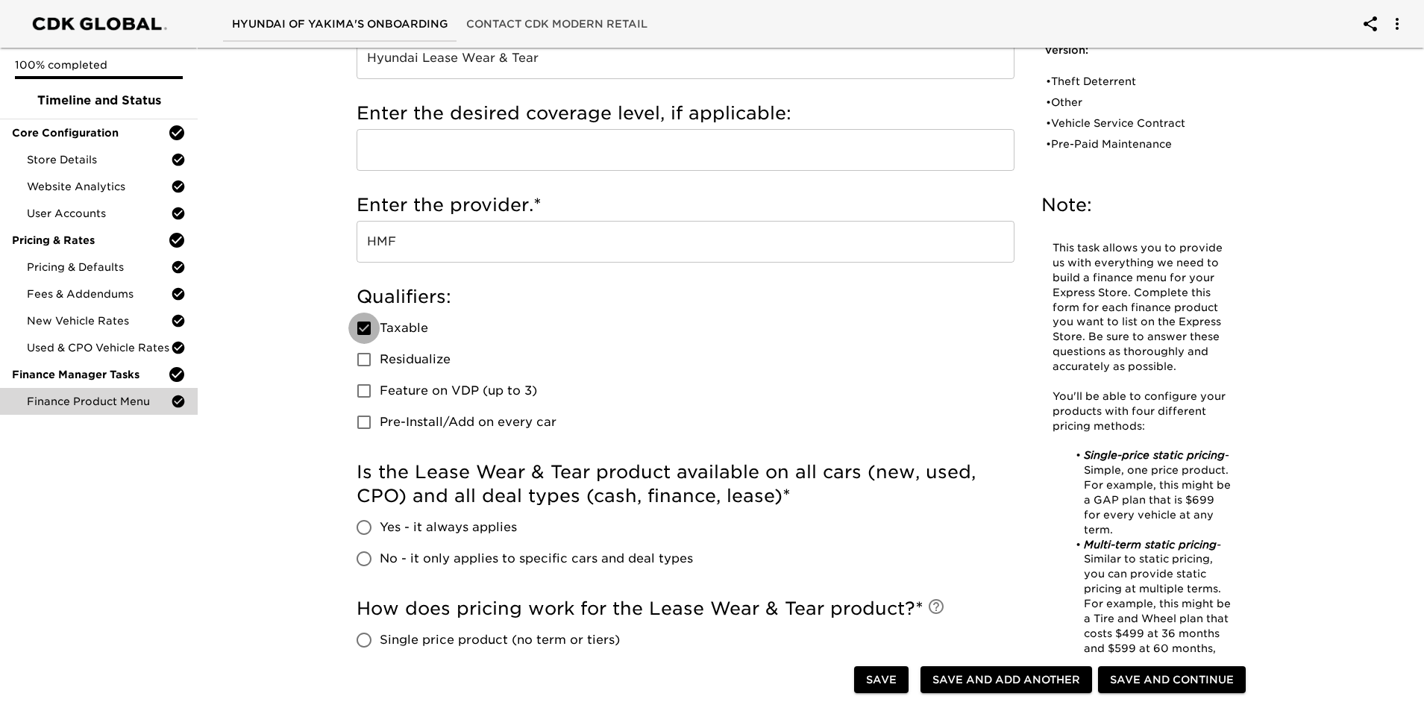
scroll to position [224, 0]
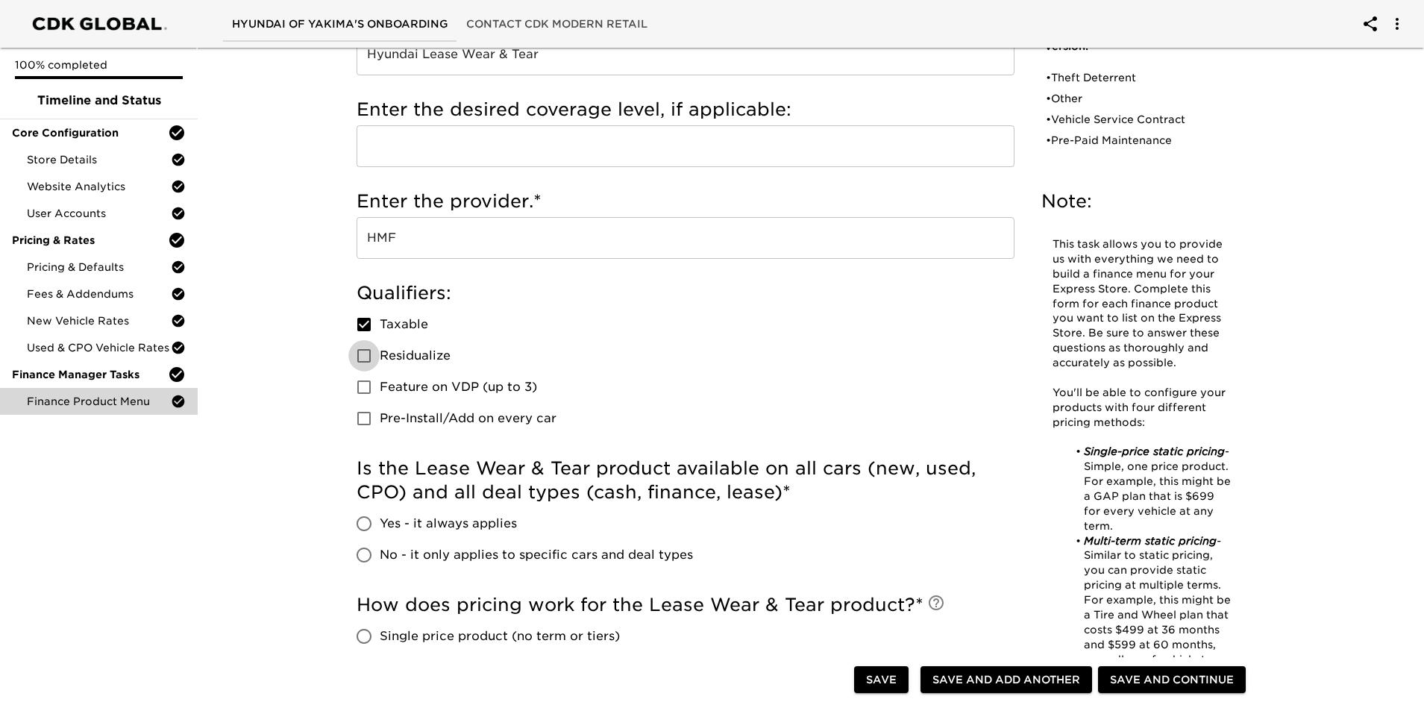
click at [365, 356] on input "Residualize" at bounding box center [363, 355] width 31 height 31
checkbox input "true"
click at [369, 323] on input "Taxable" at bounding box center [363, 324] width 31 height 31
checkbox input "false"
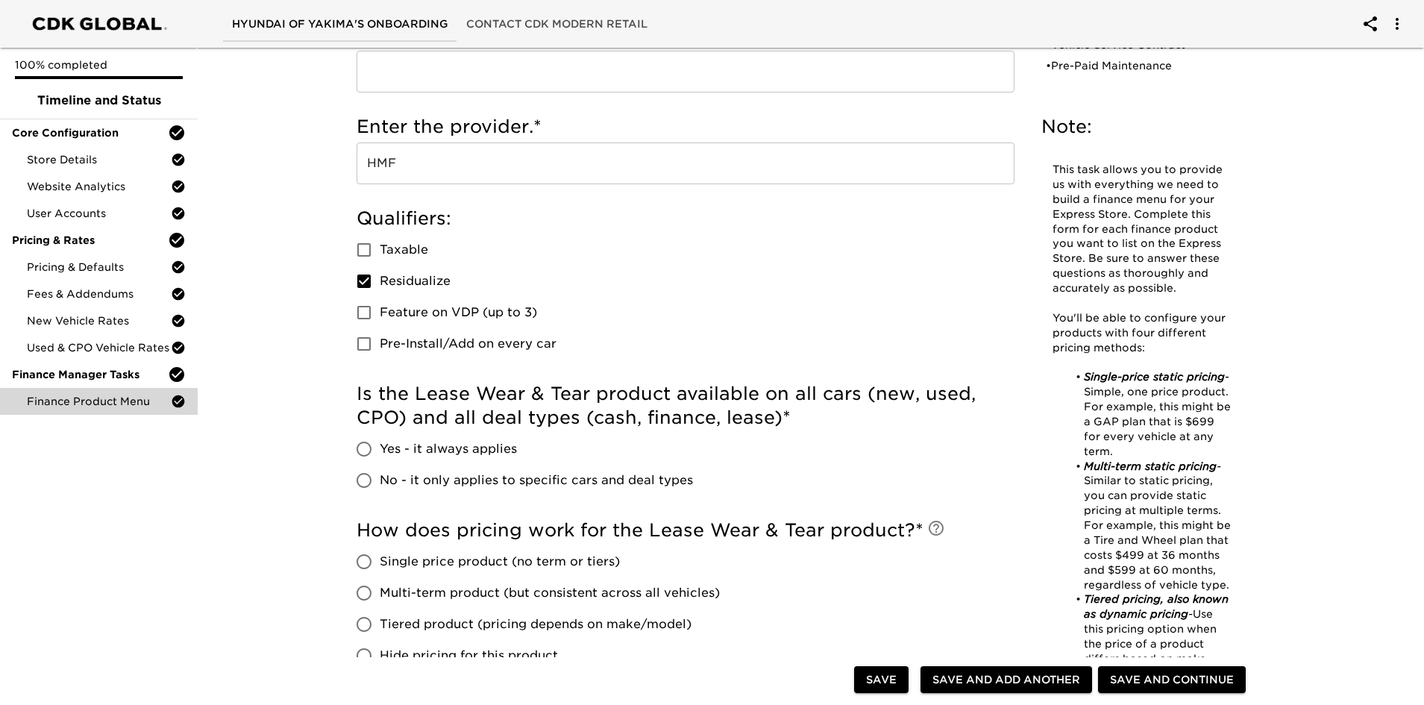
click at [368, 312] on input "Feature on VDP (up to 3)" at bounding box center [363, 312] width 31 height 31
checkbox input "true"
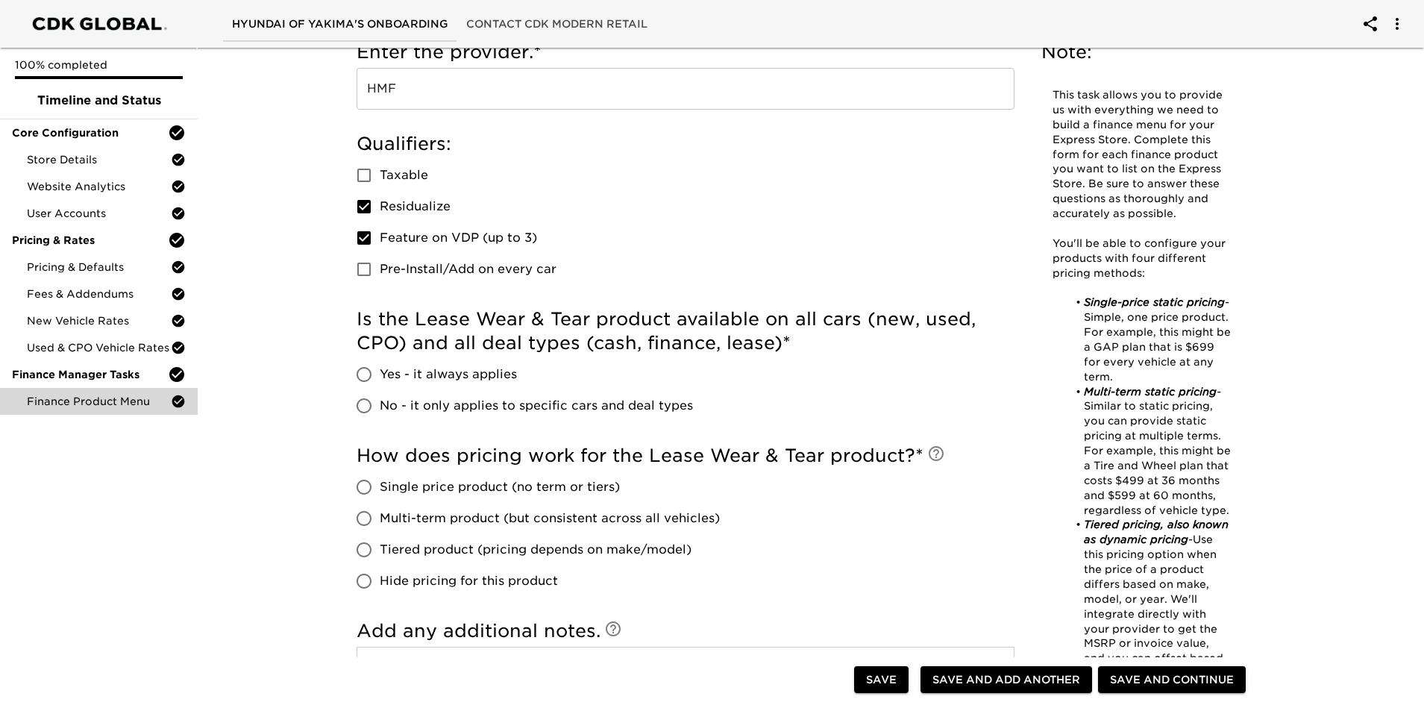
click at [362, 402] on input "No - it only applies to specific cars and deal types" at bounding box center [363, 405] width 31 height 31
radio input "true"
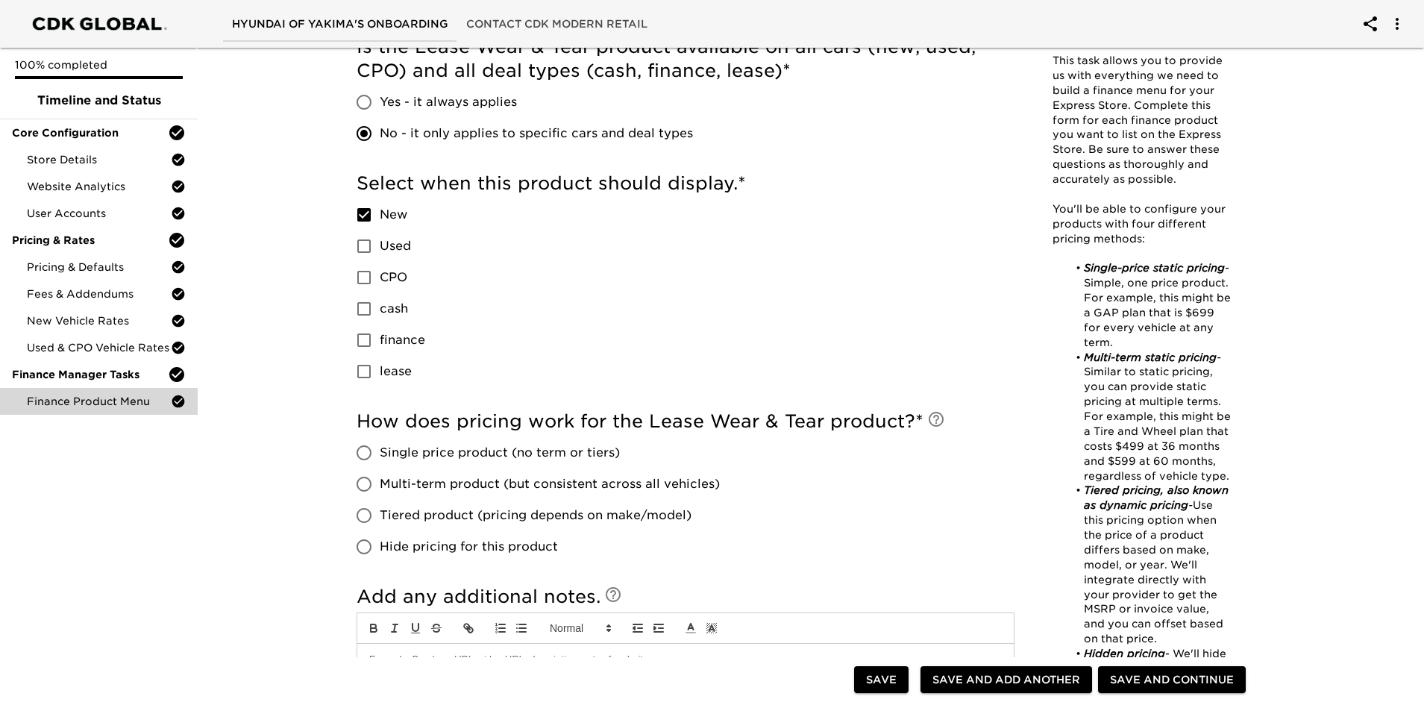
scroll to position [671, 0]
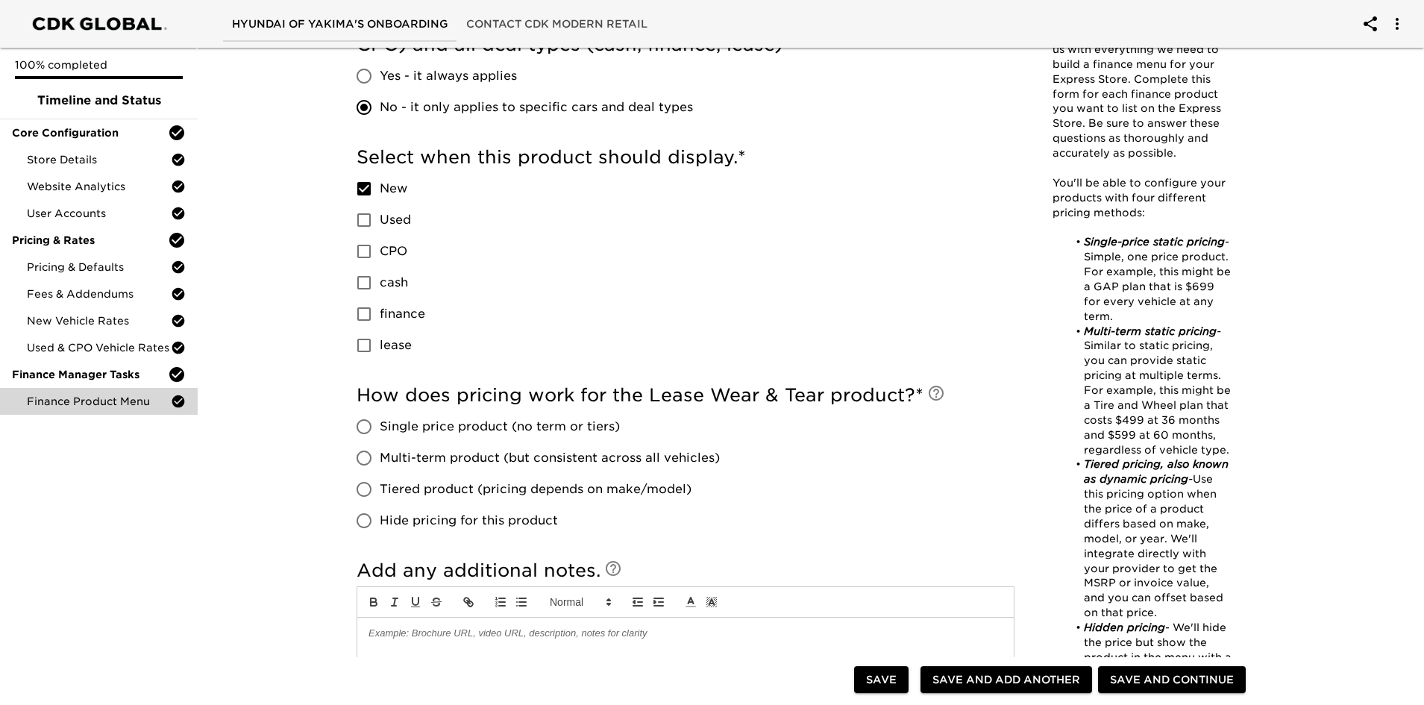
click at [361, 348] on input "lease" at bounding box center [363, 345] width 31 height 31
checkbox input "true"
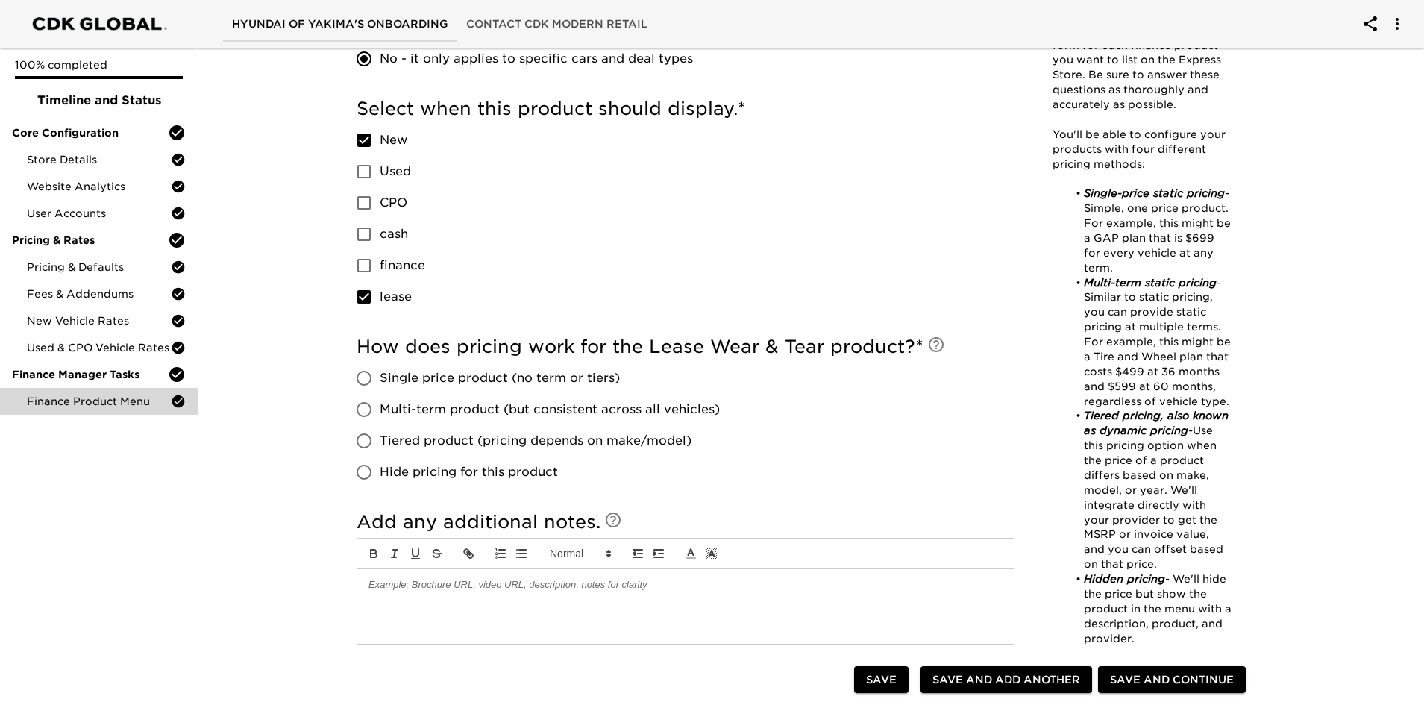
scroll to position [746, 0]
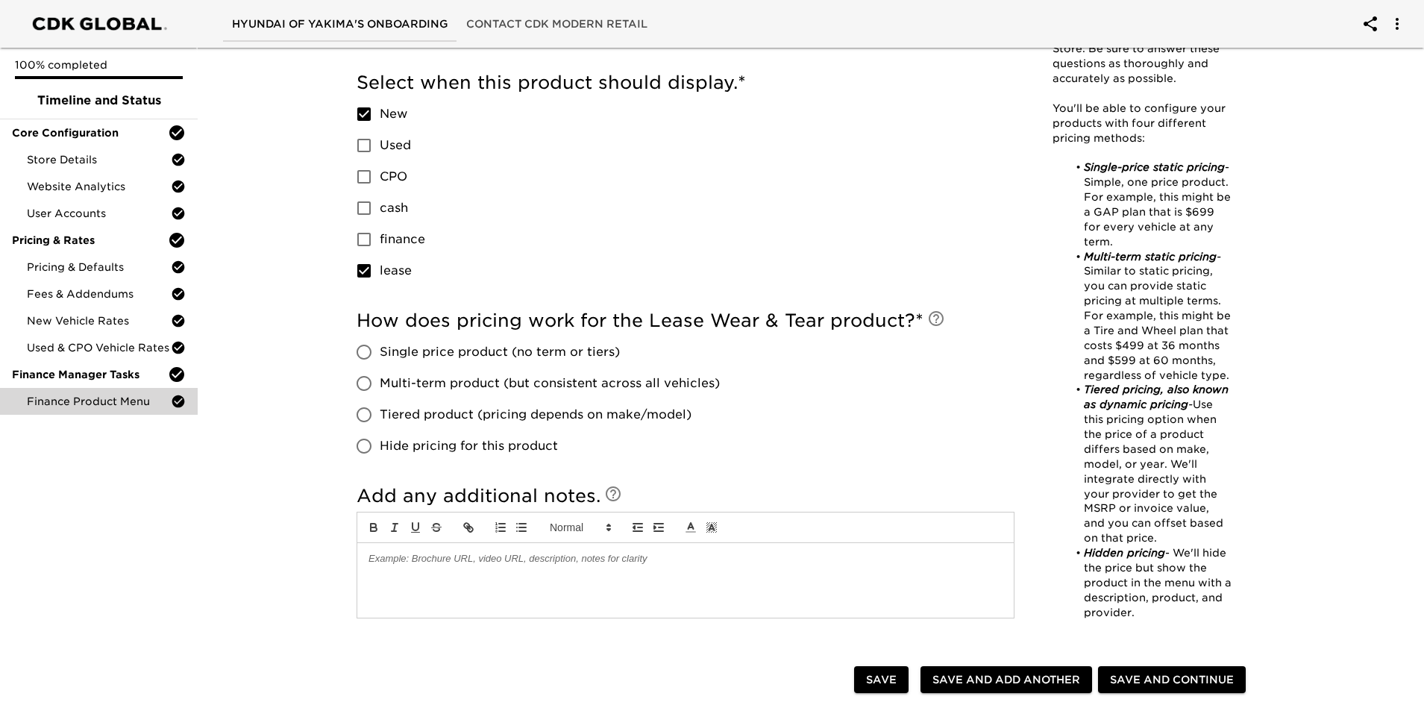
click at [365, 379] on input "Multi-term product (but consistent across all vehicles)" at bounding box center [363, 383] width 31 height 31
radio input "true"
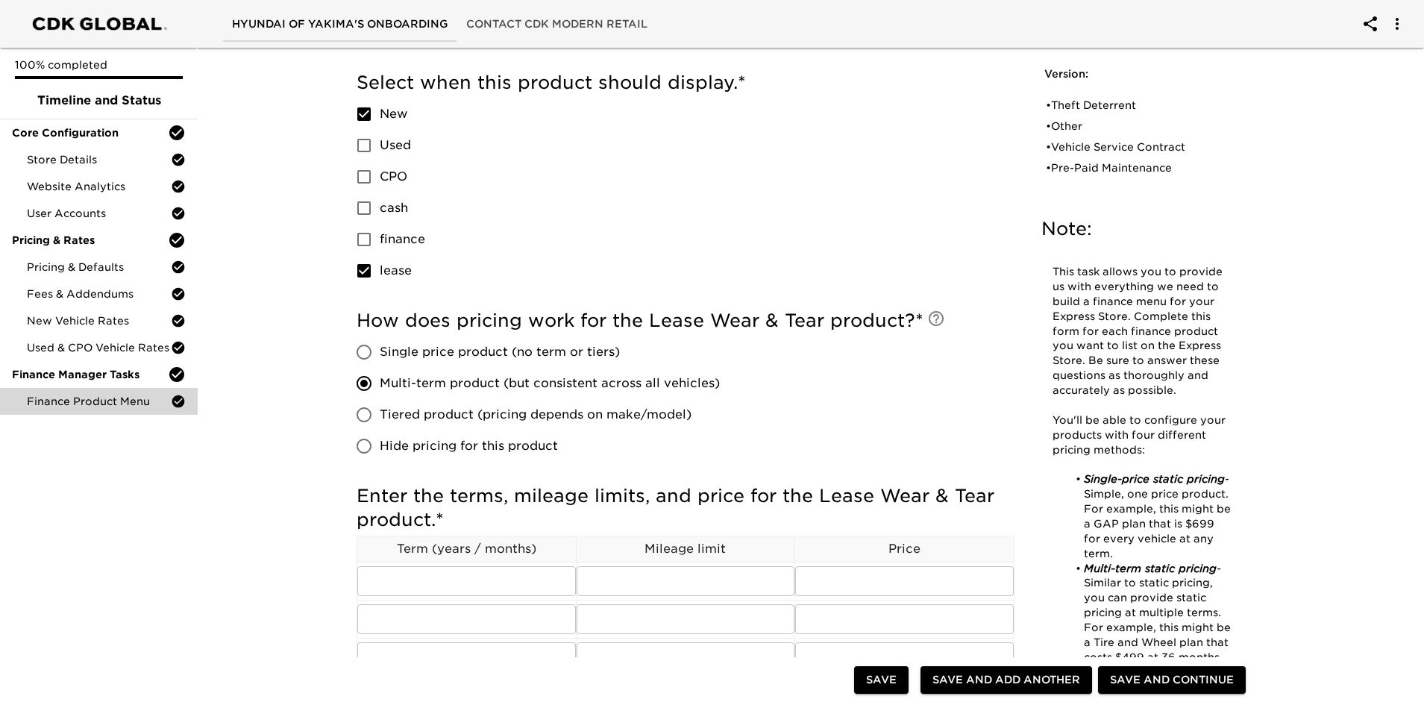
scroll to position [820, 0]
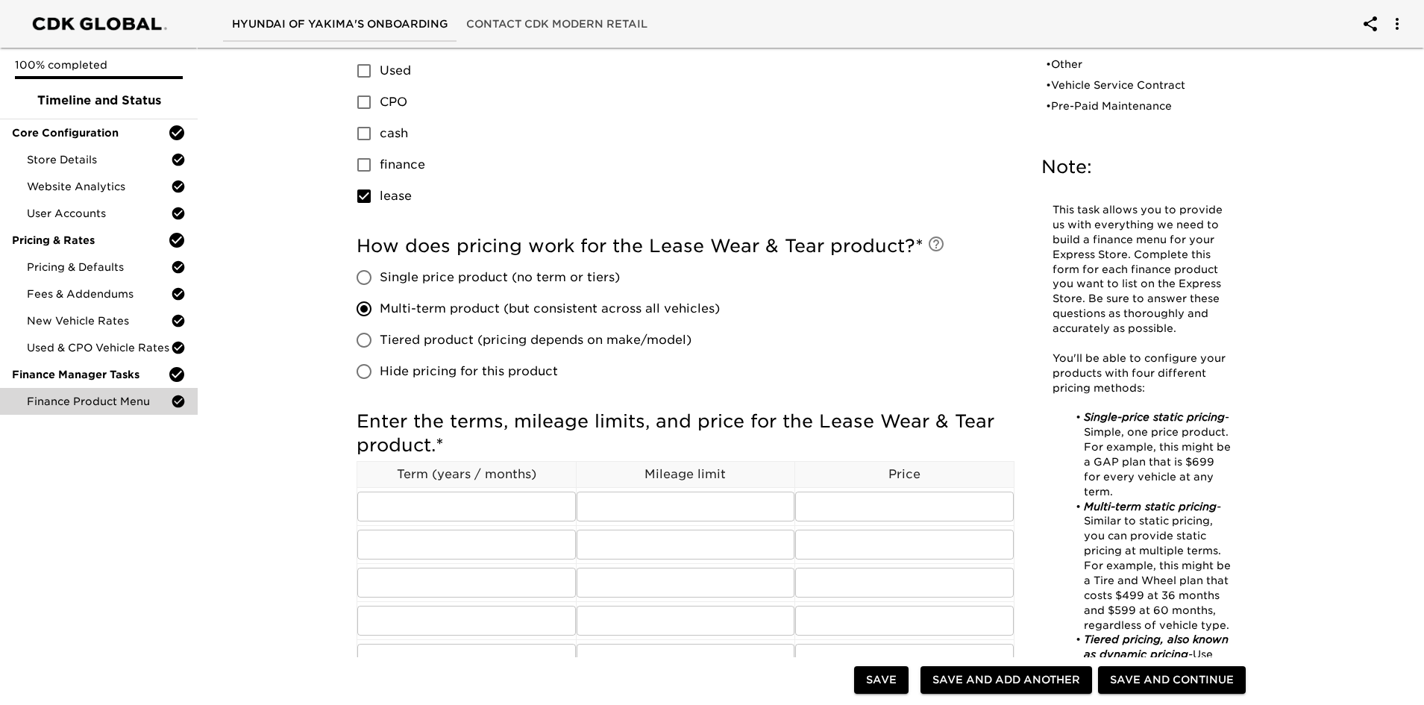
click at [369, 282] on input "Single price product (no term or tiers)" at bounding box center [363, 277] width 31 height 31
radio input "true"
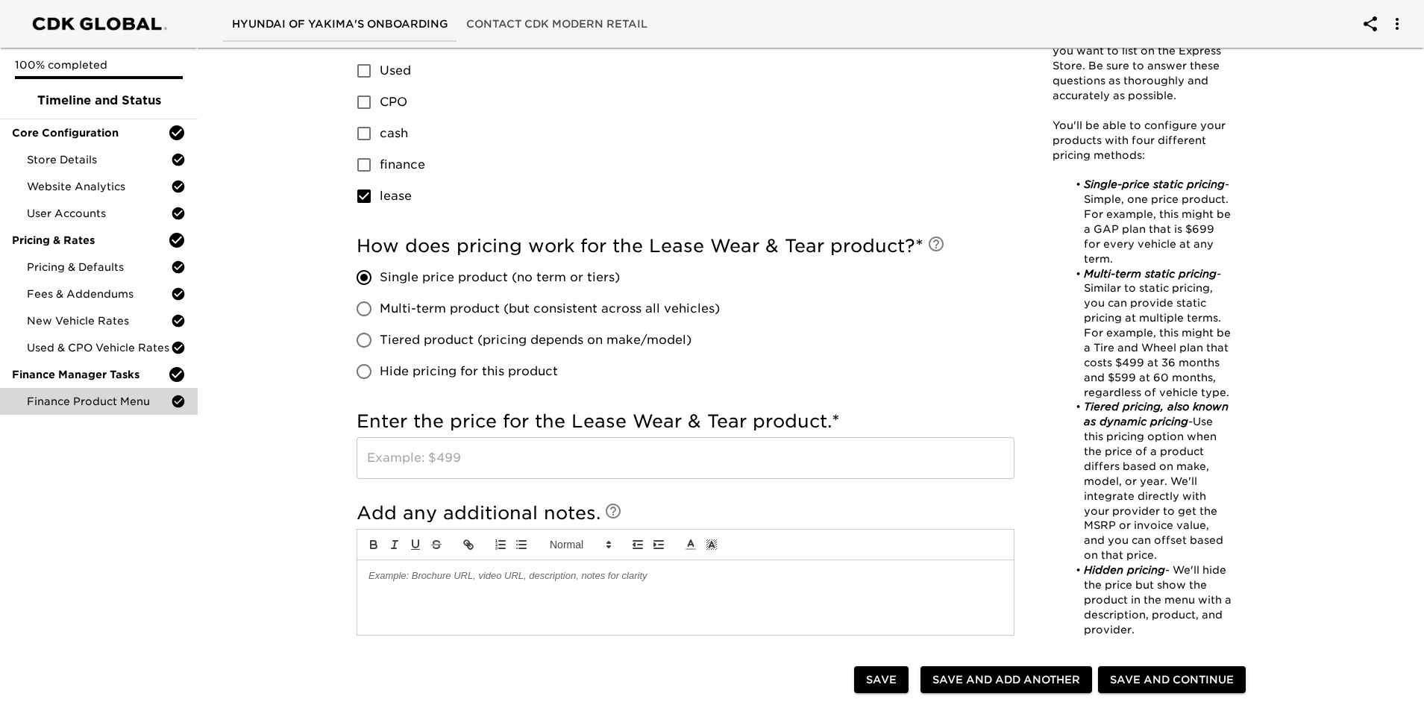
click at [478, 450] on input "text" at bounding box center [686, 458] width 658 height 42
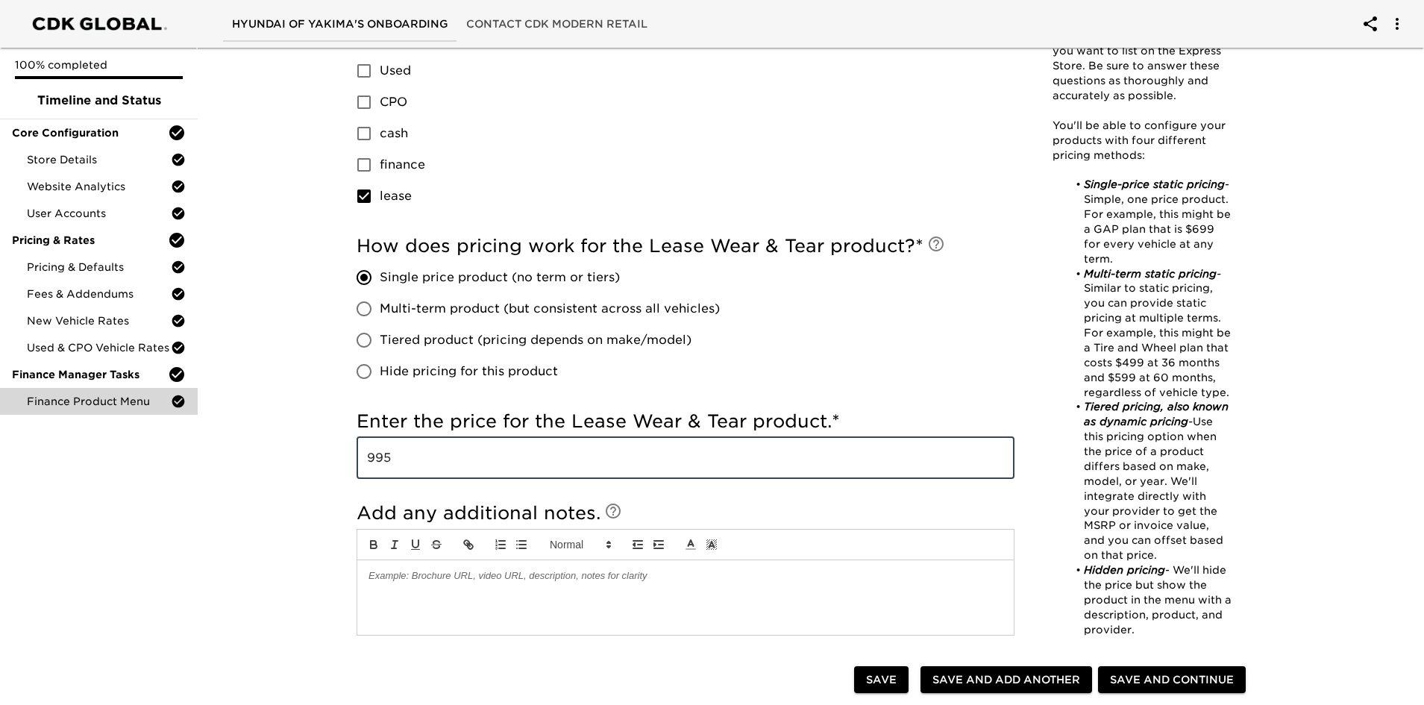
type input "995"
click at [285, 495] on div "Finance Product Menu - Complete! Note: This task allows you to provide us with …" at bounding box center [804, 128] width 1232 height 1814
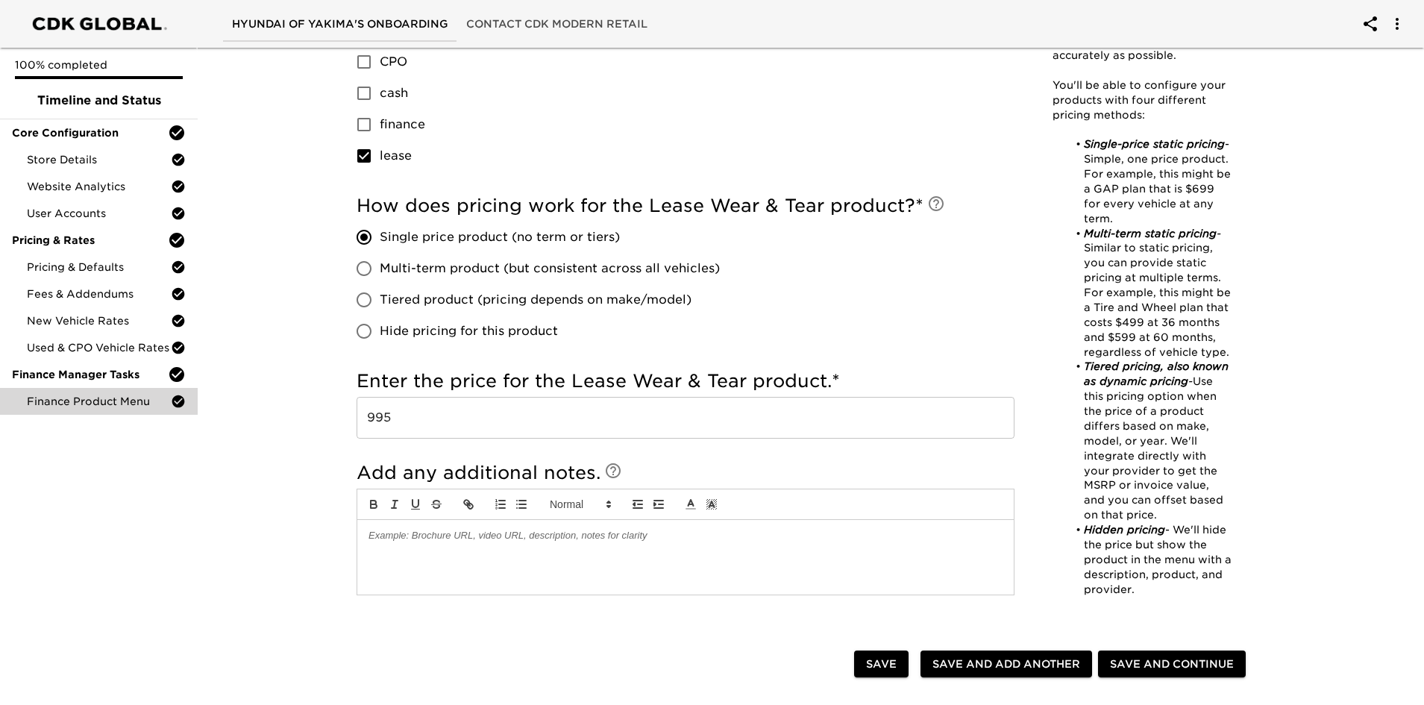
scroll to position [970, 0]
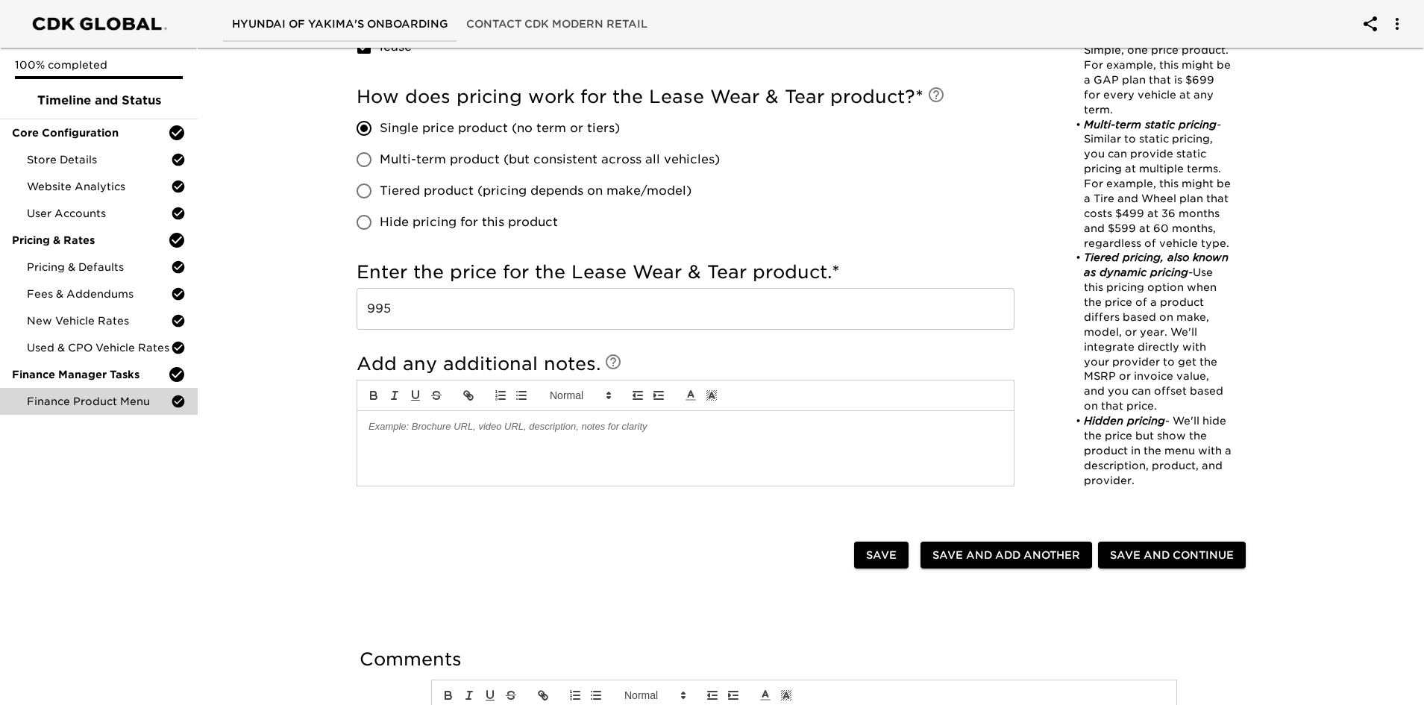
click at [946, 495] on span "Save and Add Another" at bounding box center [1006, 555] width 148 height 19
checkbox input "true"
radio input "false"
checkbox input "true"
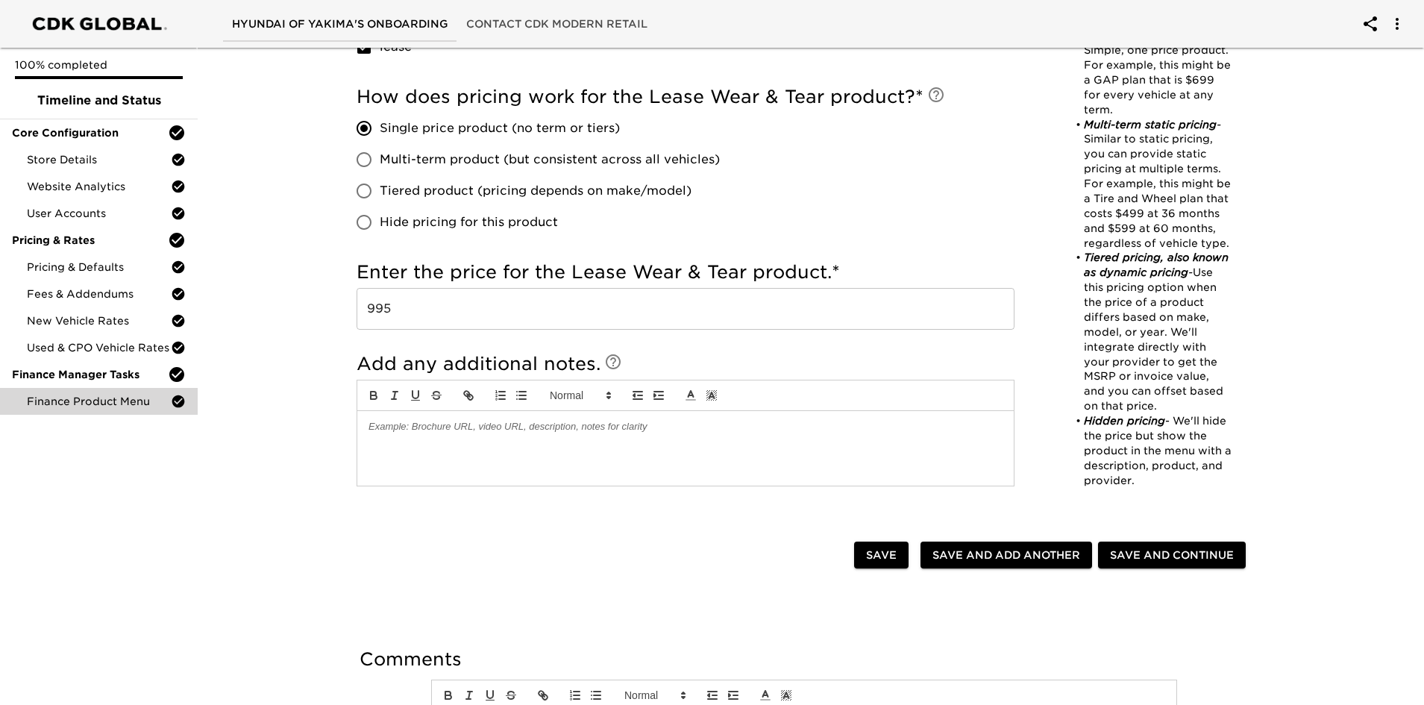
checkbox input "true"
radio input "false"
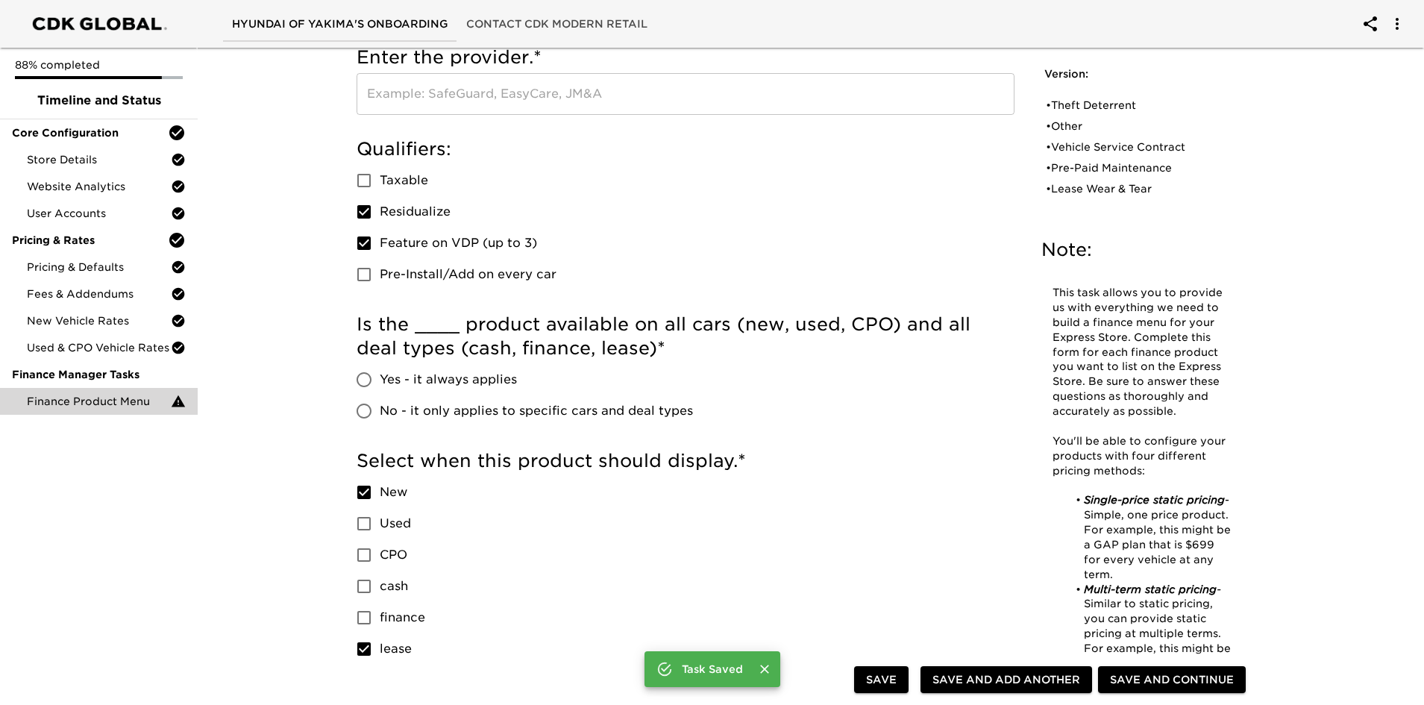
scroll to position [0, 0]
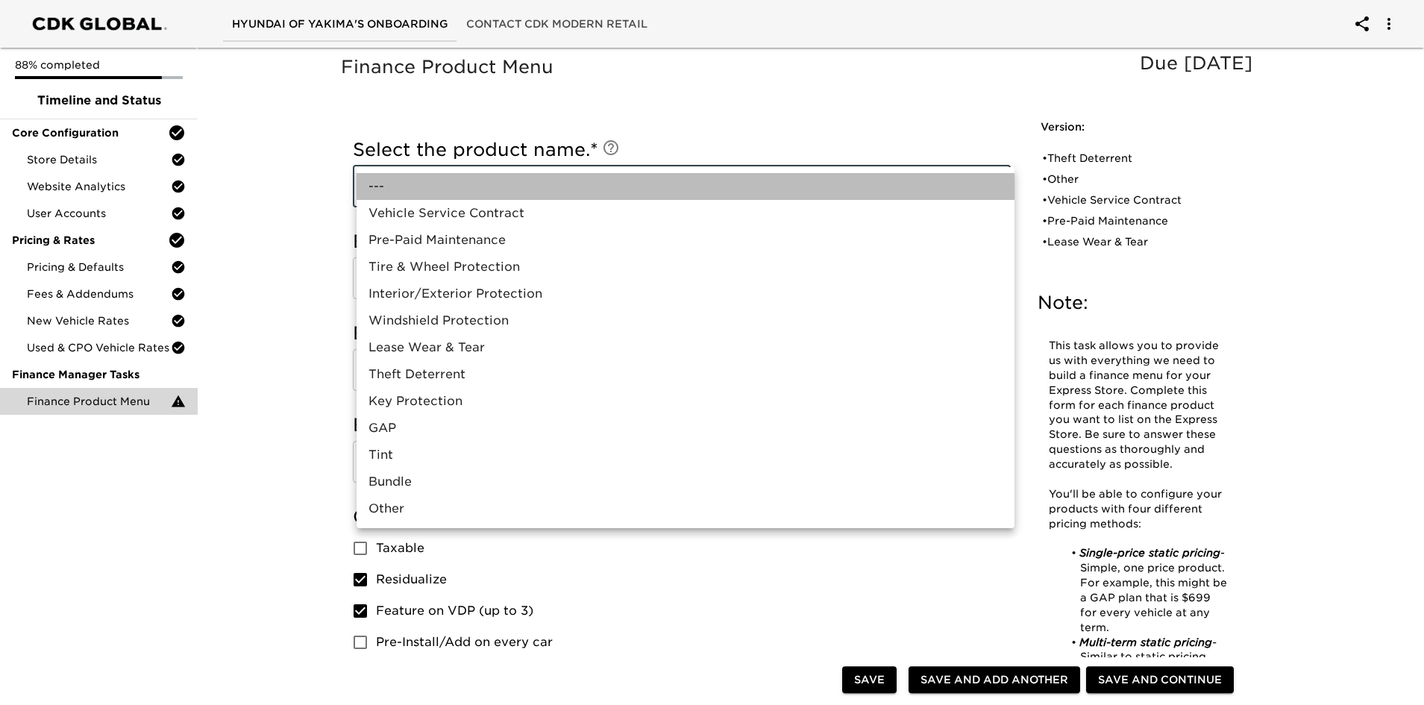
click at [552, 183] on li "---" at bounding box center [686, 186] width 658 height 27
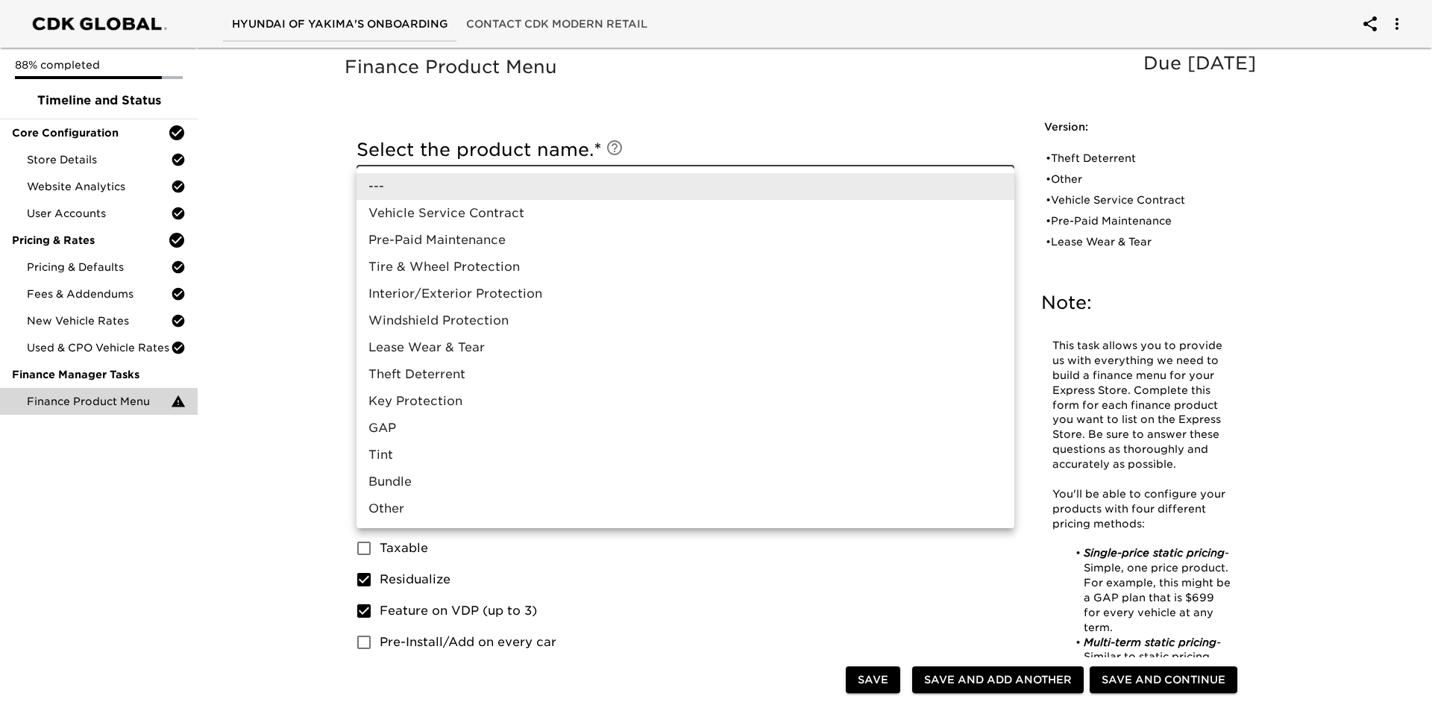
click at [384, 427] on li "GAP" at bounding box center [686, 428] width 658 height 27
type input "GAP"
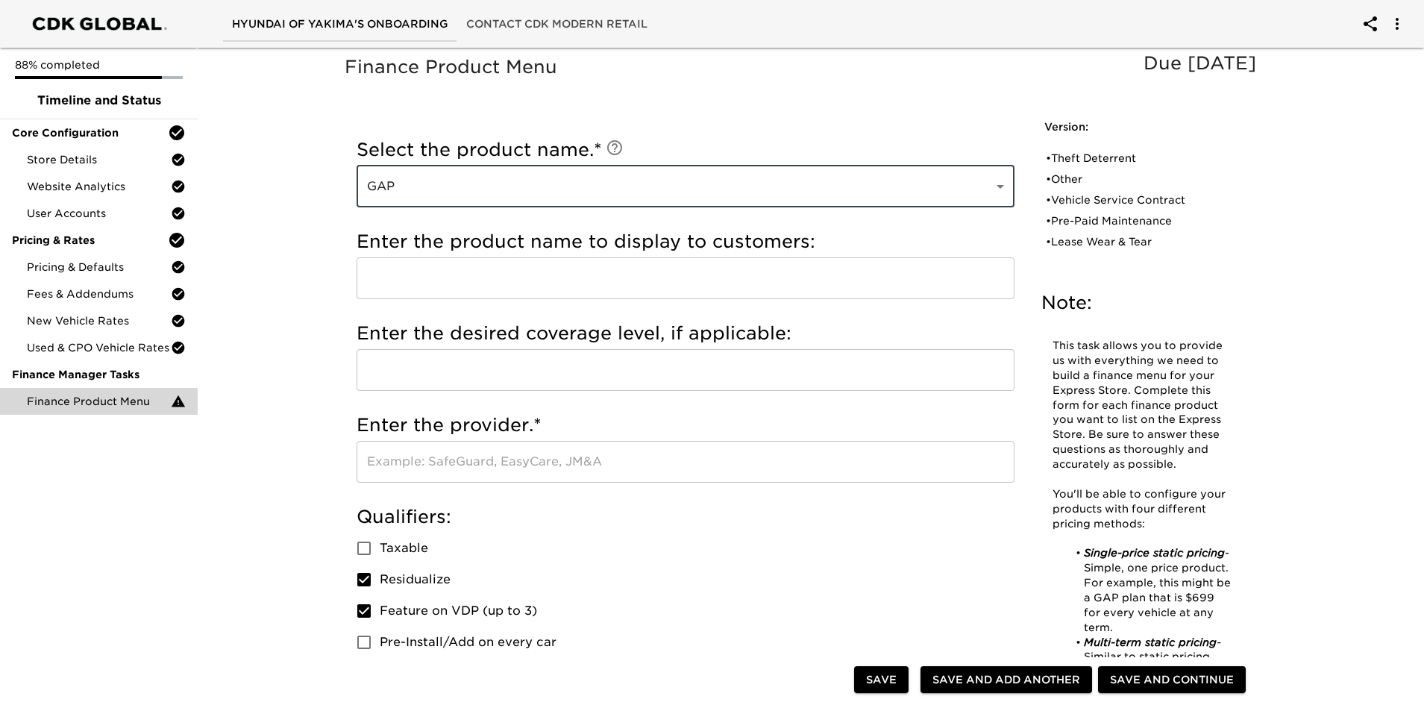
click at [440, 283] on input "text" at bounding box center [686, 278] width 658 height 42
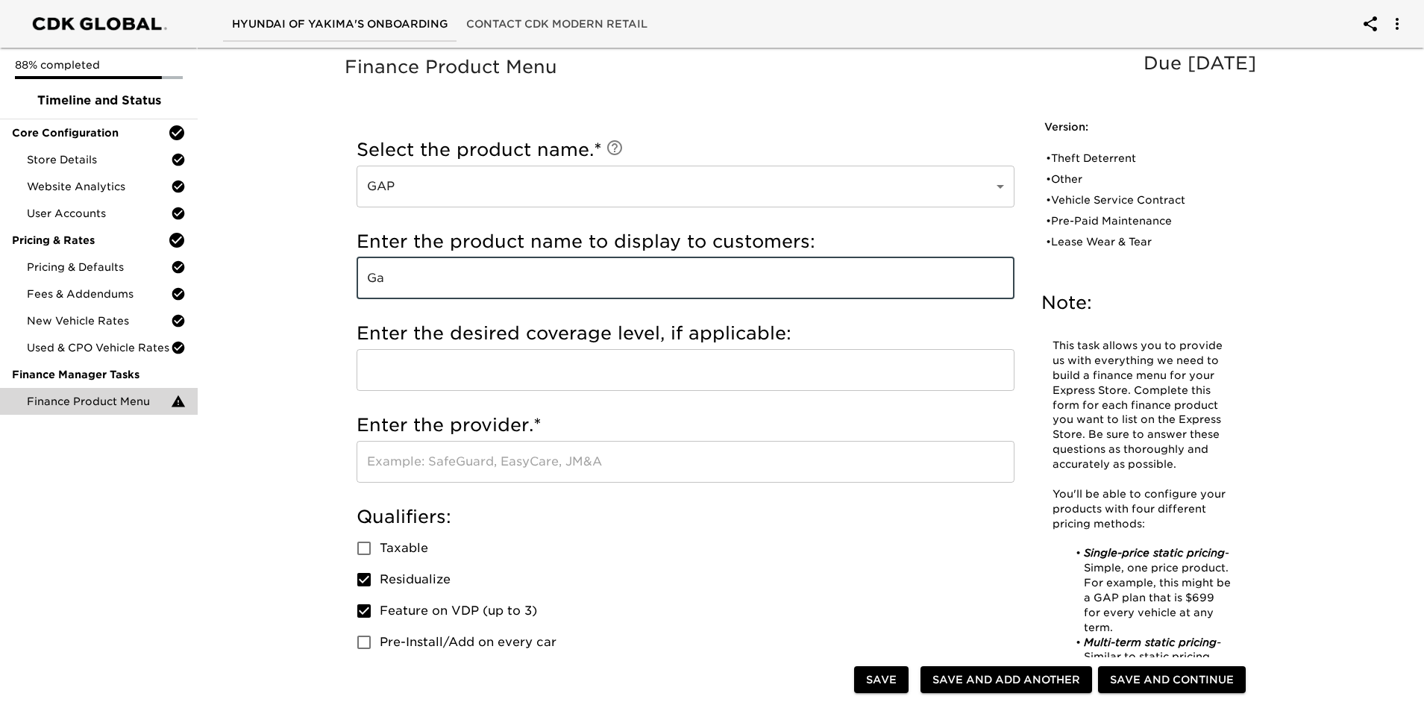
type input "G"
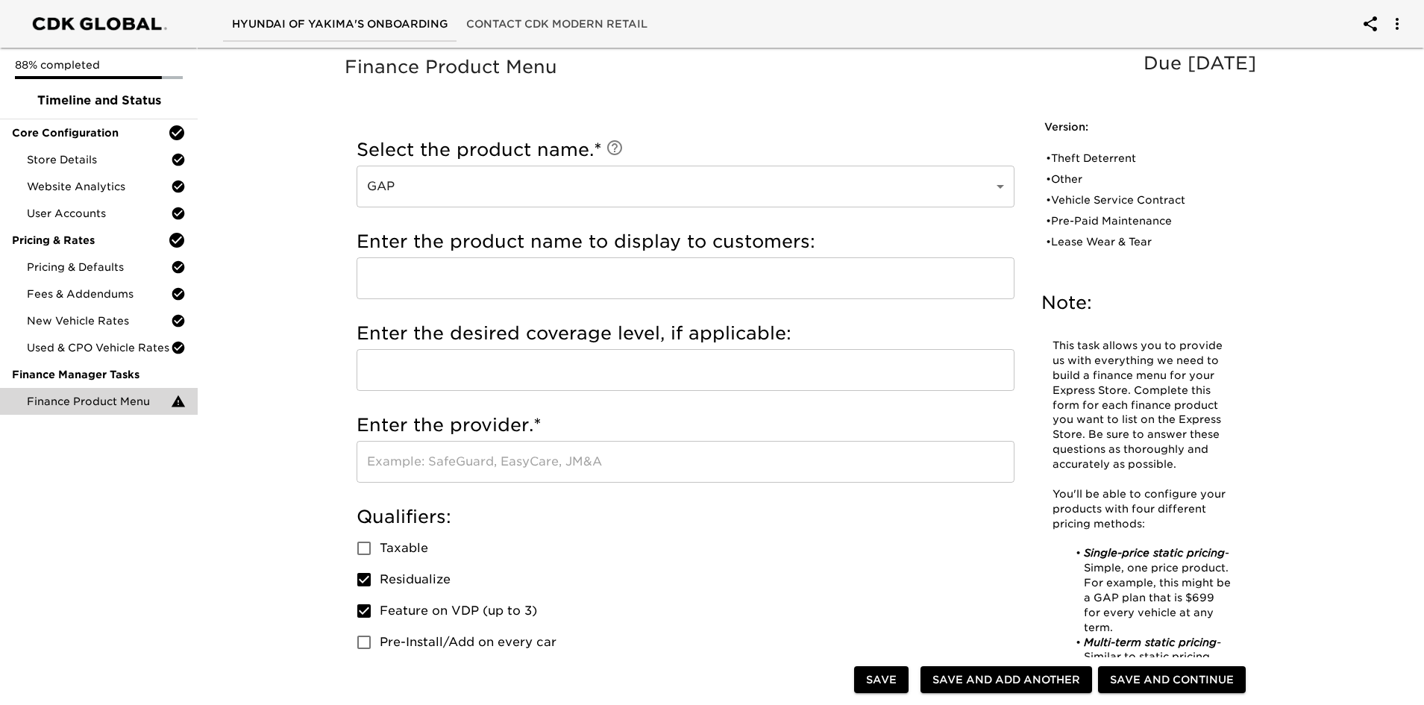
click at [512, 271] on input "text" at bounding box center [686, 278] width 658 height 42
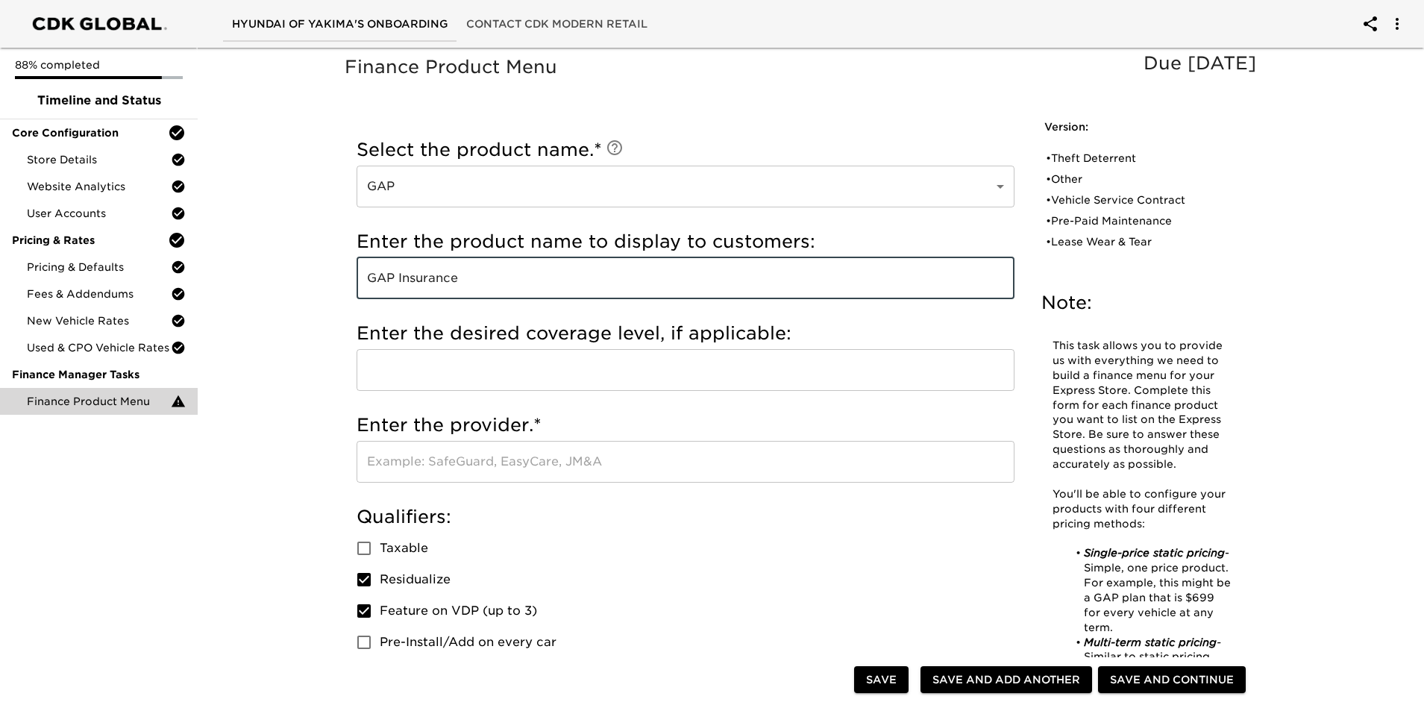
type input "GAP Insurance"
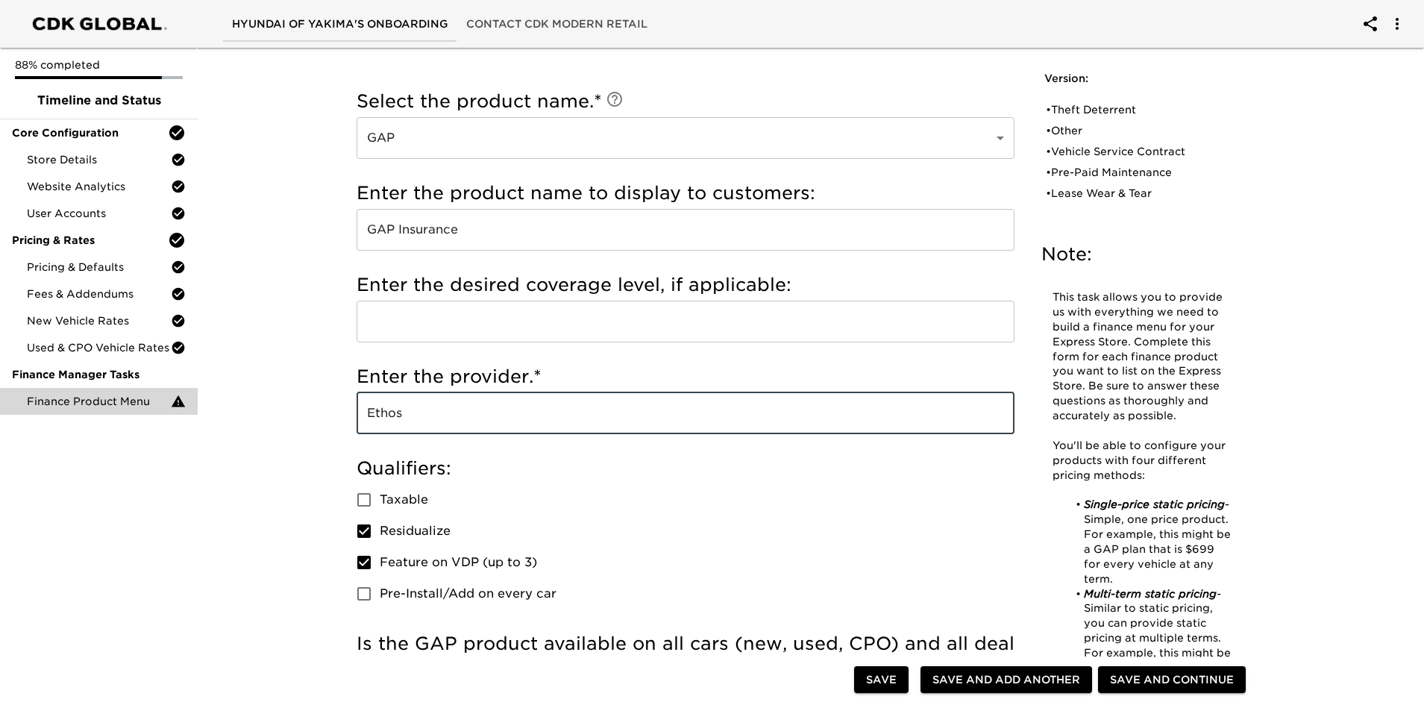
scroll to position [75, 0]
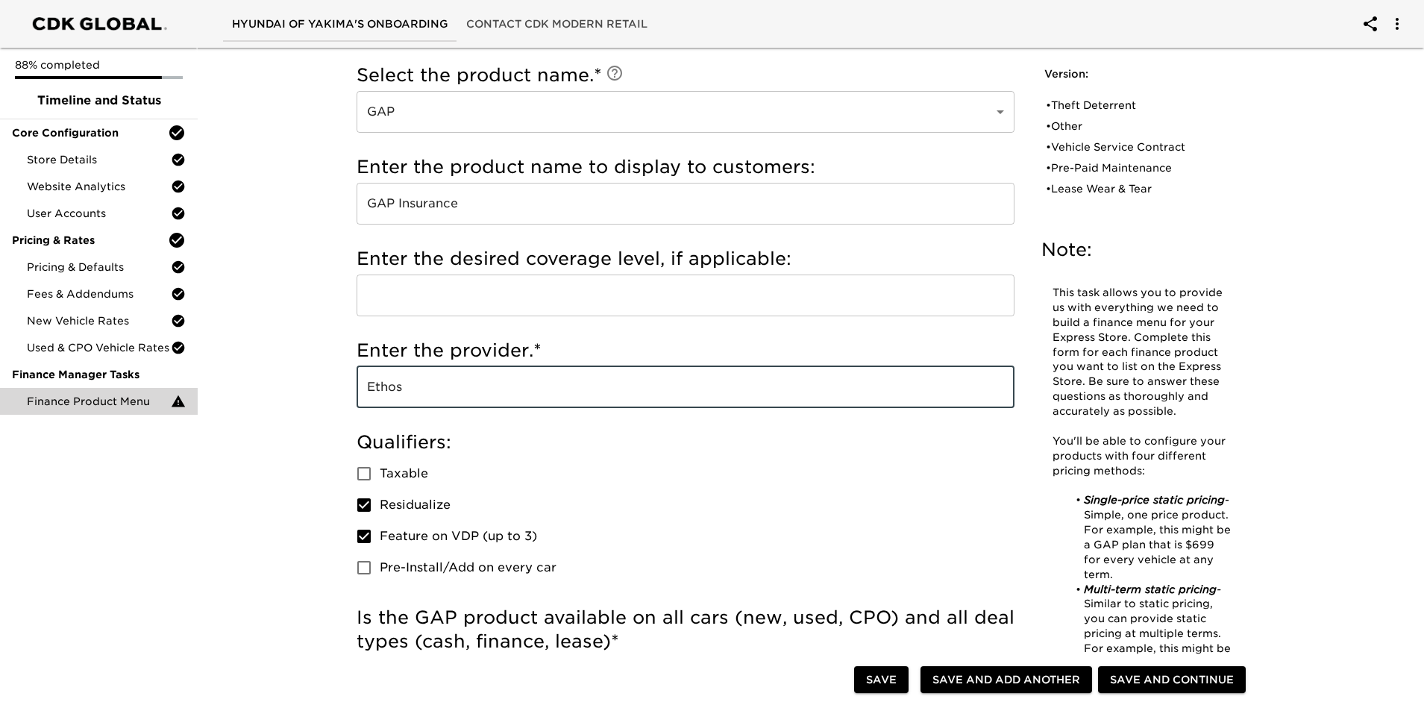
type input "Ethos"
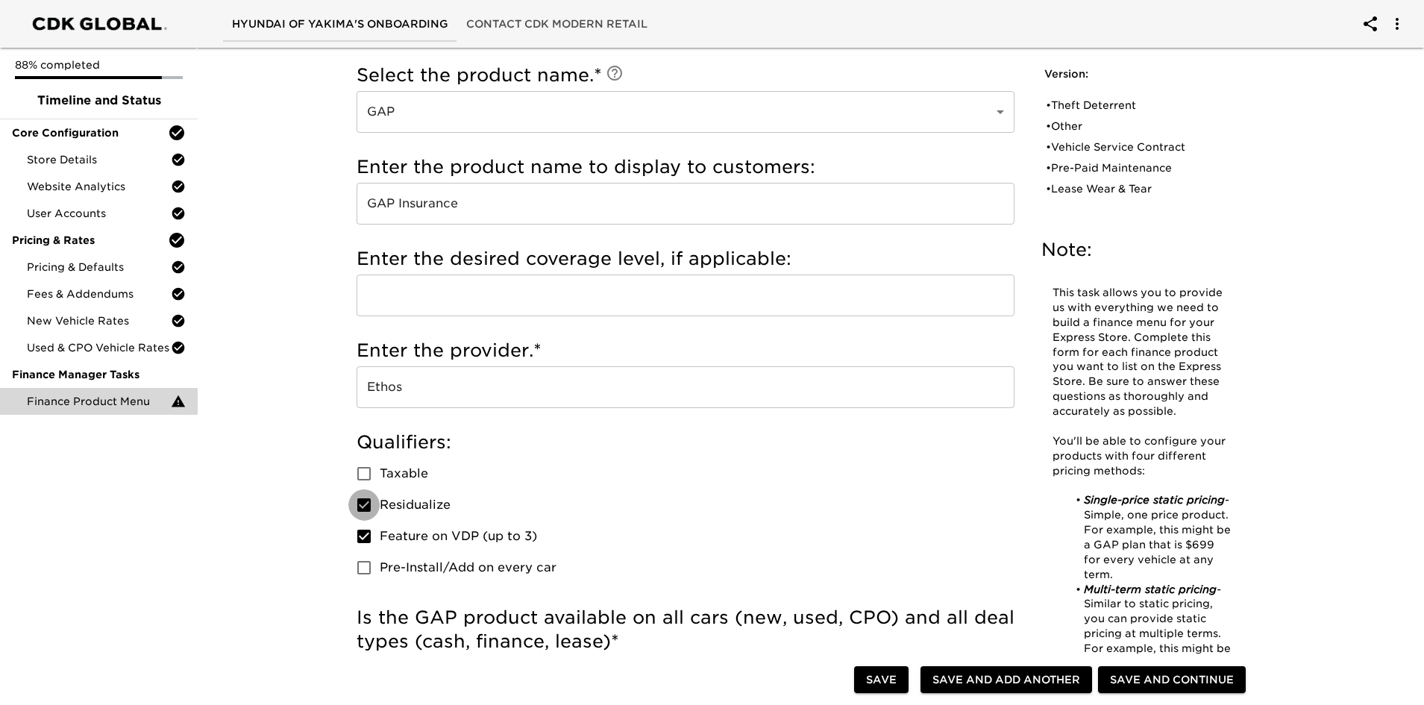
click at [365, 495] on input "Residualize" at bounding box center [363, 504] width 31 height 31
checkbox input "false"
click at [366, 495] on input "Feature on VDP (up to 3)" at bounding box center [363, 536] width 31 height 31
click at [365, 495] on input "Feature on VDP (up to 3)" at bounding box center [363, 536] width 31 height 31
checkbox input "true"
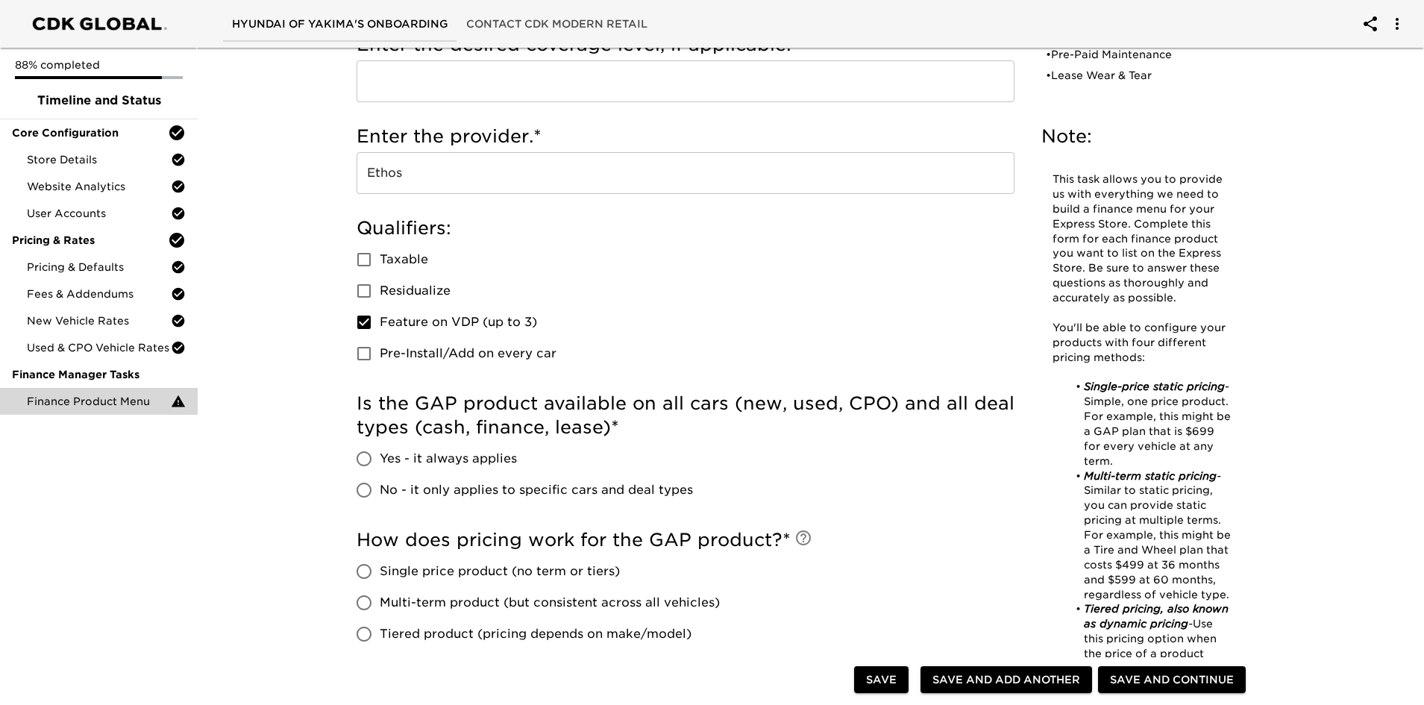
scroll to position [298, 0]
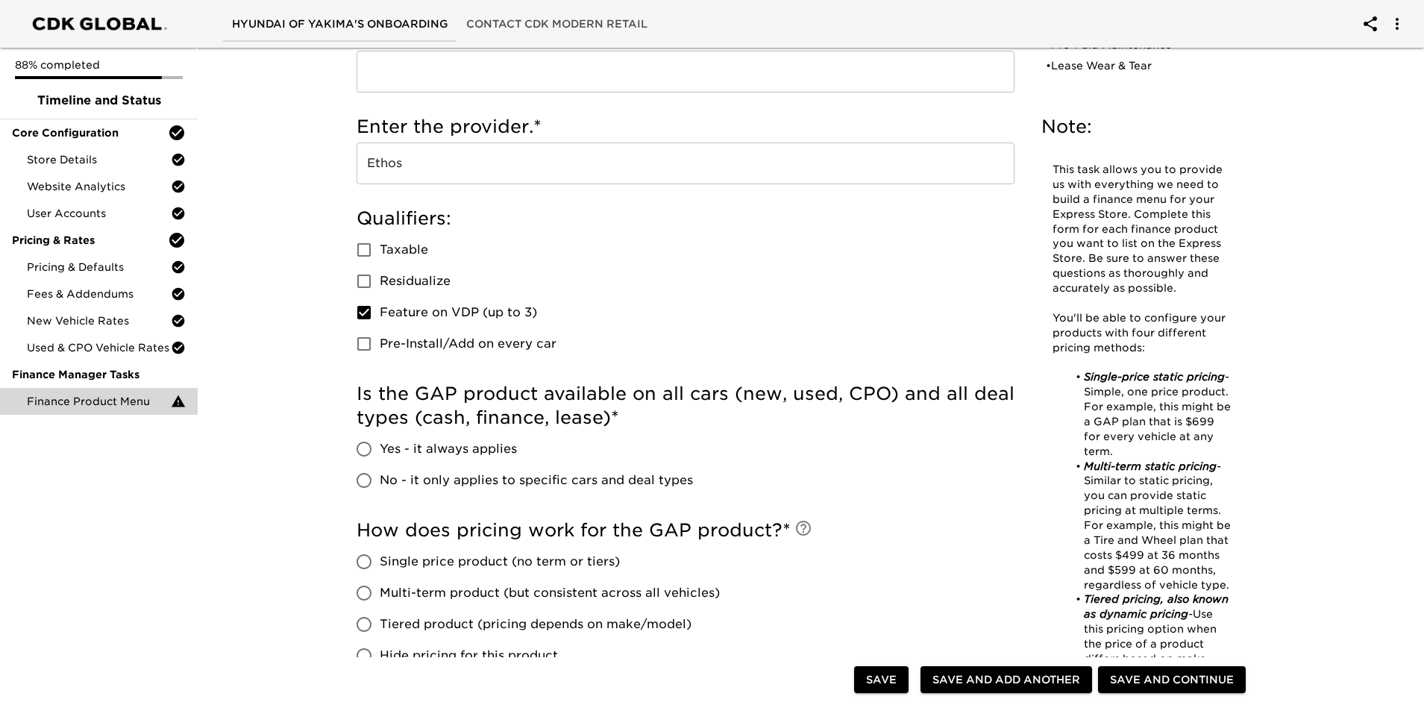
click at [366, 446] on input "Yes - it always applies" at bounding box center [363, 448] width 31 height 31
radio input "true"
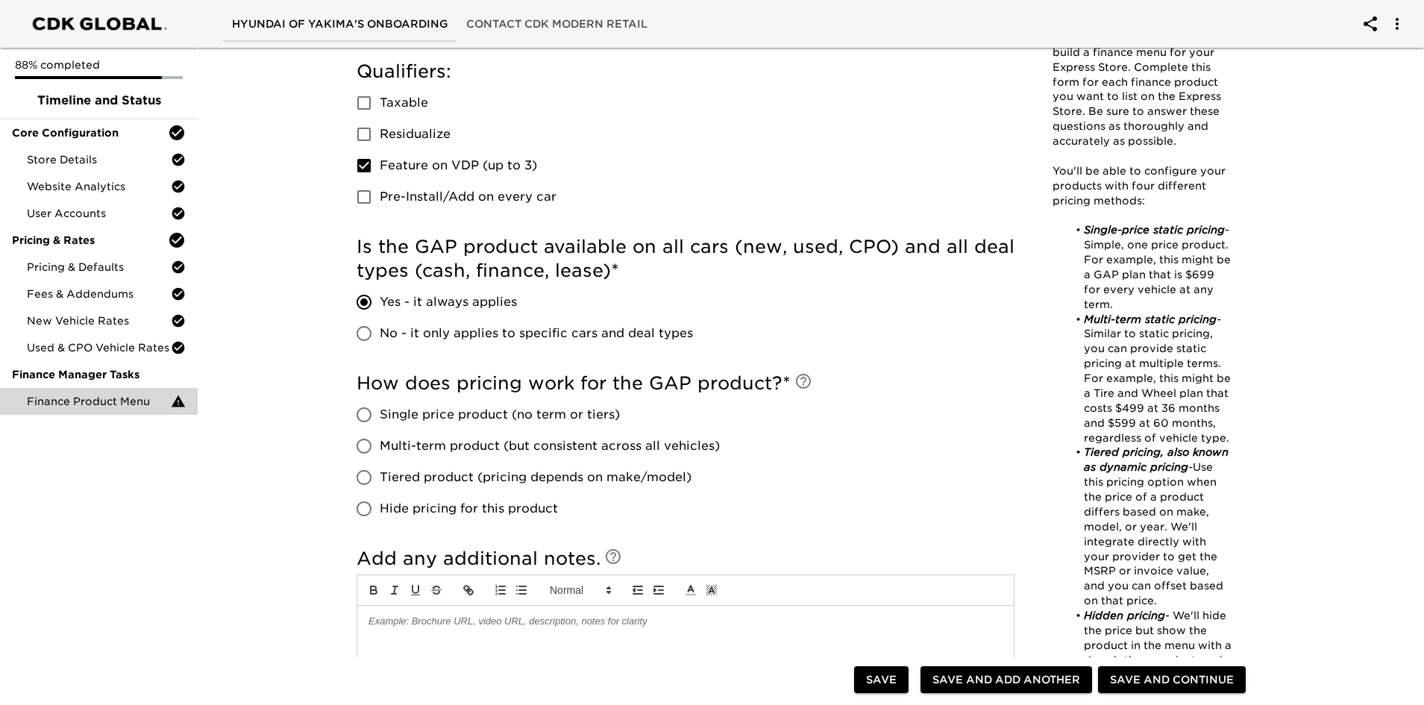
scroll to position [447, 0]
click at [361, 333] on input "No - it only applies to specific cars and deal types" at bounding box center [363, 330] width 31 height 31
radio input "true"
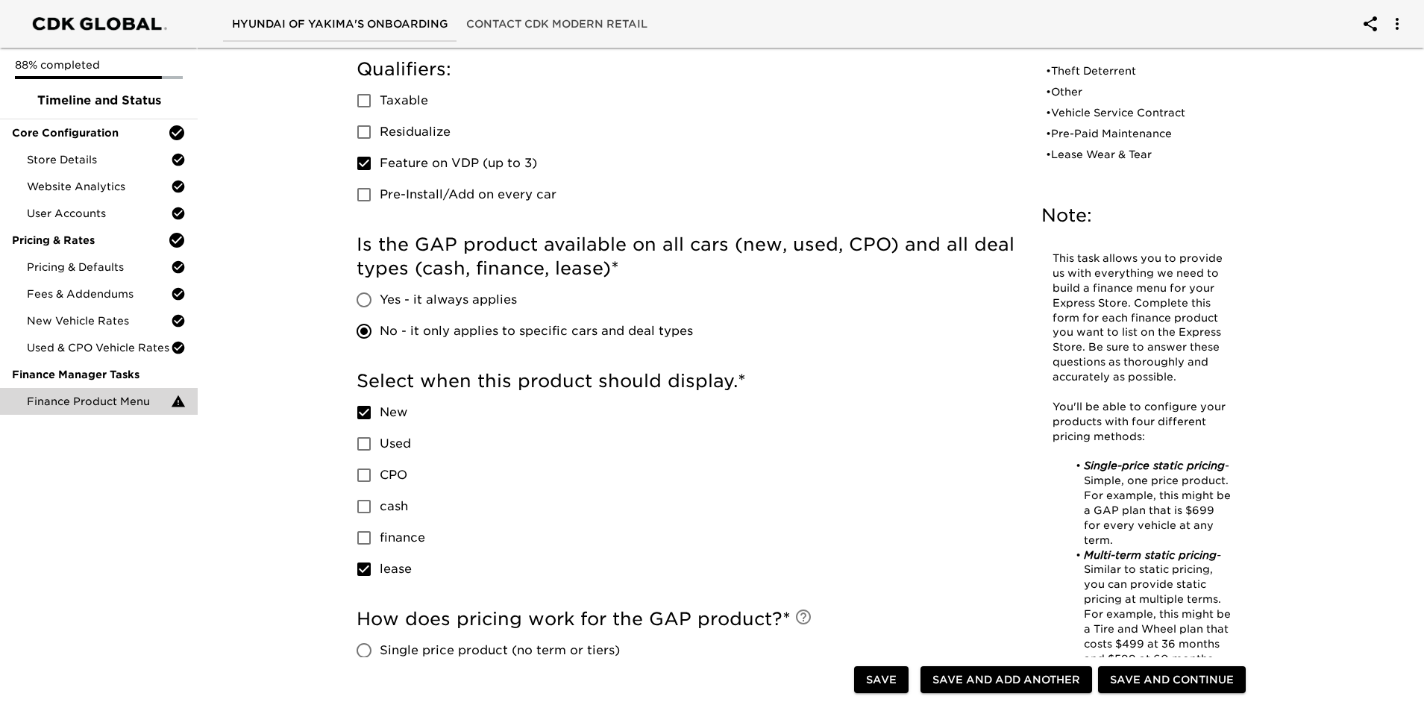
click at [367, 440] on input "Used" at bounding box center [363, 443] width 31 height 31
checkbox input "true"
click at [361, 477] on input "CPO" at bounding box center [363, 474] width 31 height 31
checkbox input "true"
click at [365, 495] on input "finance" at bounding box center [363, 537] width 31 height 31
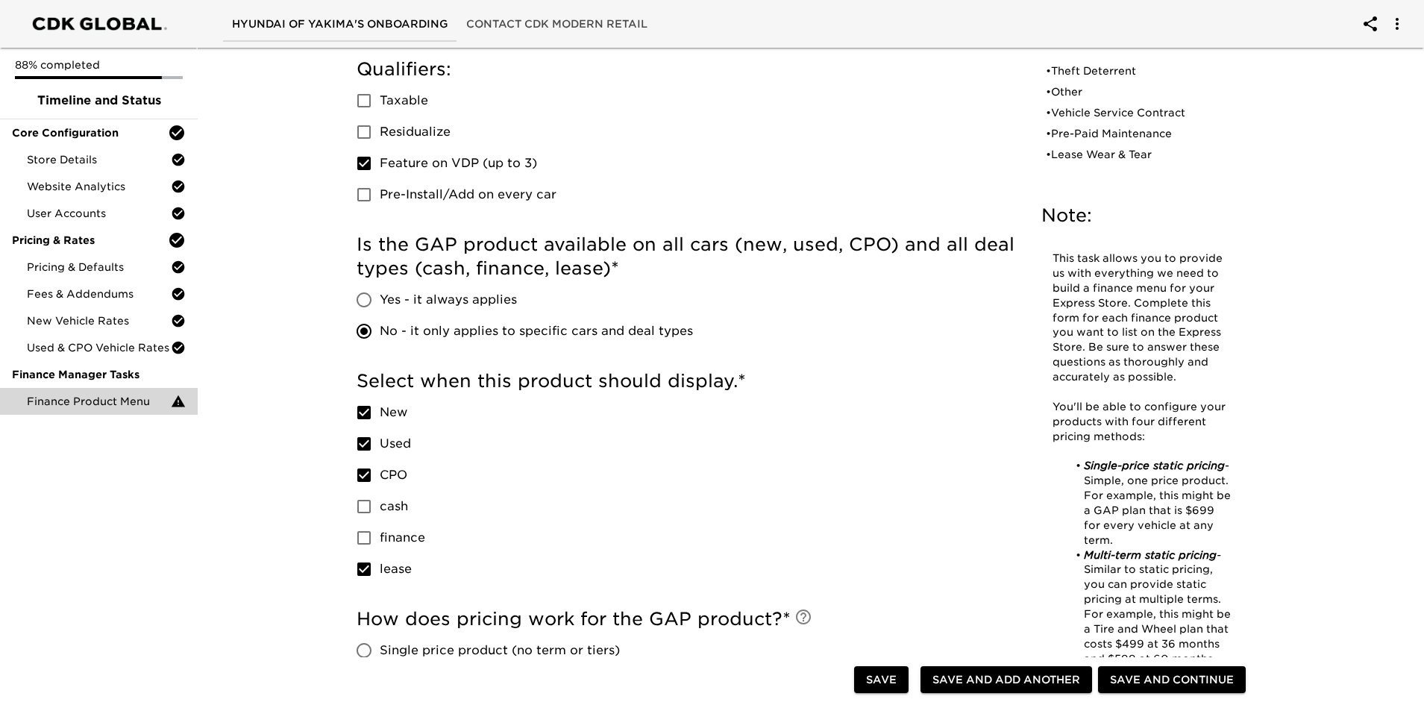
checkbox input "true"
click at [363, 495] on input "lease" at bounding box center [363, 568] width 31 height 31
click at [365, 495] on input "lease" at bounding box center [363, 568] width 31 height 31
checkbox input "true"
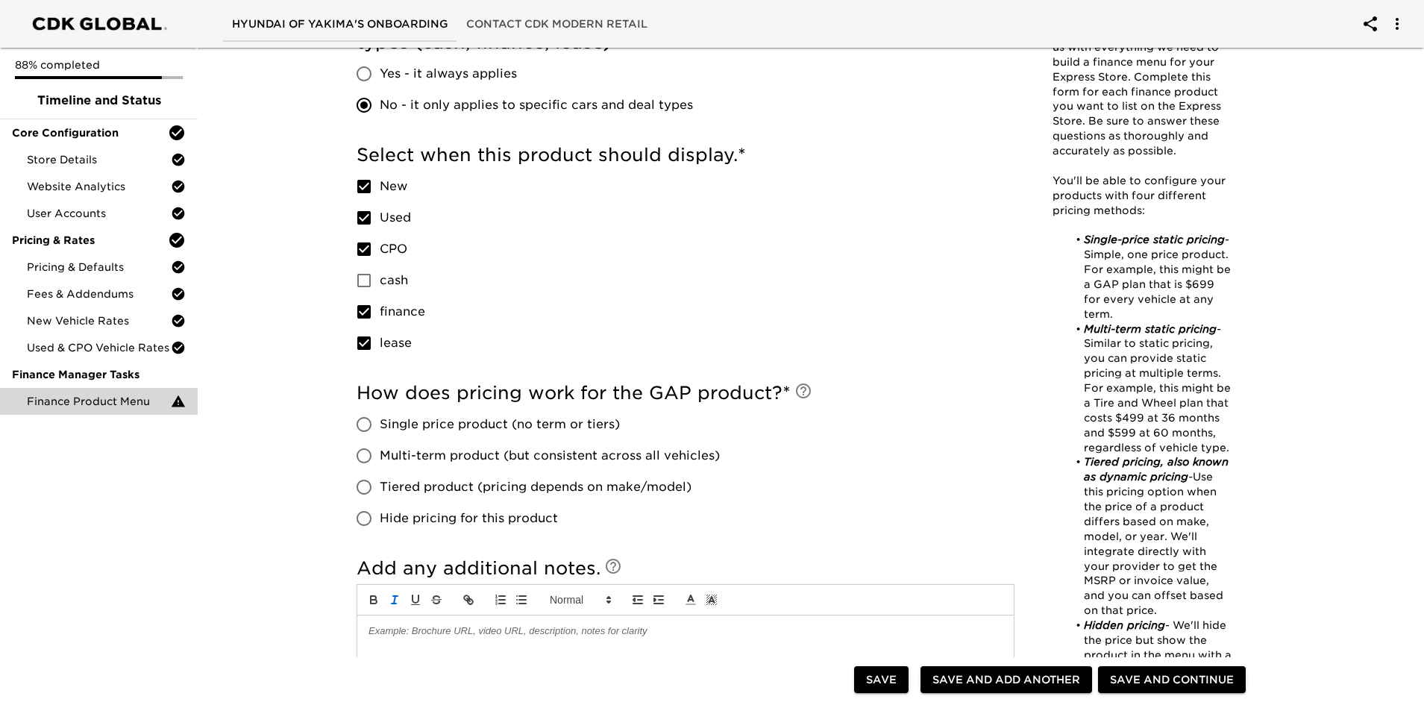
scroll to position [746, 0]
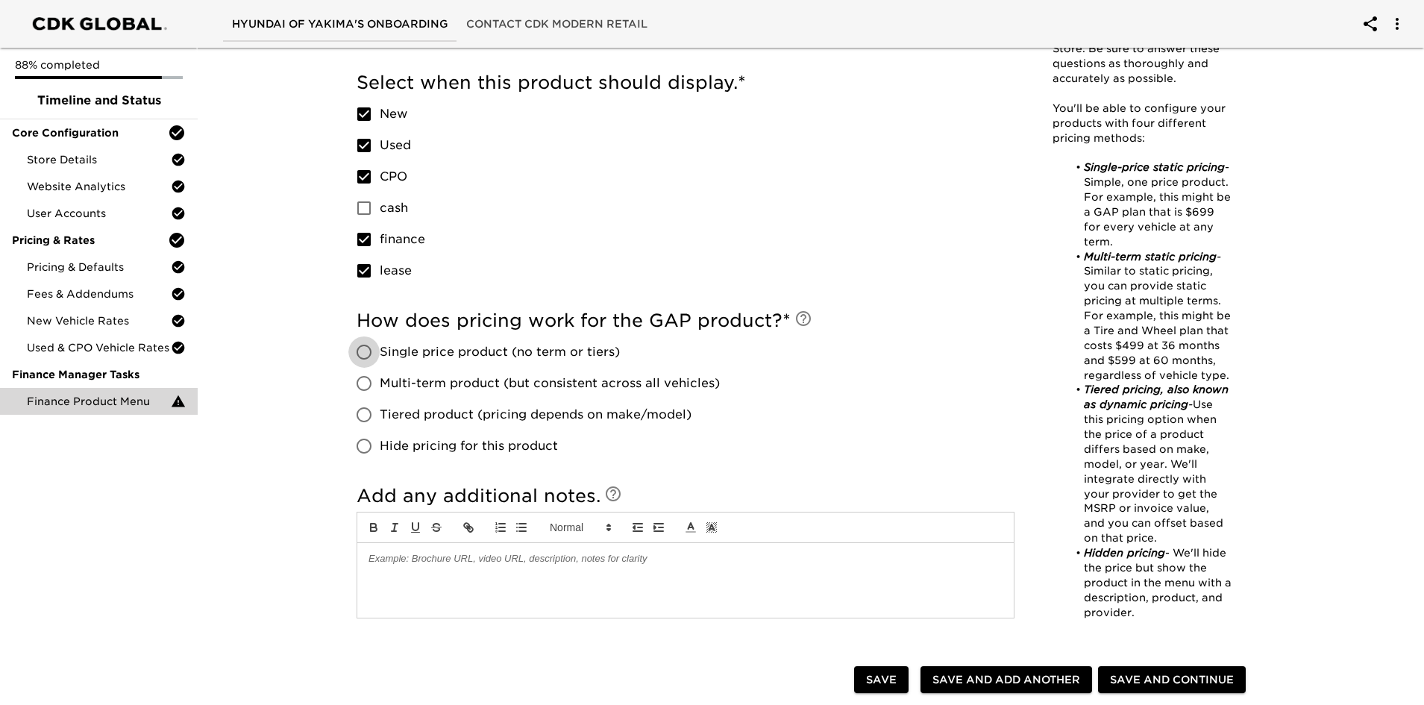
click at [366, 352] on input "Single price product (no term or tiers)" at bounding box center [363, 351] width 31 height 31
radio input "true"
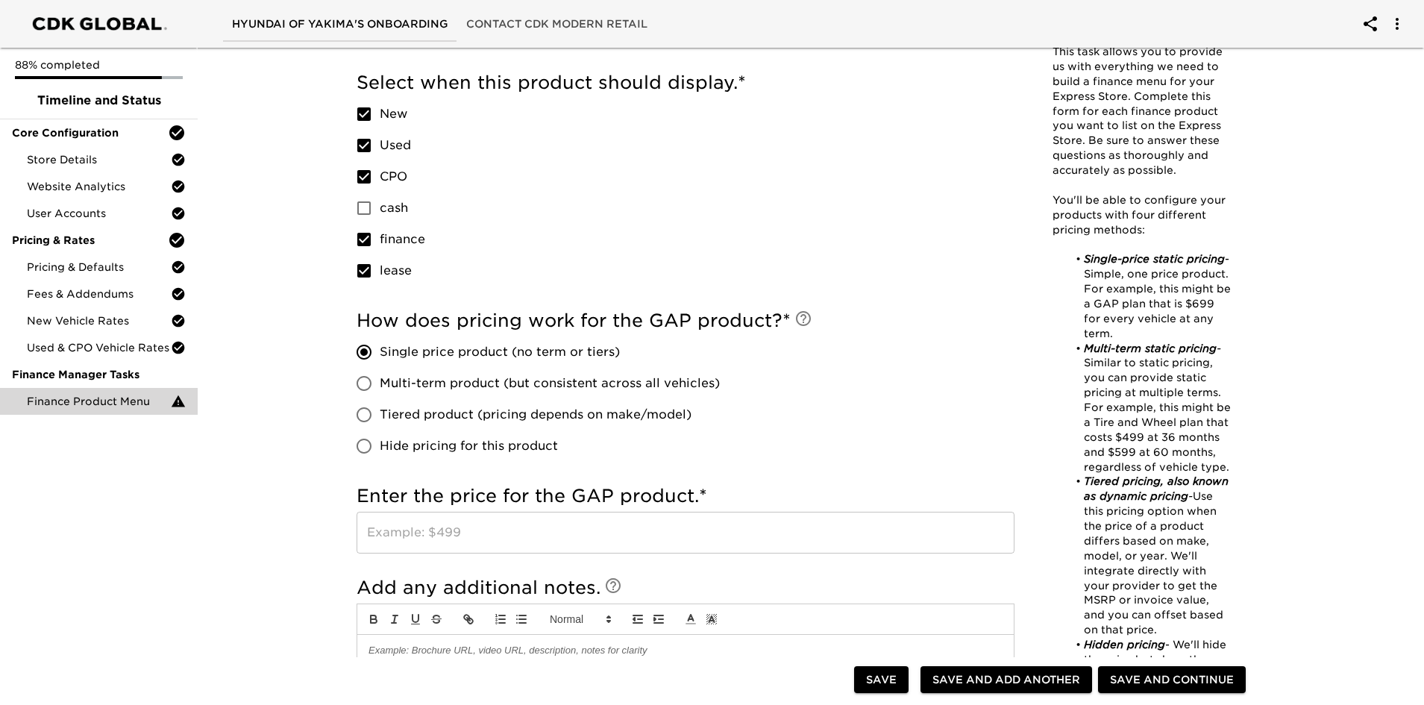
click at [445, 495] on input "text" at bounding box center [686, 533] width 658 height 42
click at [236, 495] on div "Finance Product Menu Due [DATE] Note: This task allows you to provide us with e…" at bounding box center [804, 203] width 1232 height 1814
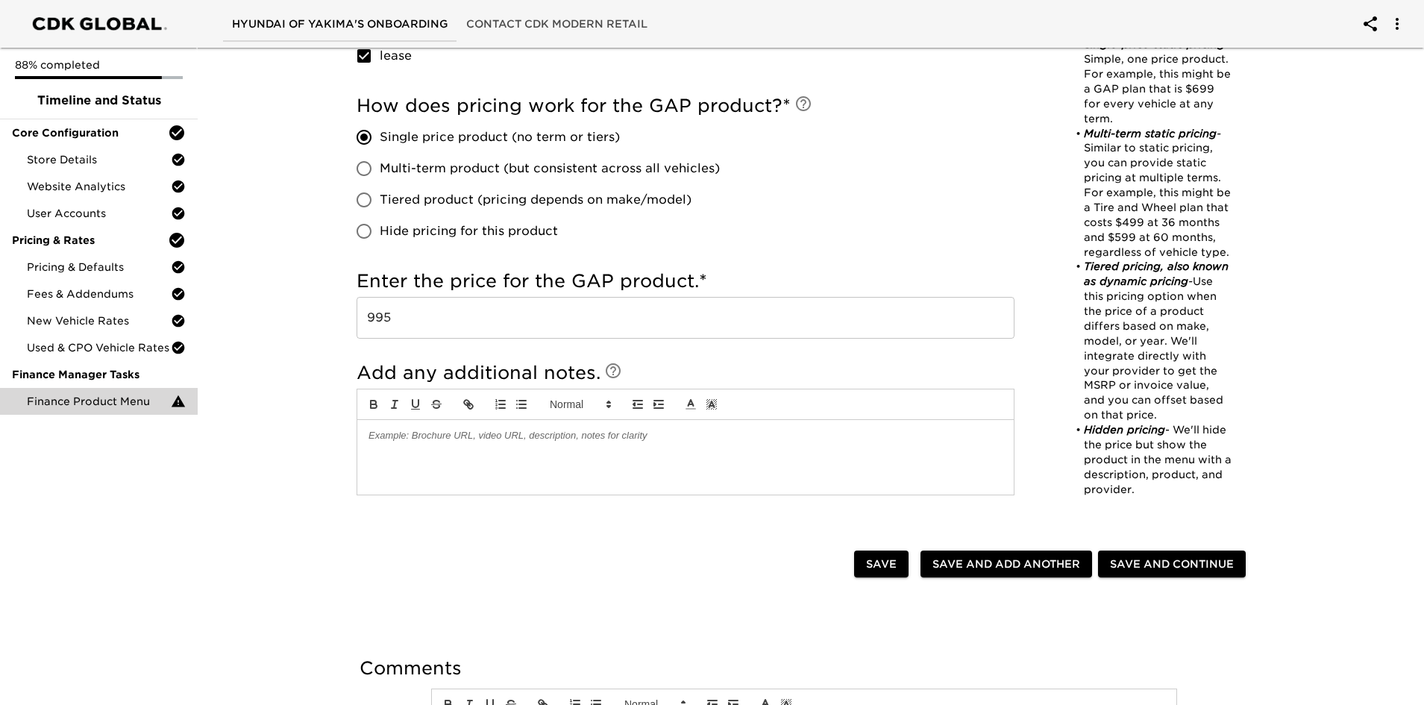
scroll to position [970, 0]
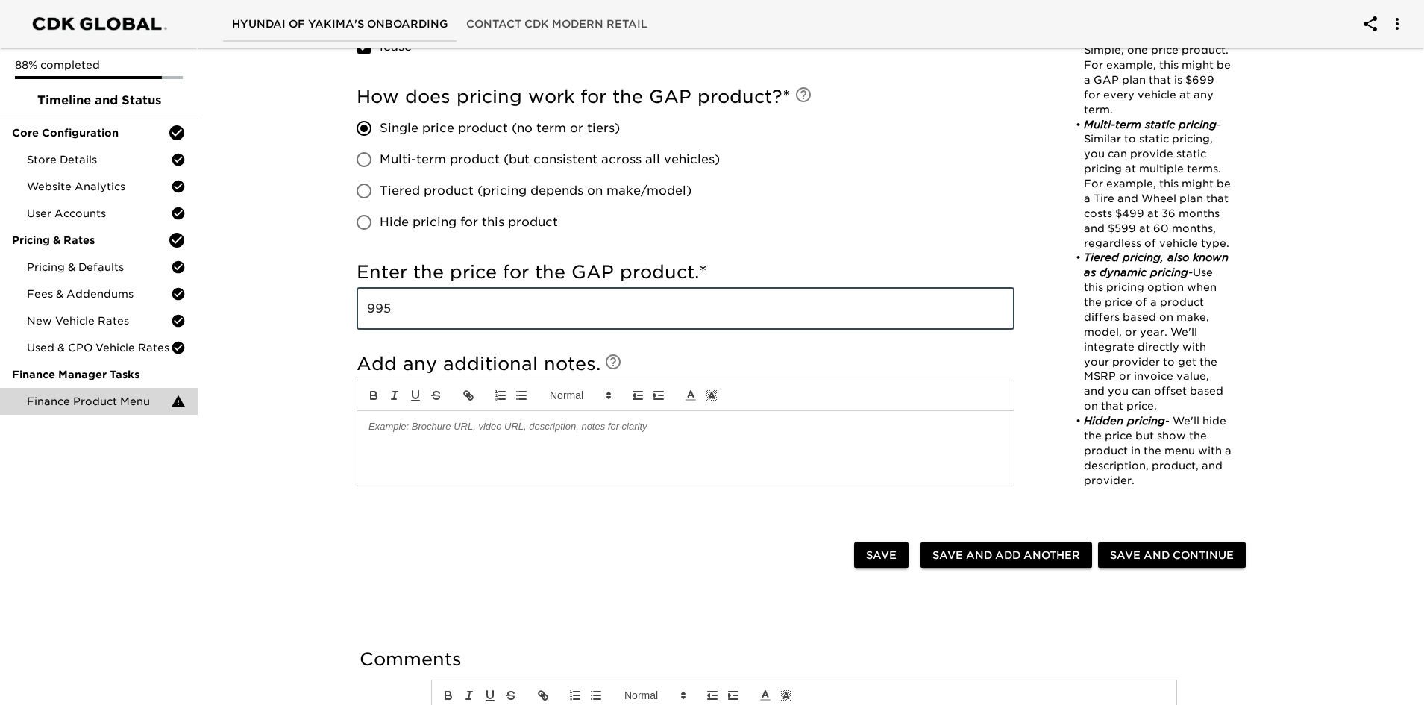
drag, startPoint x: 420, startPoint y: 314, endPoint x: 302, endPoint y: 314, distance: 117.8
type input "1195"
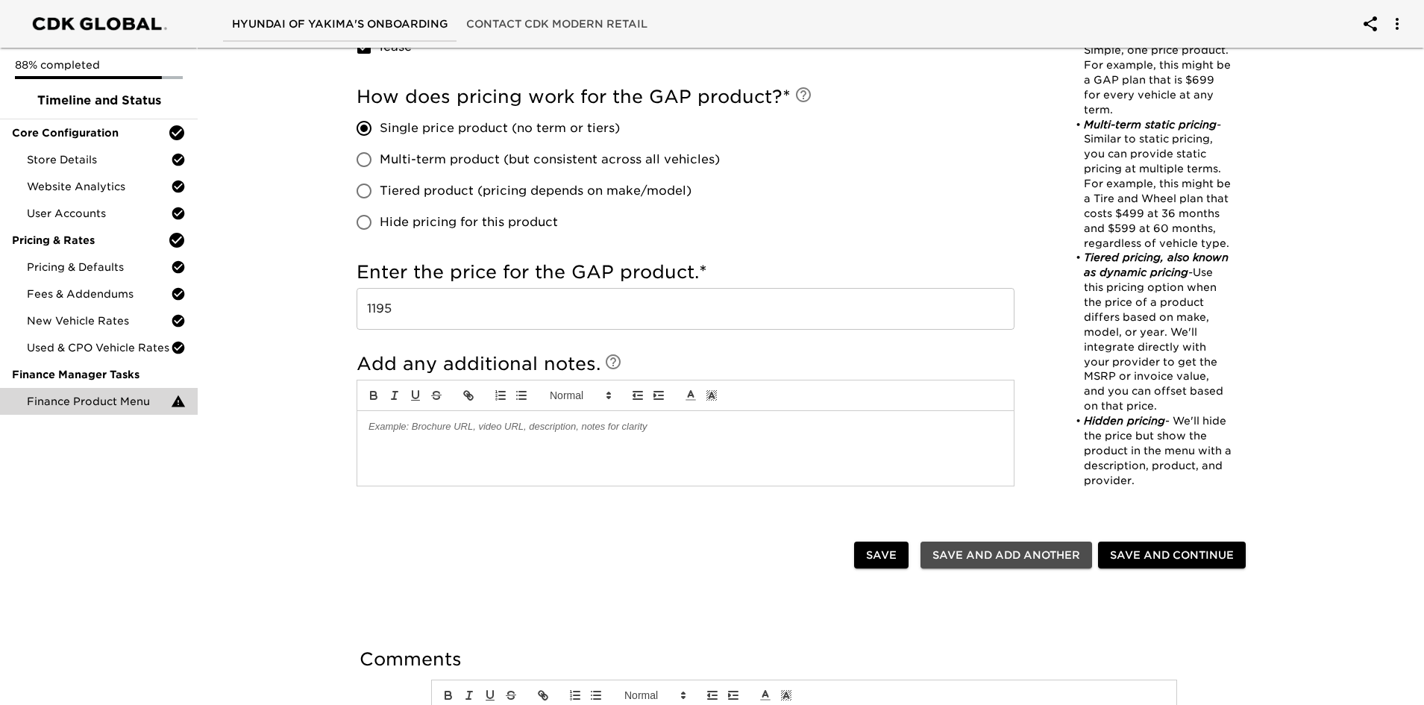
click at [946, 495] on span "Save and Add Another" at bounding box center [1006, 555] width 148 height 19
checkbox input "true"
radio input "false"
checkbox input "true"
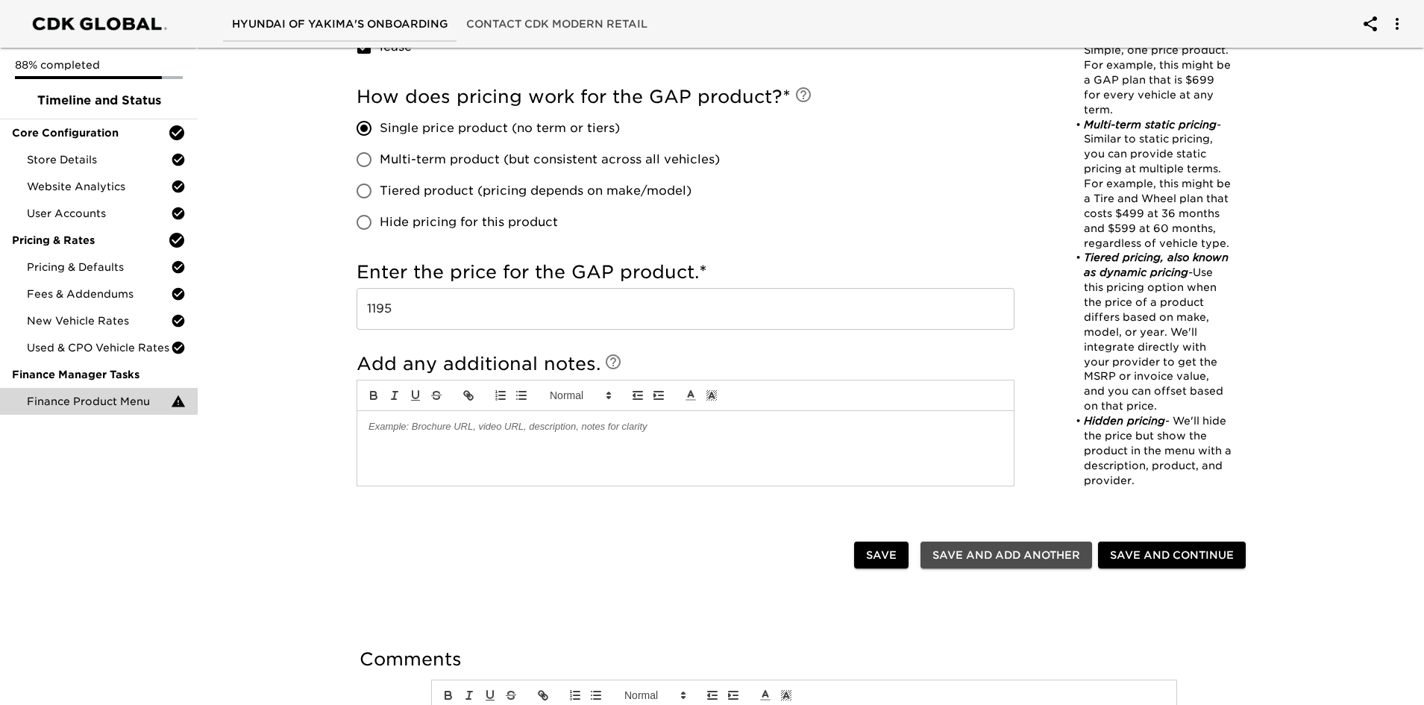
checkbox input "true"
radio input "false"
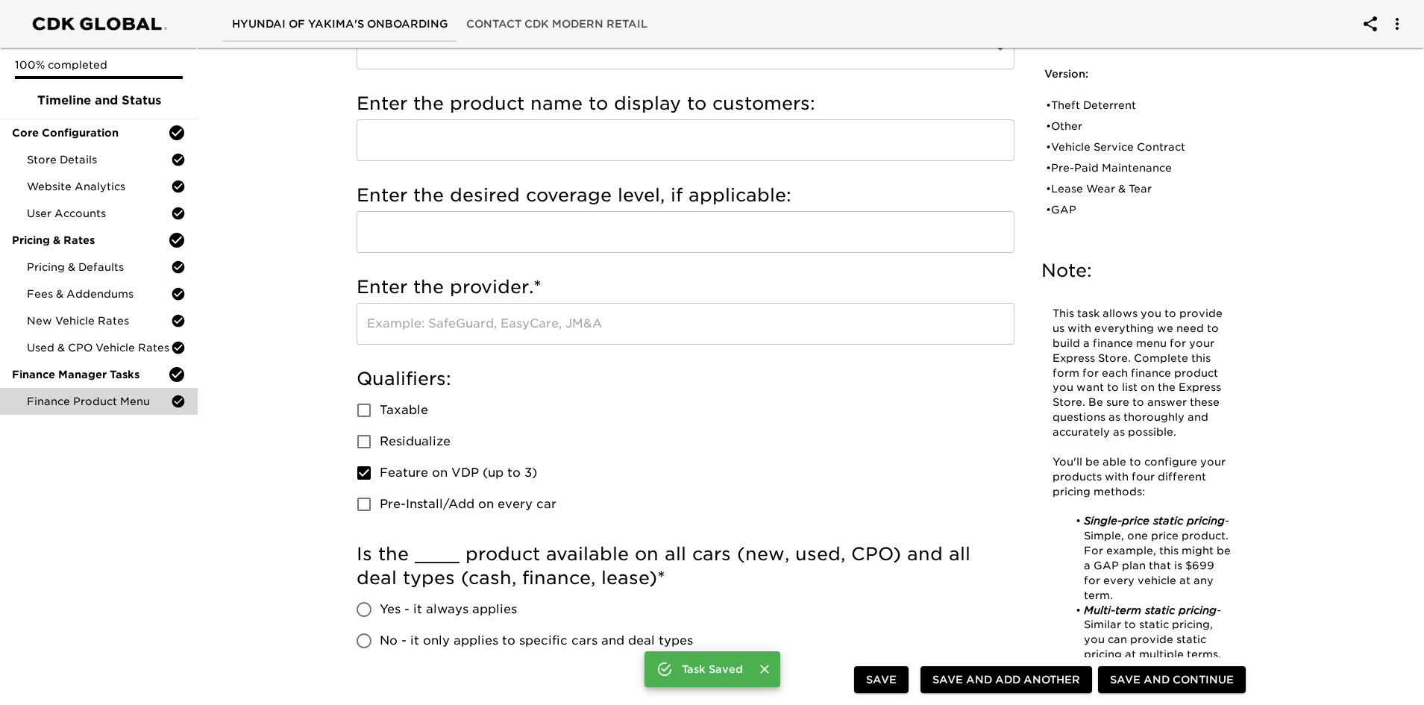
scroll to position [0, 0]
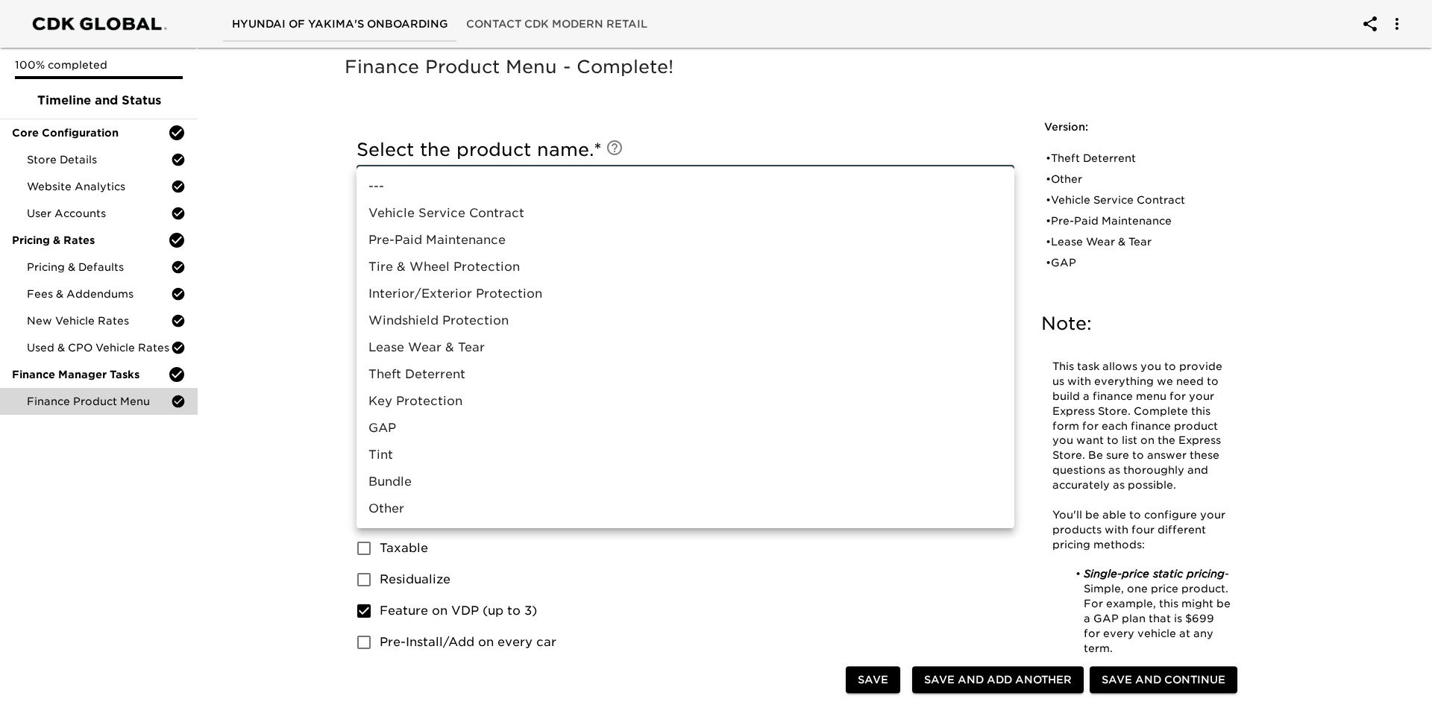
click at [383, 456] on li "Tint" at bounding box center [686, 455] width 658 height 27
type input "Tint"
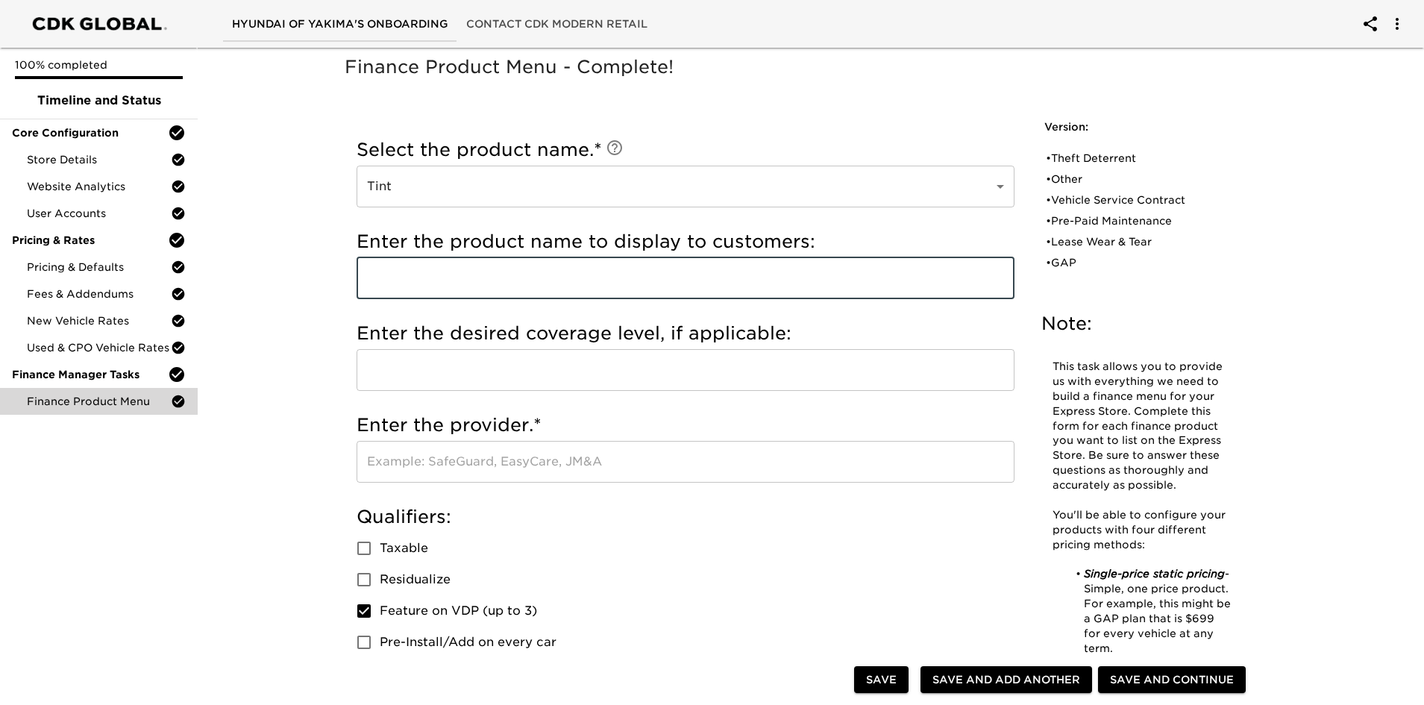
click at [425, 278] on input "text" at bounding box center [686, 278] width 658 height 42
type input "Window Tint"
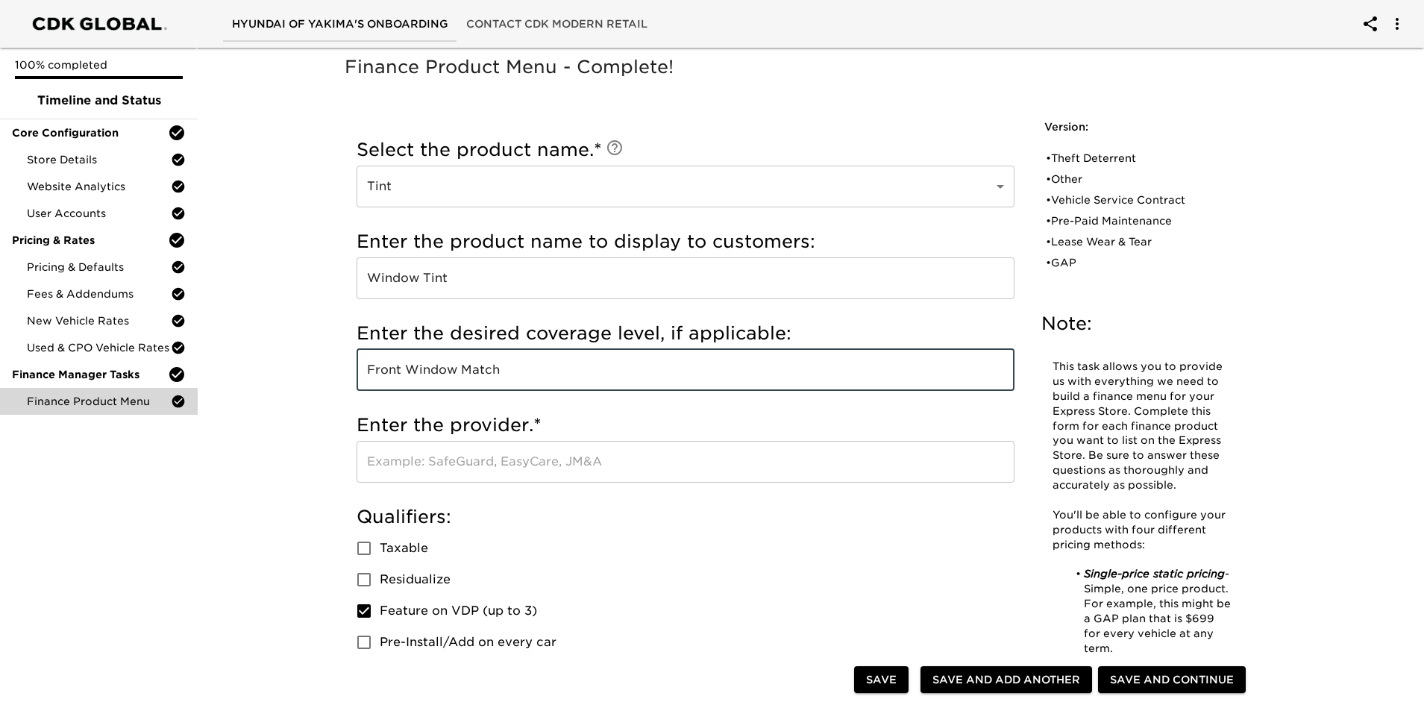
type input "Front Window Match"
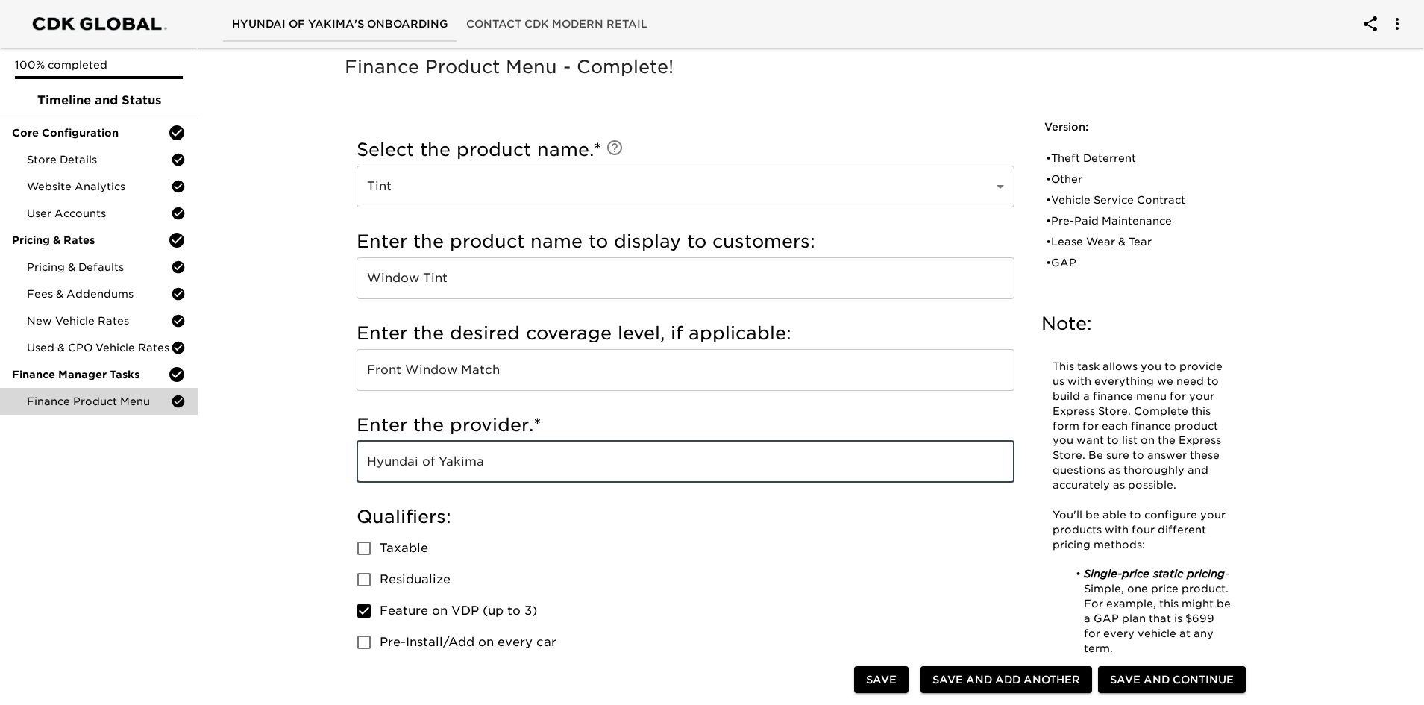
type input "Hyundai of Yakima"
click at [364, 495] on input "Taxable" at bounding box center [363, 548] width 31 height 31
checkbox input "true"
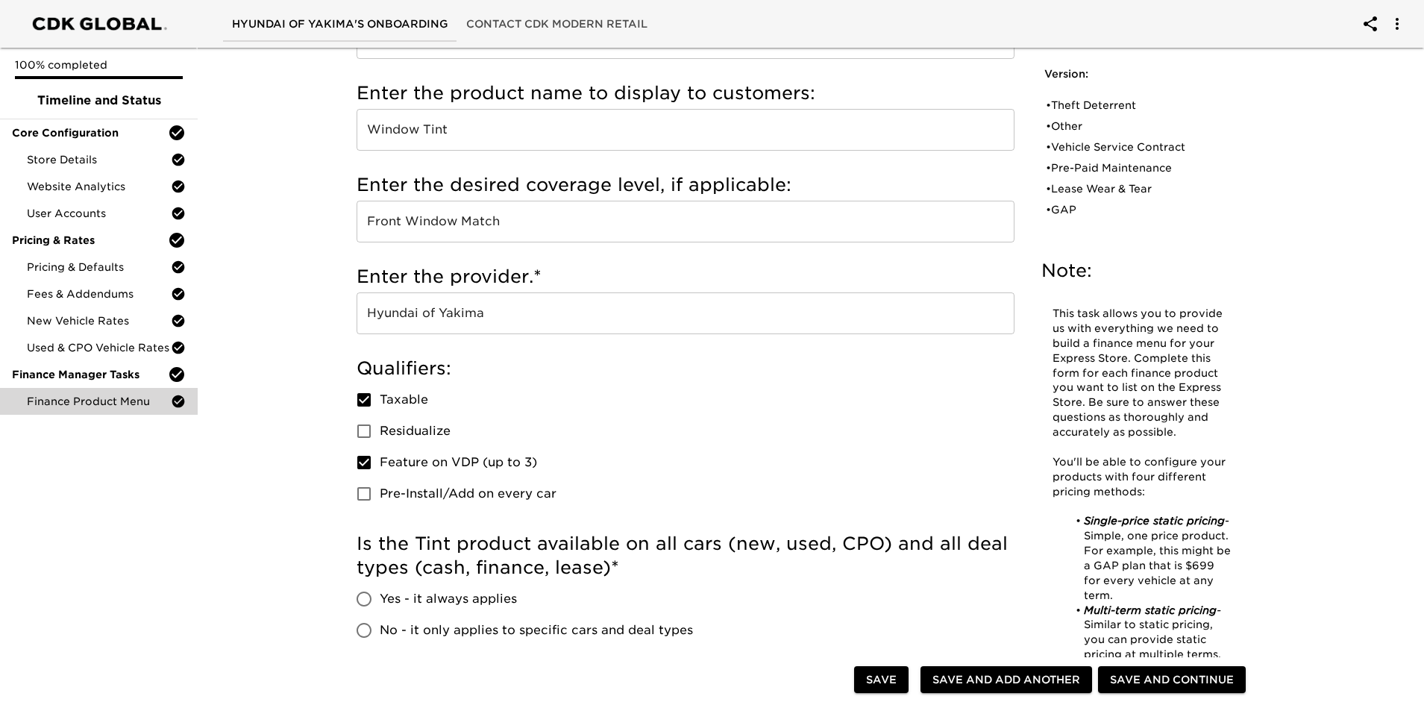
scroll to position [149, 0]
click at [367, 462] on input "Feature on VDP (up to 3)" at bounding box center [363, 461] width 31 height 31
checkbox input "false"
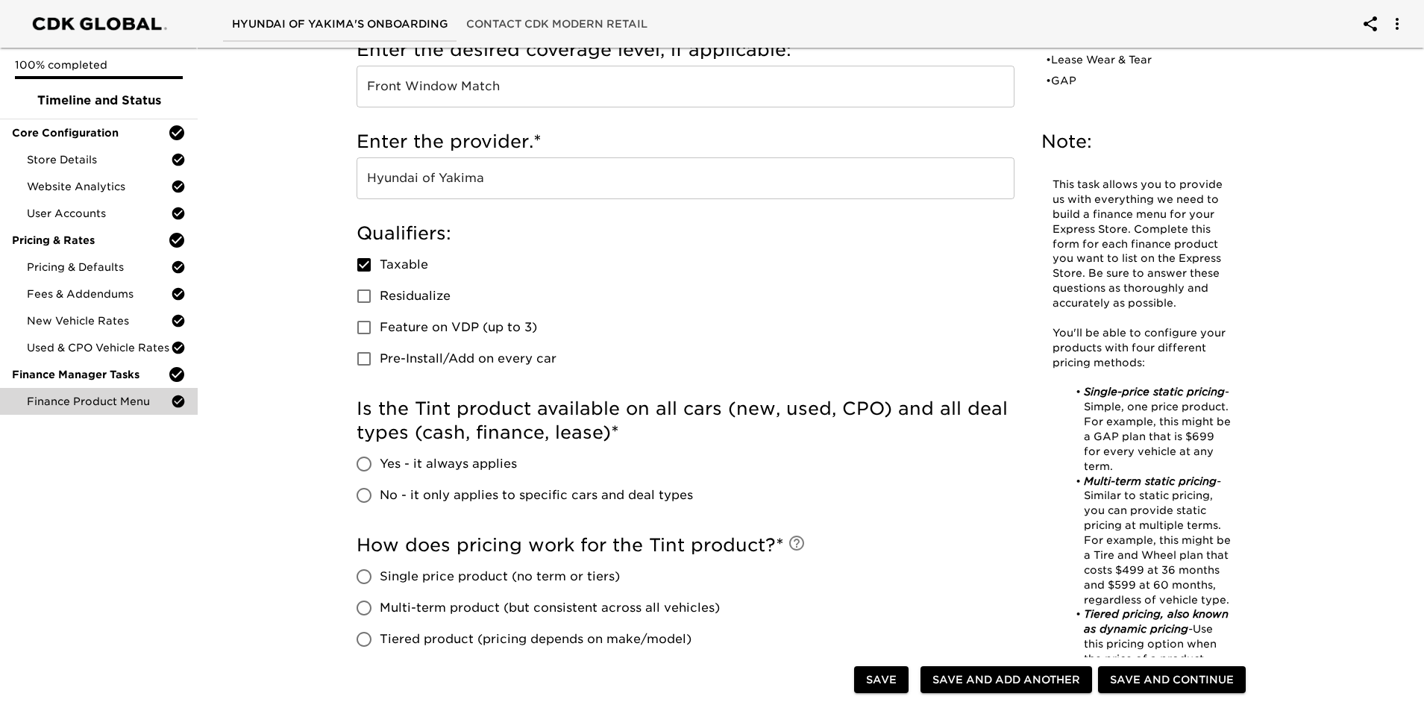
scroll to position [298, 0]
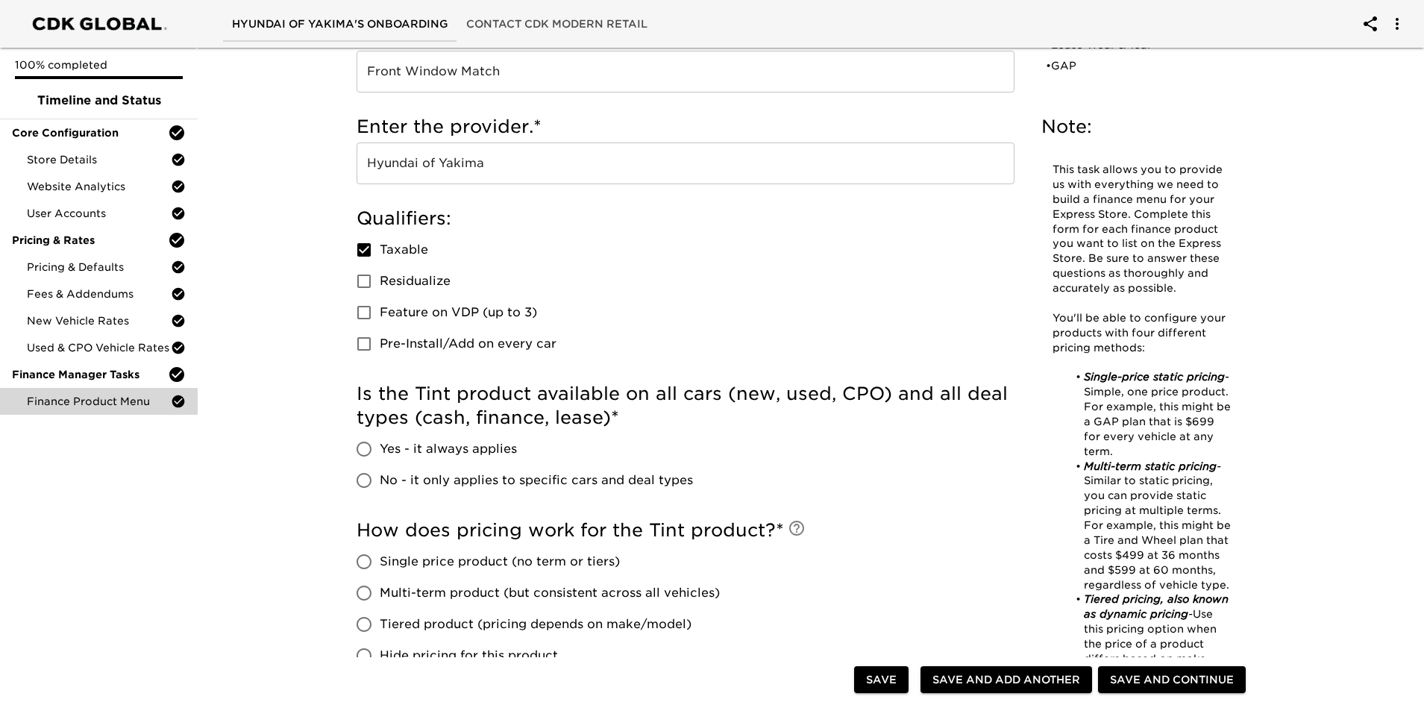
click at [370, 448] on input "Yes - it always applies" at bounding box center [363, 448] width 31 height 31
radio input "true"
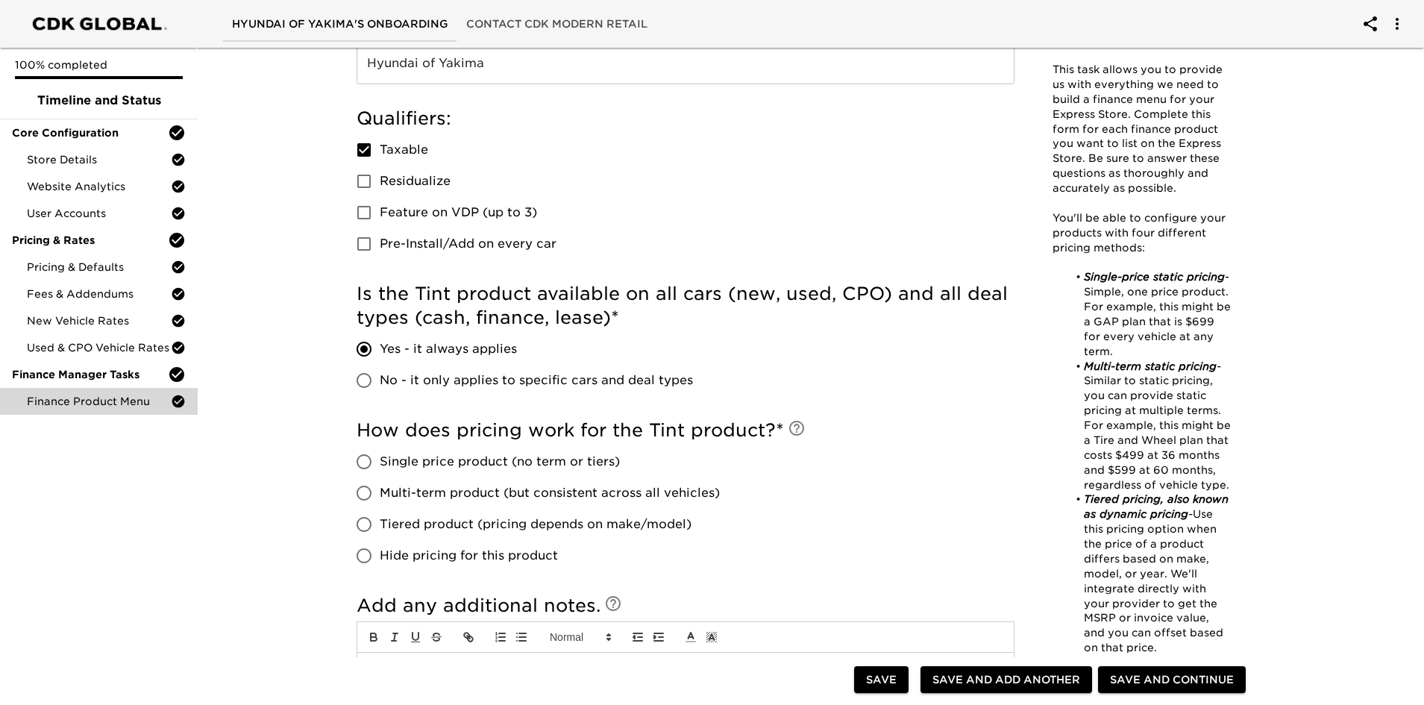
scroll to position [447, 0]
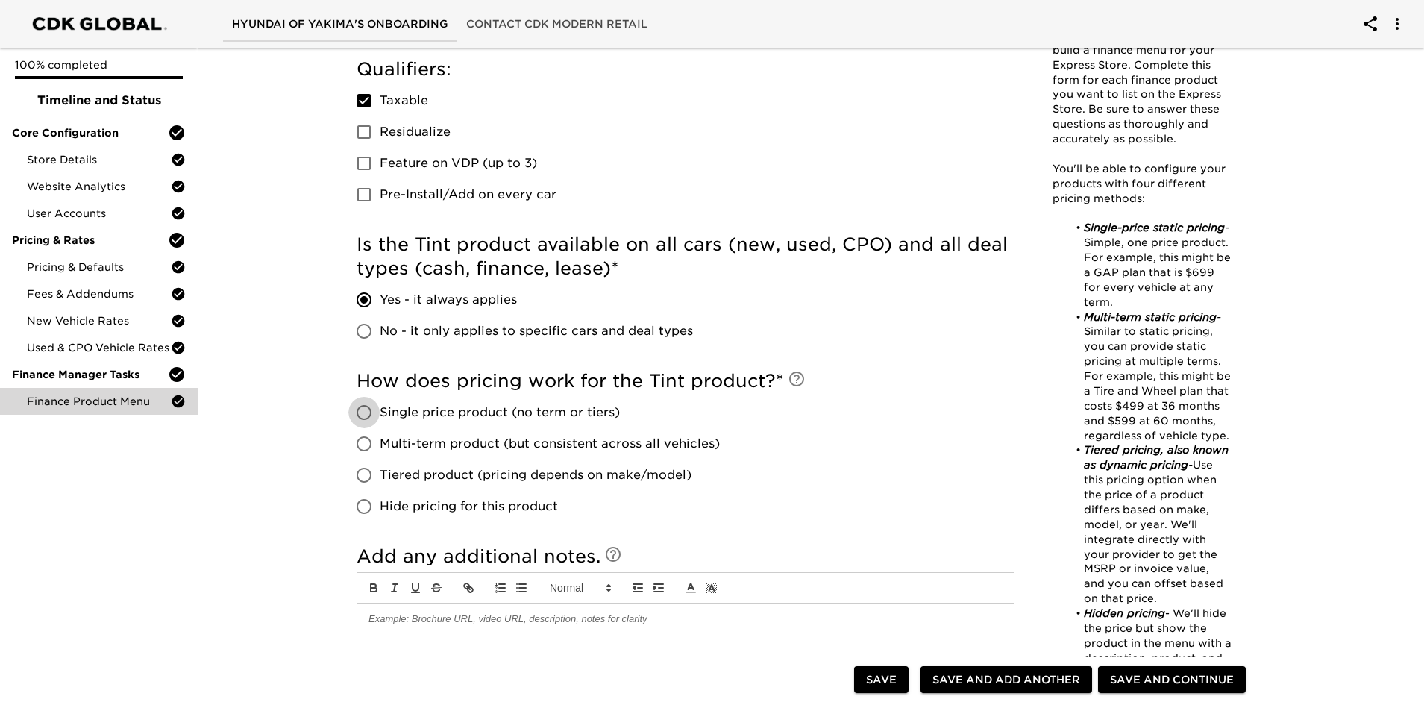
click at [368, 412] on input "Single price product (no term or tiers)" at bounding box center [363, 412] width 31 height 31
radio input "true"
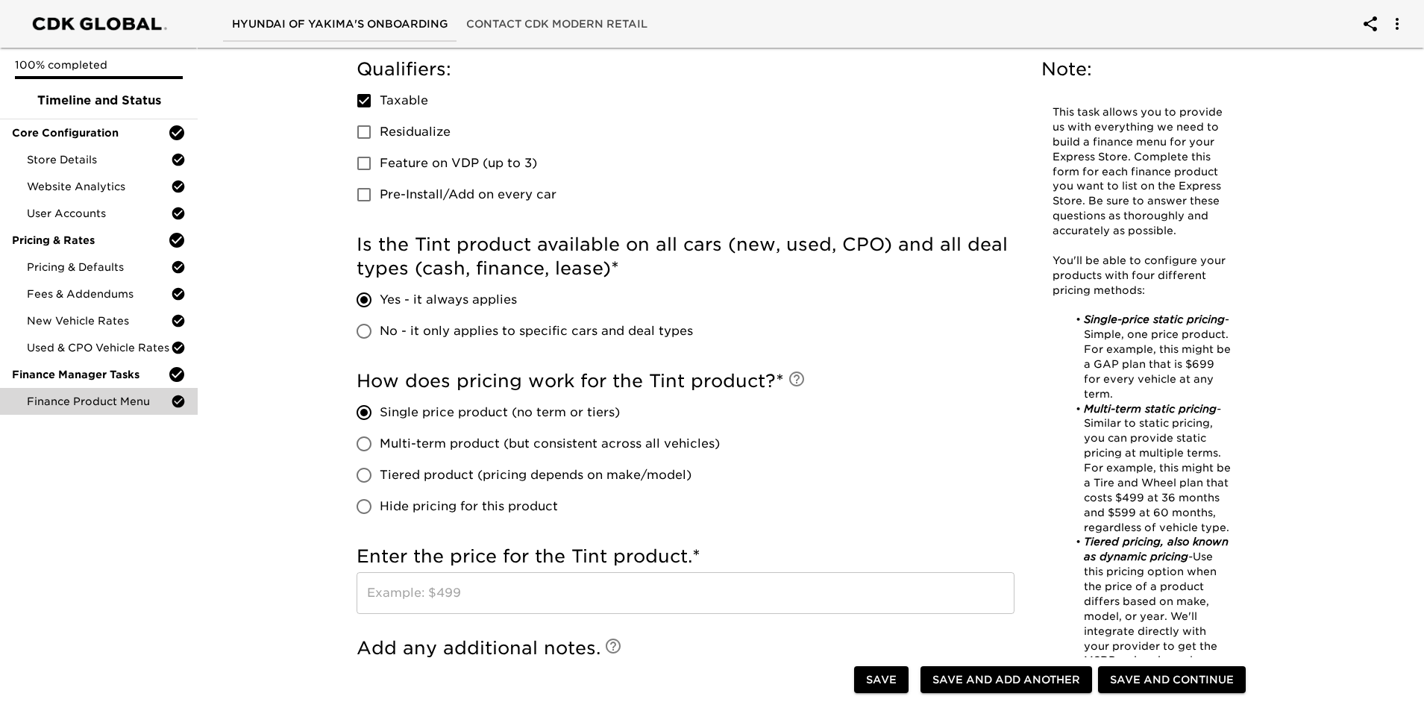
scroll to position [522, 0]
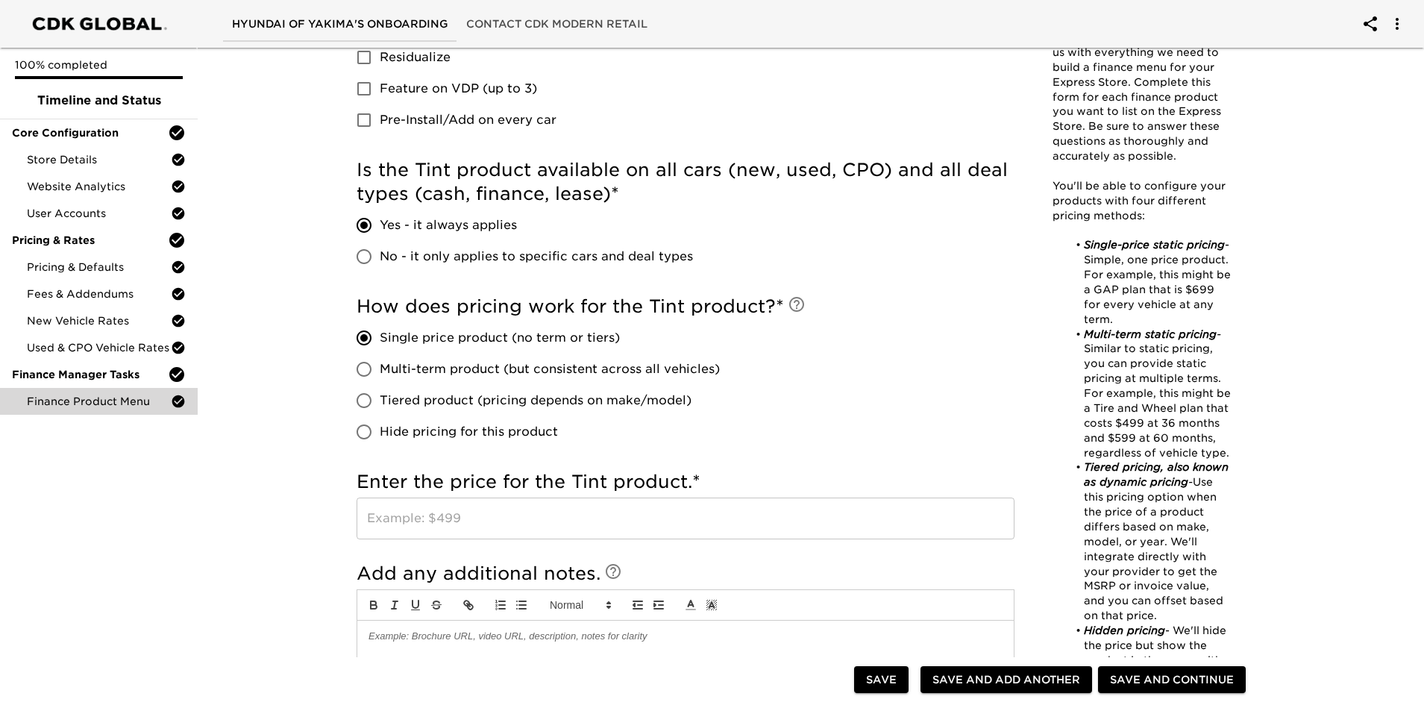
click at [462, 495] on input "text" at bounding box center [686, 518] width 658 height 42
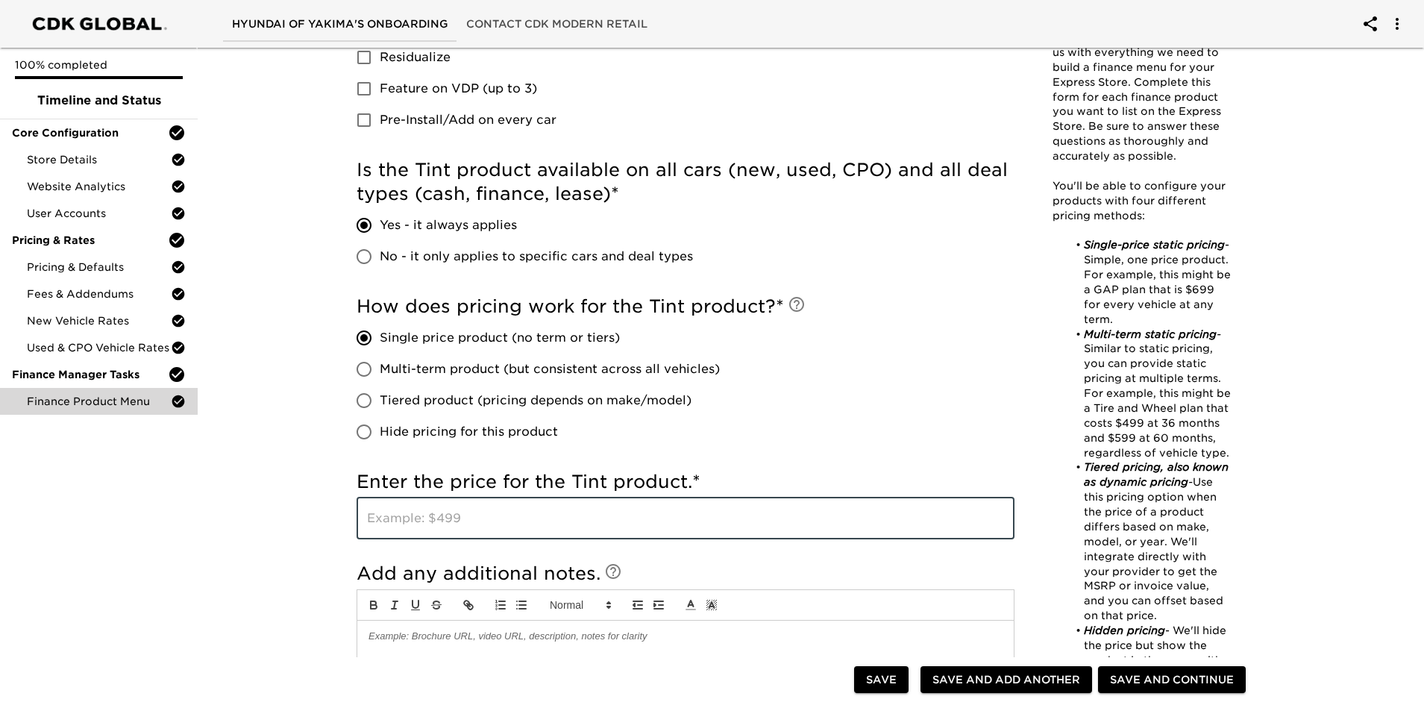
type input "4"
type input "499"
click at [242, 495] on div "Finance Product Menu - Complete! Note: This task allows you to provide us with …" at bounding box center [804, 308] width 1232 height 1576
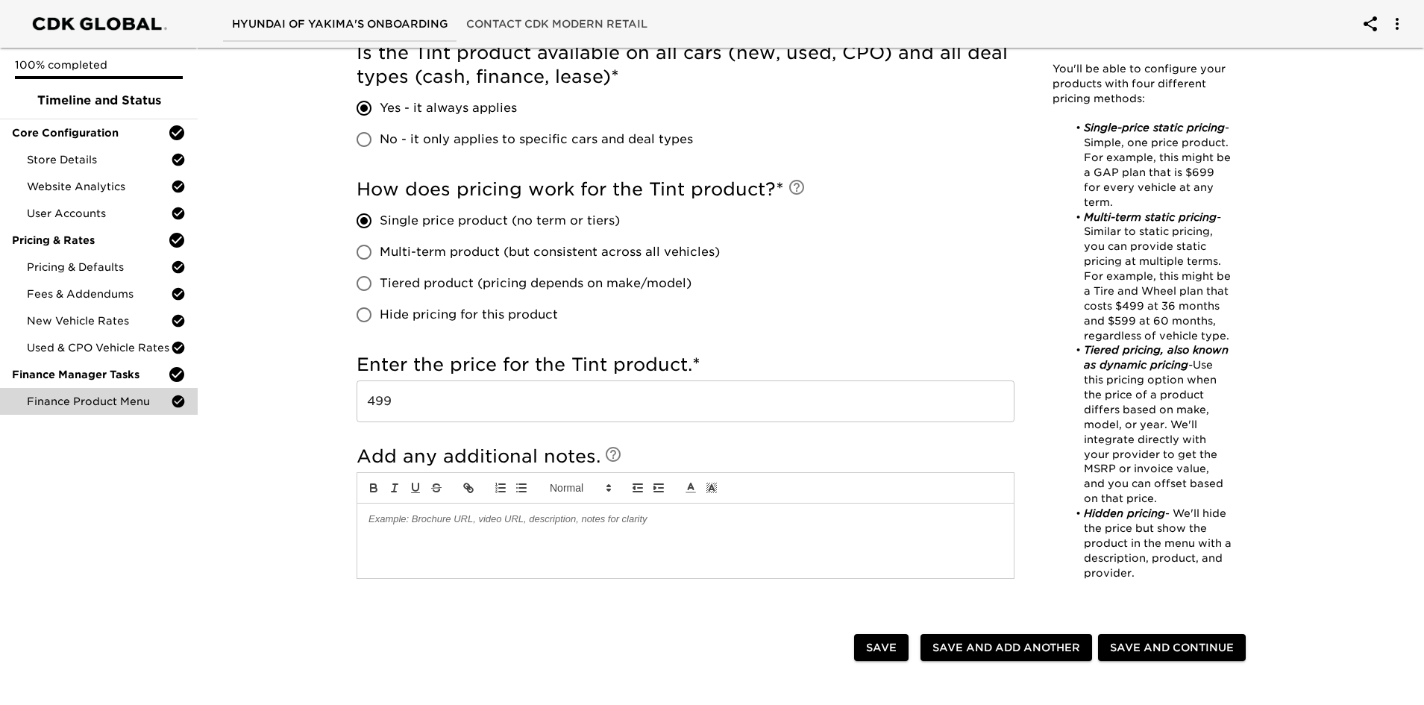
scroll to position [671, 0]
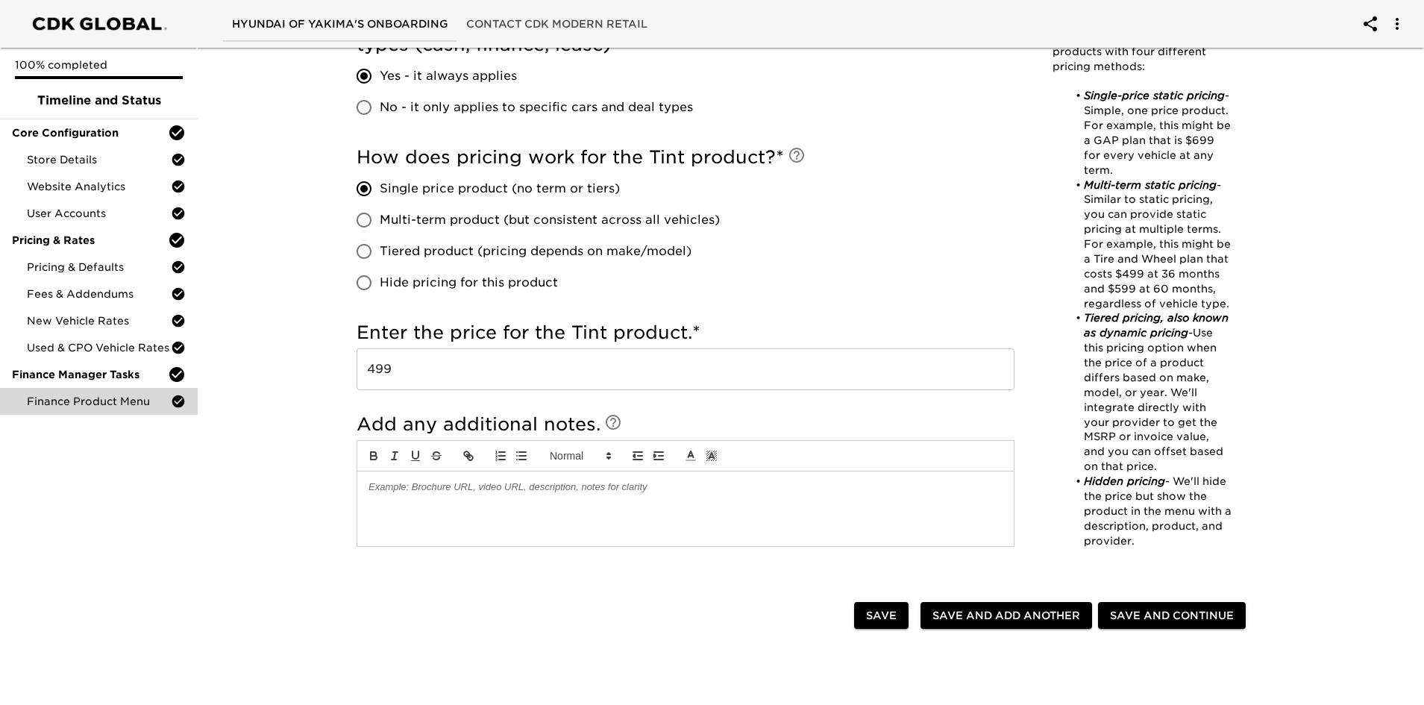
click at [946, 495] on span "Save and Add Another" at bounding box center [1006, 615] width 148 height 19
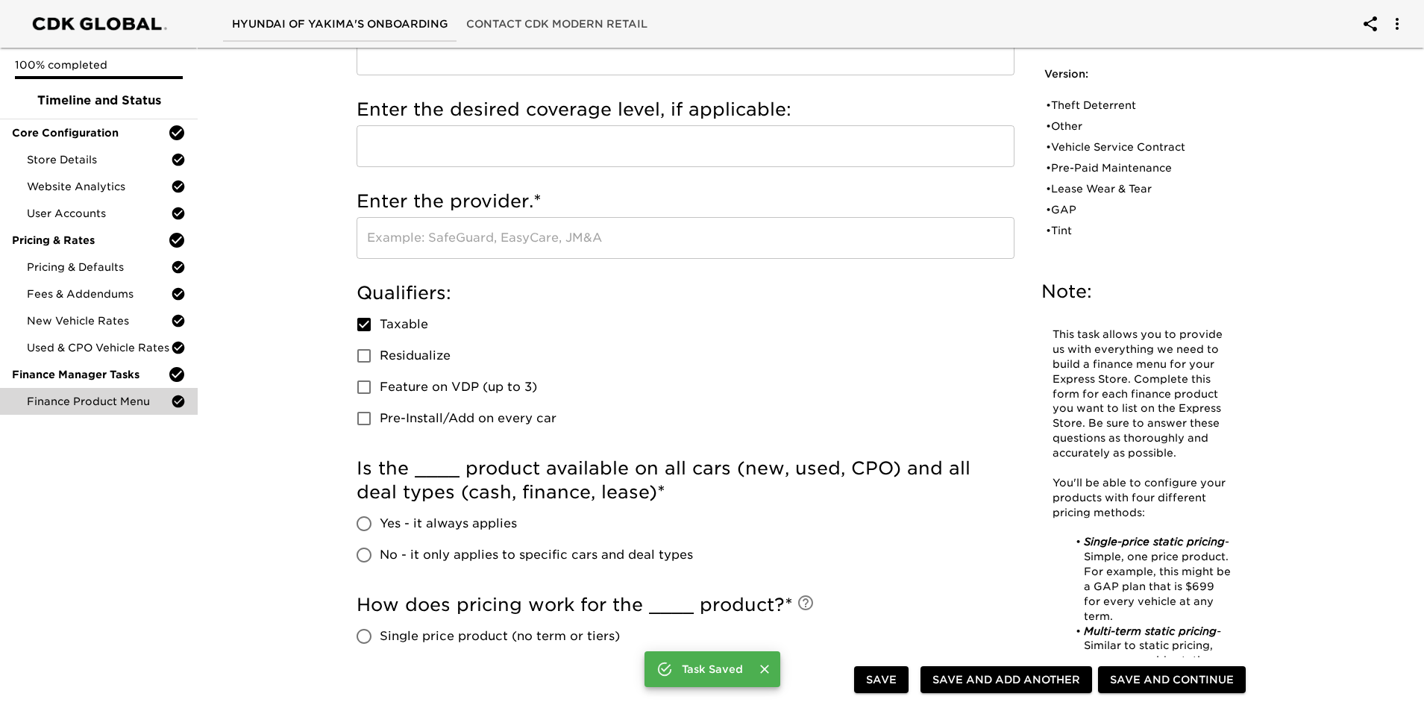
scroll to position [0, 0]
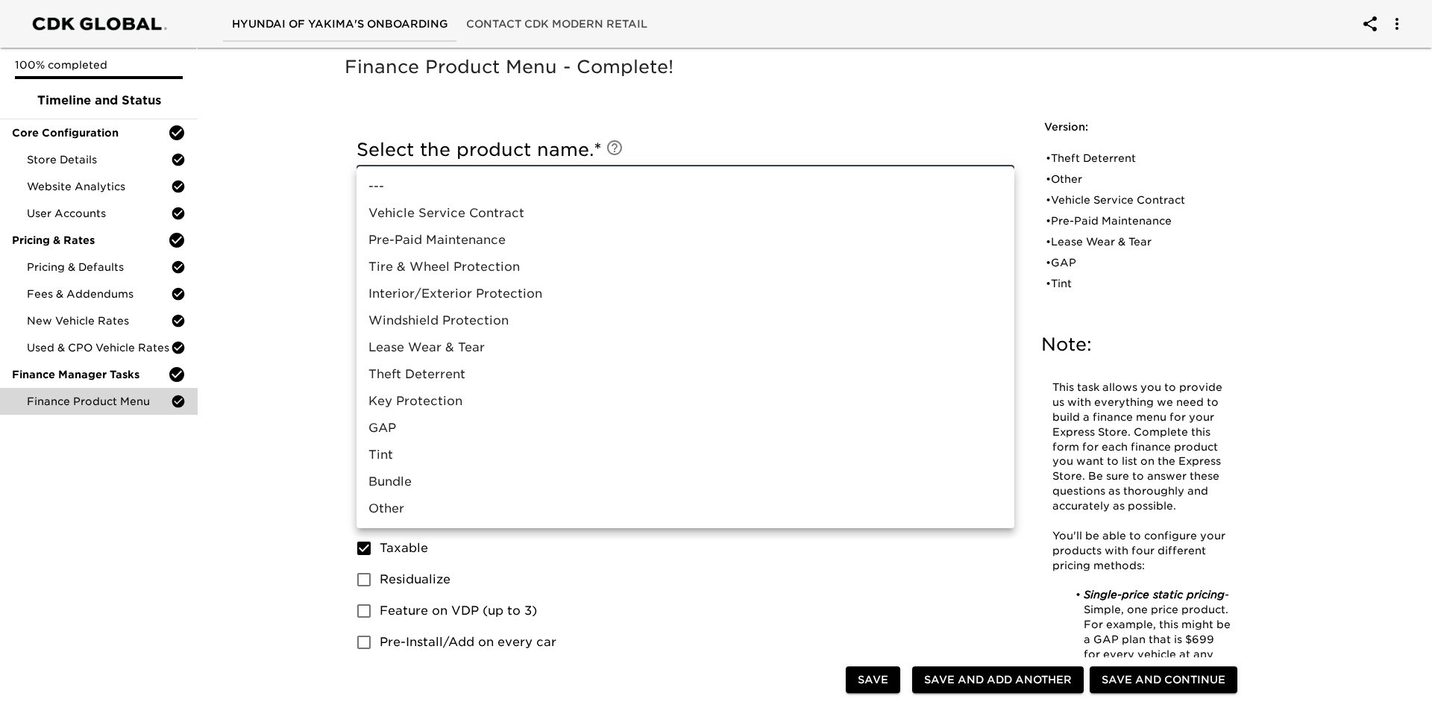
click at [461, 267] on li "Tire & Wheel Protection" at bounding box center [686, 267] width 658 height 27
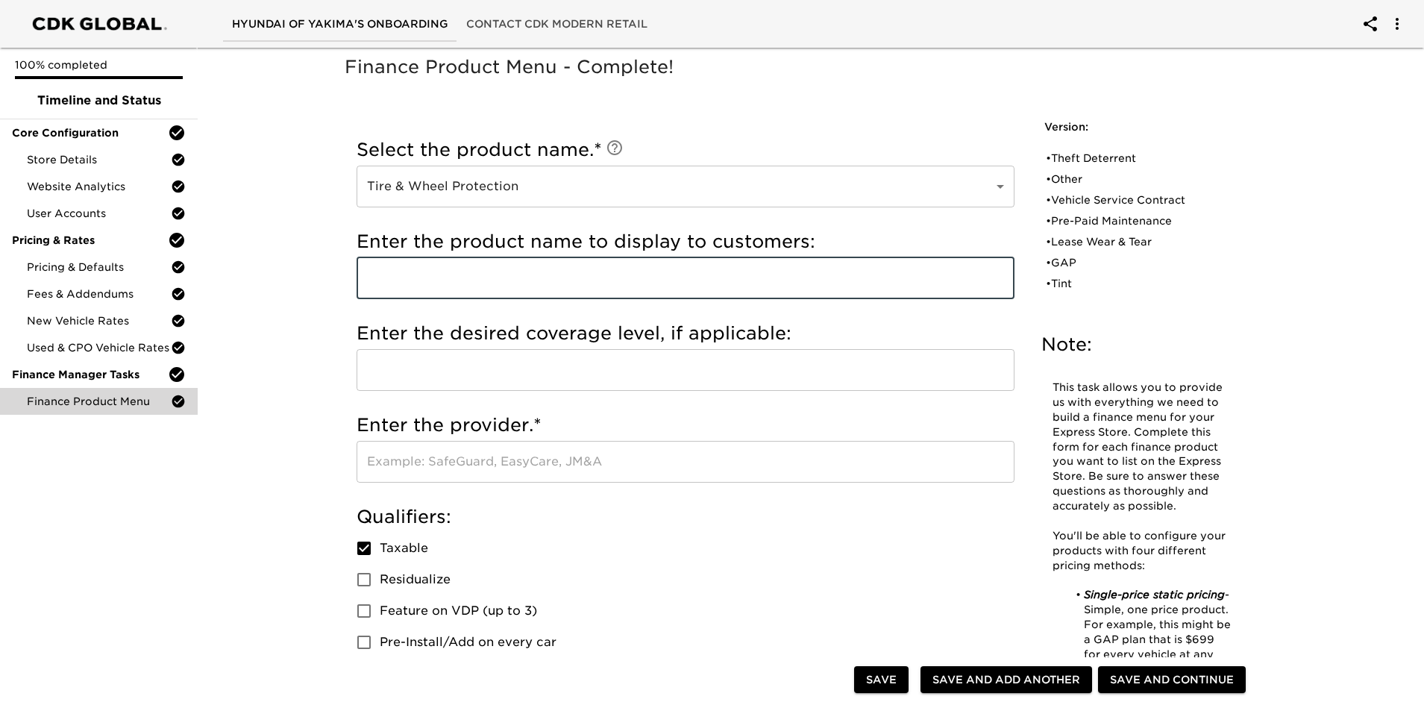
click at [463, 274] on input "text" at bounding box center [686, 278] width 658 height 42
click at [475, 456] on input "text" at bounding box center [686, 462] width 658 height 42
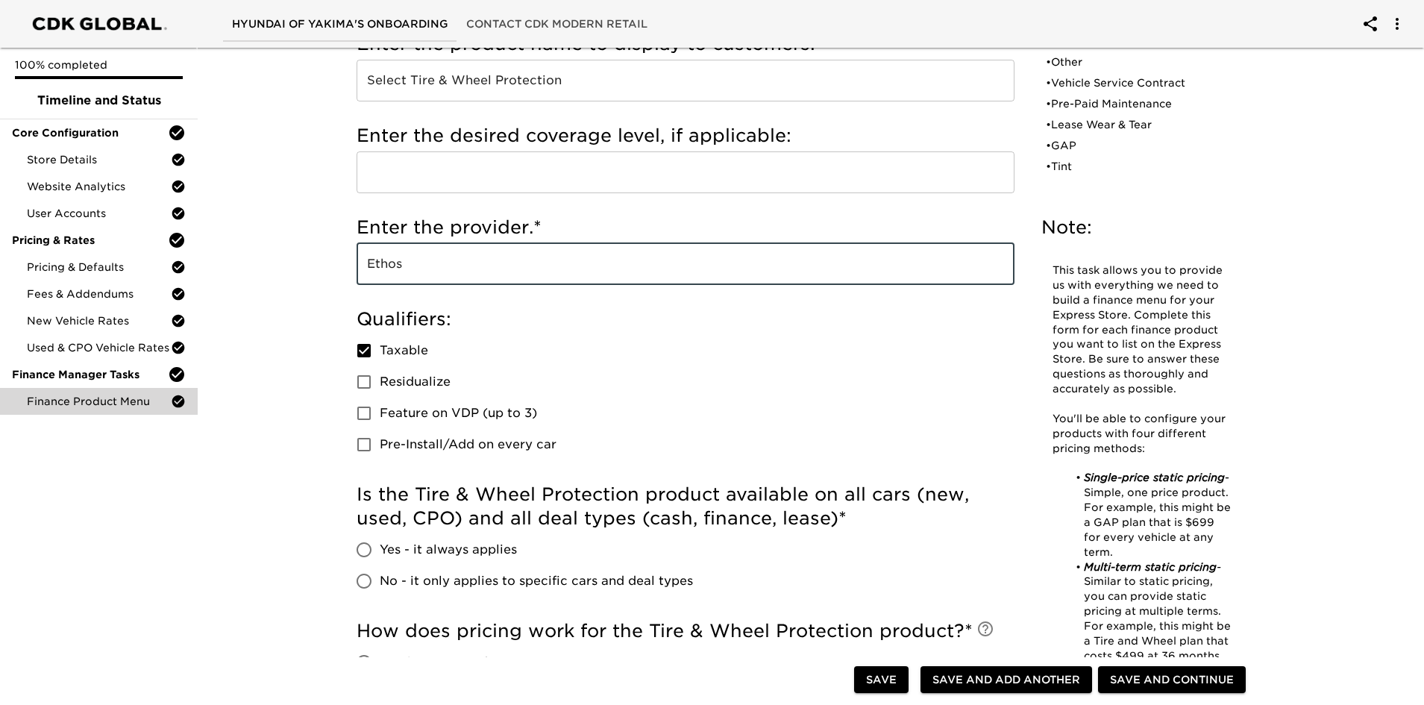
scroll to position [298, 0]
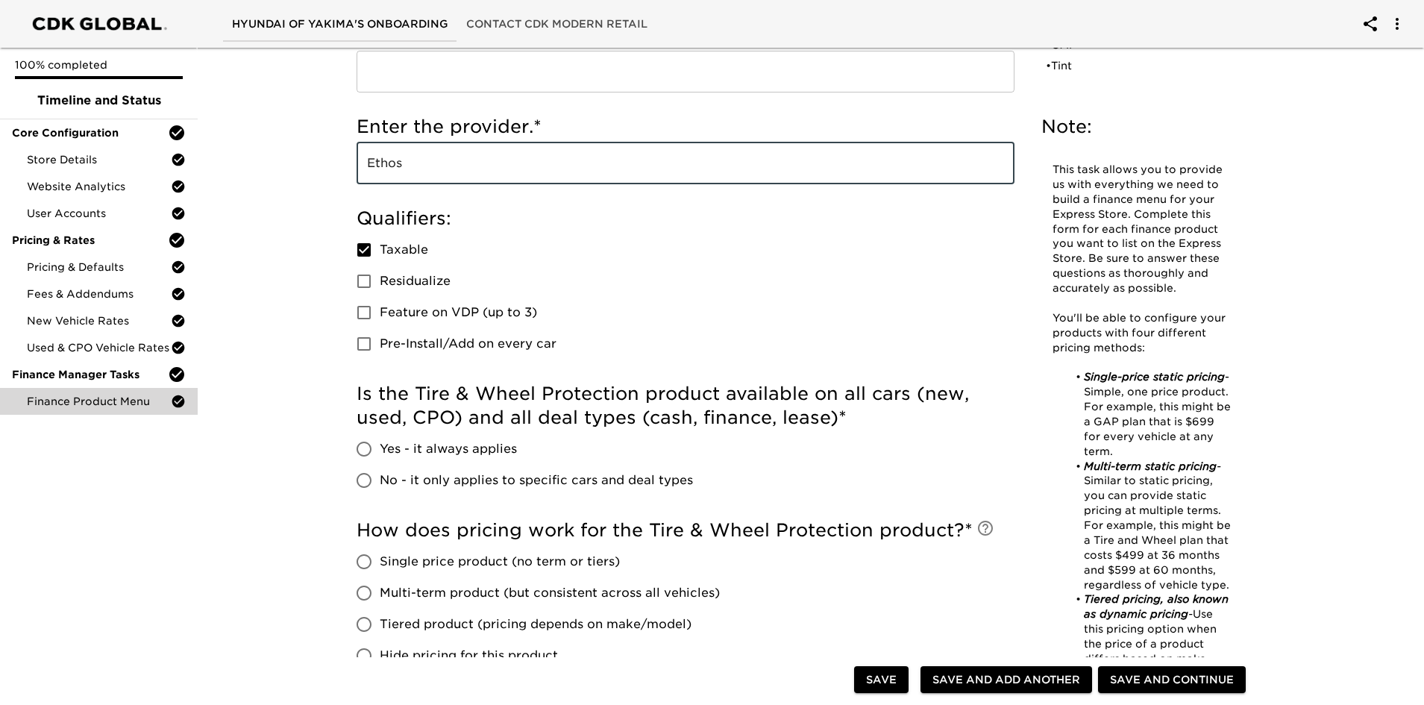
click at [371, 282] on input "Residualize" at bounding box center [363, 281] width 31 height 31
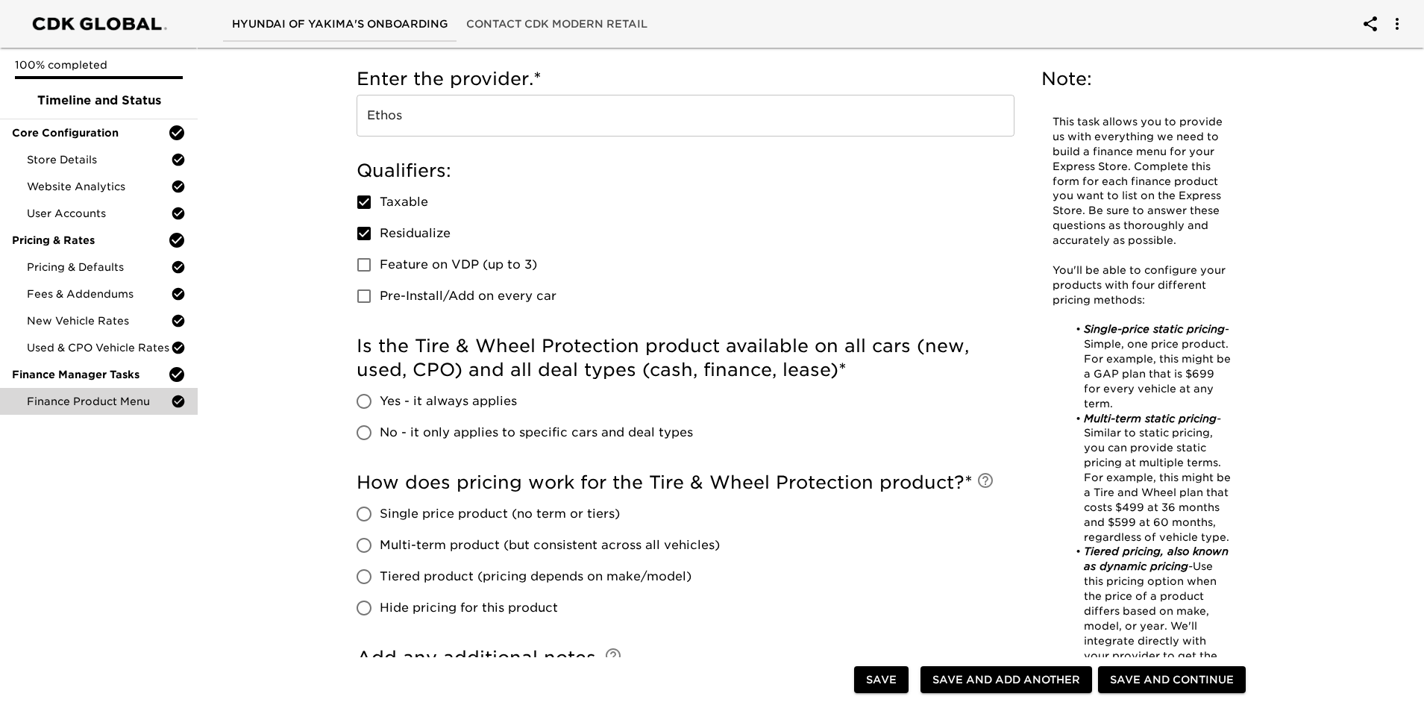
scroll to position [373, 0]
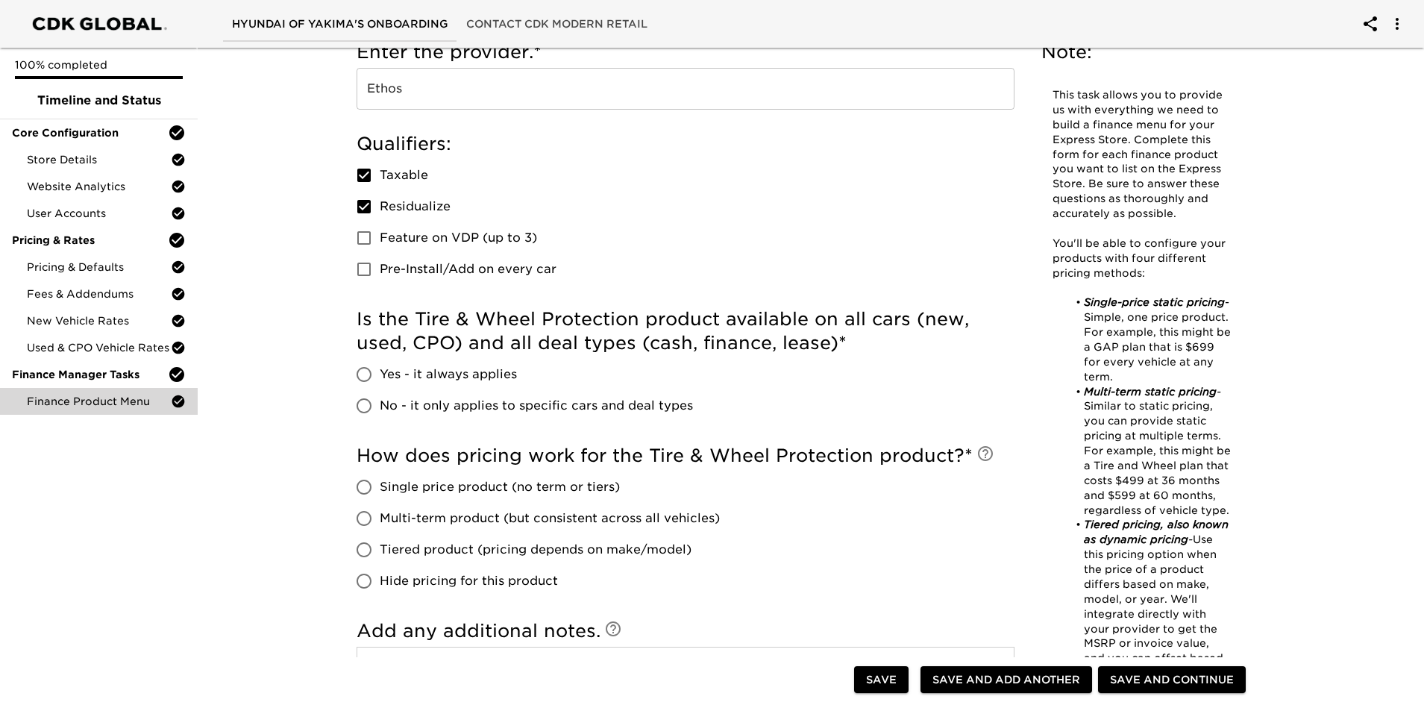
click at [402, 377] on span "Yes - it always applies" at bounding box center [448, 374] width 137 height 18
click at [380, 377] on input "Yes - it always applies" at bounding box center [363, 374] width 31 height 31
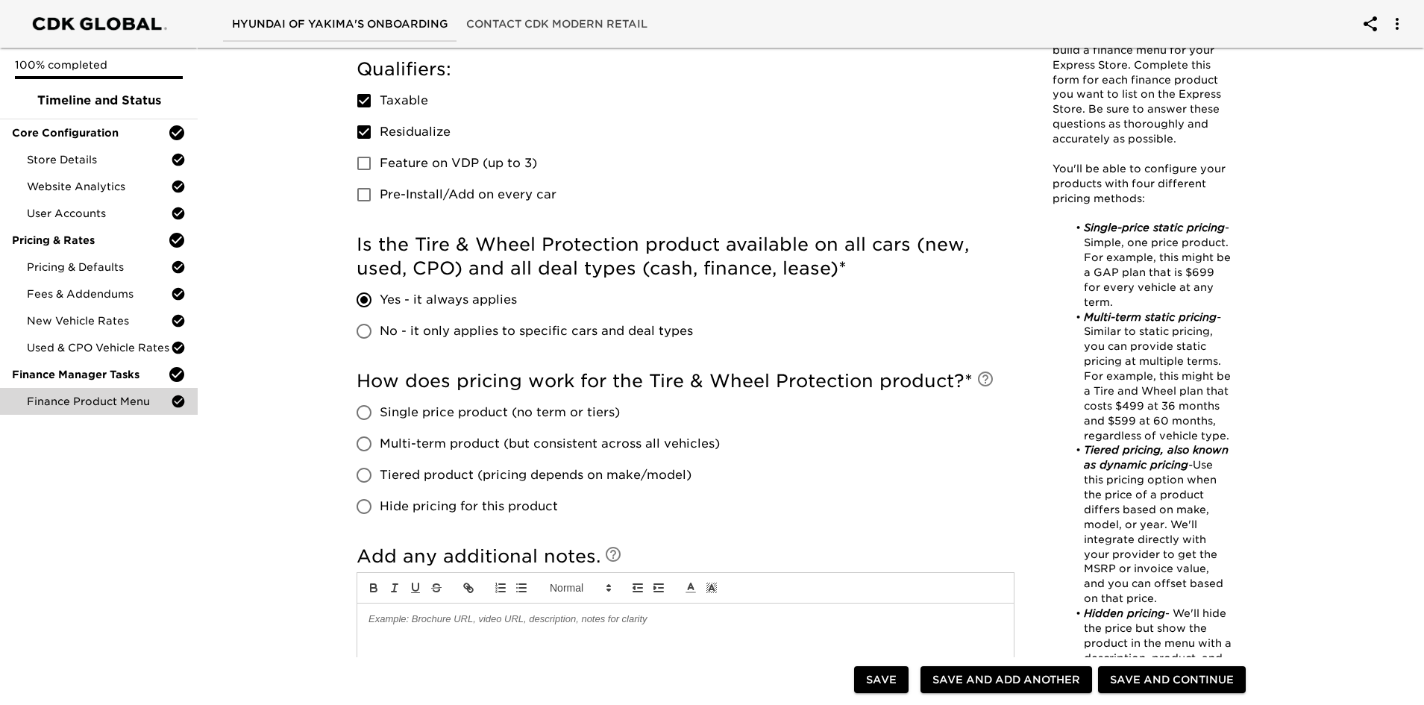
scroll to position [522, 0]
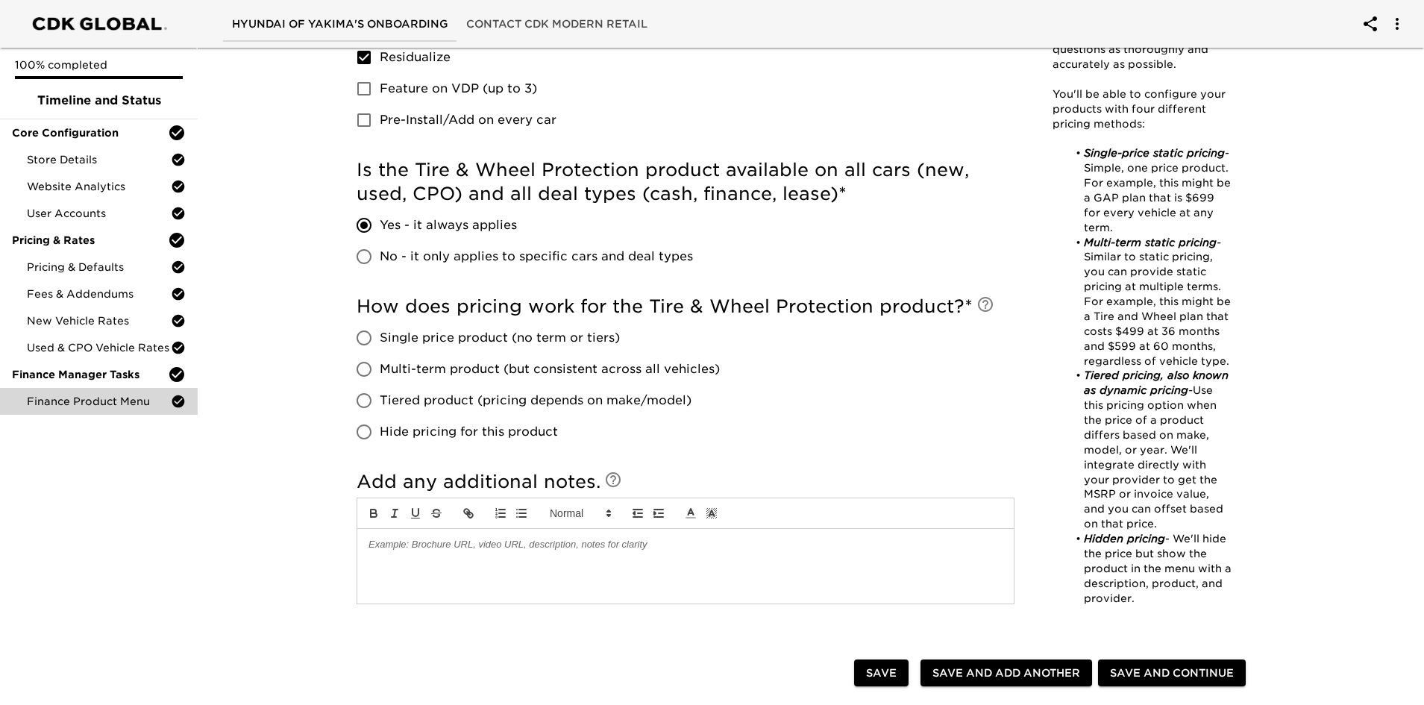
click at [380, 336] on span "Single price product (no term or tiers)" at bounding box center [500, 338] width 240 height 18
click at [380, 336] on input "Single price product (no term or tiers)" at bounding box center [363, 337] width 31 height 31
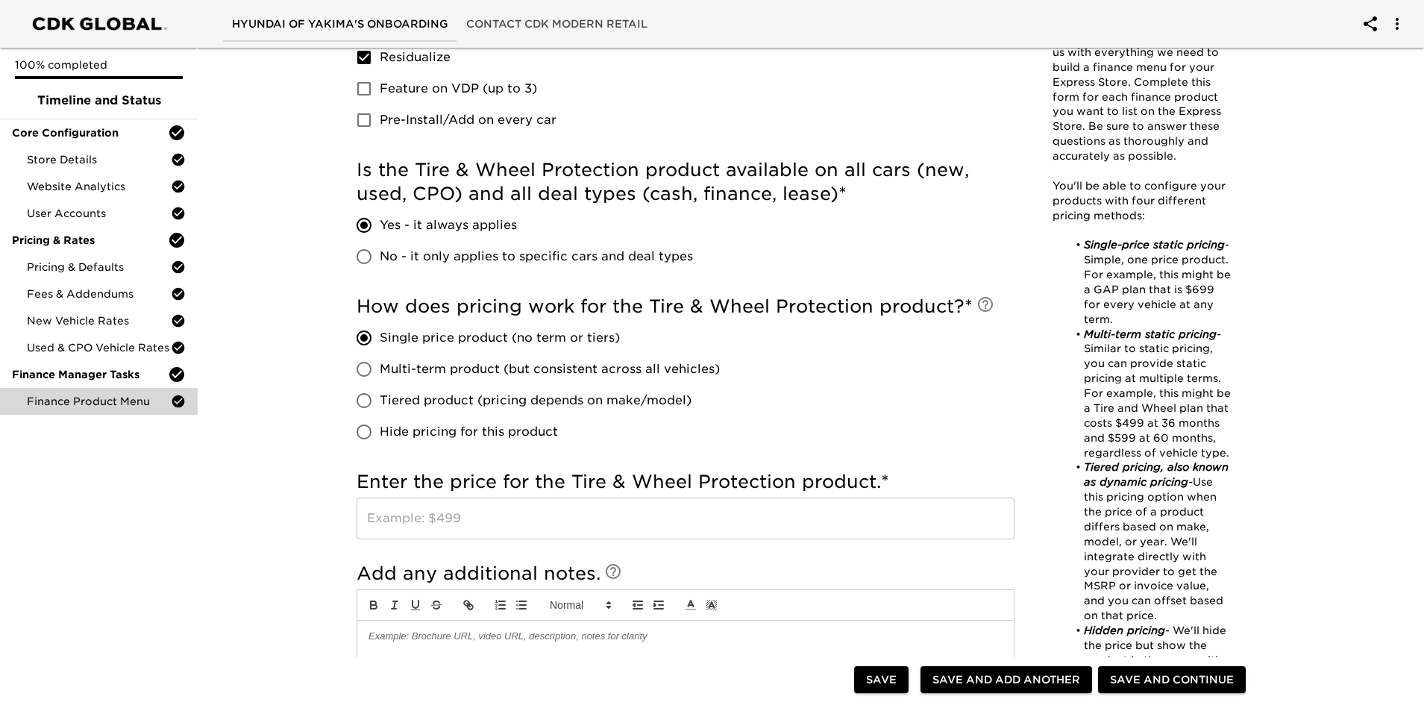
click at [471, 495] on input "text" at bounding box center [686, 518] width 658 height 42
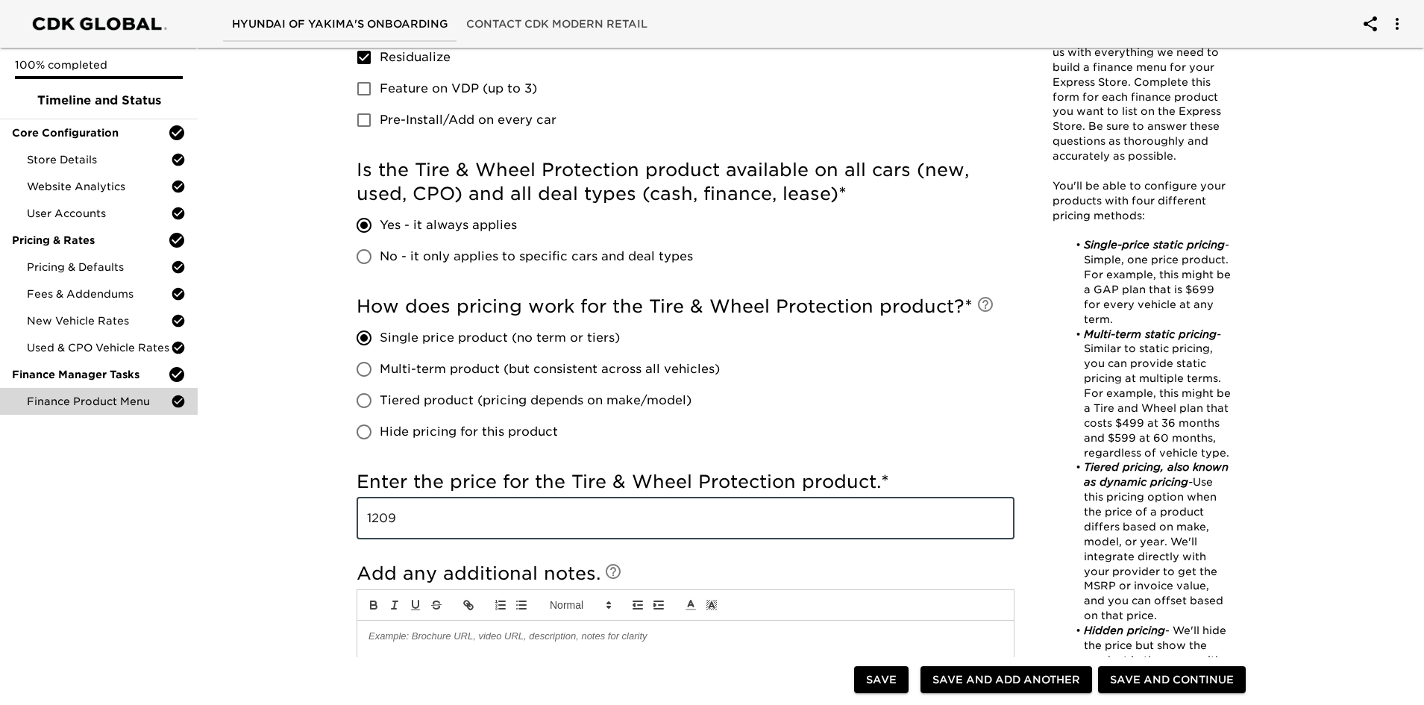
click at [311, 495] on div "Finance Product Menu - Complete! Note: This task allows you to provide us with …" at bounding box center [804, 308] width 1232 height 1576
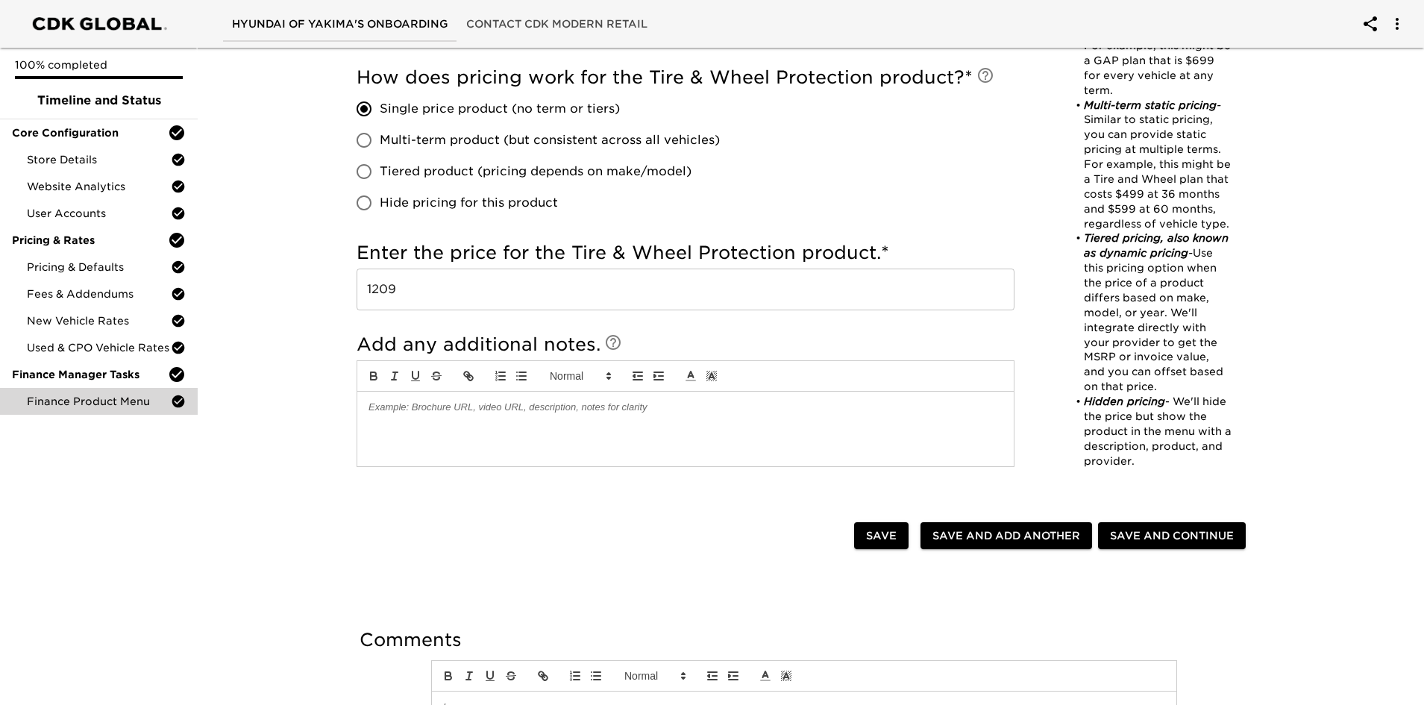
scroll to position [820, 0]
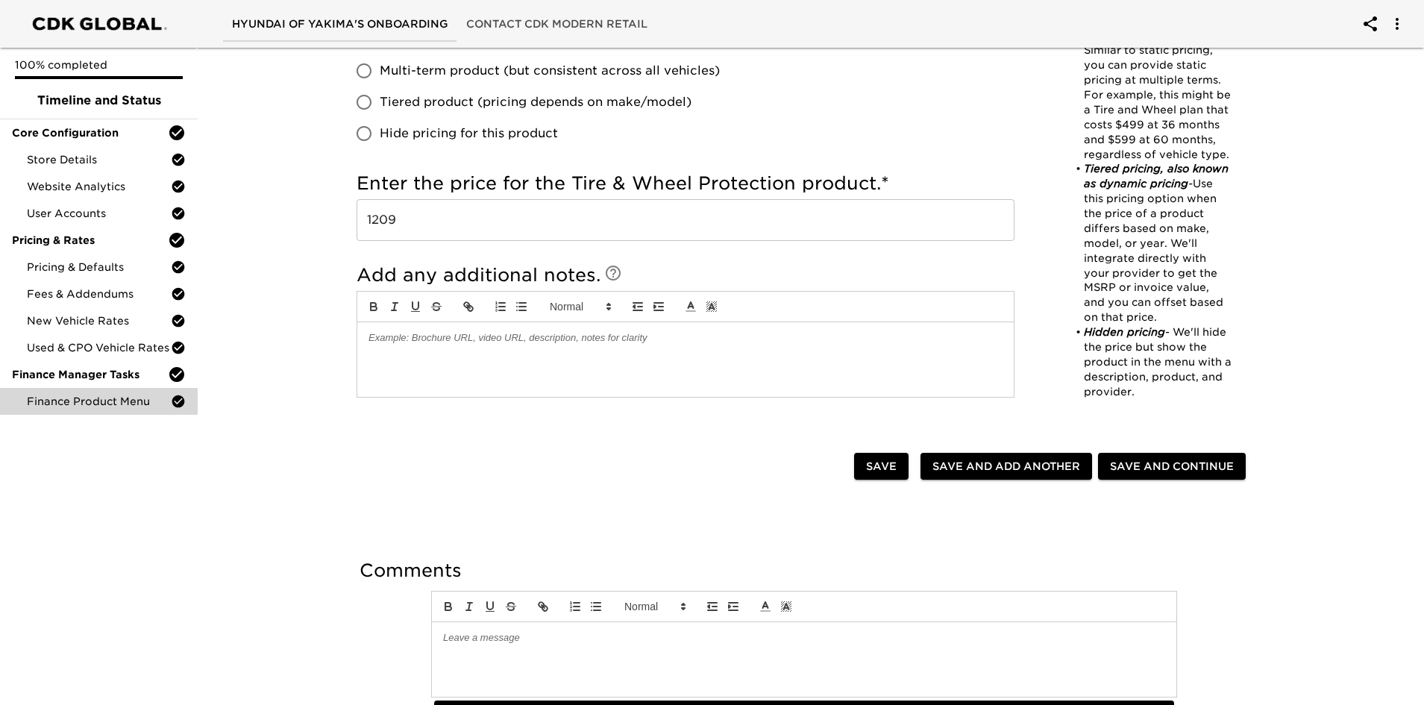
click at [946, 471] on span "Save and Add Another" at bounding box center [1006, 466] width 148 height 19
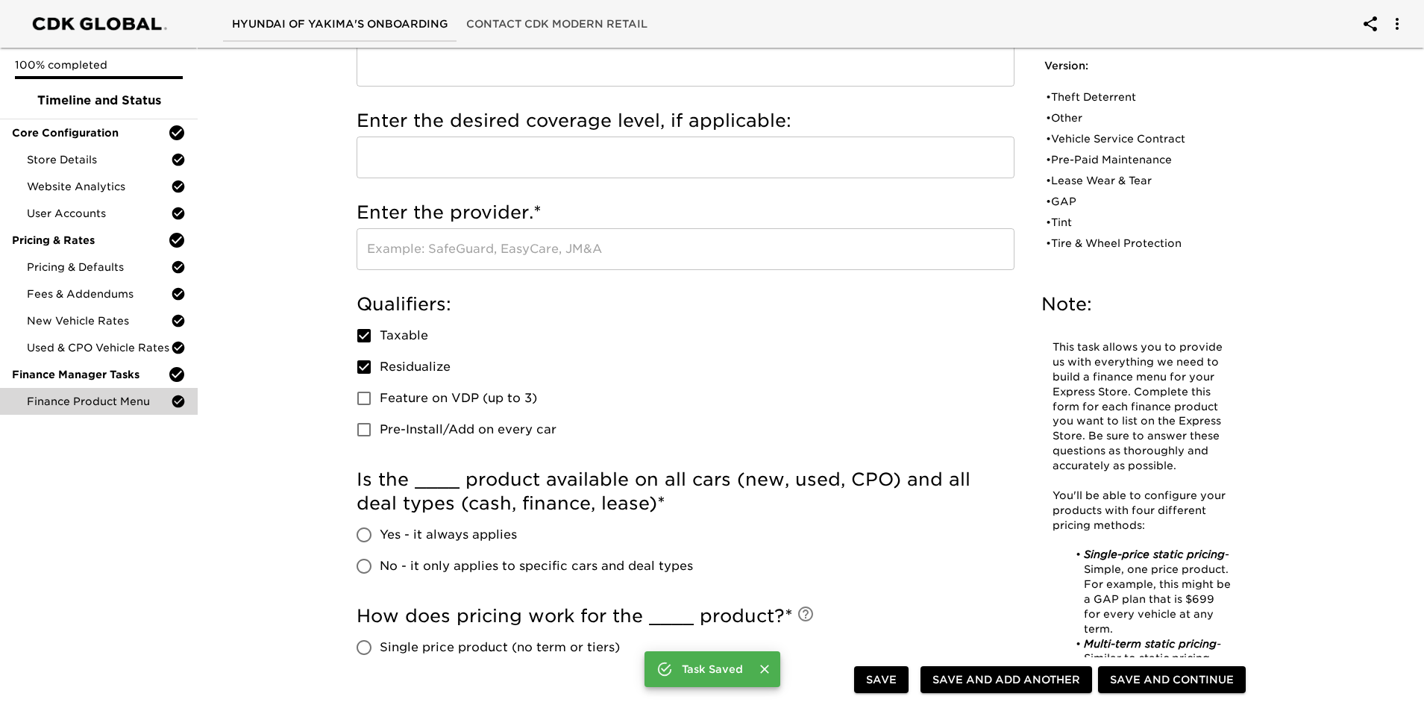
scroll to position [0, 0]
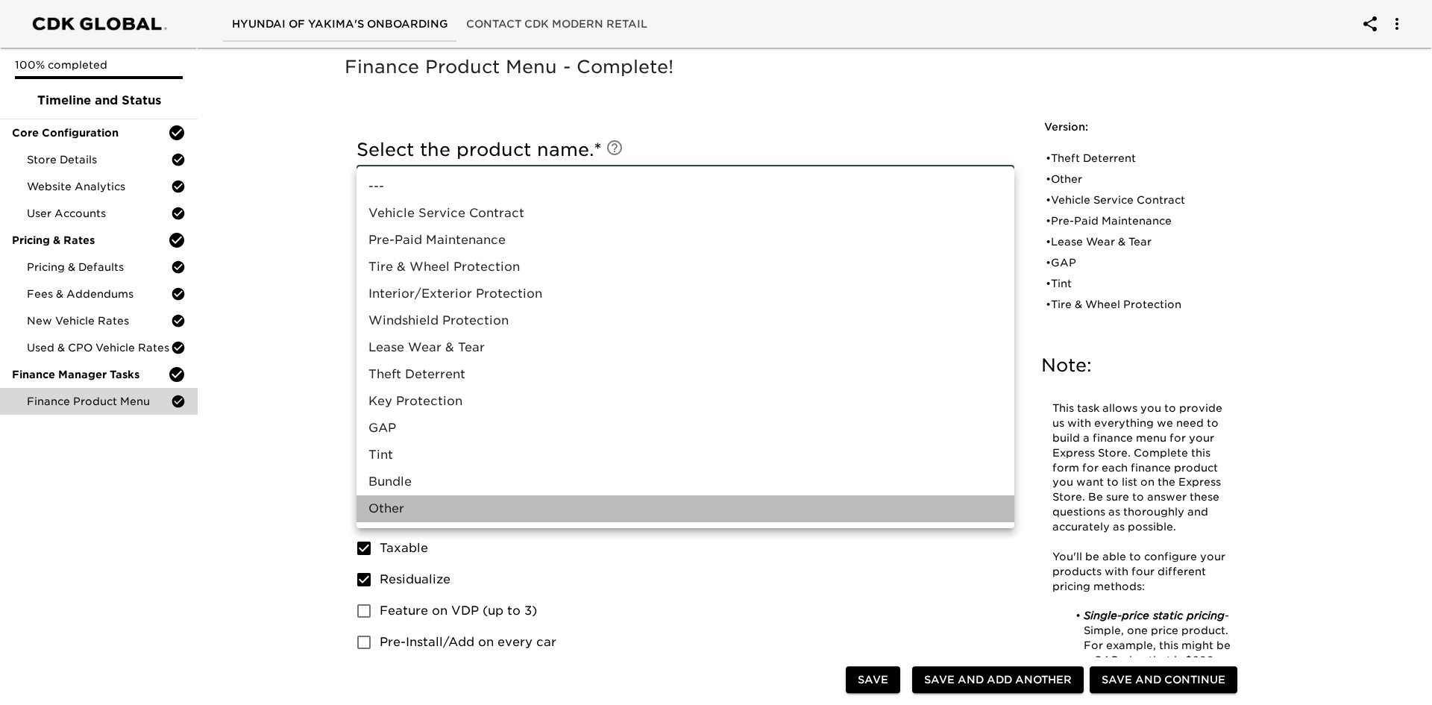
click at [407, 495] on li "Other" at bounding box center [686, 508] width 658 height 27
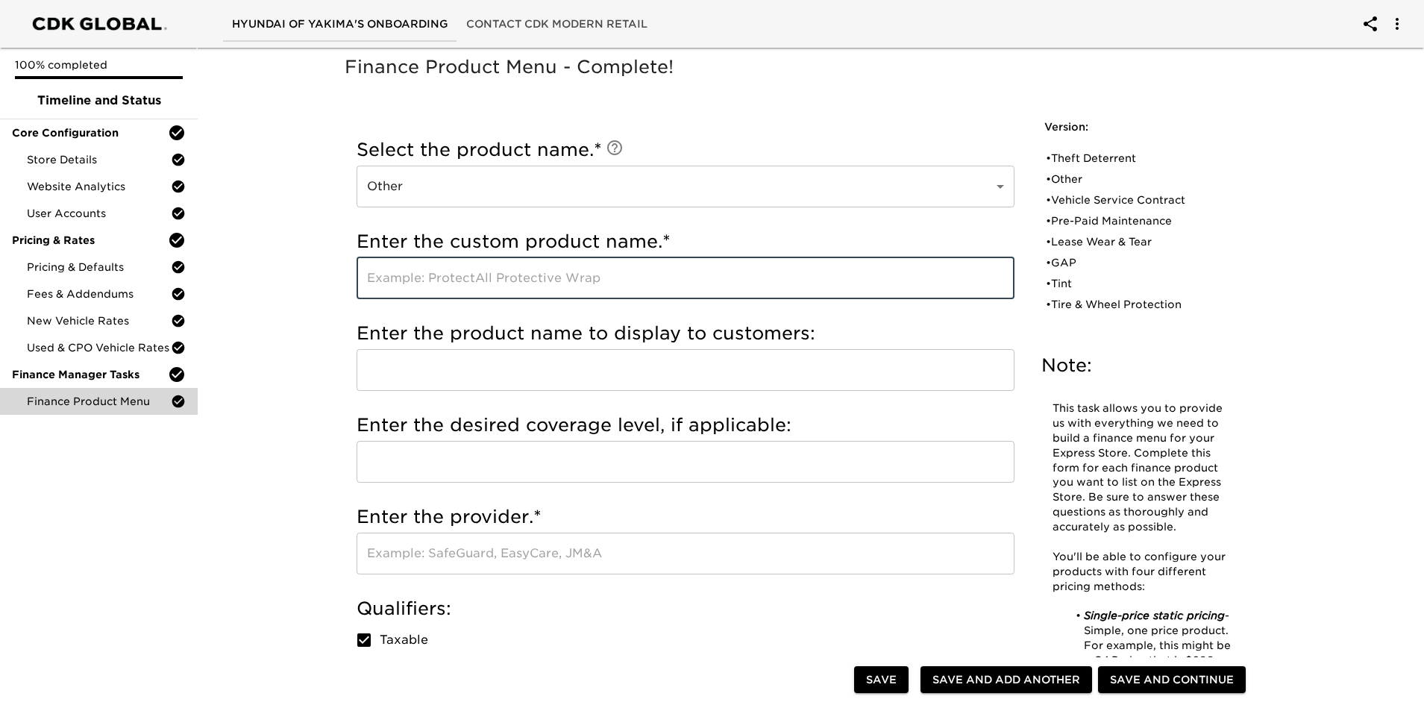
click at [452, 272] on input "text" at bounding box center [686, 278] width 658 height 42
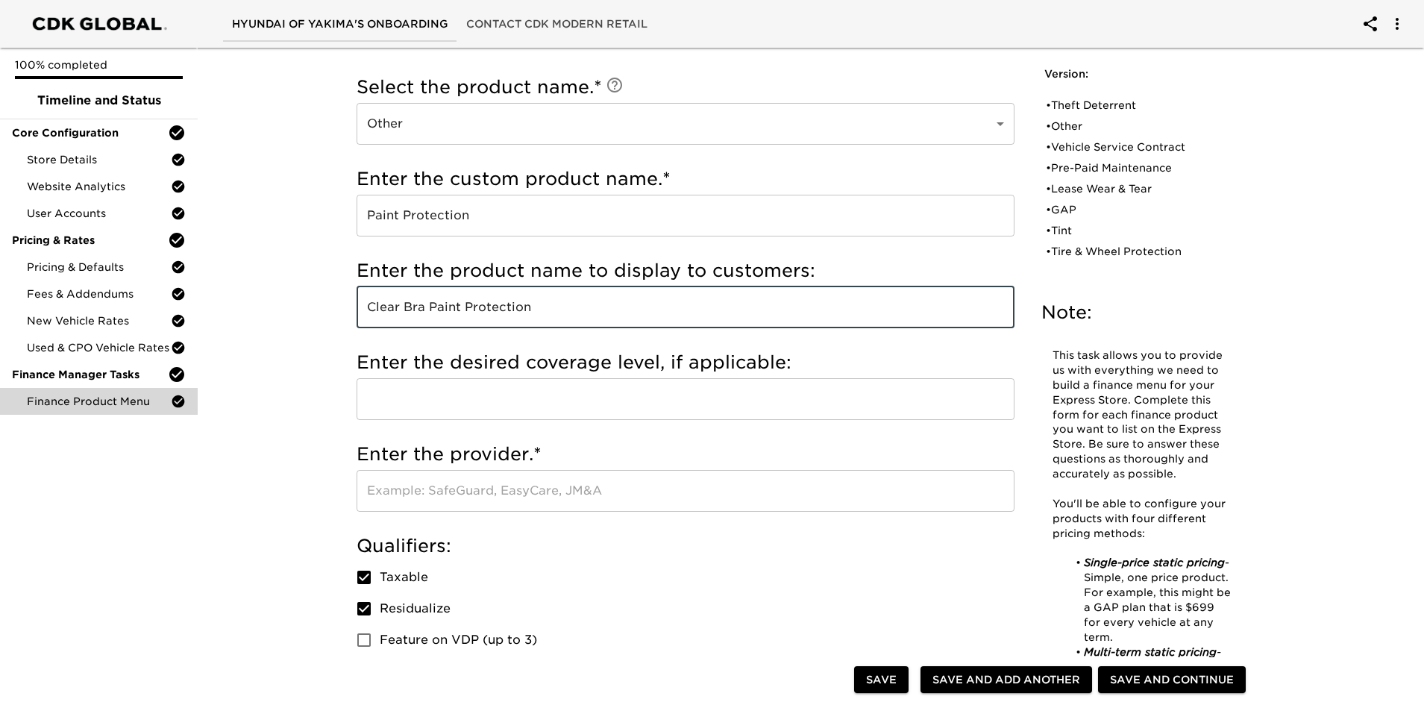
scroll to position [149, 0]
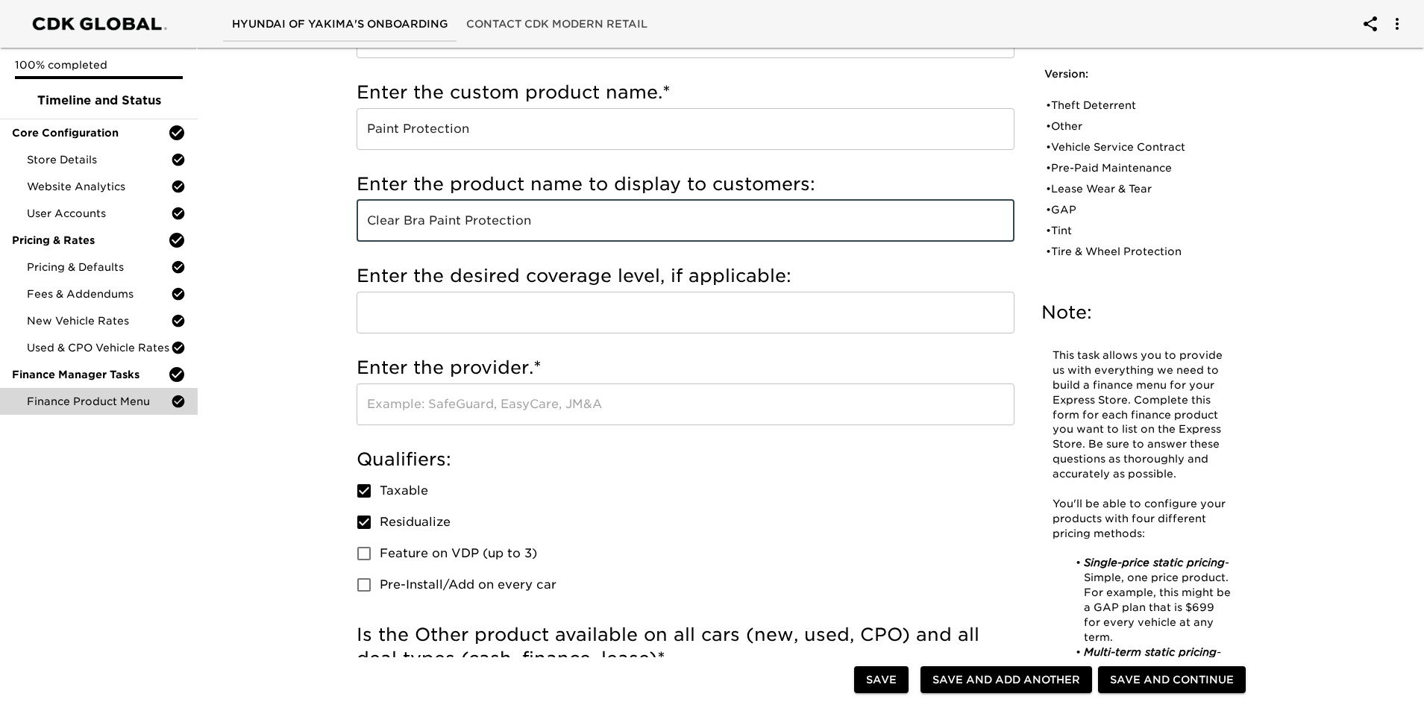
click at [460, 407] on input "text" at bounding box center [686, 404] width 658 height 42
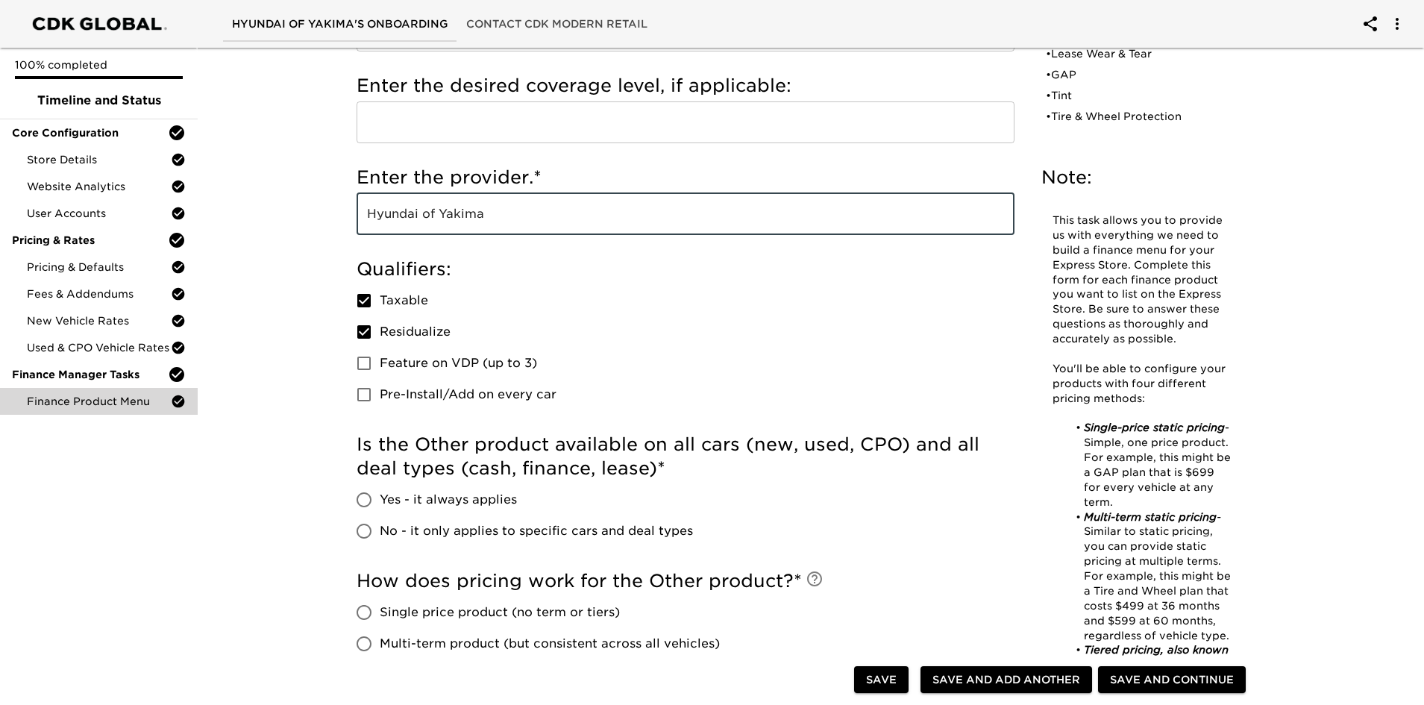
scroll to position [447, 0]
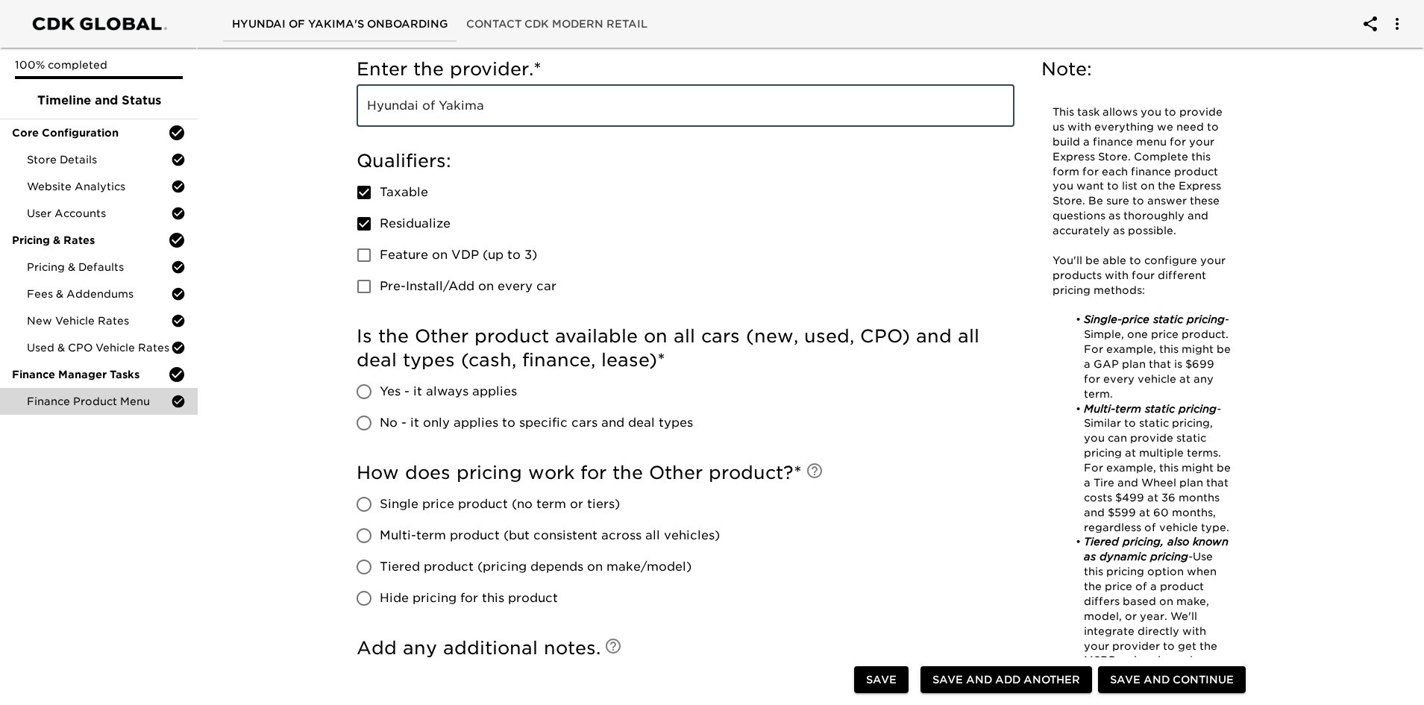
click at [377, 392] on input "Yes - it always applies" at bounding box center [363, 391] width 31 height 31
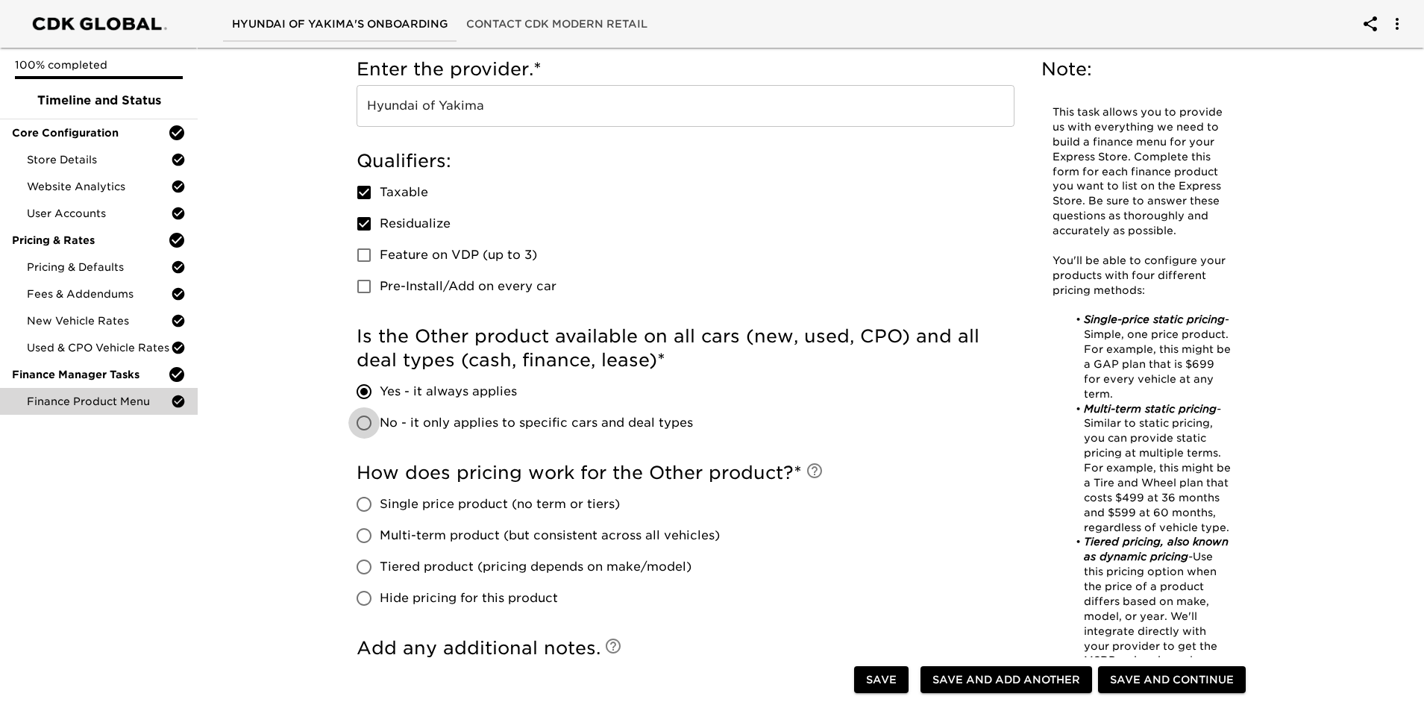
click at [368, 420] on input "No - it only applies to specific cars and deal types" at bounding box center [363, 422] width 31 height 31
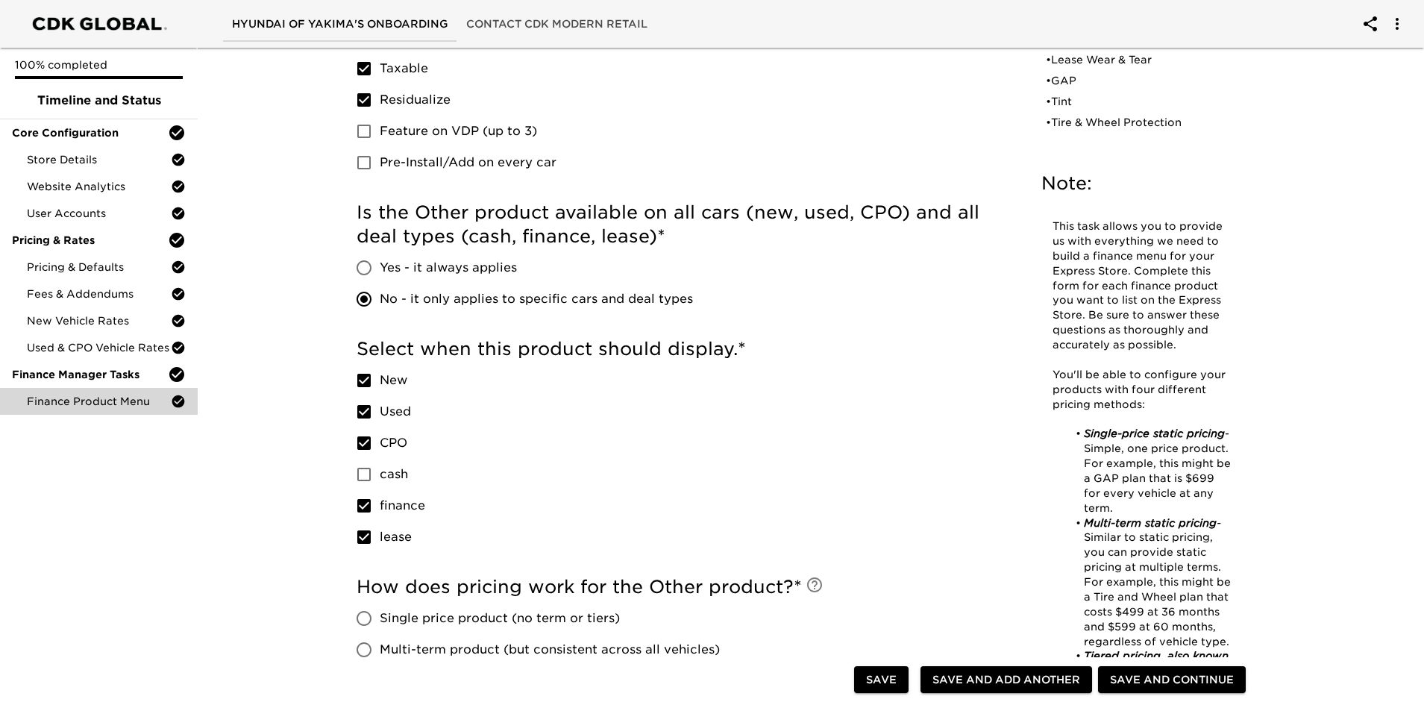
scroll to position [597, 0]
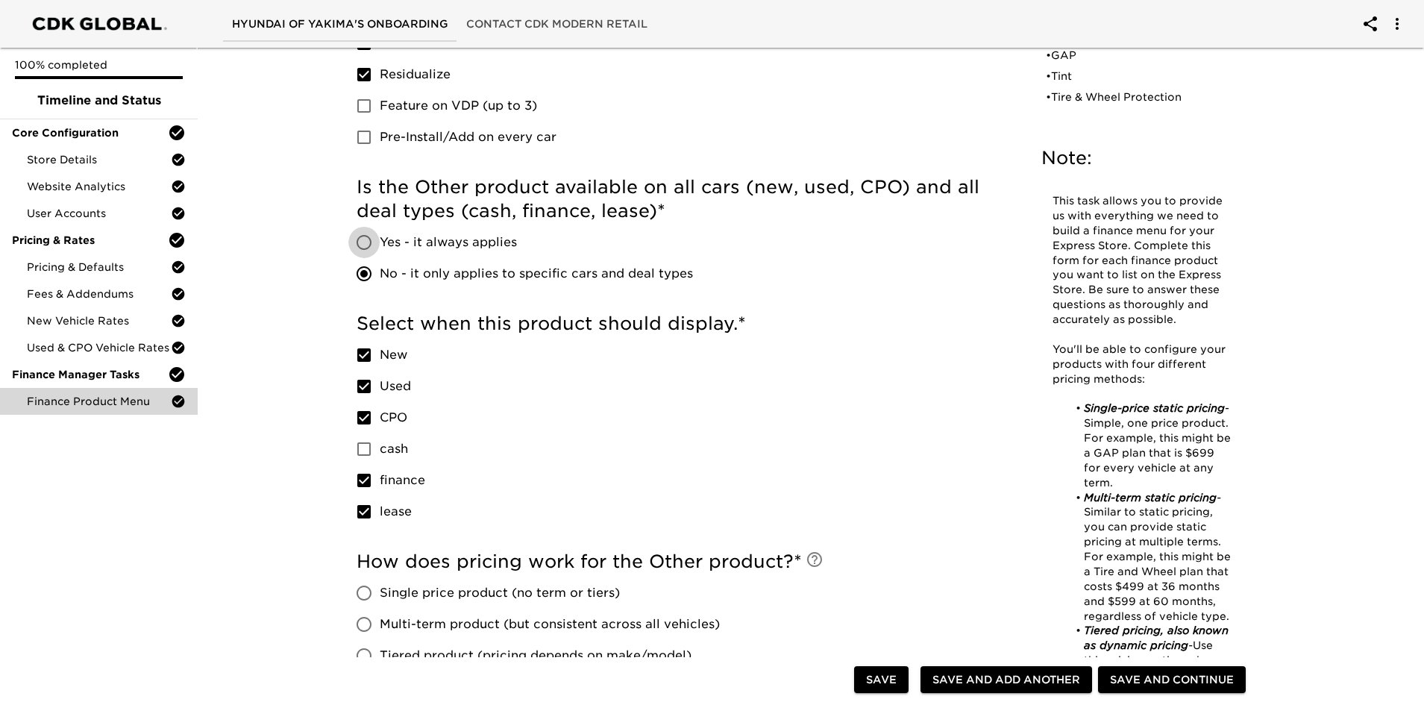
click at [365, 239] on input "Yes - it always applies" at bounding box center [363, 242] width 31 height 31
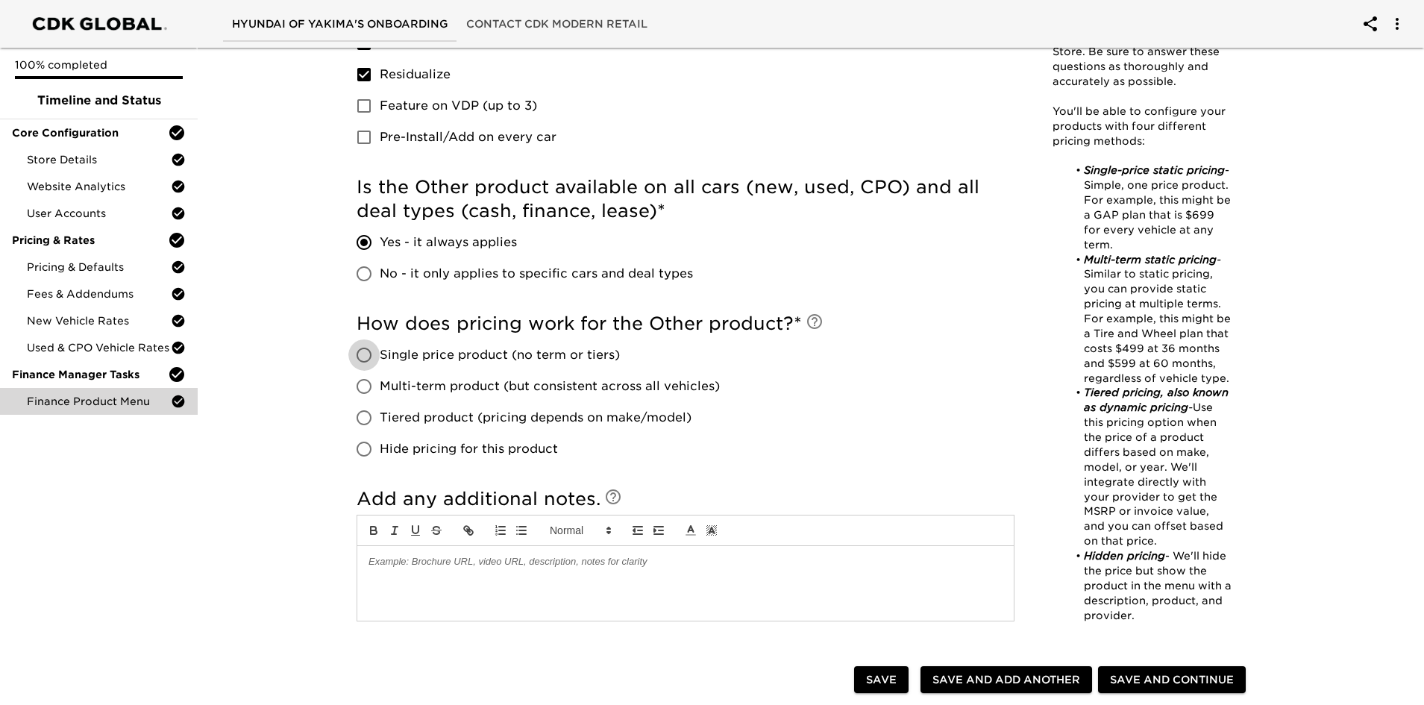
click at [366, 351] on input "Single price product (no term or tiers)" at bounding box center [363, 354] width 31 height 31
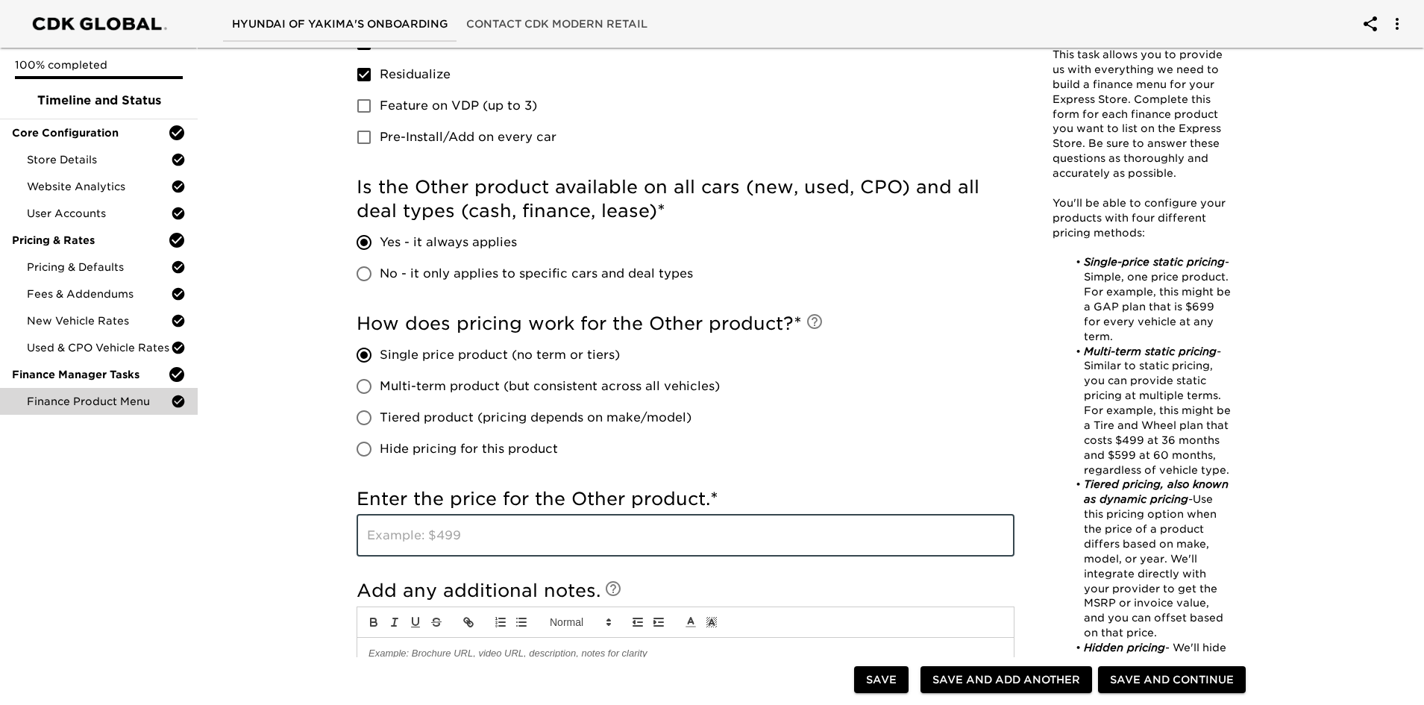
click at [463, 495] on input "text" at bounding box center [686, 536] width 658 height 42
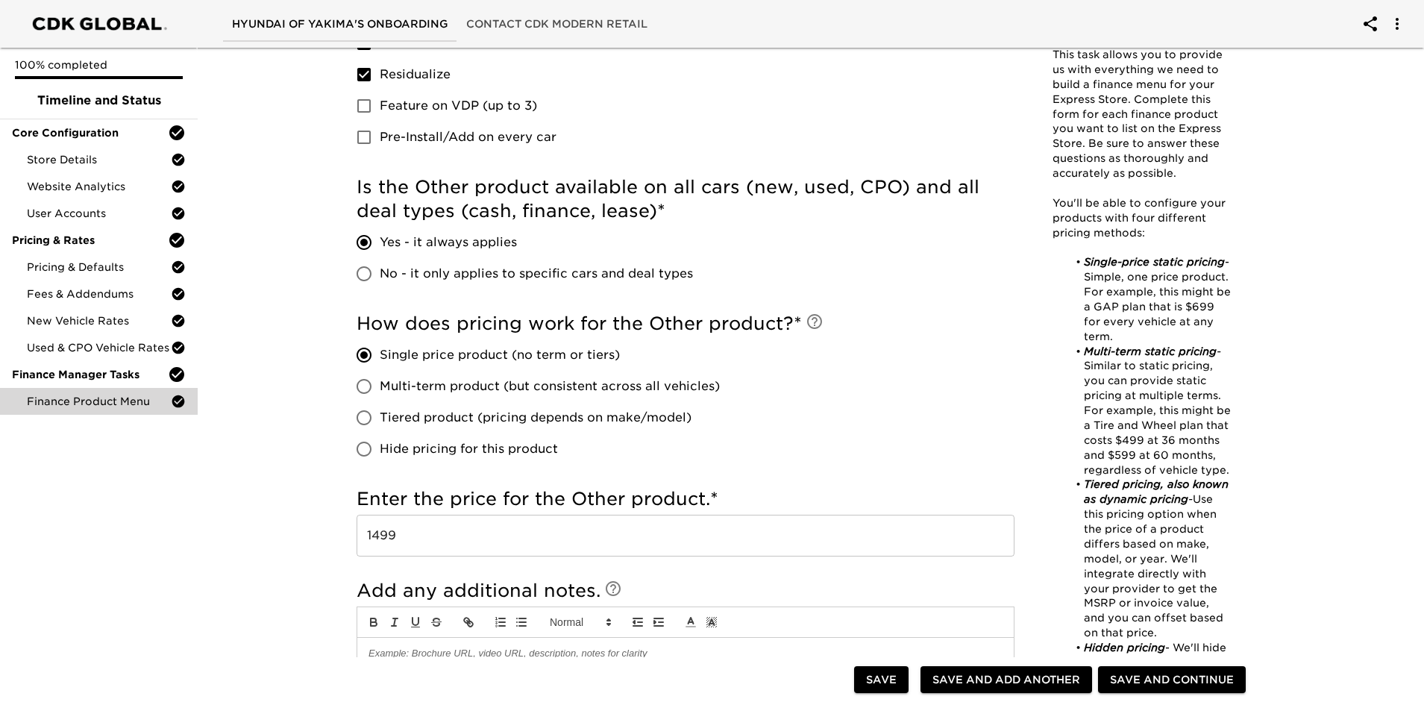
click at [287, 495] on div "Finance Product Menu - Complete! Note: This task allows you to provide us with …" at bounding box center [804, 279] width 1232 height 1668
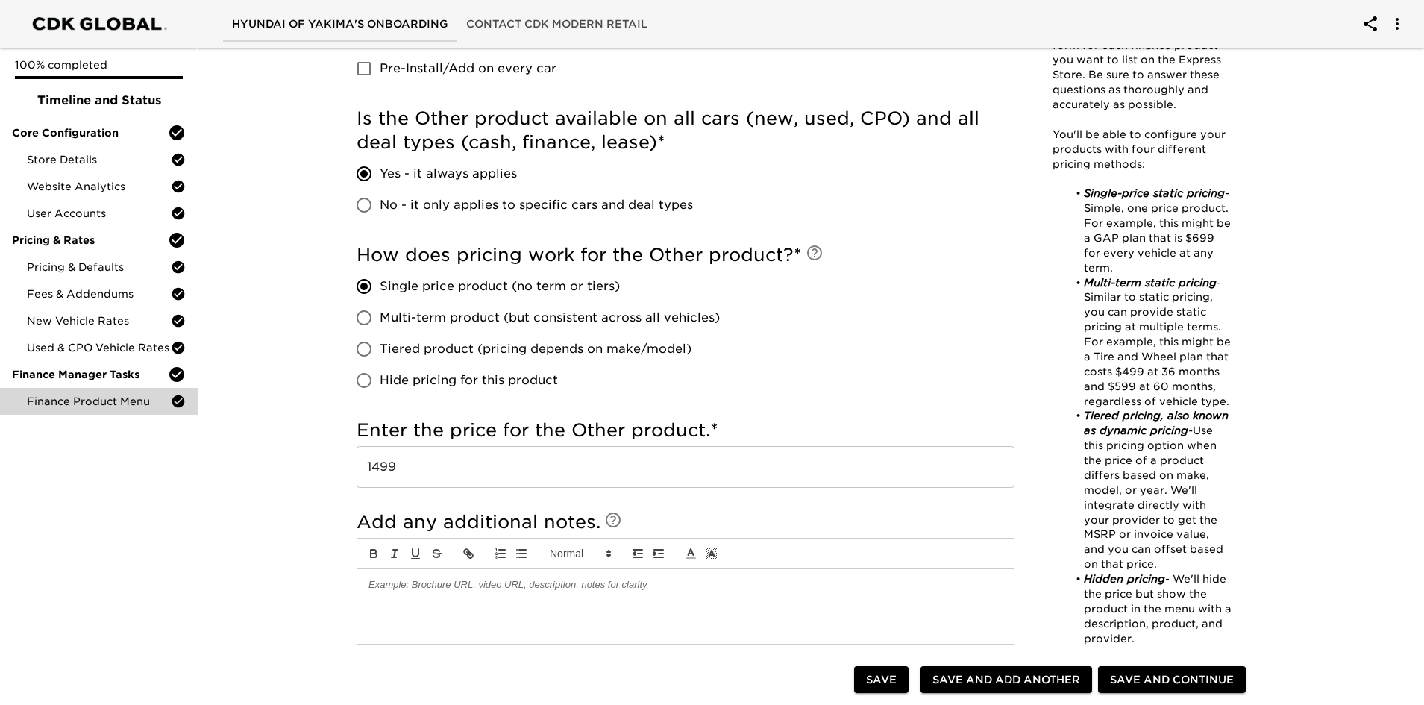
scroll to position [820, 0]
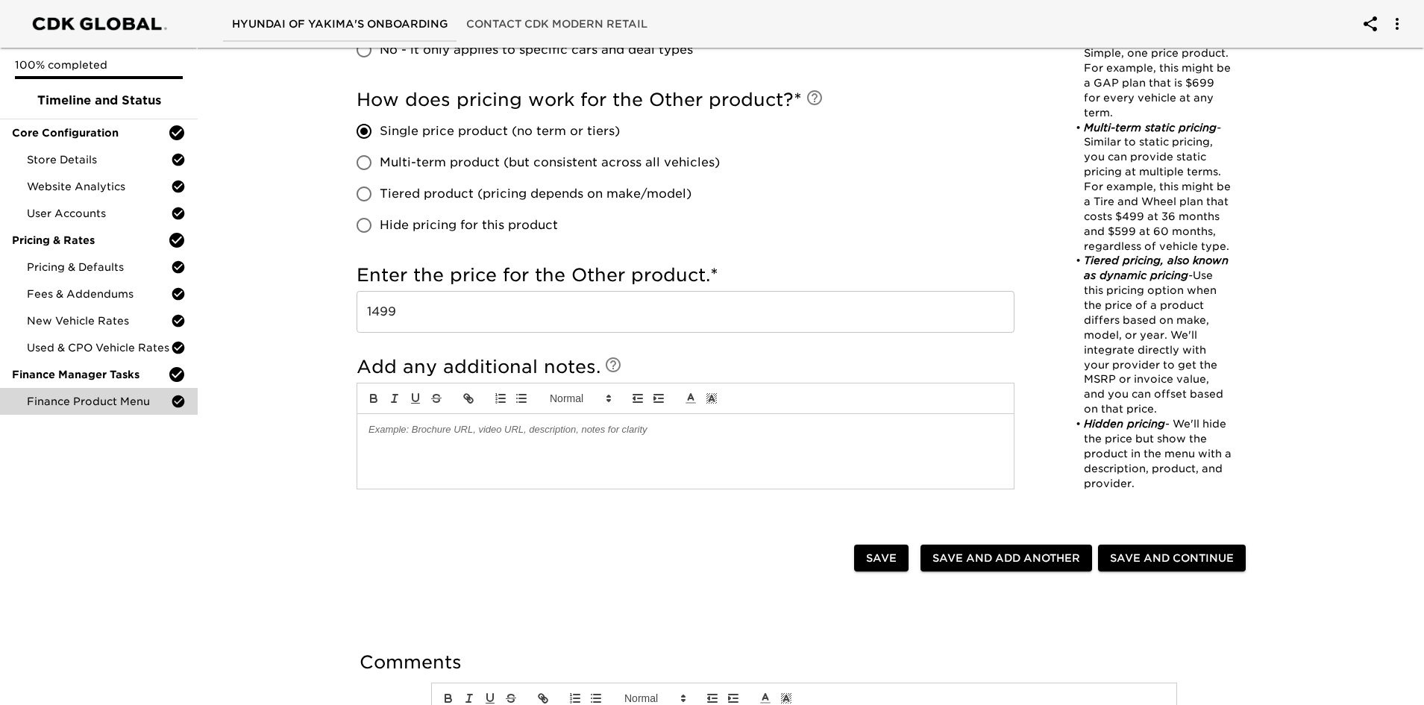
click at [946, 495] on span "Save and Add Another" at bounding box center [1006, 558] width 148 height 19
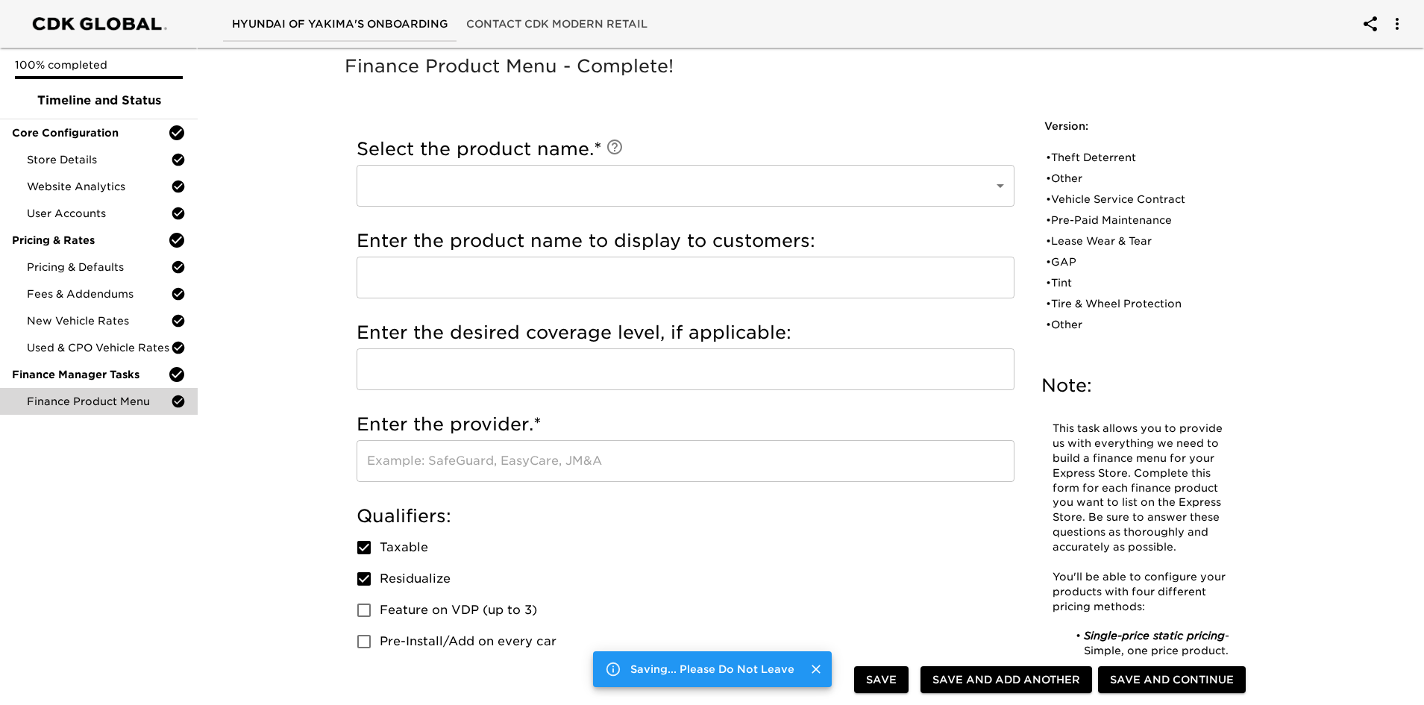
scroll to position [0, 0]
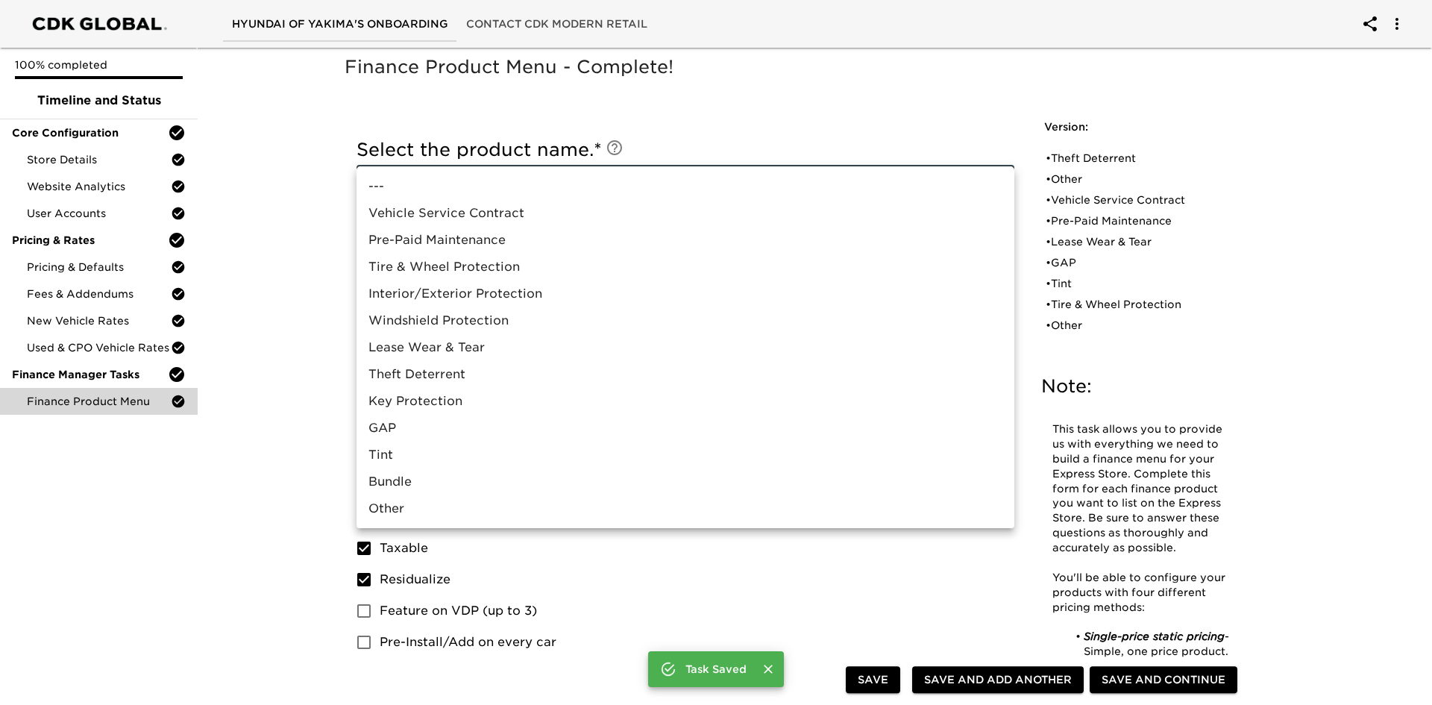
click at [467, 289] on li "Interior/Exterior Protection" at bounding box center [686, 293] width 658 height 27
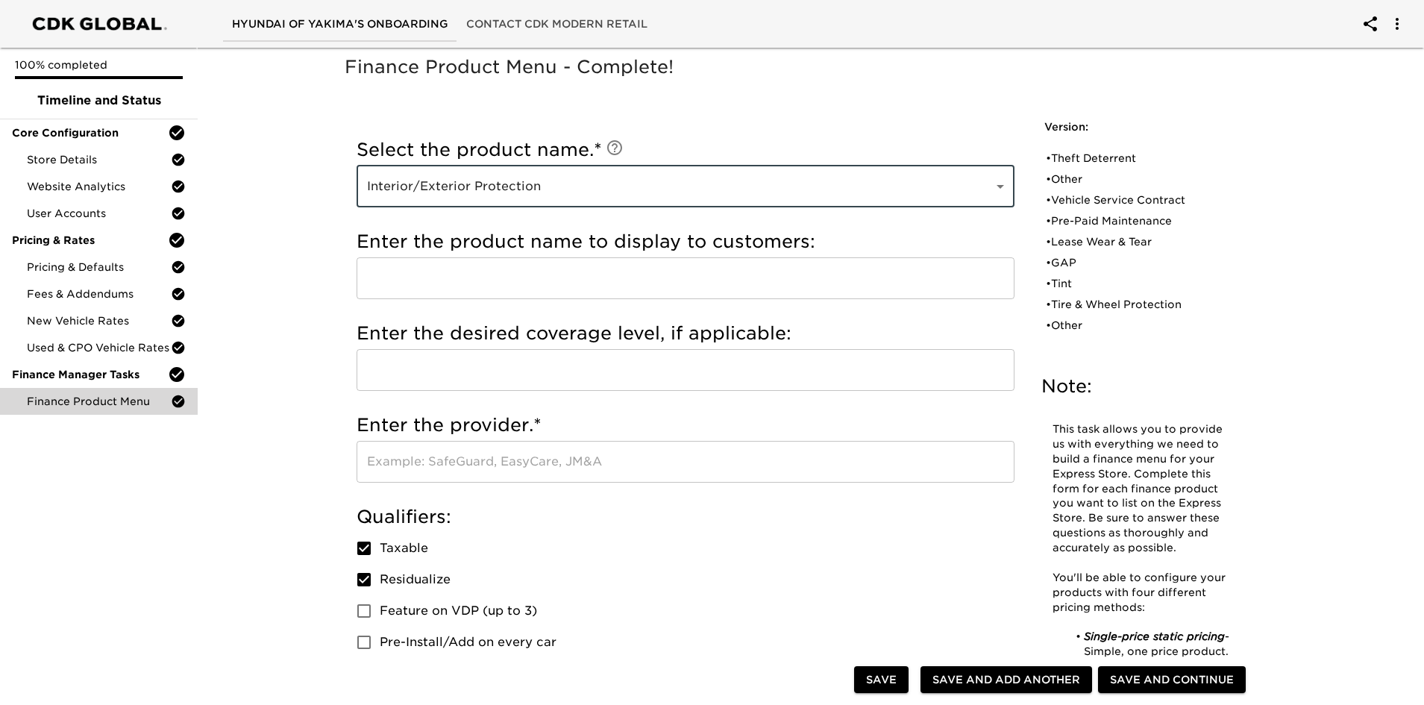
click at [453, 281] on input "text" at bounding box center [686, 278] width 658 height 42
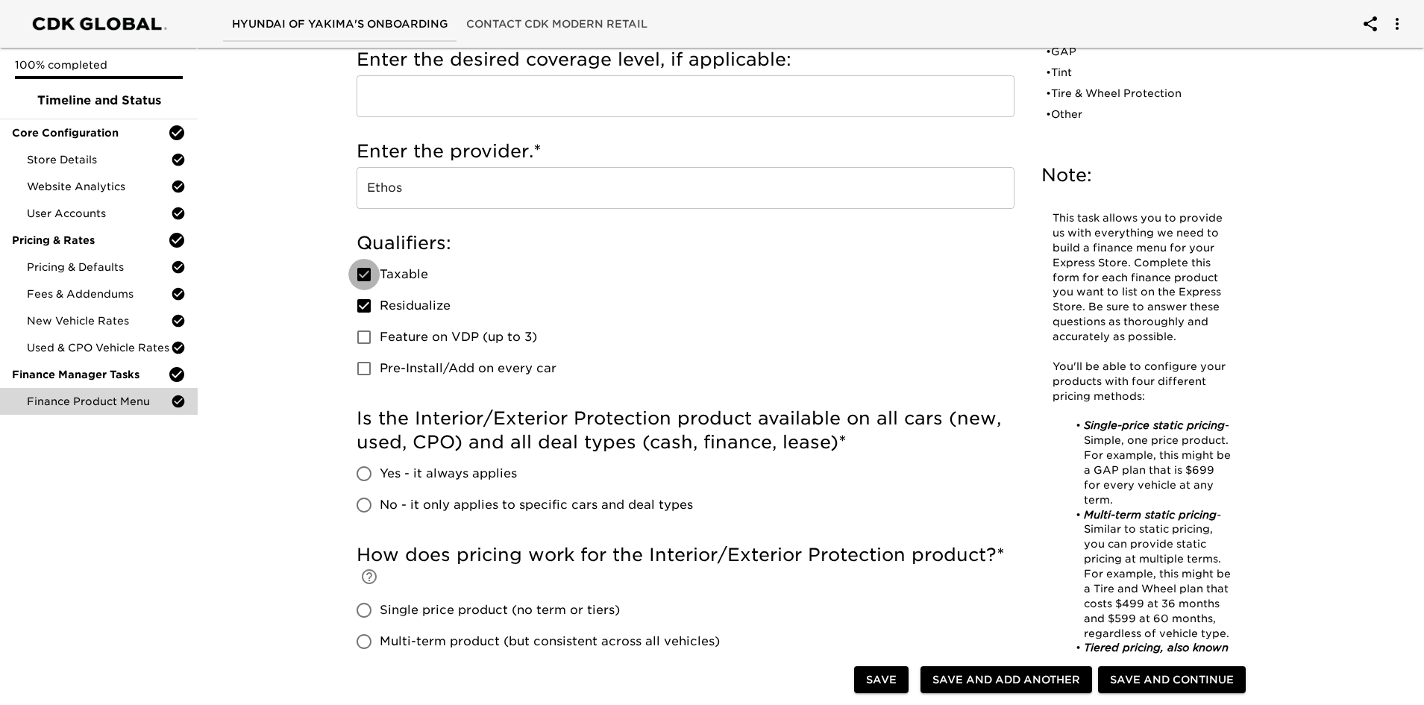
scroll to position [373, 0]
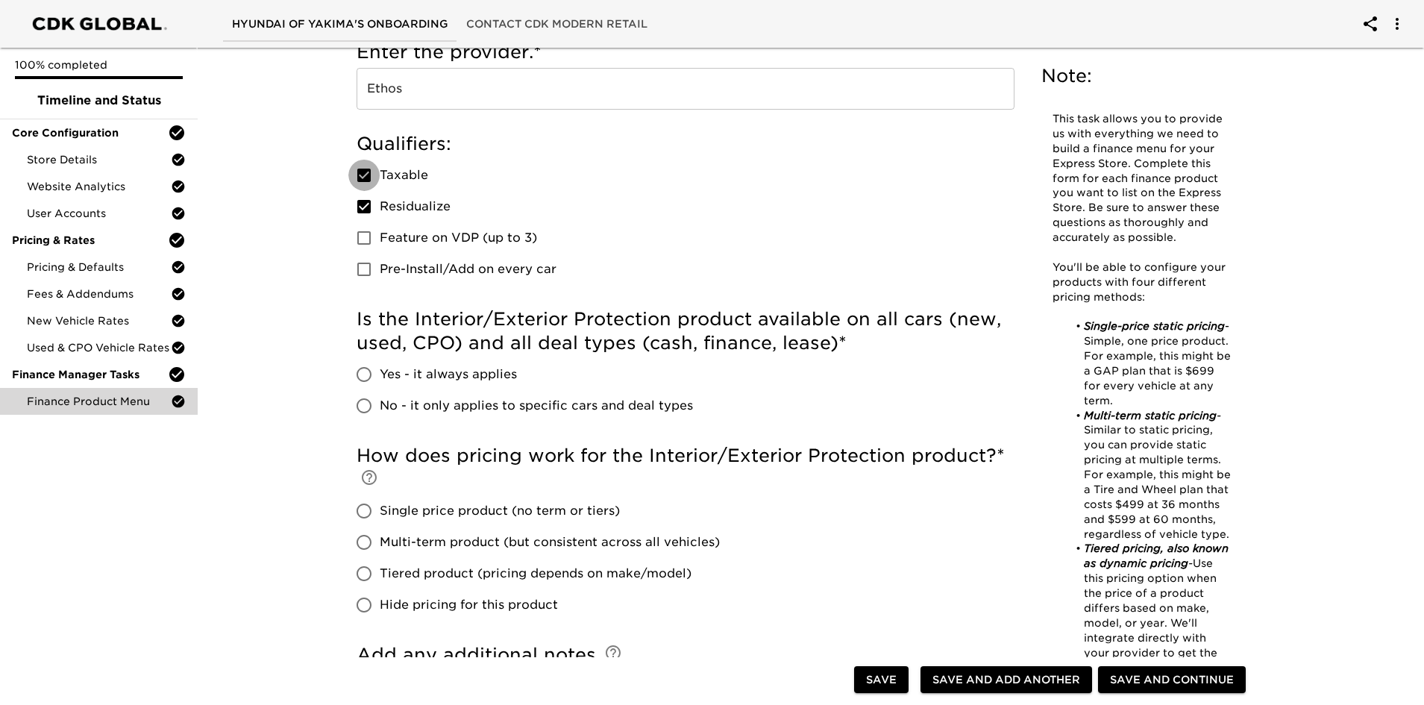
click at [444, 371] on span "Yes - it always applies" at bounding box center [448, 374] width 137 height 18
click at [380, 371] on input "Yes - it always applies" at bounding box center [363, 374] width 31 height 31
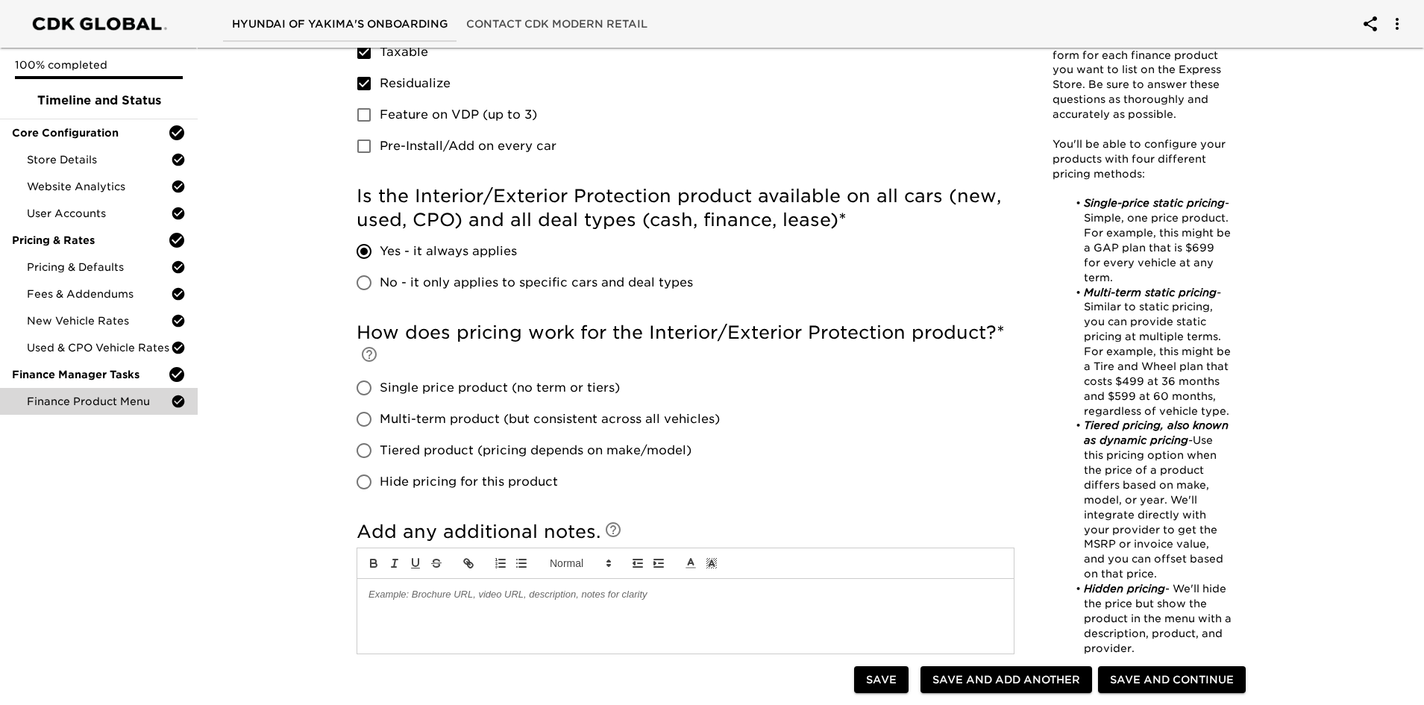
scroll to position [522, 0]
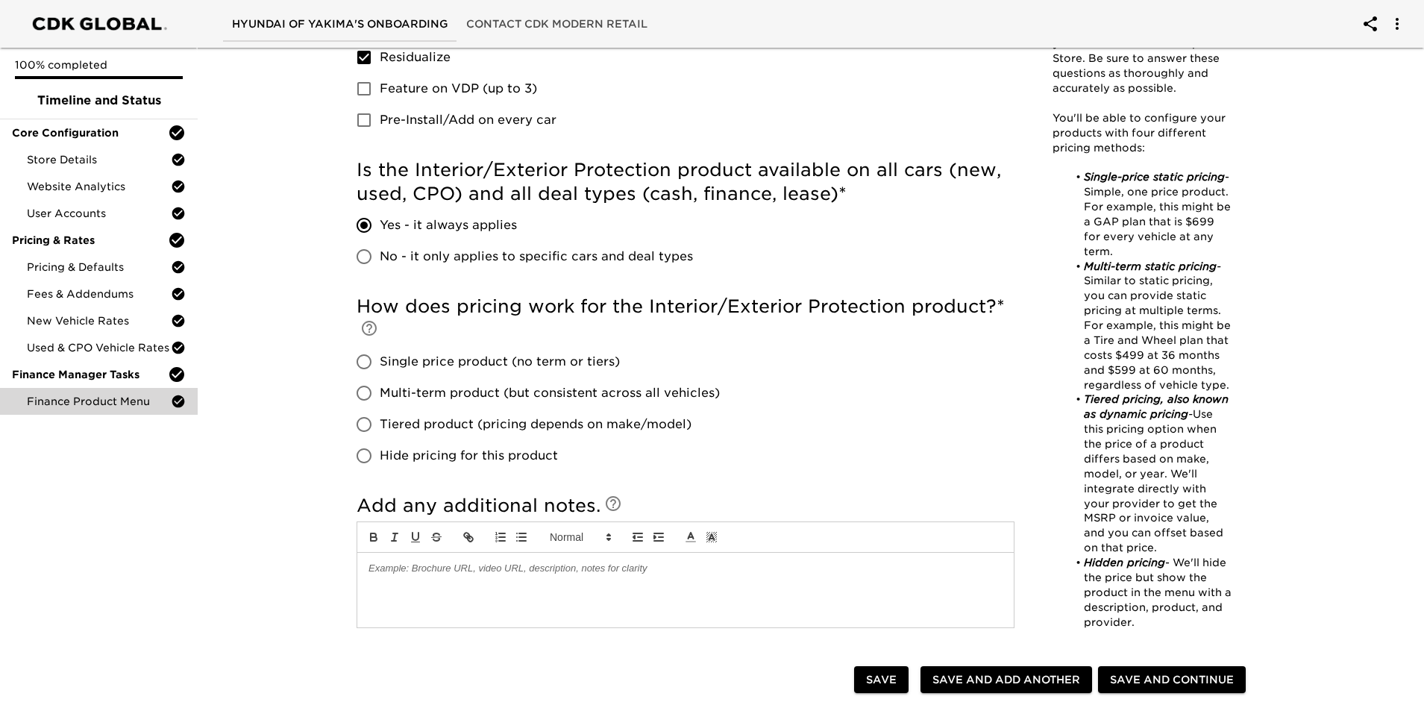
click at [403, 365] on span "Single price product (no term or tiers)" at bounding box center [500, 362] width 240 height 18
click at [380, 365] on input "Single price product (no term or tiers)" at bounding box center [363, 361] width 31 height 31
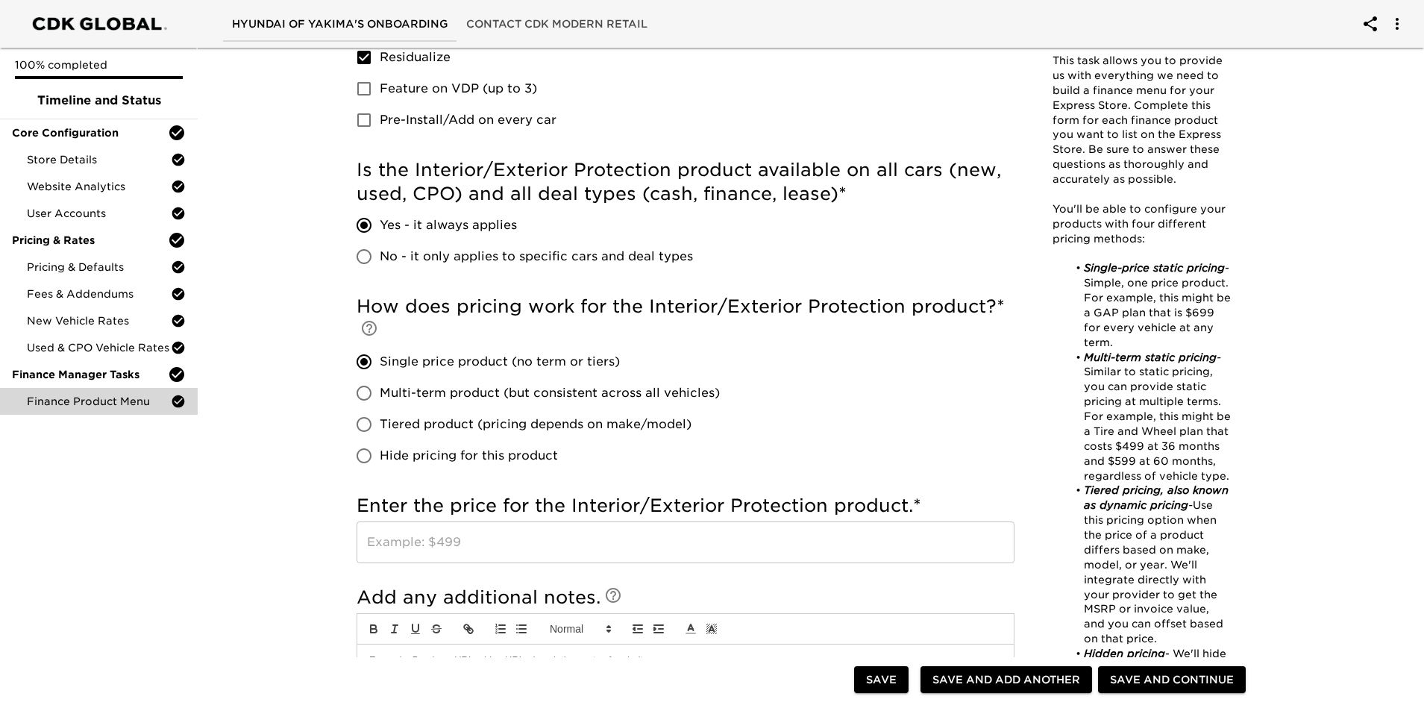
click at [511, 495] on input "text" at bounding box center [686, 542] width 658 height 42
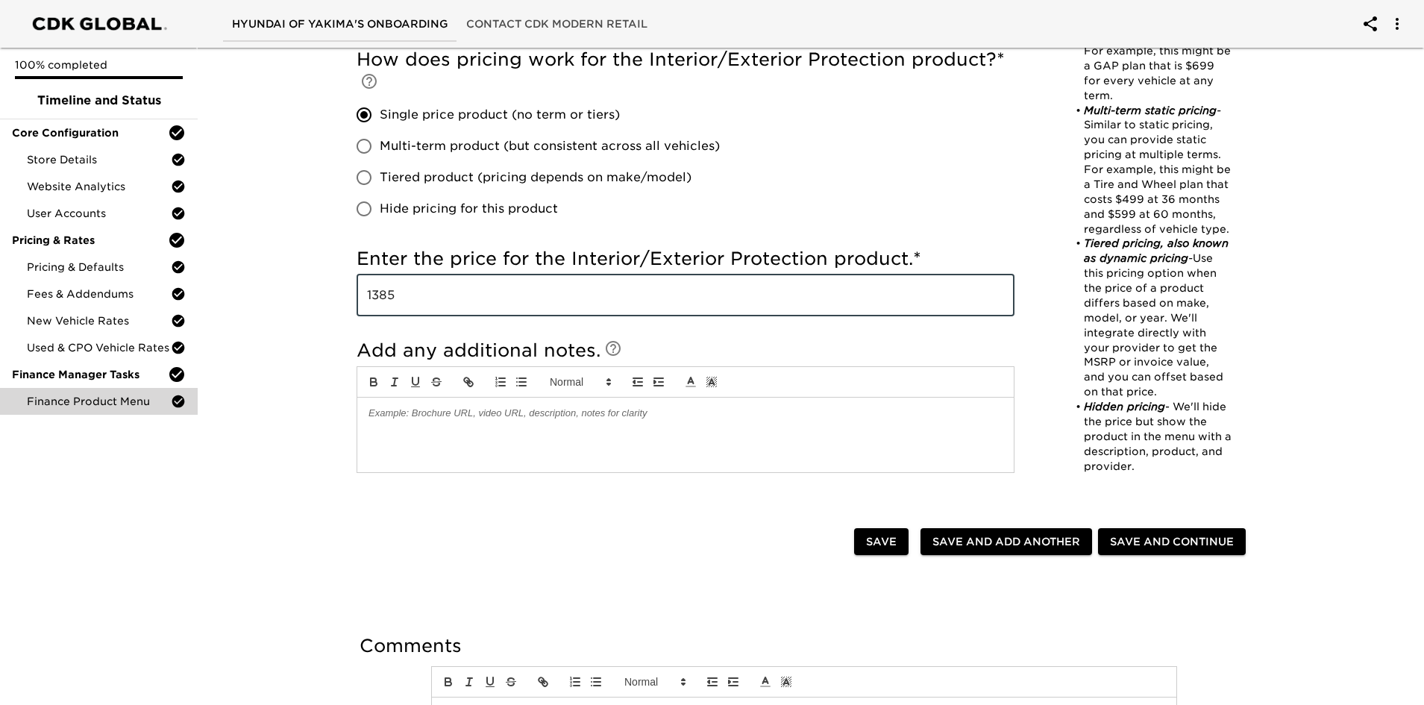
scroll to position [820, 0]
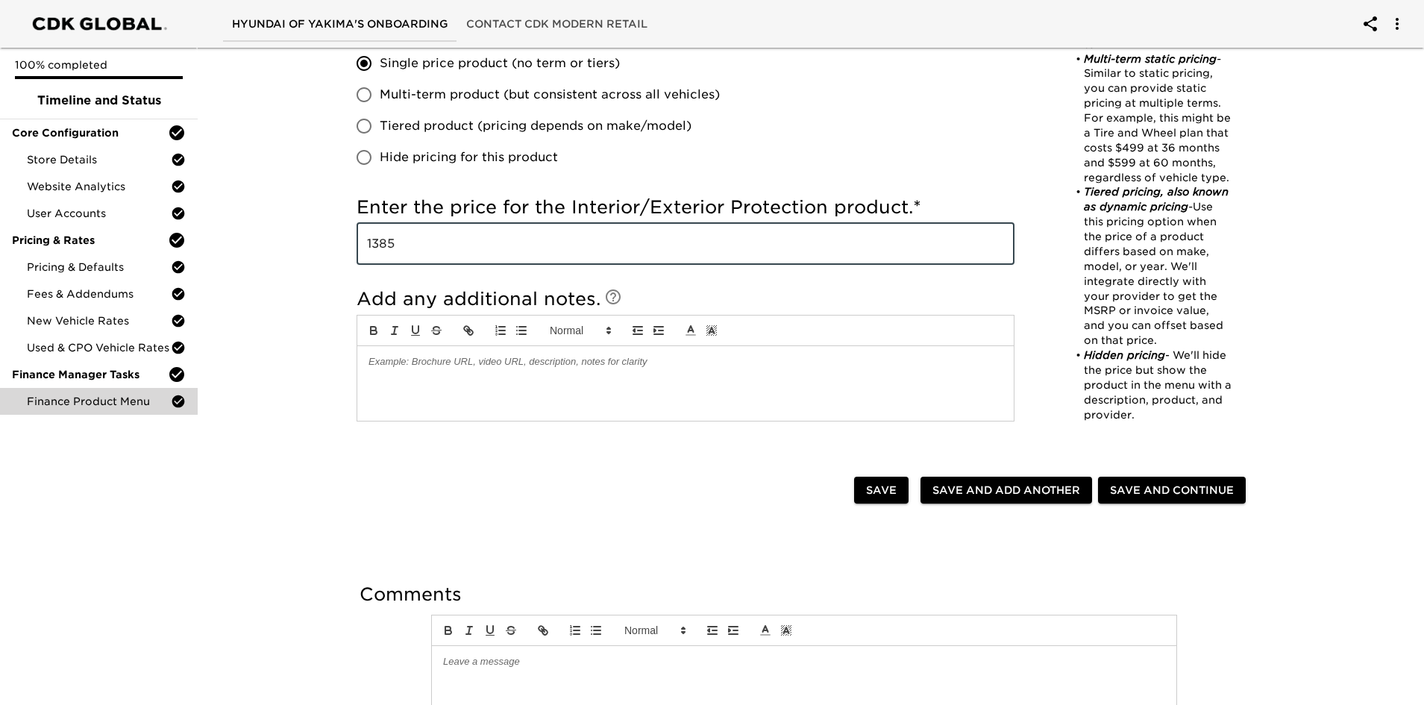
click at [946, 488] on span "Save and Add Another" at bounding box center [1006, 490] width 148 height 19
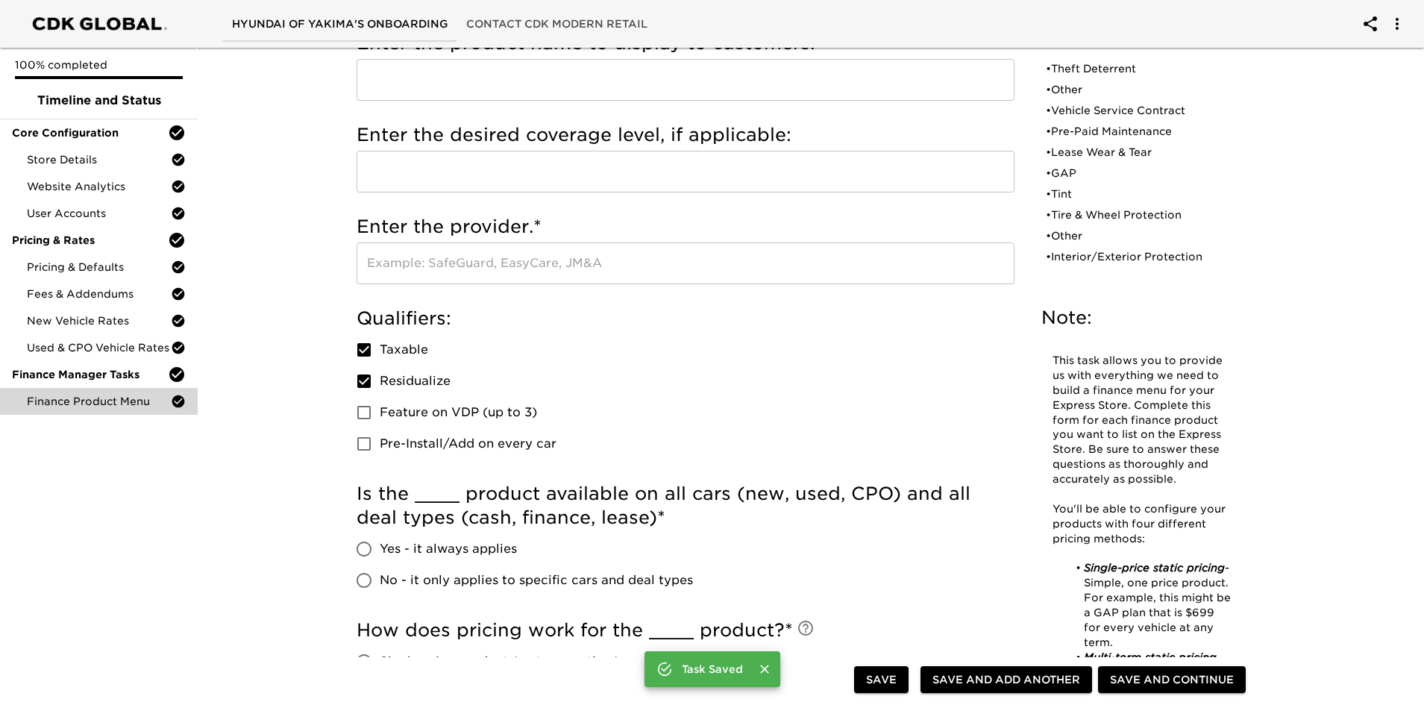
scroll to position [0, 0]
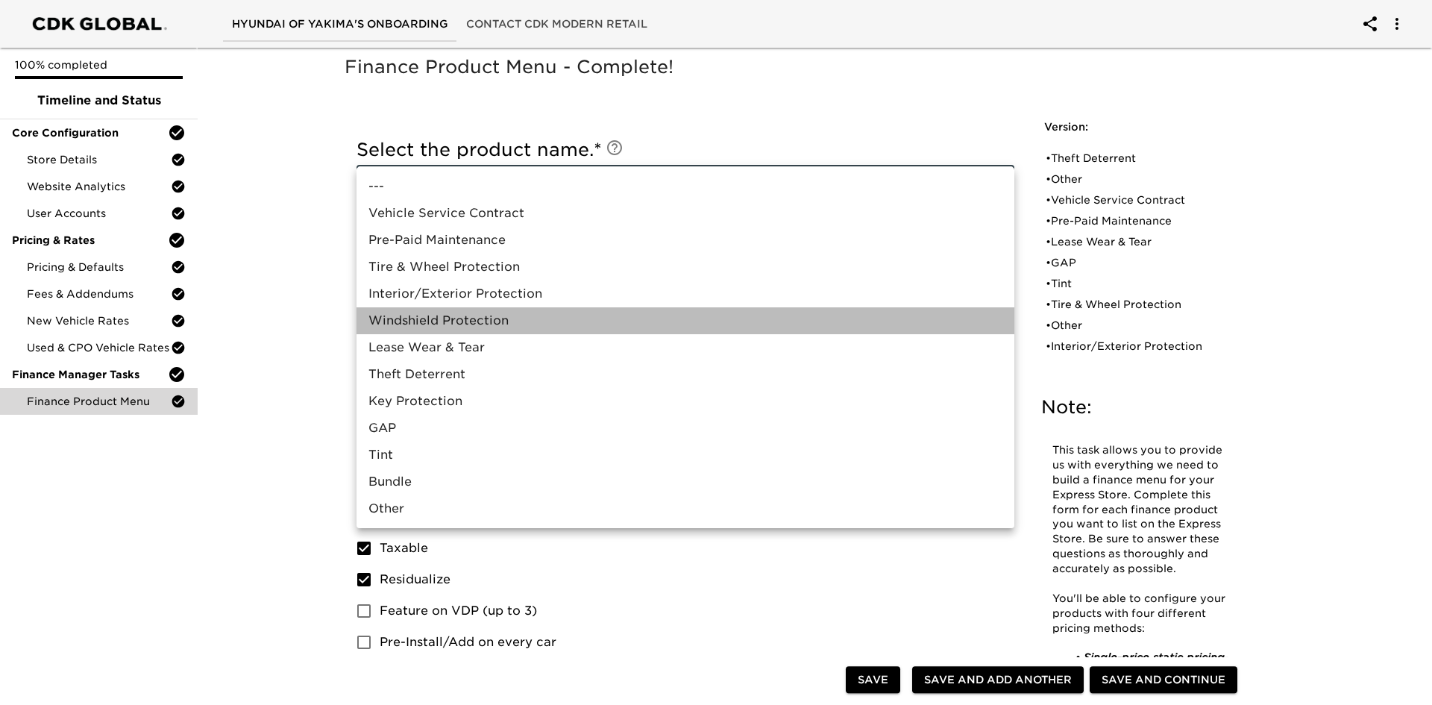
click at [436, 317] on li "Windshield Protection" at bounding box center [686, 320] width 658 height 27
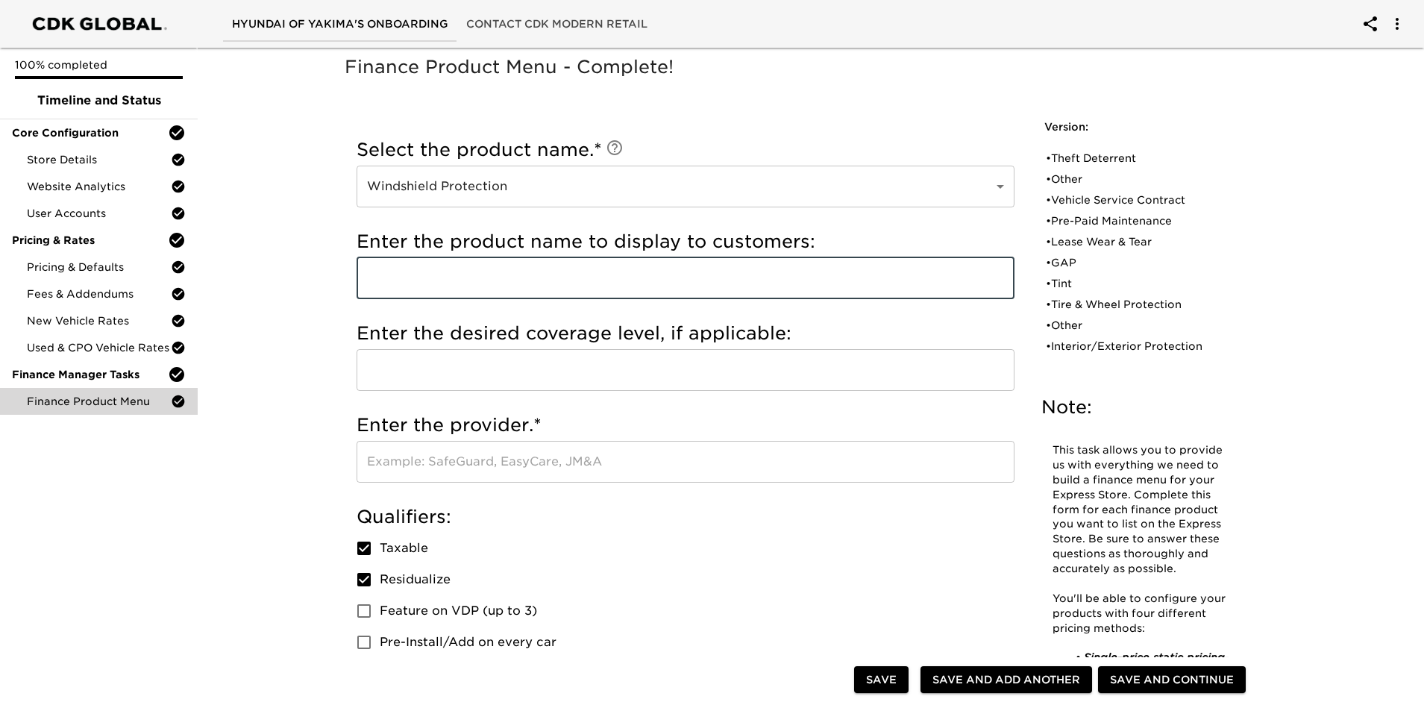
click at [415, 265] on input "text" at bounding box center [686, 278] width 658 height 42
click at [420, 282] on input "text" at bounding box center [686, 278] width 658 height 42
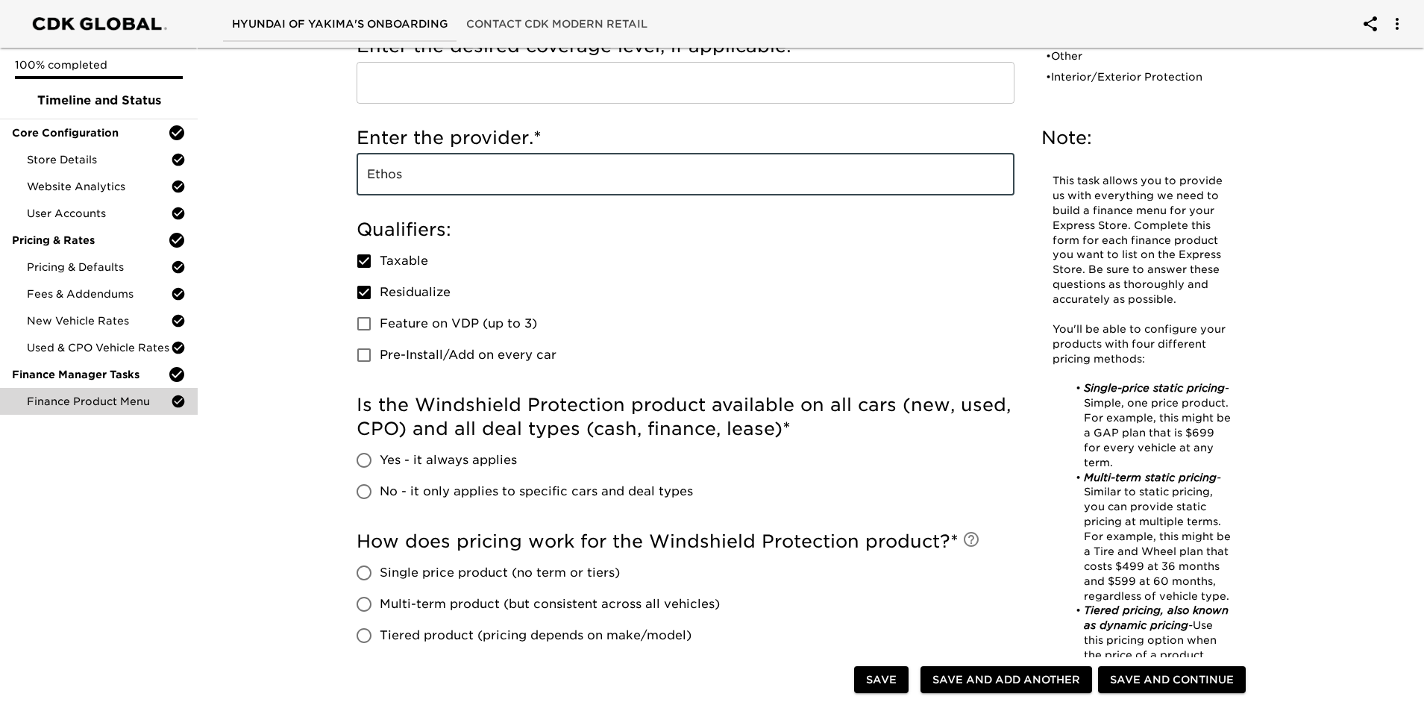
scroll to position [373, 0]
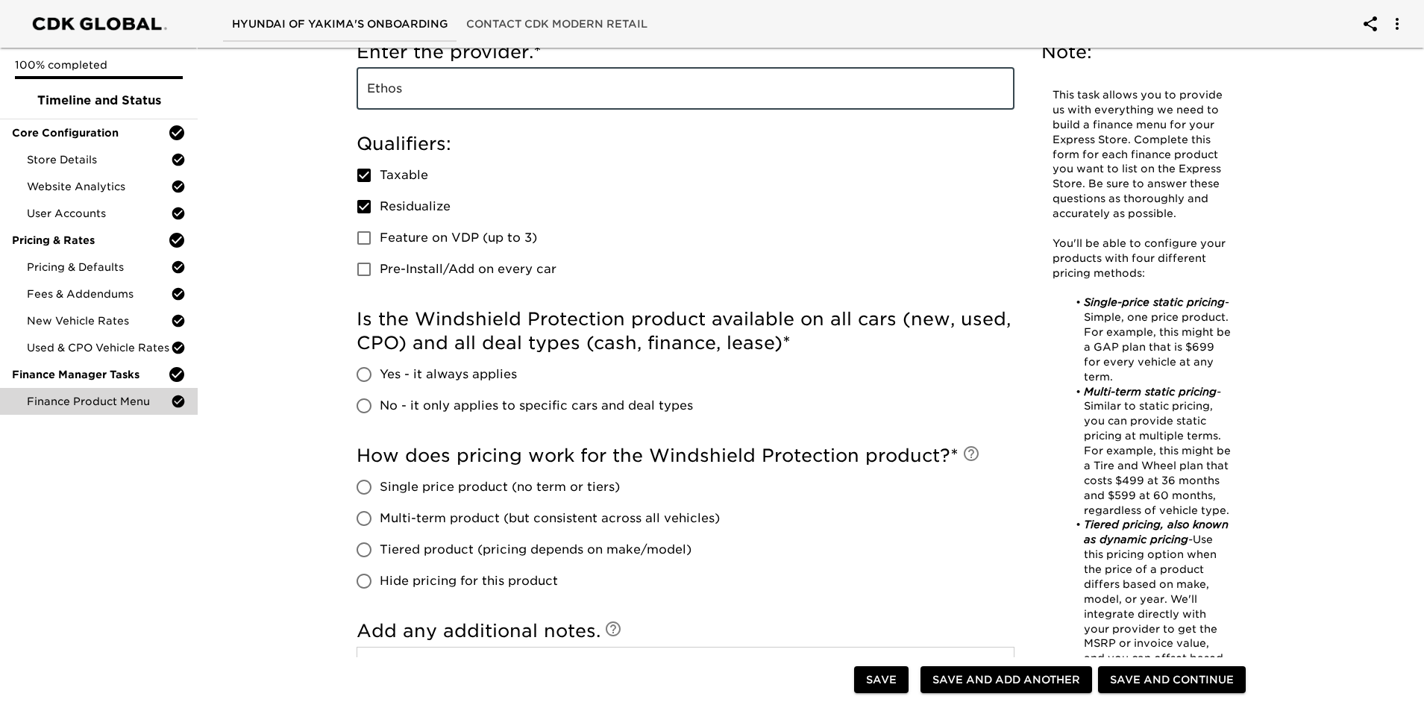
drag, startPoint x: 365, startPoint y: 375, endPoint x: 390, endPoint y: 460, distance: 88.5
click at [365, 374] on input "Yes - it always applies" at bounding box center [363, 374] width 31 height 31
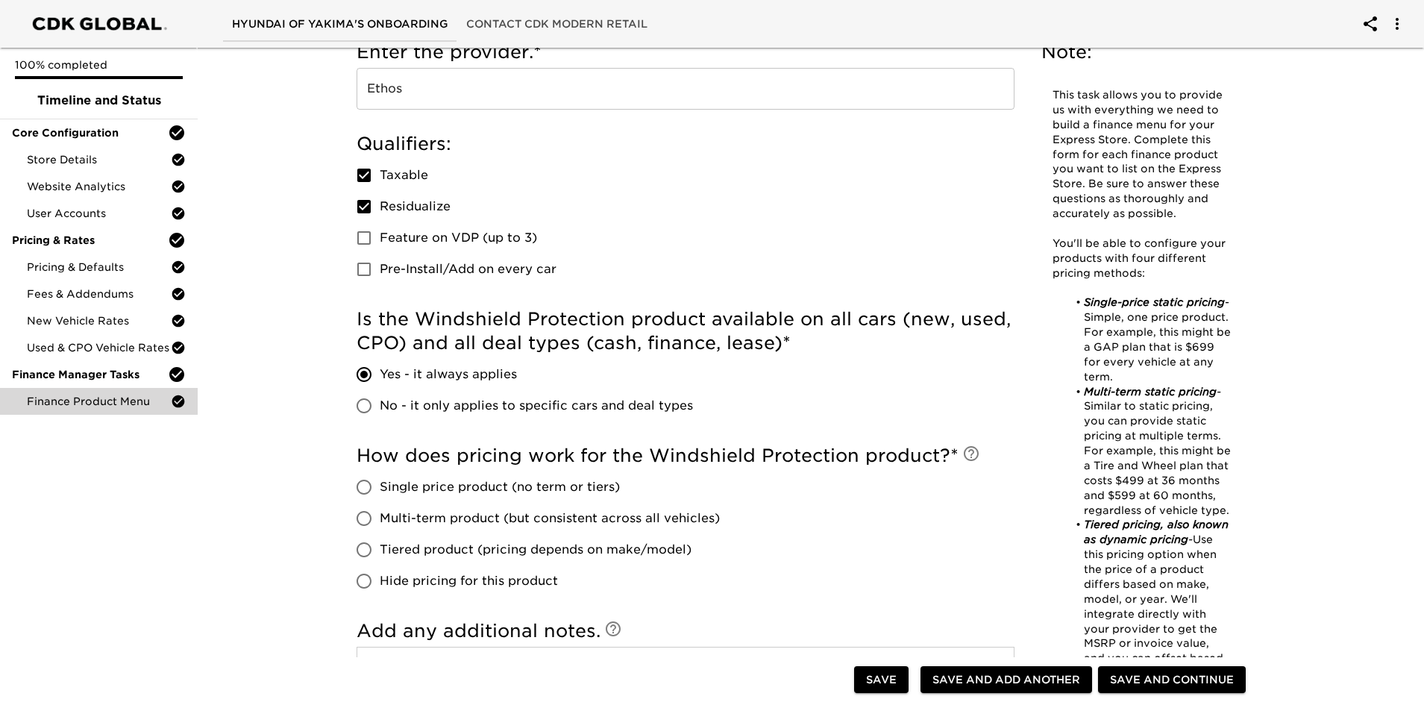
scroll to position [522, 0]
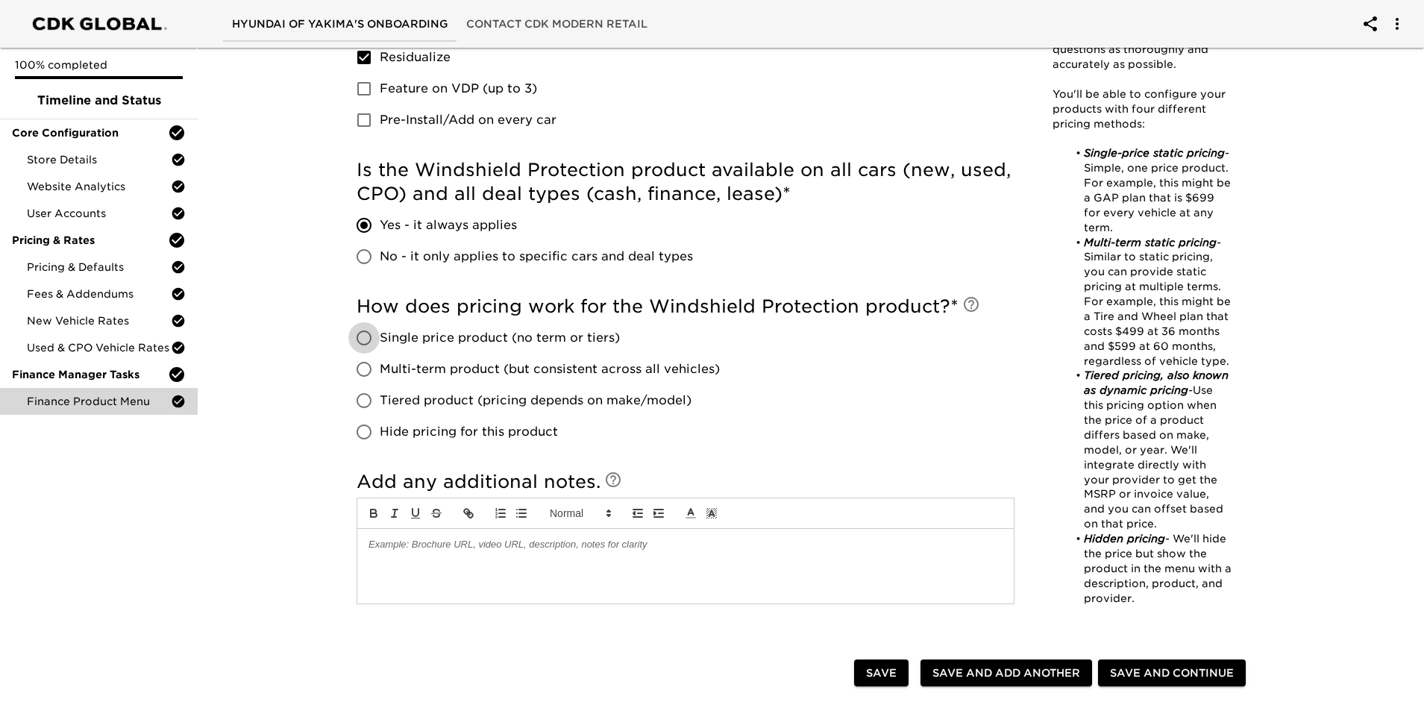
click at [366, 335] on input "Single price product (no term or tiers)" at bounding box center [363, 337] width 31 height 31
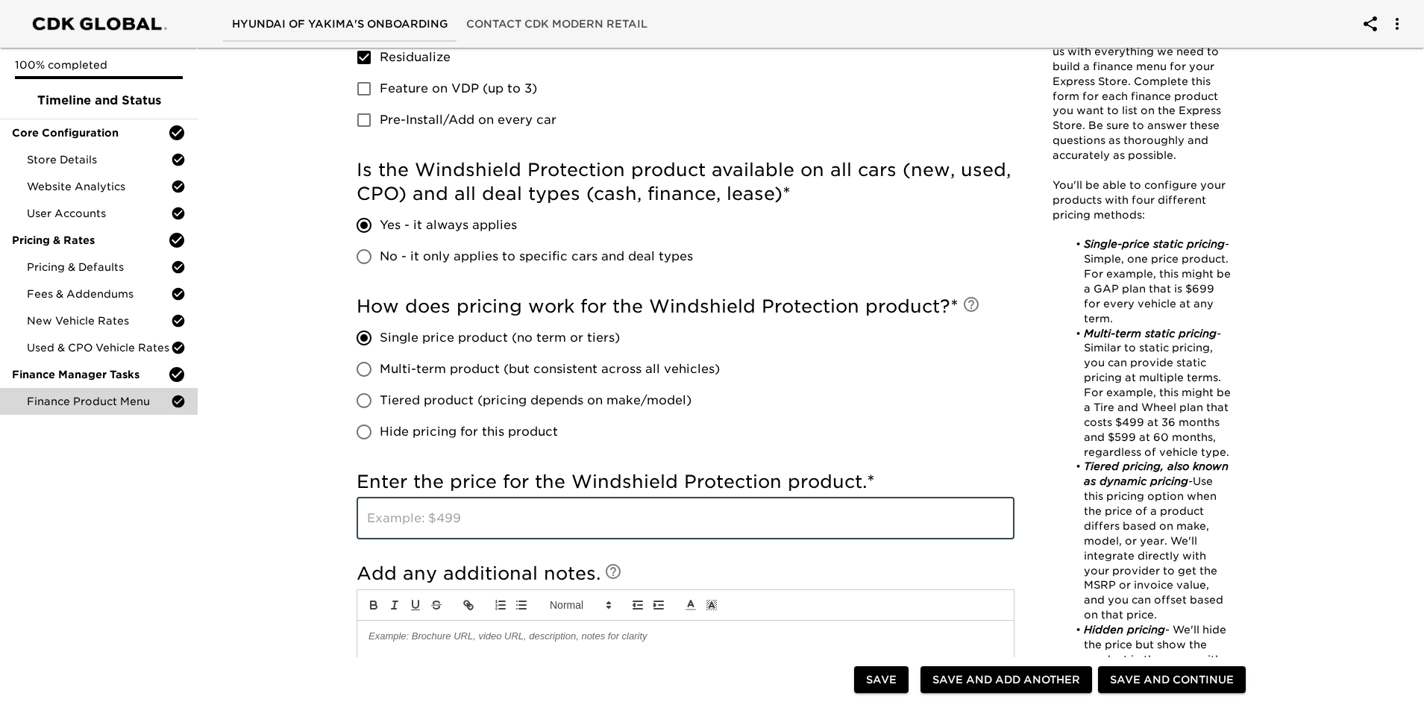
click at [443, 495] on input "text" at bounding box center [686, 518] width 658 height 42
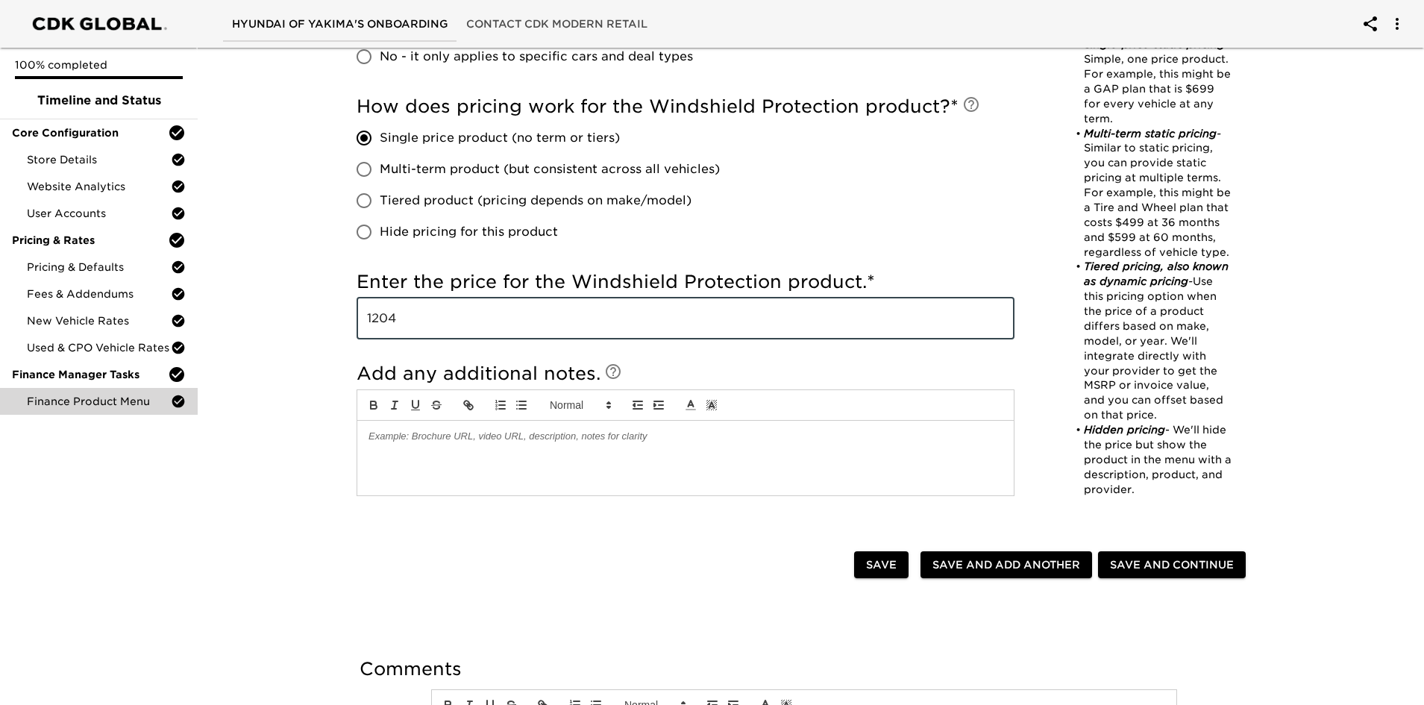
scroll to position [746, 0]
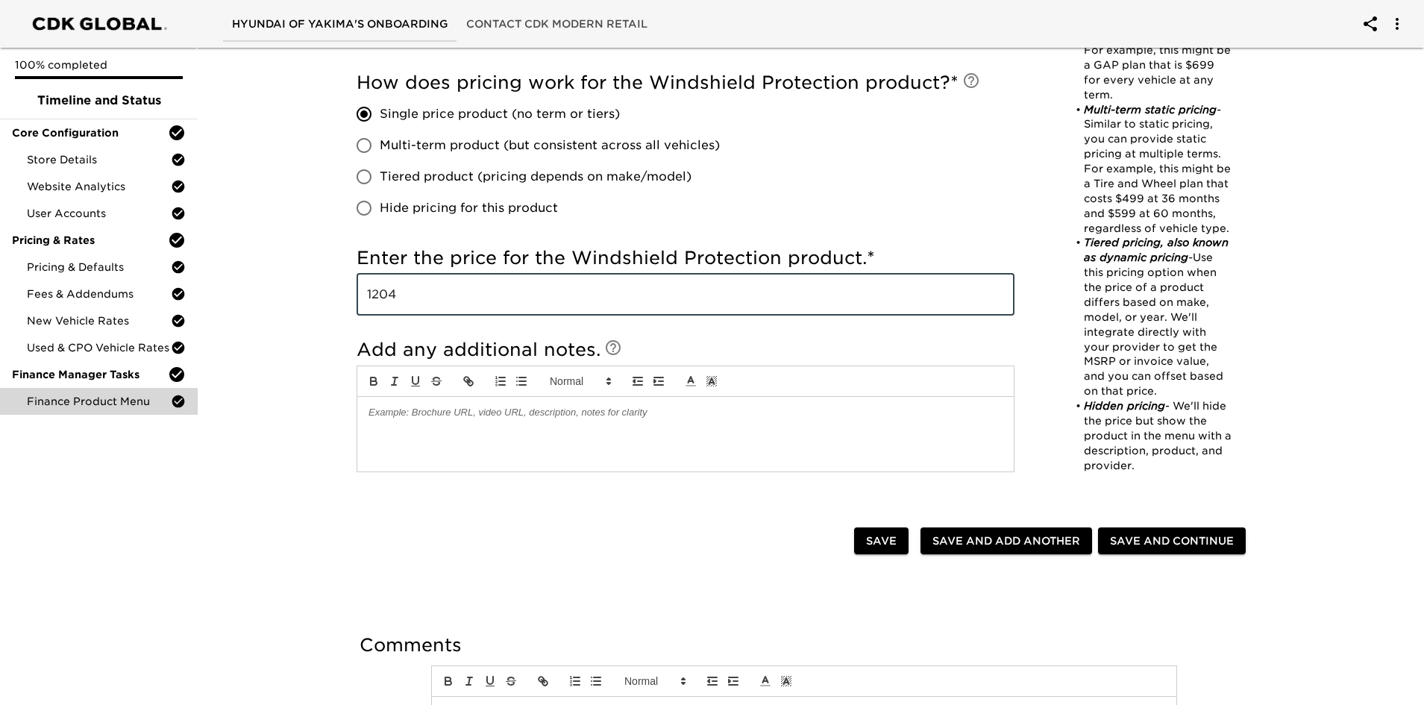
click at [946, 495] on span "Save and Continue" at bounding box center [1172, 541] width 124 height 19
